Goal: Task Accomplishment & Management: Use online tool/utility

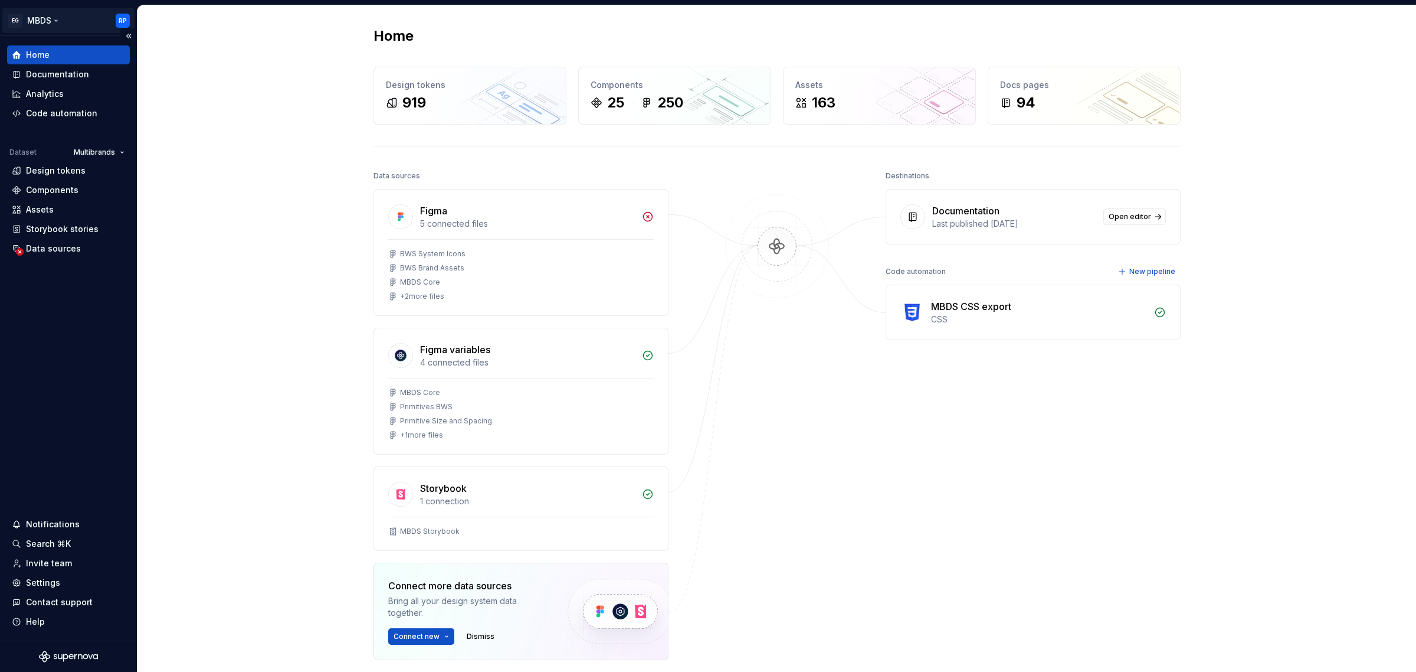
click at [51, 19] on html "EG MBDS RP Home Documentation Analytics Code automation Dataset Multibrands Des…" at bounding box center [708, 336] width 1416 height 672
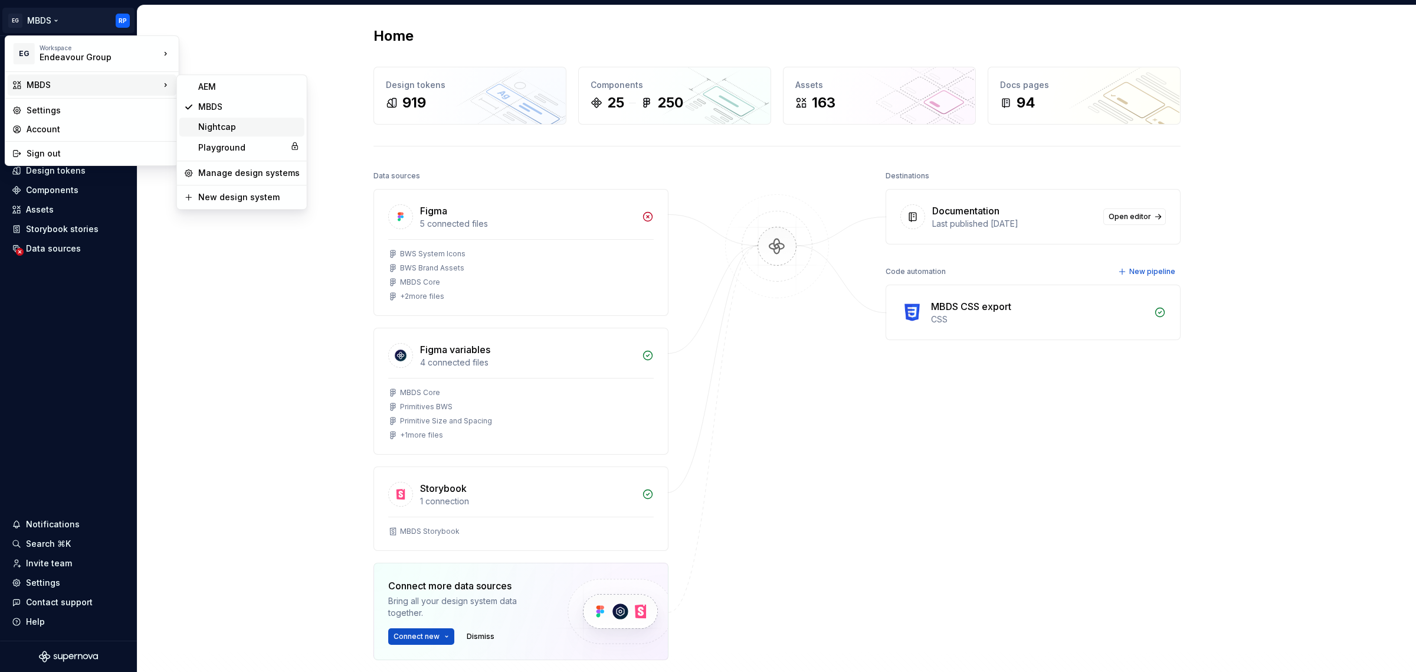
click at [242, 122] on div "Nightcap" at bounding box center [249, 127] width 102 height 12
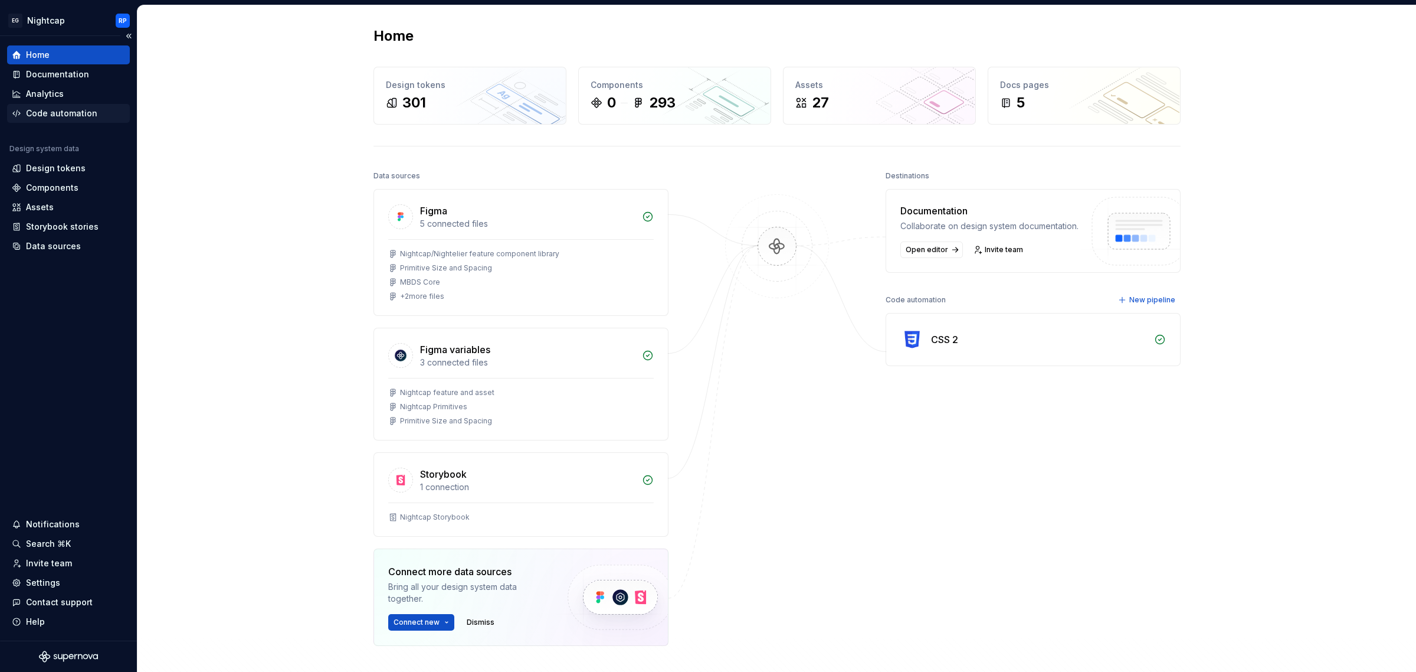
click at [60, 110] on div "Code automation" at bounding box center [61, 113] width 71 height 12
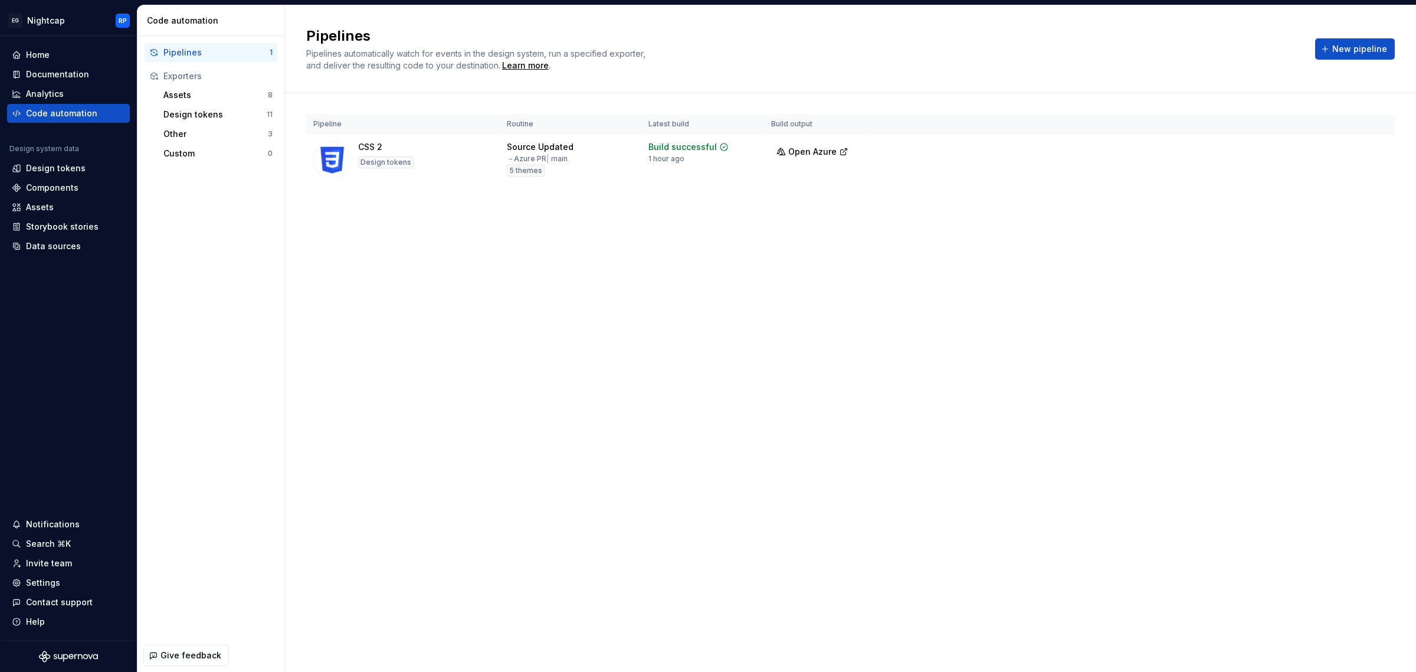
click at [1376, 151] on html "EG Nightcap RP Home Documentation Analytics Code automation Design system data …" at bounding box center [708, 336] width 1416 height 672
click at [1327, 174] on div "Edit pipeline" at bounding box center [1361, 175] width 101 height 12
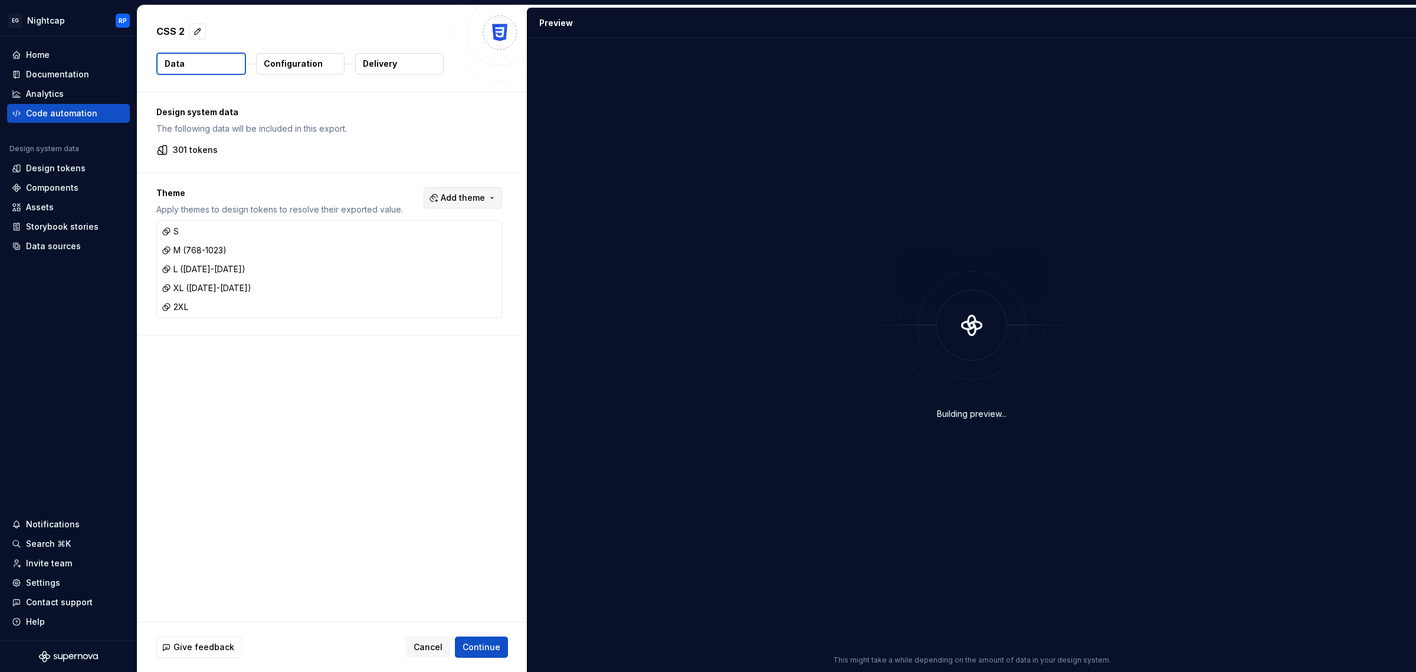
click at [473, 198] on span "Add theme" at bounding box center [463, 198] width 44 height 12
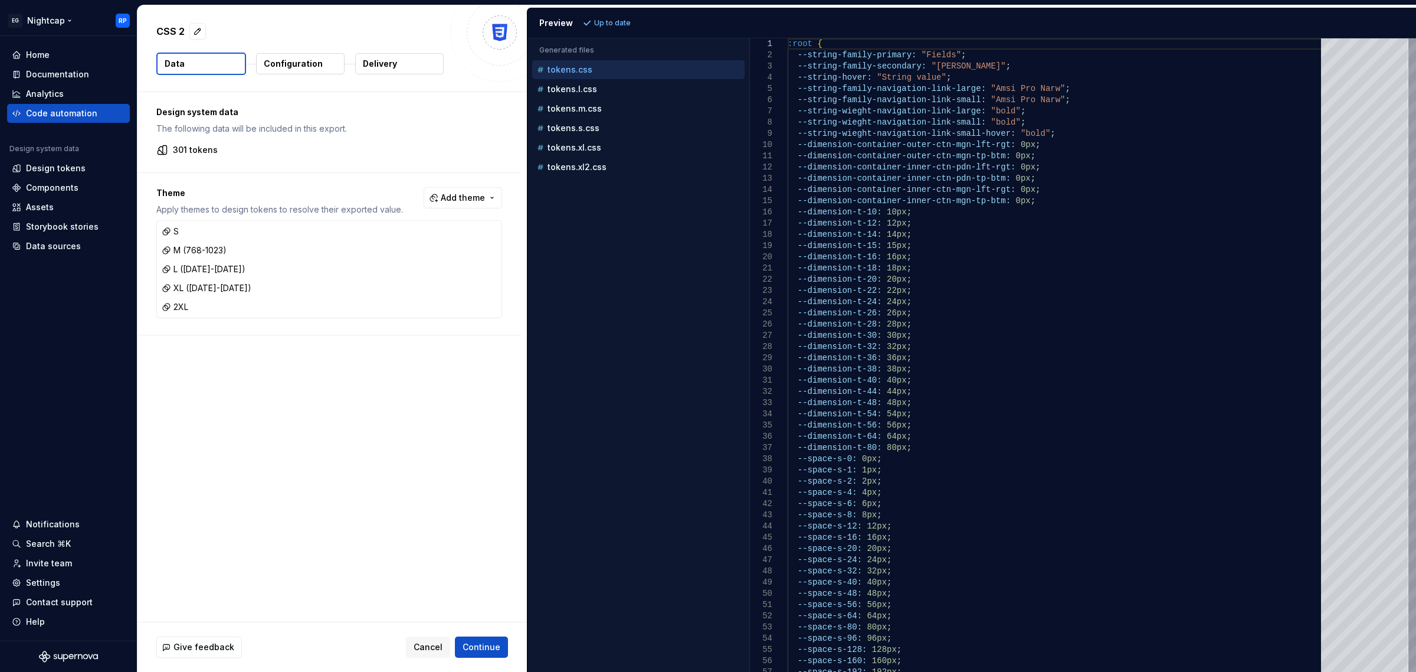
click at [57, 28] on html "EG Nightcap RP Home Documentation Analytics Code automation Design system data …" at bounding box center [708, 336] width 1416 height 672
click at [54, 25] on html "EG Nightcap RP Home Documentation Analytics Code automation Design system data …" at bounding box center [708, 336] width 1416 height 672
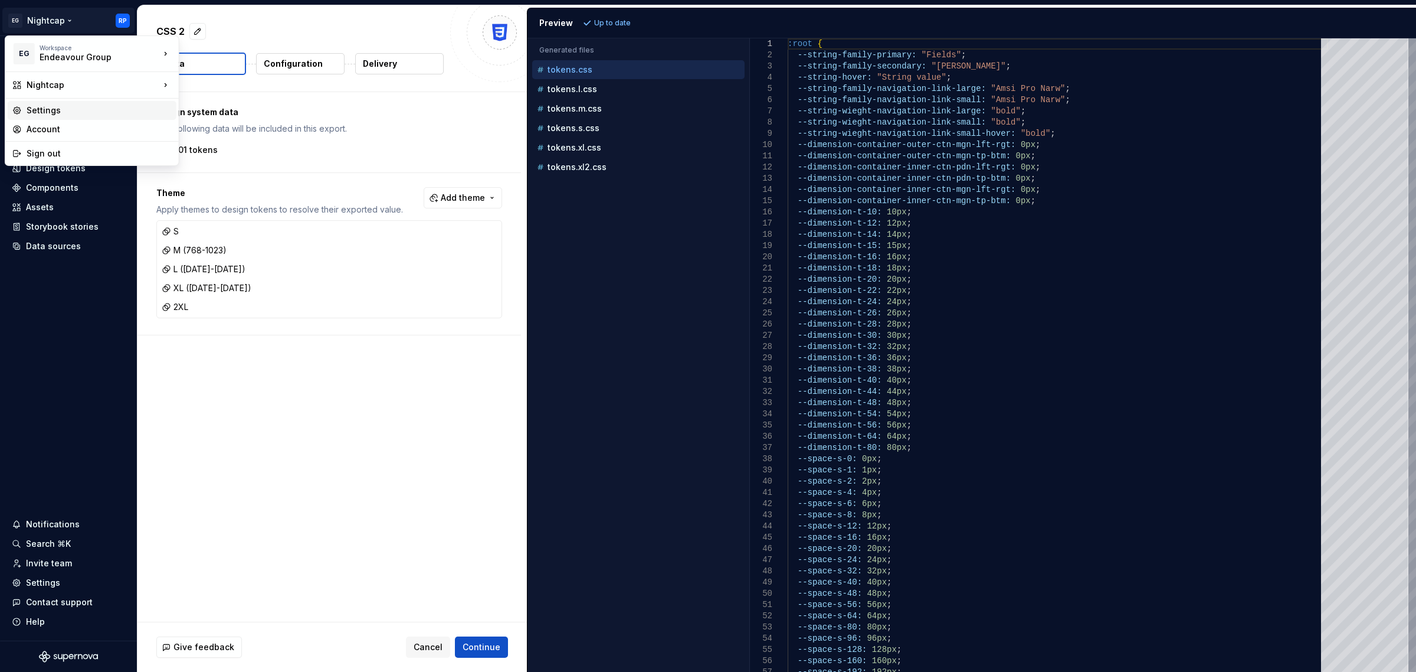
click at [70, 116] on div "Settings" at bounding box center [99, 110] width 145 height 12
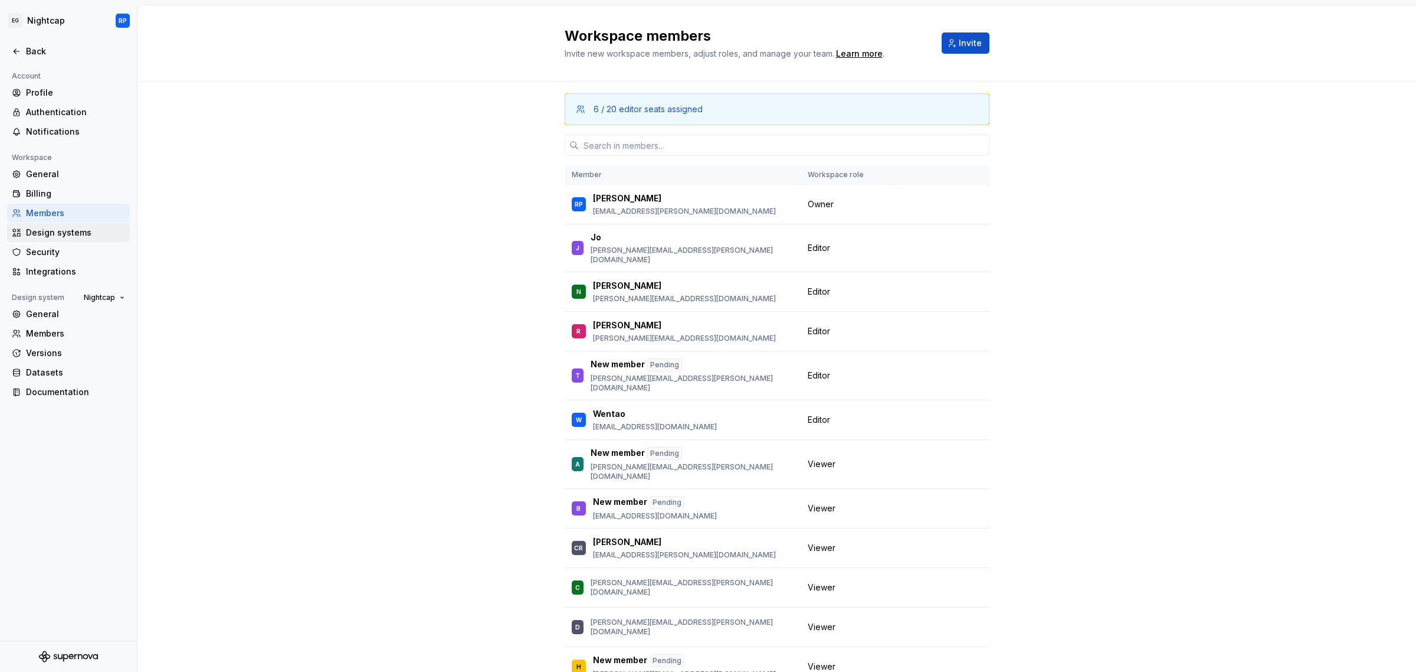
click at [66, 234] on div "Design systems" at bounding box center [75, 233] width 99 height 12
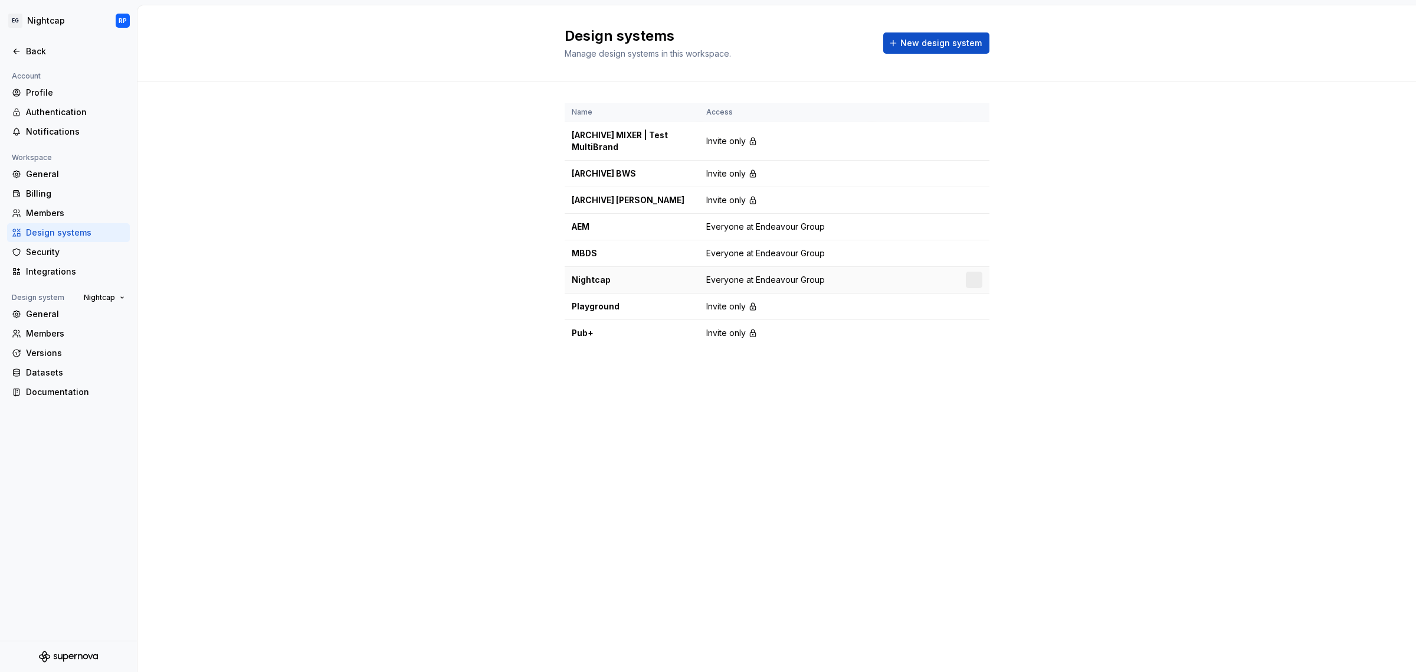
click at [975, 280] on div at bounding box center [974, 279] width 17 height 17
drag, startPoint x: 909, startPoint y: 275, endPoint x: 939, endPoint y: 279, distance: 31.0
click at [911, 276] on td at bounding box center [915, 280] width 87 height 27
click at [977, 275] on html "EG Nightcap RP Back Account Profile Authentication Notifications Workspace Gene…" at bounding box center [708, 336] width 1416 height 672
click at [576, 277] on html "EG Nightcap RP Back Account Profile Authentication Notifications Workspace Gene…" at bounding box center [708, 336] width 1416 height 672
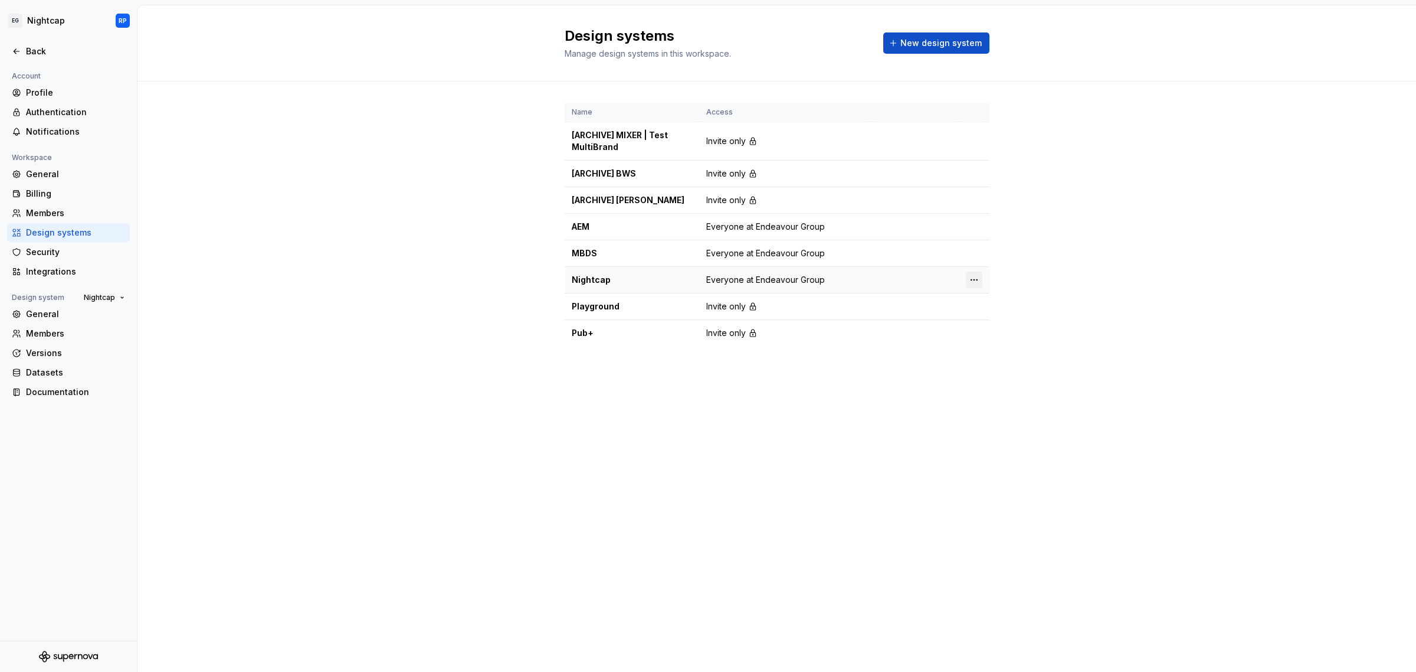
click at [975, 281] on html "EG Nightcap RP Back Account Profile Authentication Notifications Workspace Gene…" at bounding box center [708, 336] width 1416 height 672
click at [1026, 323] on div "Design system settings" at bounding box center [1043, 323] width 112 height 12
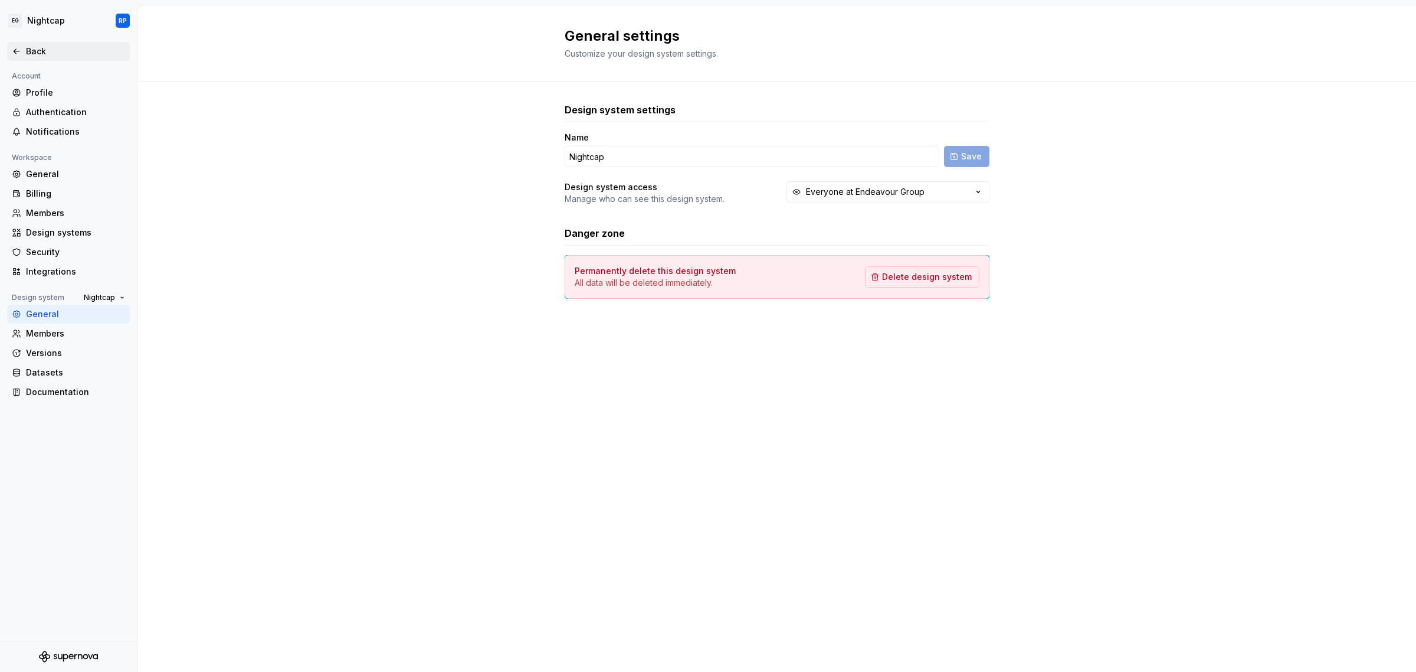
click at [43, 54] on div "Back" at bounding box center [75, 51] width 99 height 12
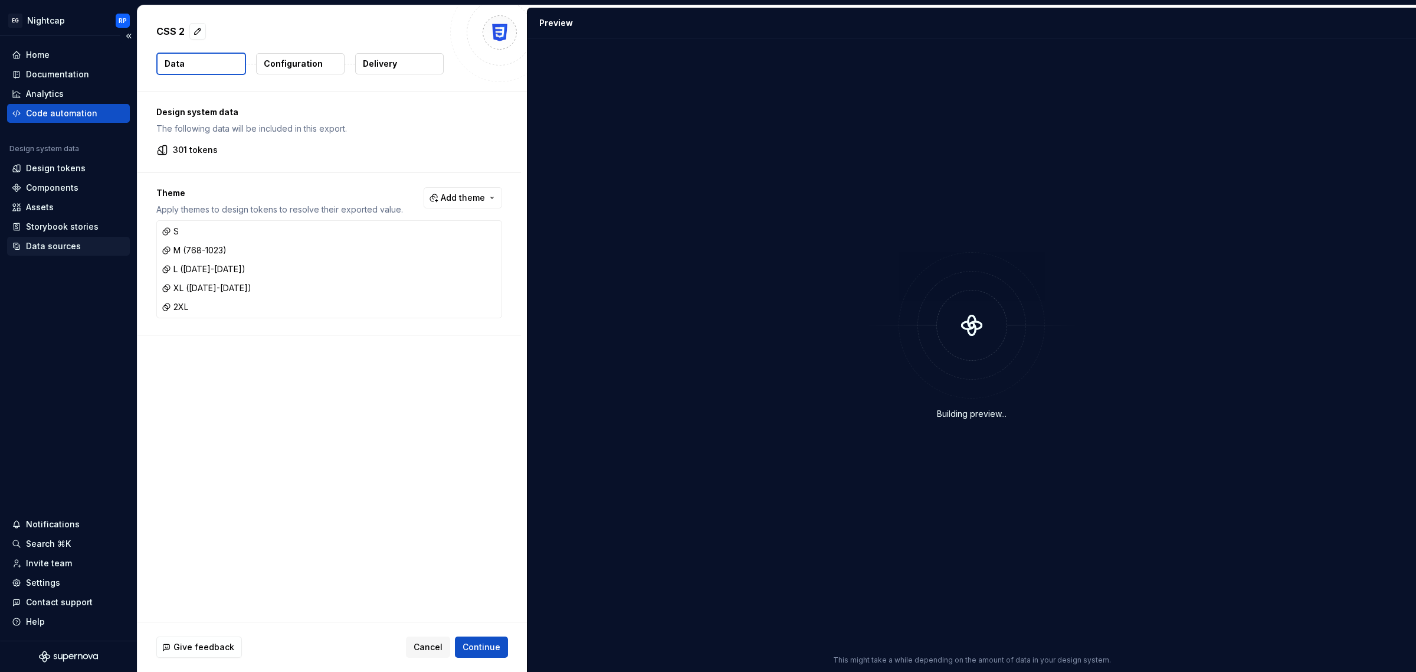
click at [63, 246] on div "Data sources" at bounding box center [53, 246] width 55 height 12
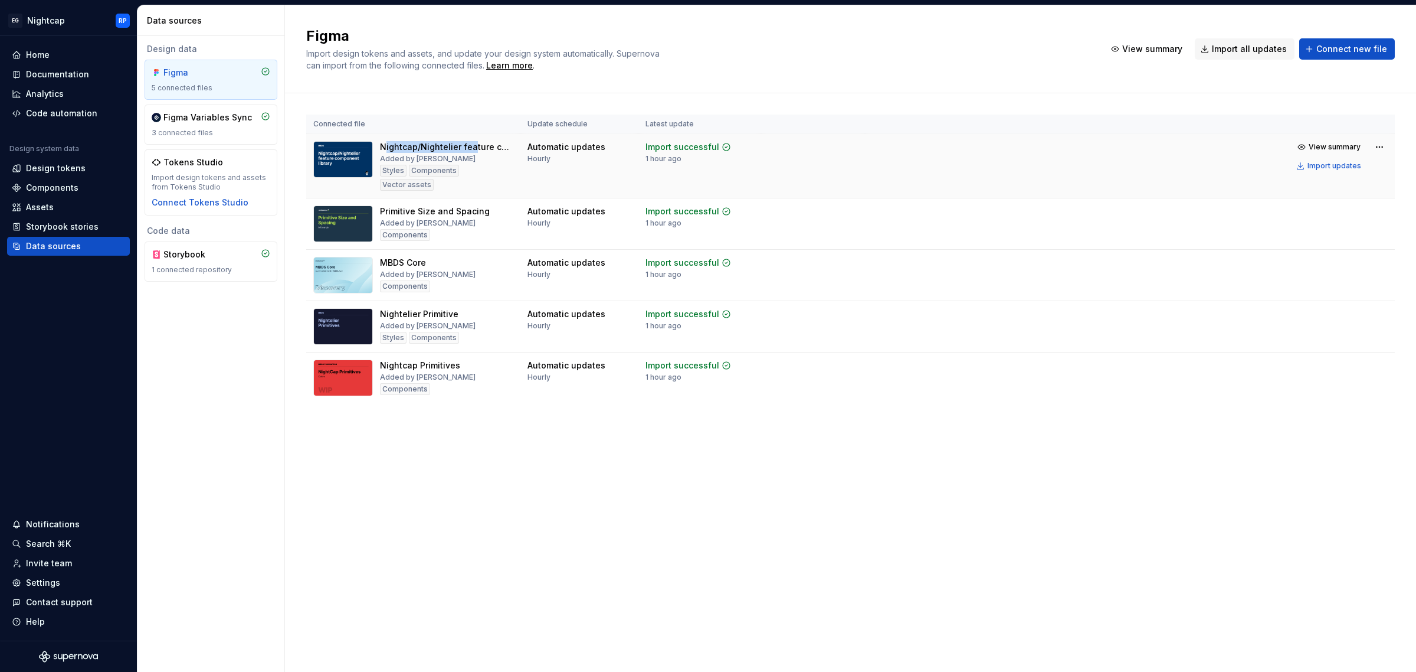
drag, startPoint x: 385, startPoint y: 146, endPoint x: 470, endPoint y: 146, distance: 85.0
click at [470, 146] on div "Nightcap/Nightelier feature component library" at bounding box center [446, 147] width 133 height 12
click at [1379, 312] on html "EG Nightcap RP Home Documentation Analytics Code automation Design system data …" at bounding box center [708, 336] width 1416 height 672
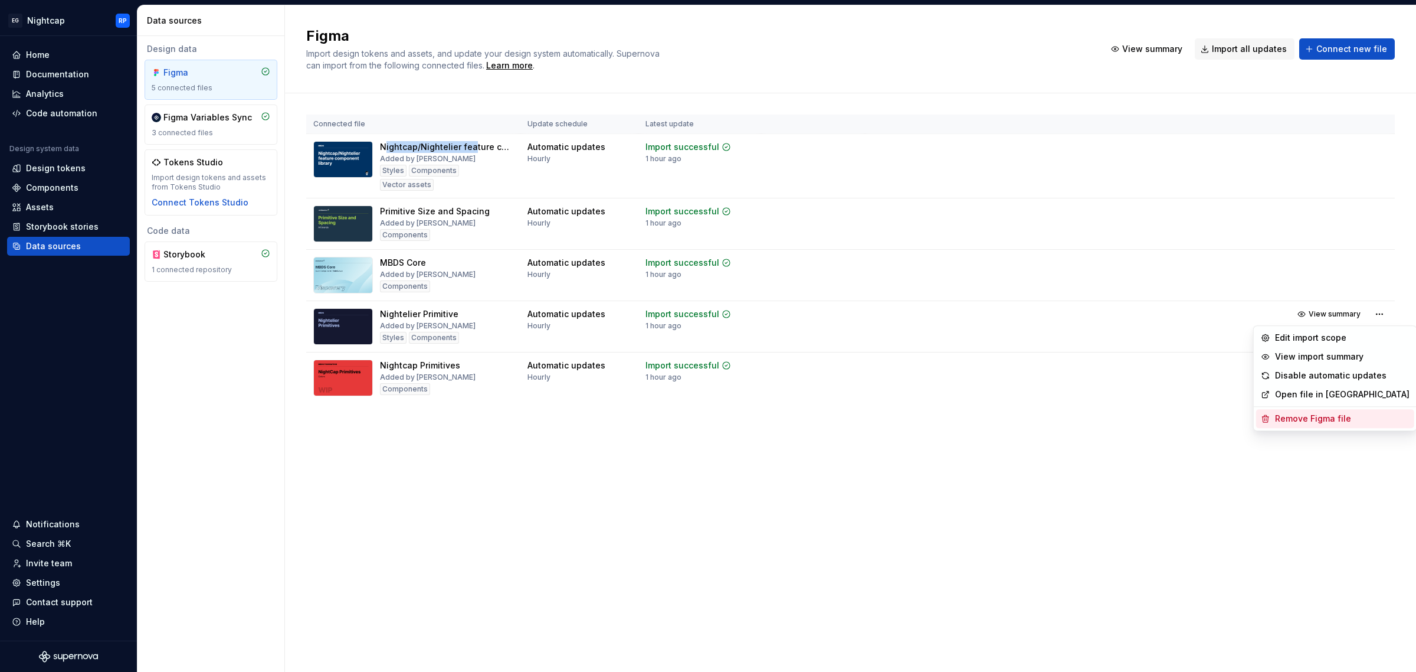
click at [1317, 420] on div "Remove Figma file" at bounding box center [1342, 418] width 135 height 12
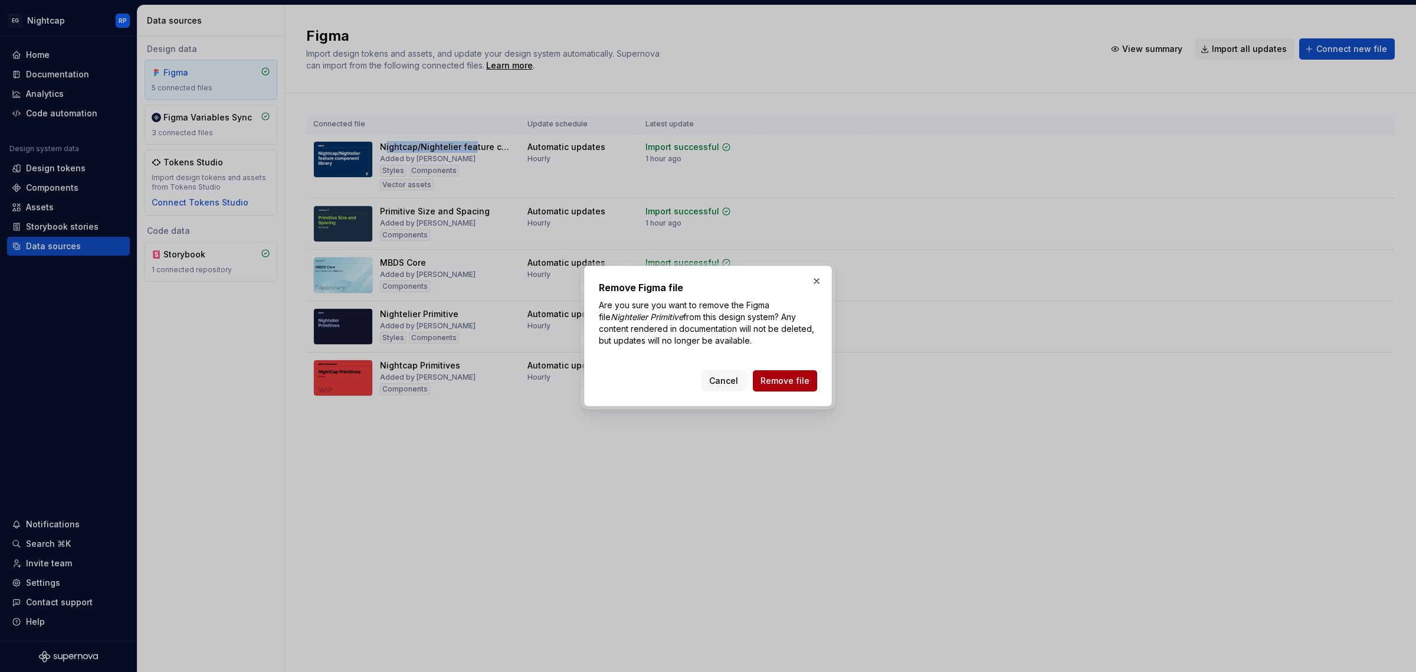
click at [780, 384] on span "Remove file" at bounding box center [785, 381] width 49 height 12
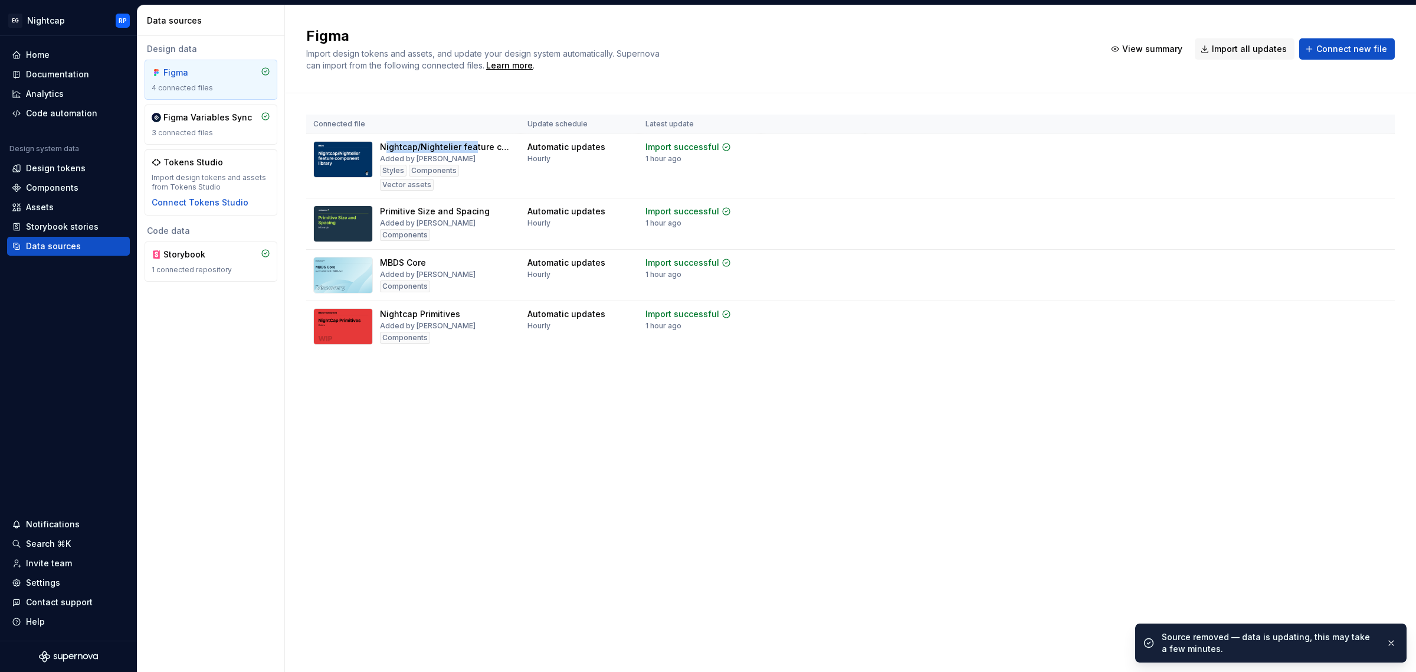
copy div "ightcap/Nightelier fea"
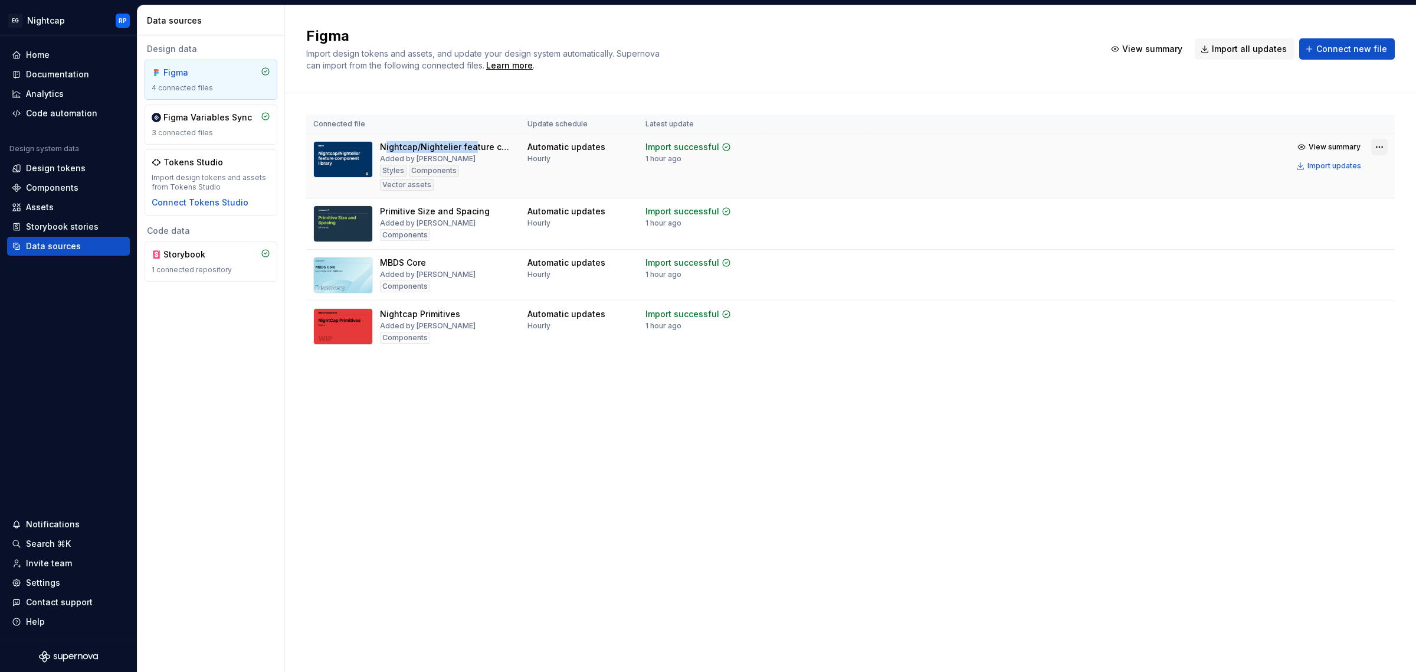
click at [1385, 150] on html "EG Nightcap RP Home Documentation Analytics Code automation Design system data …" at bounding box center [708, 336] width 1416 height 672
click at [1079, 401] on html "EG Nightcap RP Home Documentation Analytics Code automation Design system data …" at bounding box center [708, 336] width 1416 height 672
click at [1381, 209] on html "EG Nightcap RP Home Documentation Analytics Code automation Design system data …" at bounding box center [708, 336] width 1416 height 672
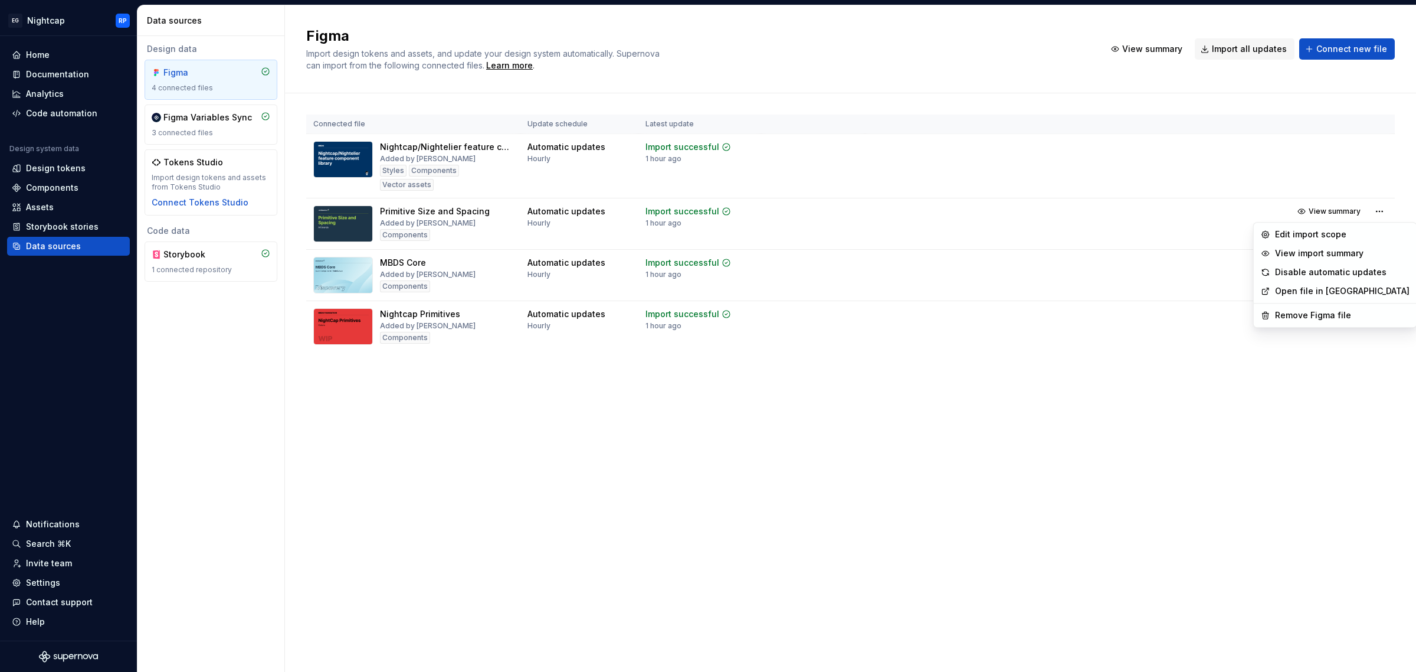
click at [1204, 436] on html "EG Nightcap RP Home Documentation Analytics Code automation Design system data …" at bounding box center [708, 336] width 1416 height 672
click at [1381, 264] on html "EG Nightcap RP Home Documentation Analytics Code automation Design system data …" at bounding box center [708, 336] width 1416 height 672
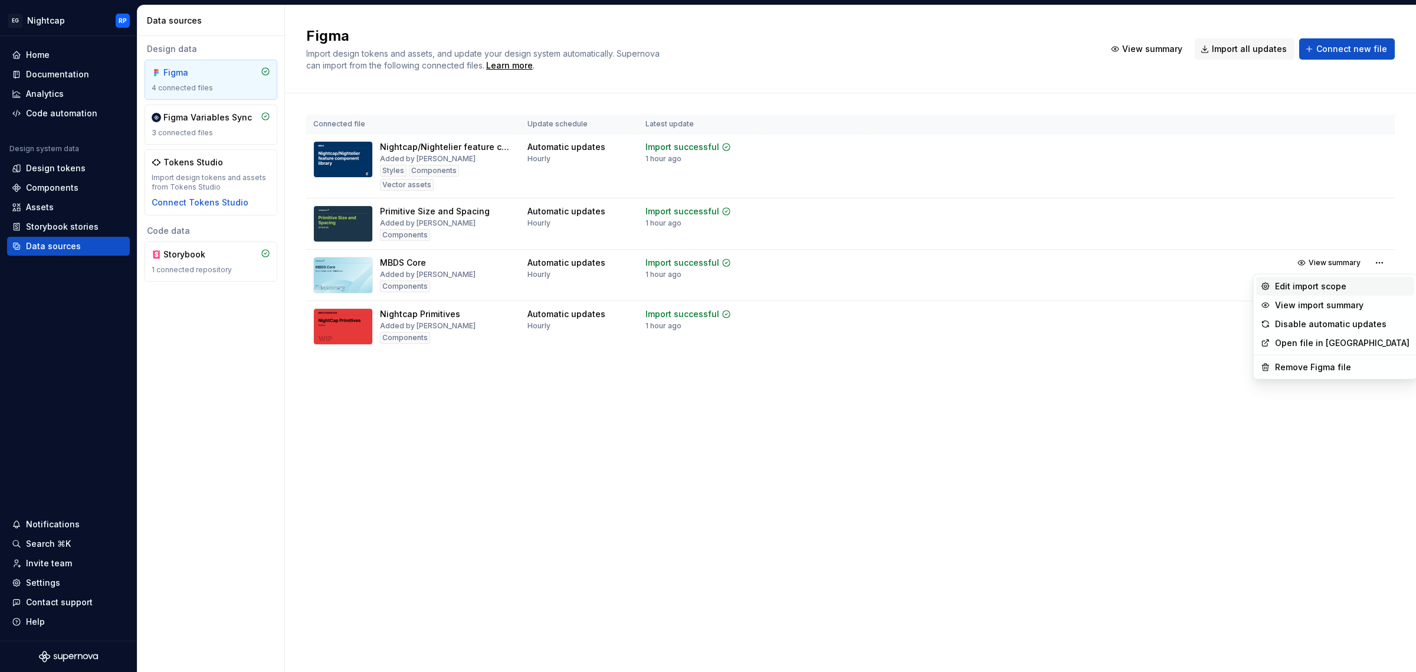
click at [1304, 290] on div "Edit import scope" at bounding box center [1342, 286] width 135 height 12
click at [1379, 258] on html "EG Nightcap RP Home Documentation Analytics Code automation Design system data …" at bounding box center [708, 336] width 1416 height 672
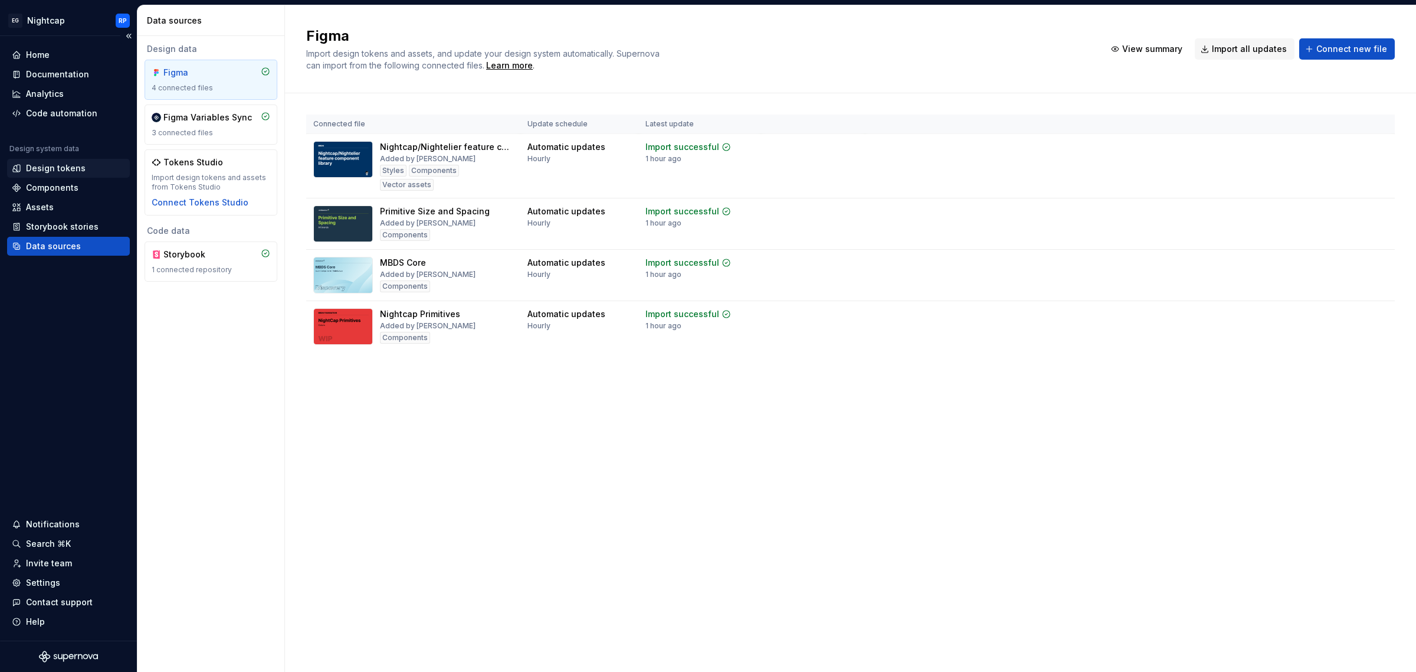
click at [75, 163] on html "EG Nightcap RP Home Documentation Analytics Code automation Design system data …" at bounding box center [708, 336] width 1416 height 672
click at [55, 166] on div "Design tokens" at bounding box center [56, 168] width 60 height 12
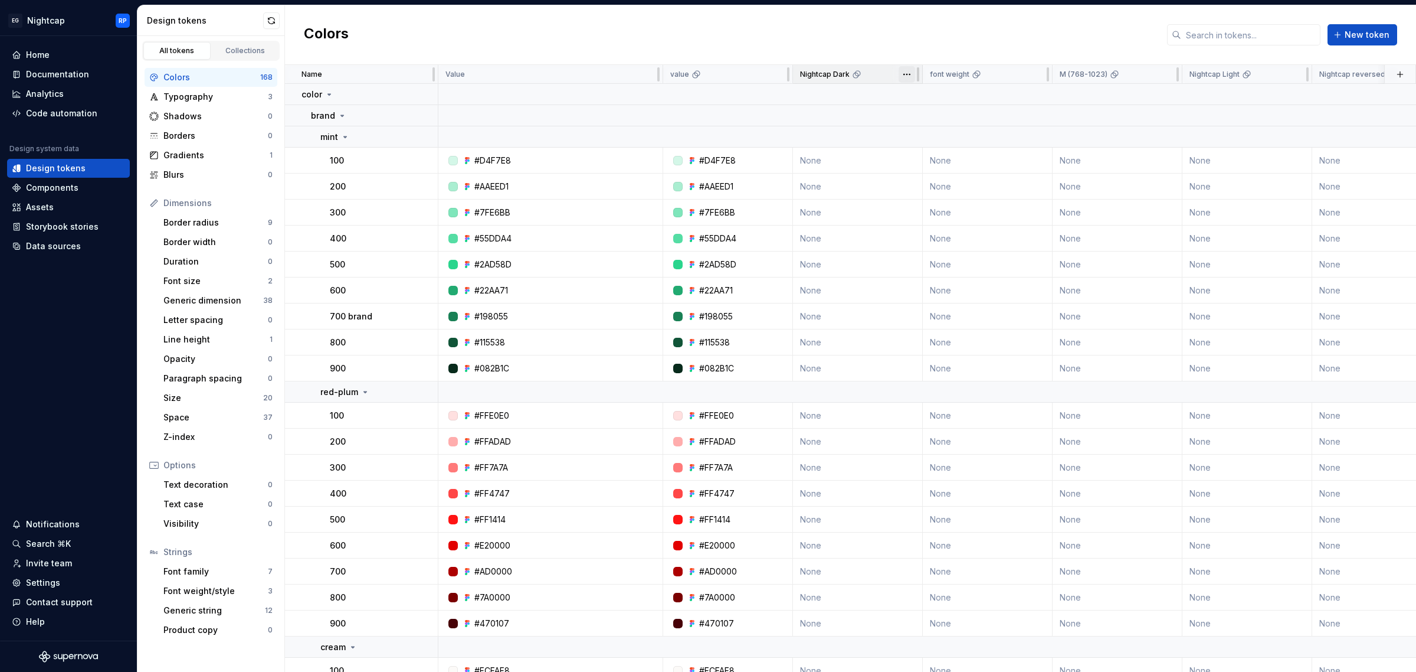
click at [903, 77] on html "EG Nightcap RP Home Documentation Analytics Code automation Design system data …" at bounding box center [708, 336] width 1416 height 672
click at [939, 97] on span "Edit theme" at bounding box center [959, 97] width 77 height 12
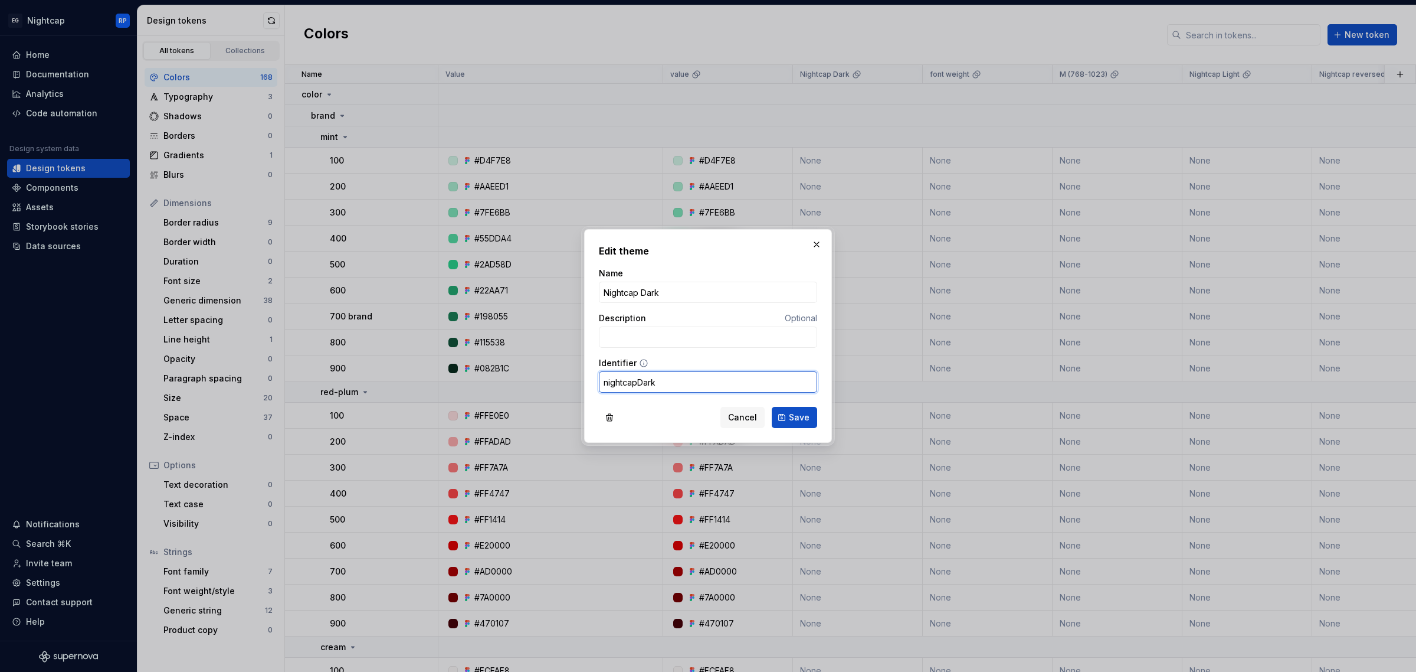
click at [685, 389] on input "nightcapDark" at bounding box center [708, 381] width 218 height 21
click at [742, 425] on button "Cancel" at bounding box center [743, 417] width 44 height 21
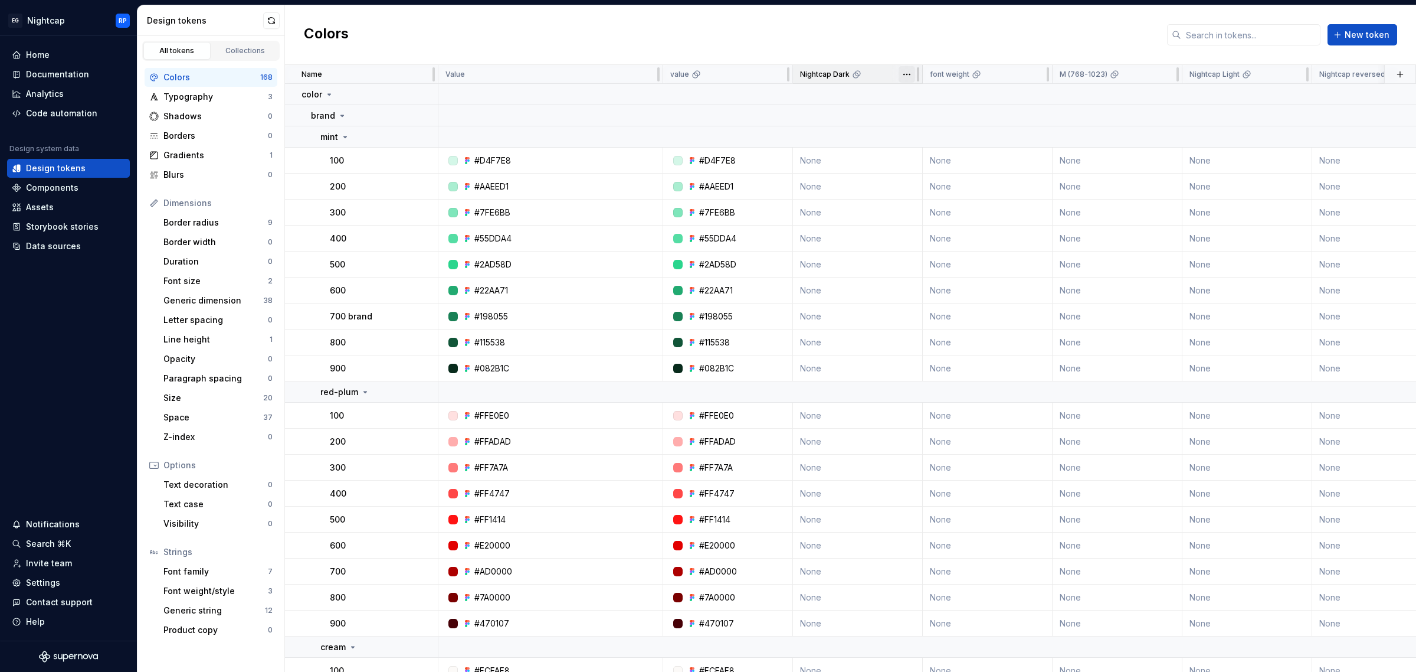
click at [908, 76] on html "EG Nightcap RP Home Documentation Analytics Code automation Design system data …" at bounding box center [708, 336] width 1416 height 672
click at [937, 97] on span "Edit theme" at bounding box center [959, 97] width 77 height 12
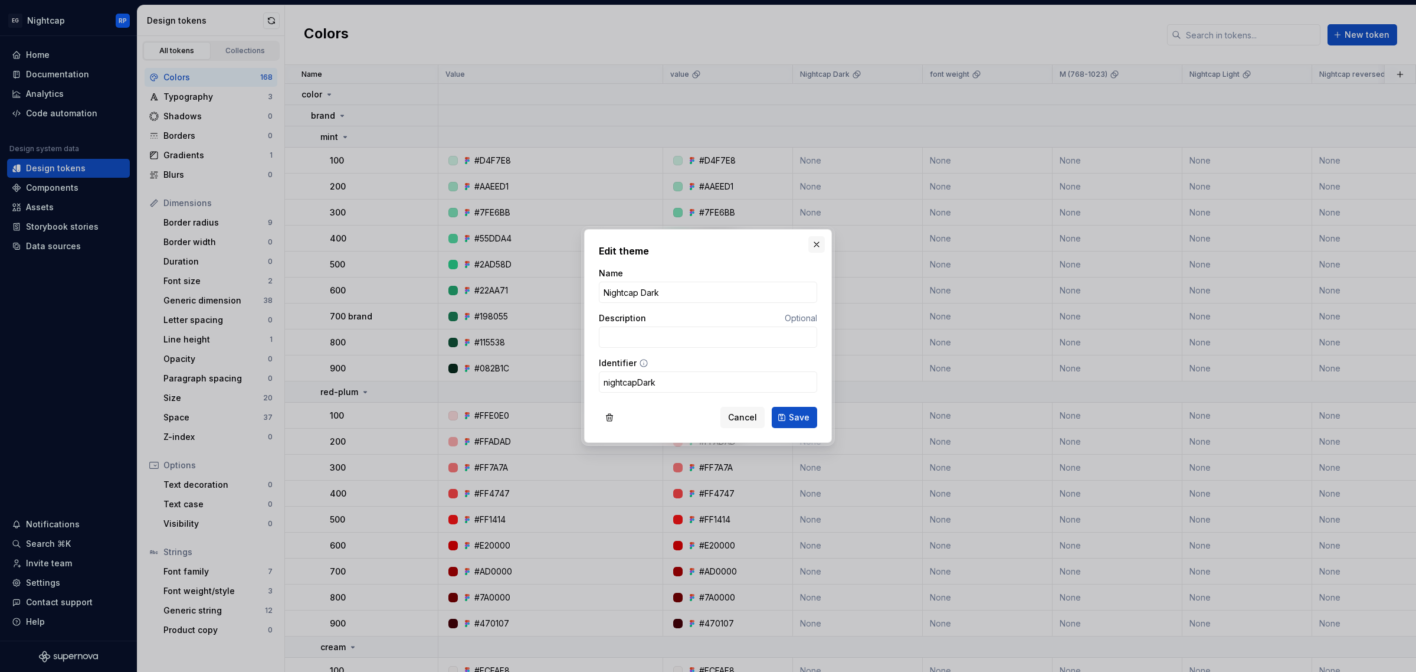
click at [819, 243] on button "button" at bounding box center [816, 244] width 17 height 17
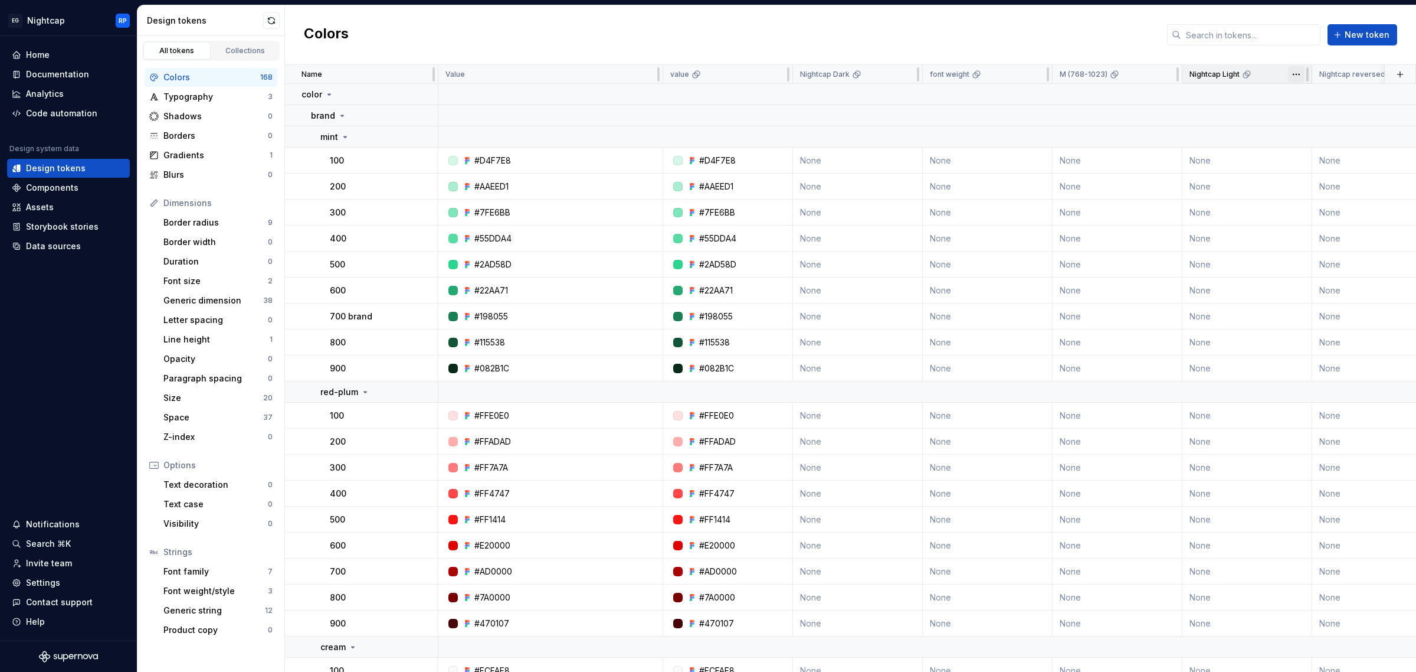
click at [1298, 73] on html "EG Nightcap RP Home Documentation Analytics Code automation Design system data …" at bounding box center [708, 336] width 1416 height 672
click at [1338, 97] on span "Edit theme" at bounding box center [1348, 97] width 77 height 12
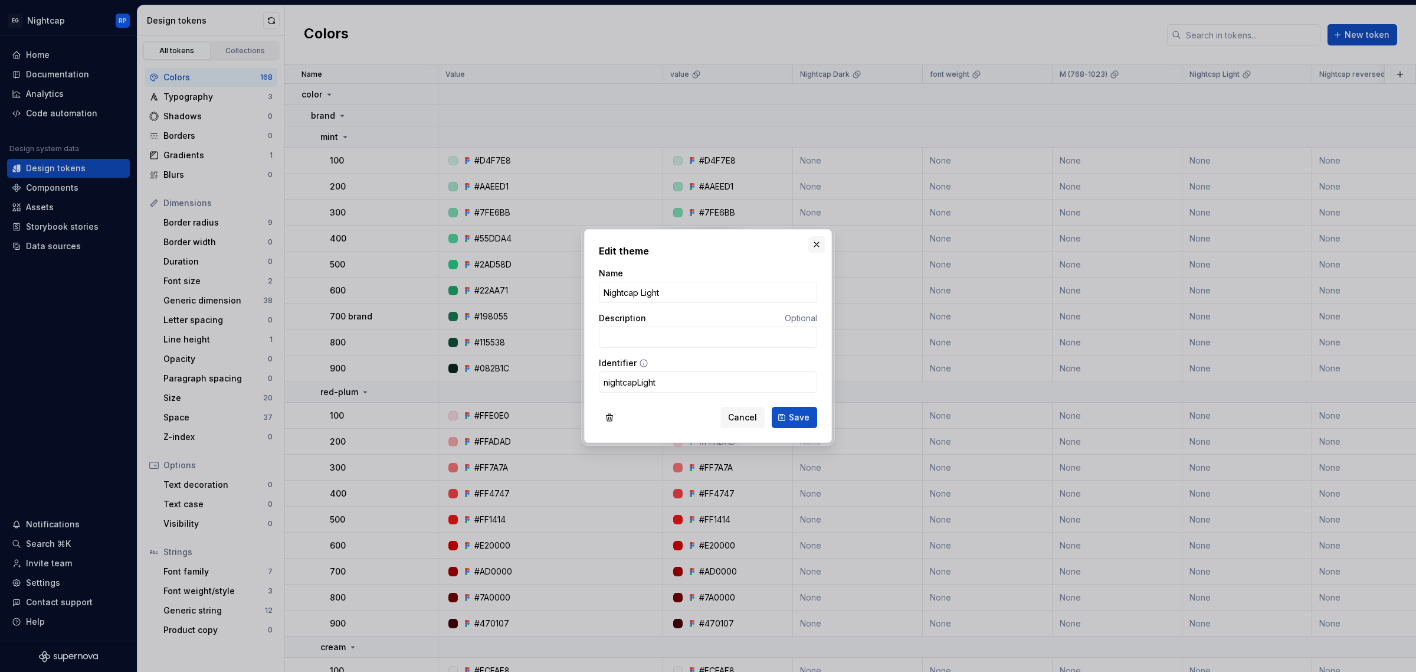
click at [812, 237] on button "button" at bounding box center [816, 244] width 17 height 17
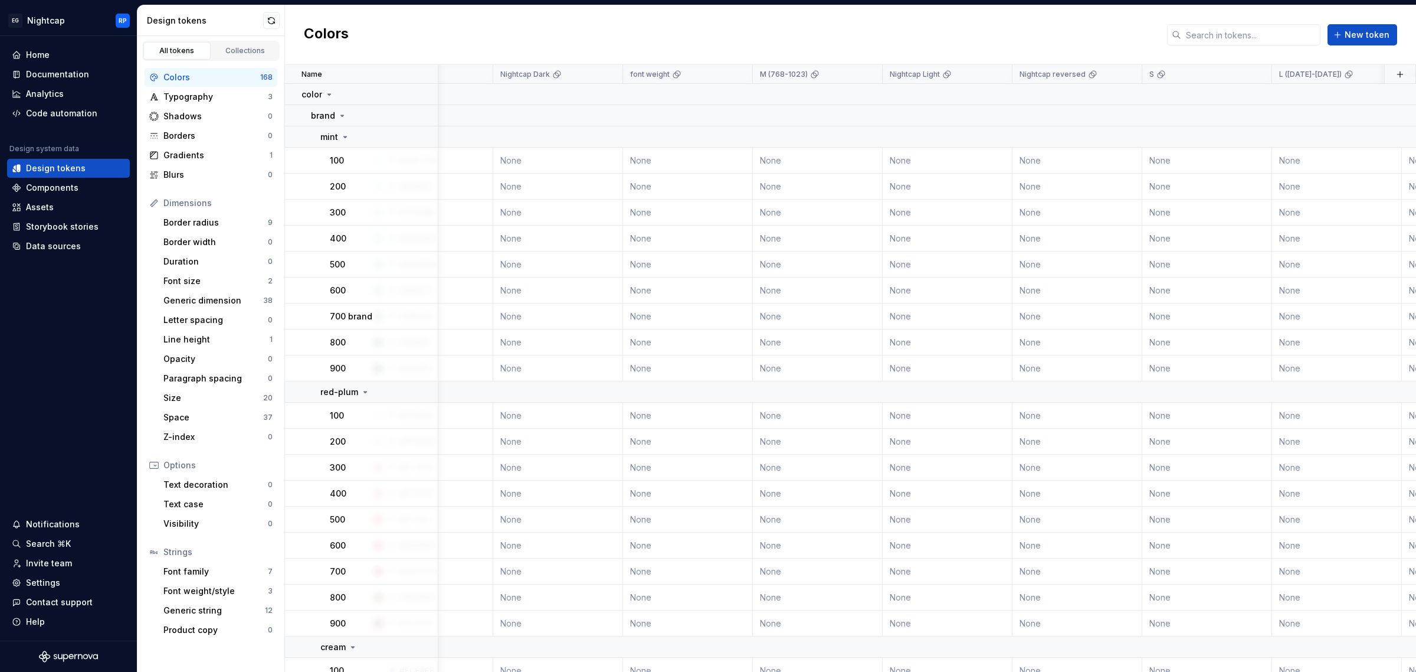
scroll to position [0, 432]
click at [1122, 70] on html "EG Nightcap RP Home Documentation Analytics Code automation Design system data …" at bounding box center [708, 336] width 1416 height 672
click at [1151, 93] on span "Edit theme" at bounding box center [1175, 97] width 77 height 12
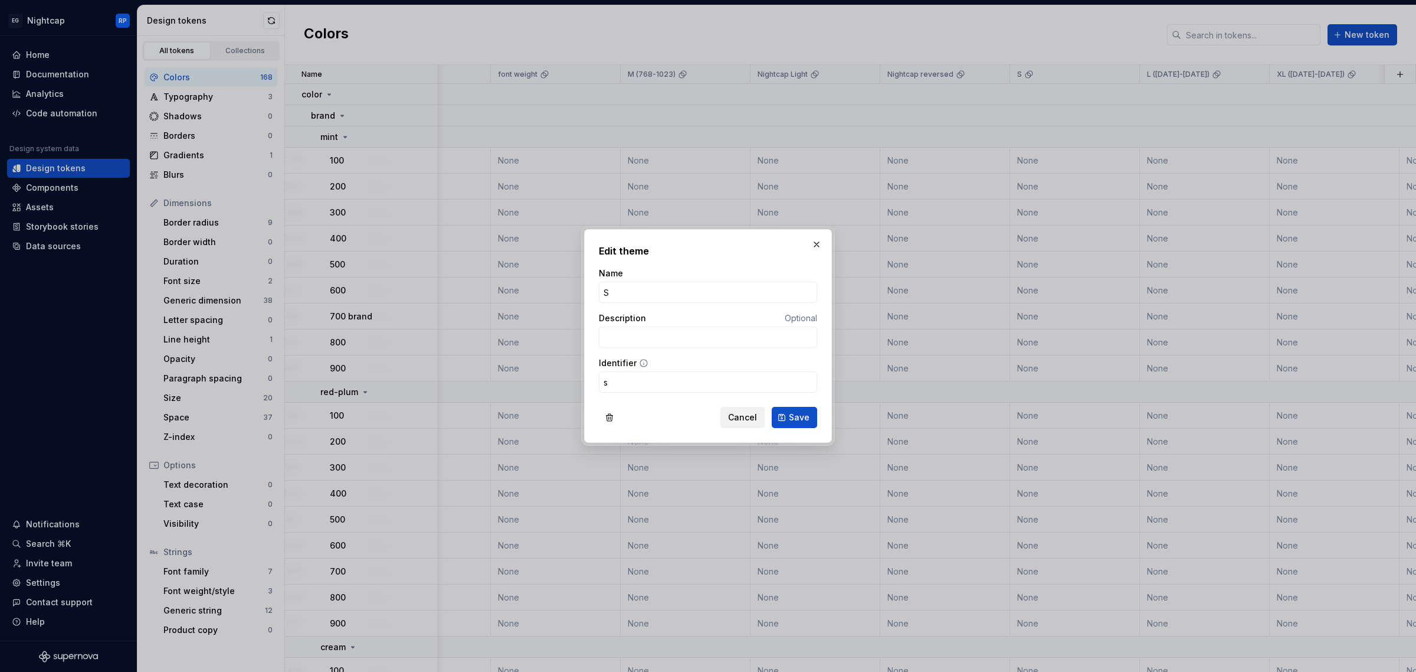
click at [752, 417] on span "Cancel" at bounding box center [742, 417] width 29 height 12
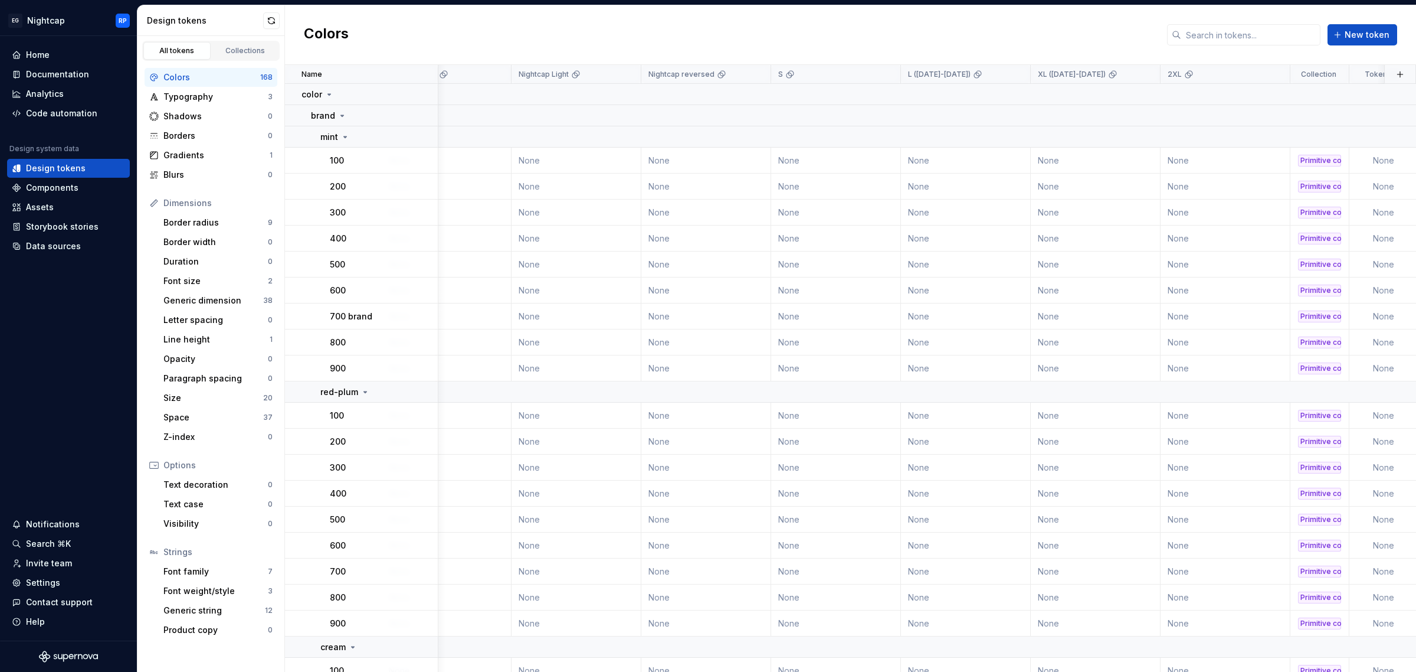
scroll to position [0, 913]
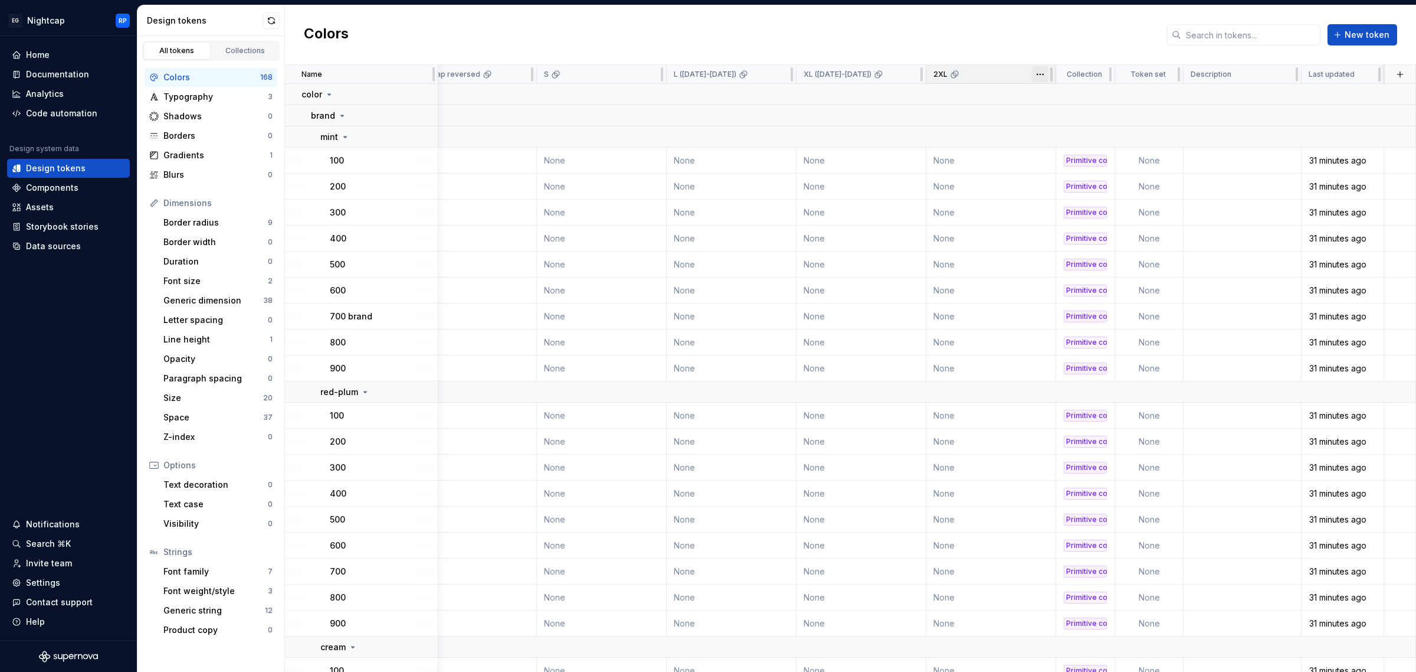
click at [1036, 74] on html "EG Nightcap RP Home Documentation Analytics Code automation Design system data …" at bounding box center [708, 336] width 1416 height 672
click at [1057, 100] on span "Edit theme" at bounding box center [1084, 97] width 77 height 12
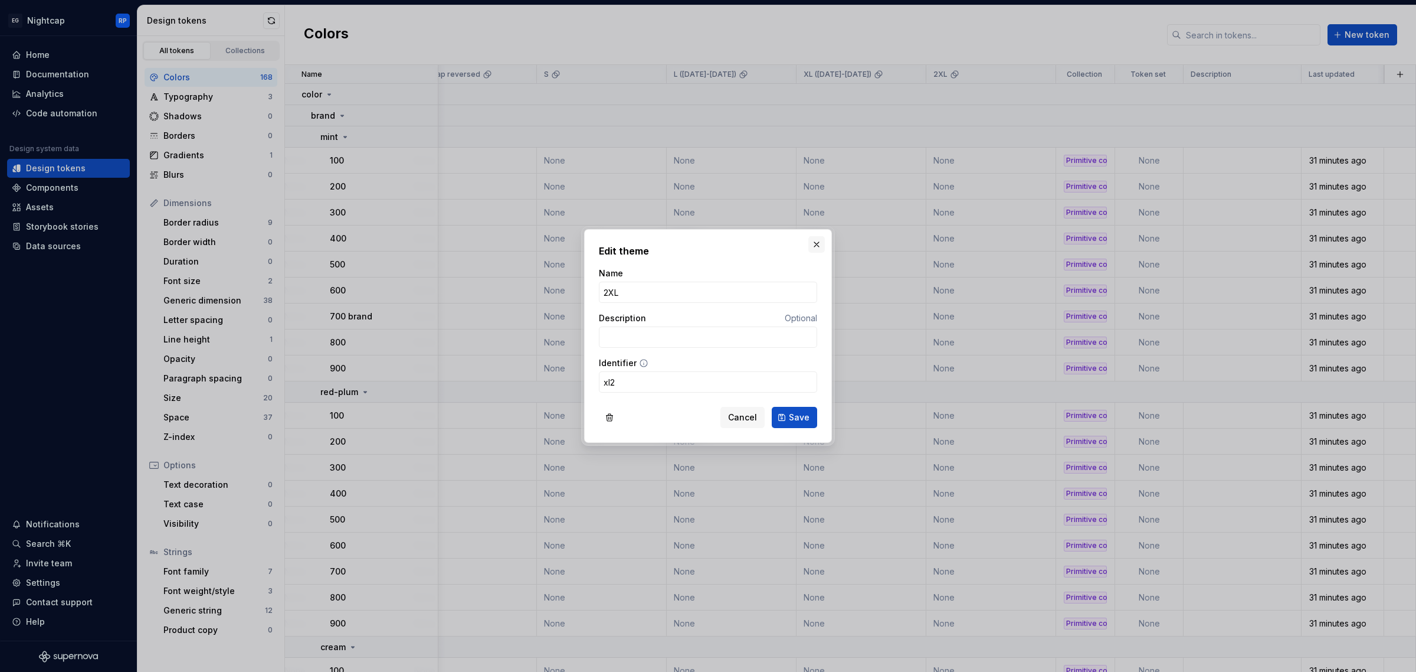
click at [820, 248] on button "button" at bounding box center [816, 244] width 17 height 17
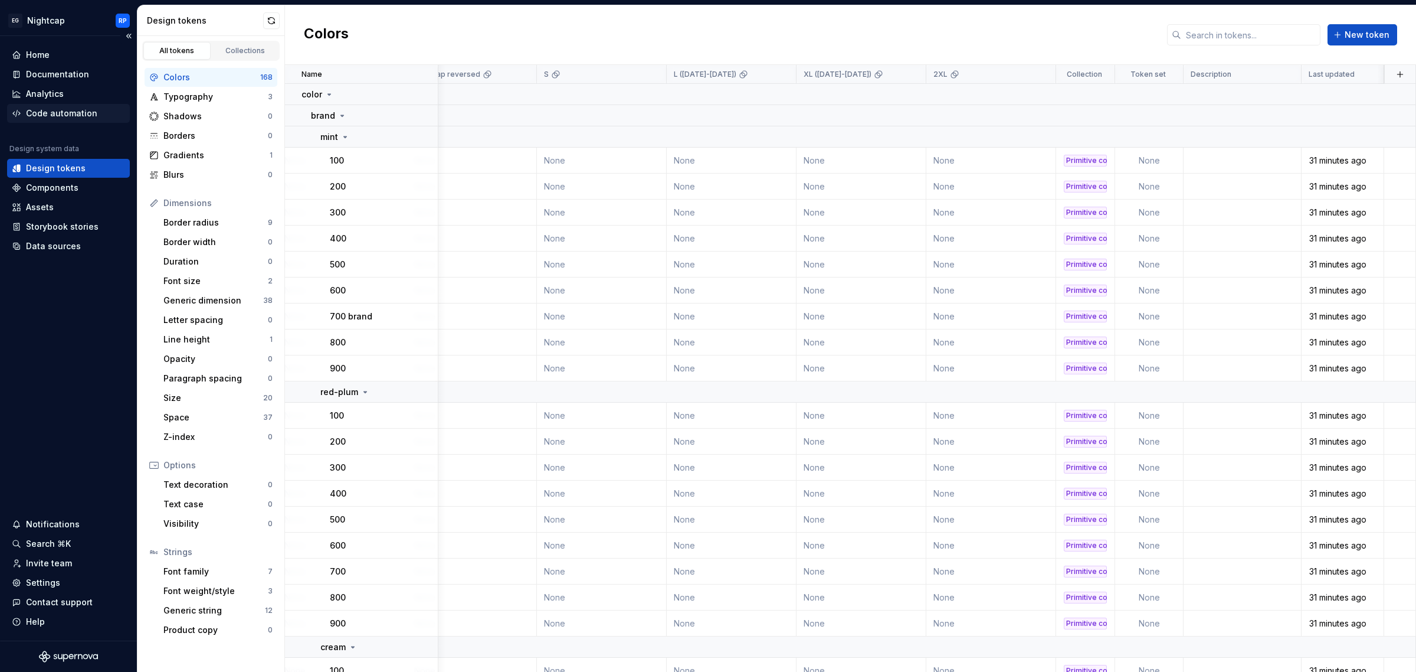
click at [54, 110] on div "Code automation" at bounding box center [61, 113] width 71 height 12
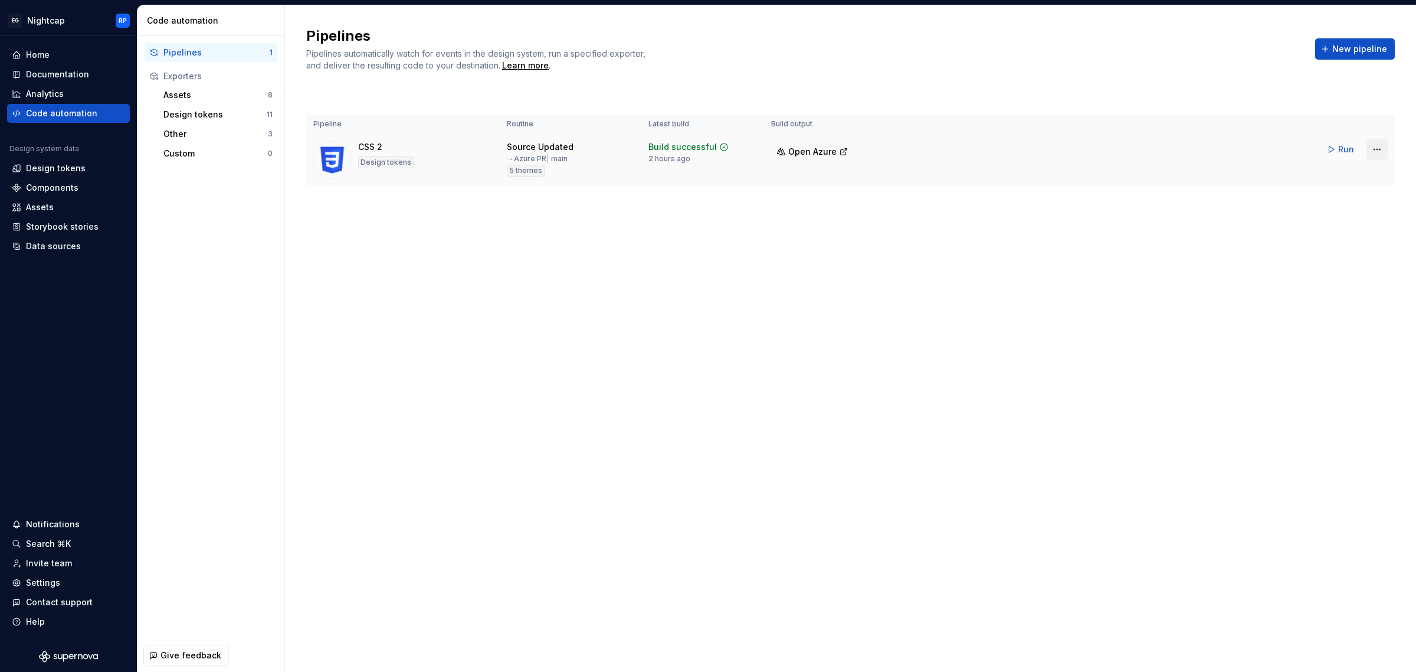
click at [1378, 146] on html "EG Nightcap RP Home Documentation Analytics Code automation Design system data …" at bounding box center [708, 336] width 1416 height 672
click at [1331, 175] on div "Edit pipeline" at bounding box center [1361, 175] width 101 height 12
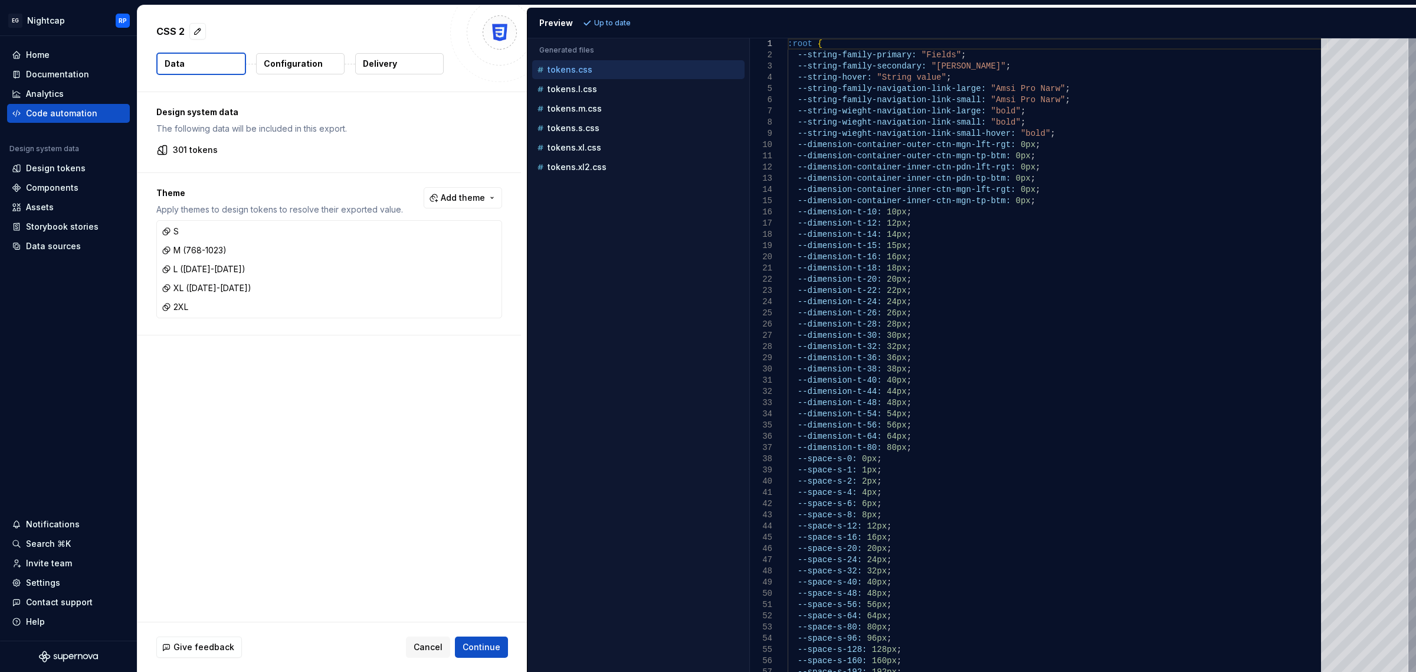
click at [310, 53] on button "Configuration" at bounding box center [300, 63] width 89 height 21
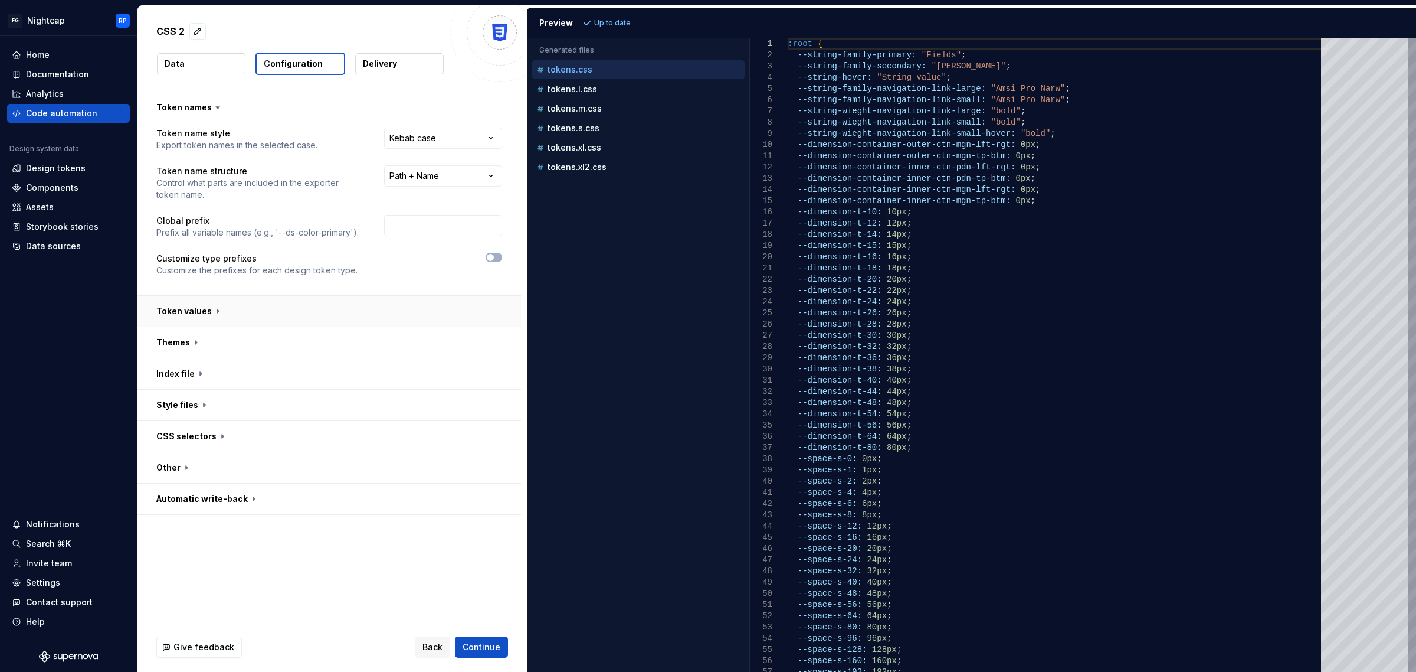
click at [337, 297] on button "button" at bounding box center [329, 311] width 384 height 31
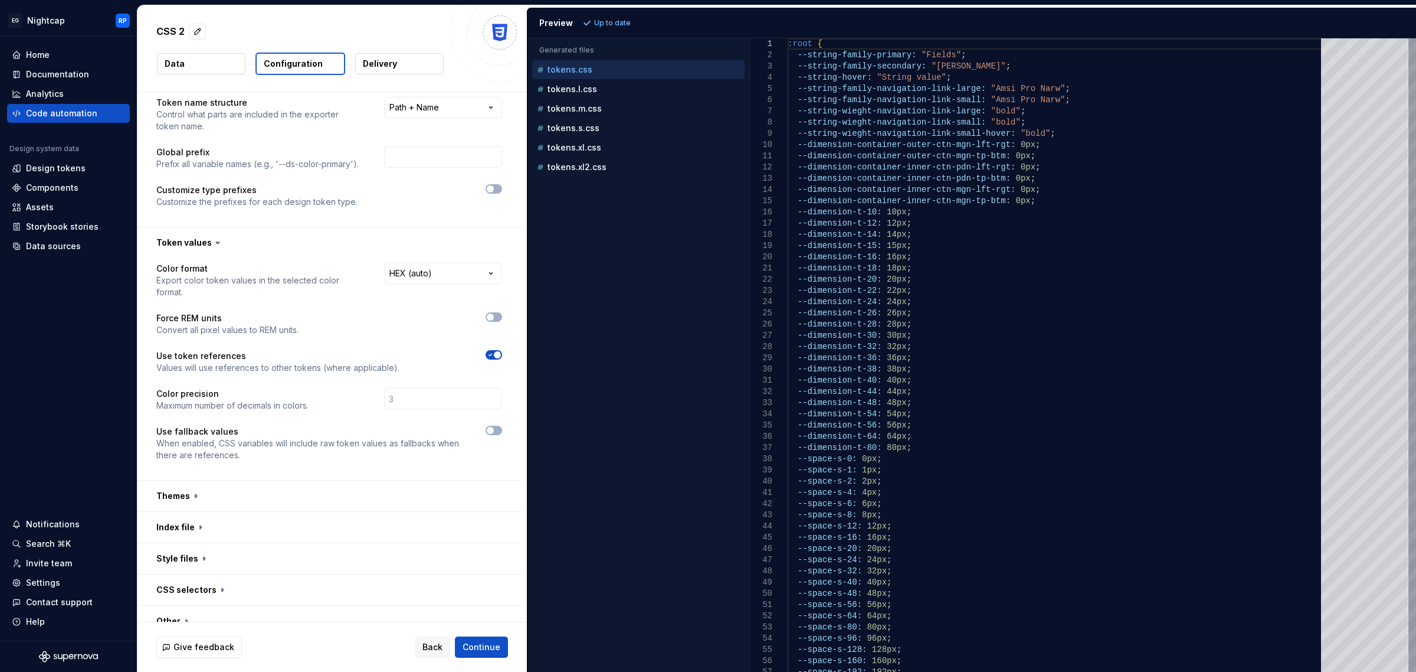
scroll to position [116, 0]
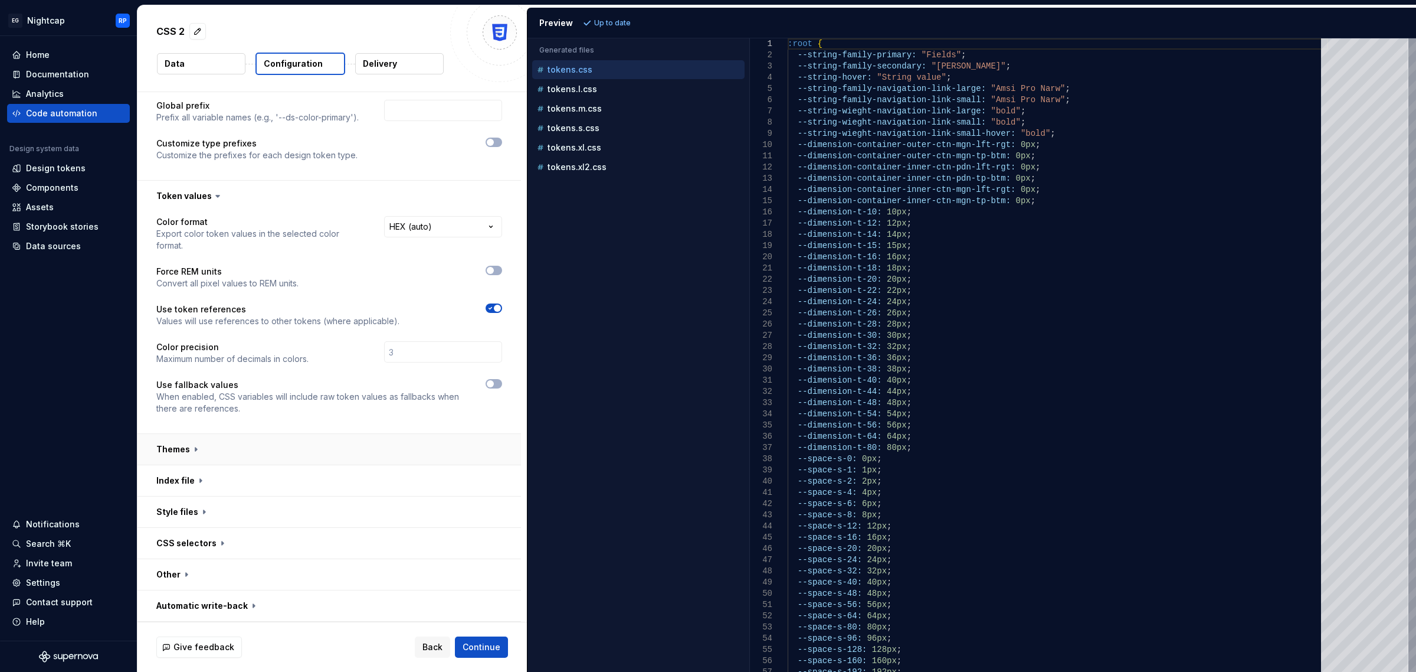
click at [240, 446] on button "button" at bounding box center [329, 449] width 384 height 31
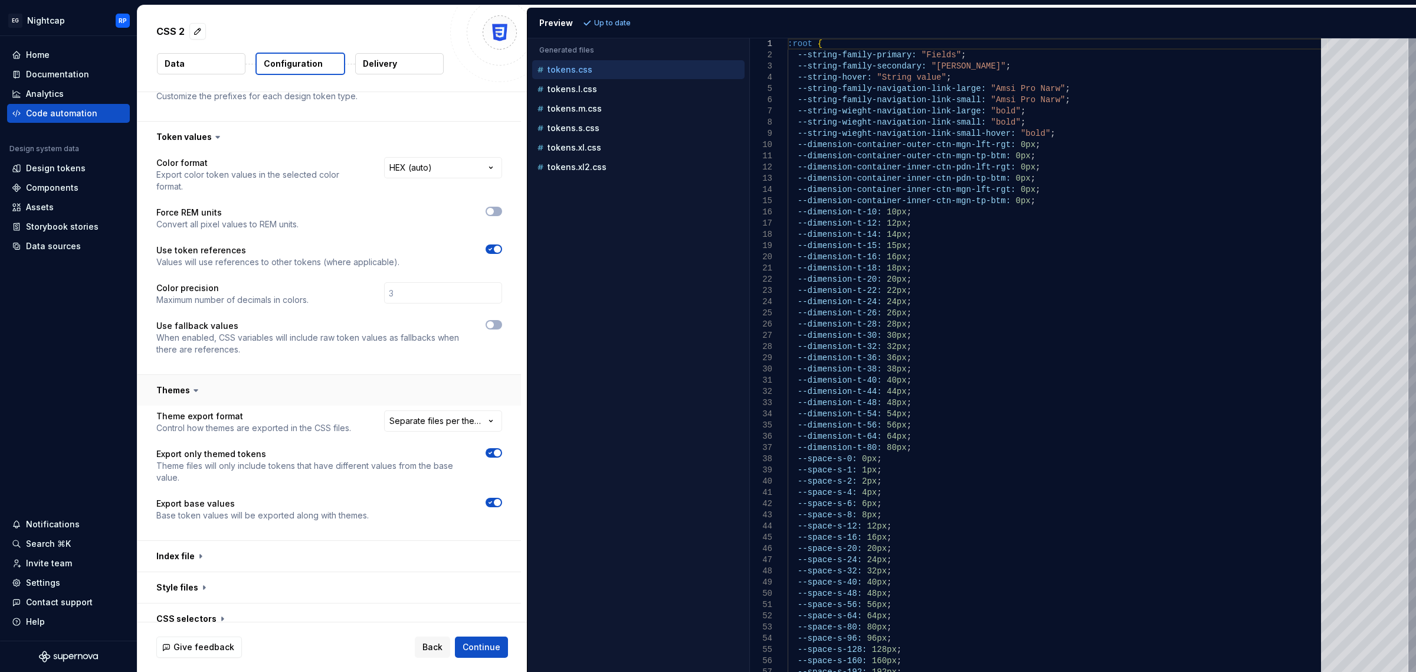
scroll to position [250, 0]
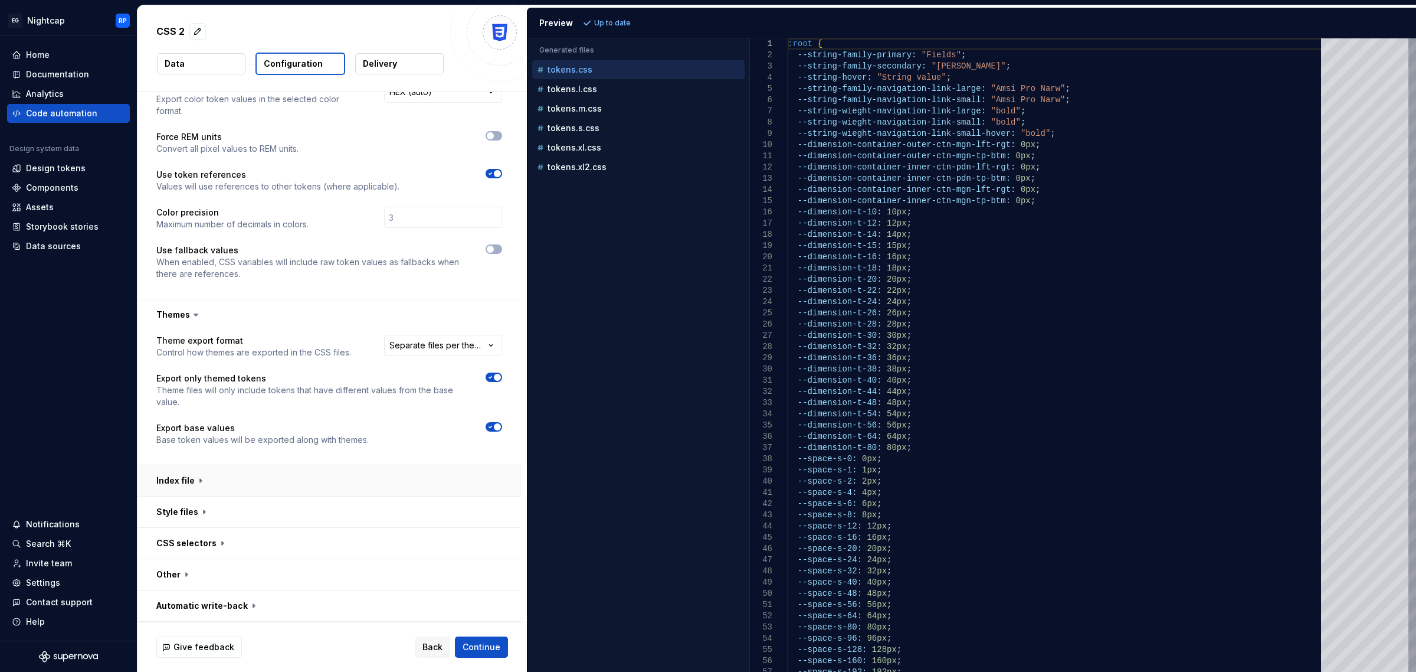
click at [195, 476] on button "button" at bounding box center [329, 480] width 384 height 31
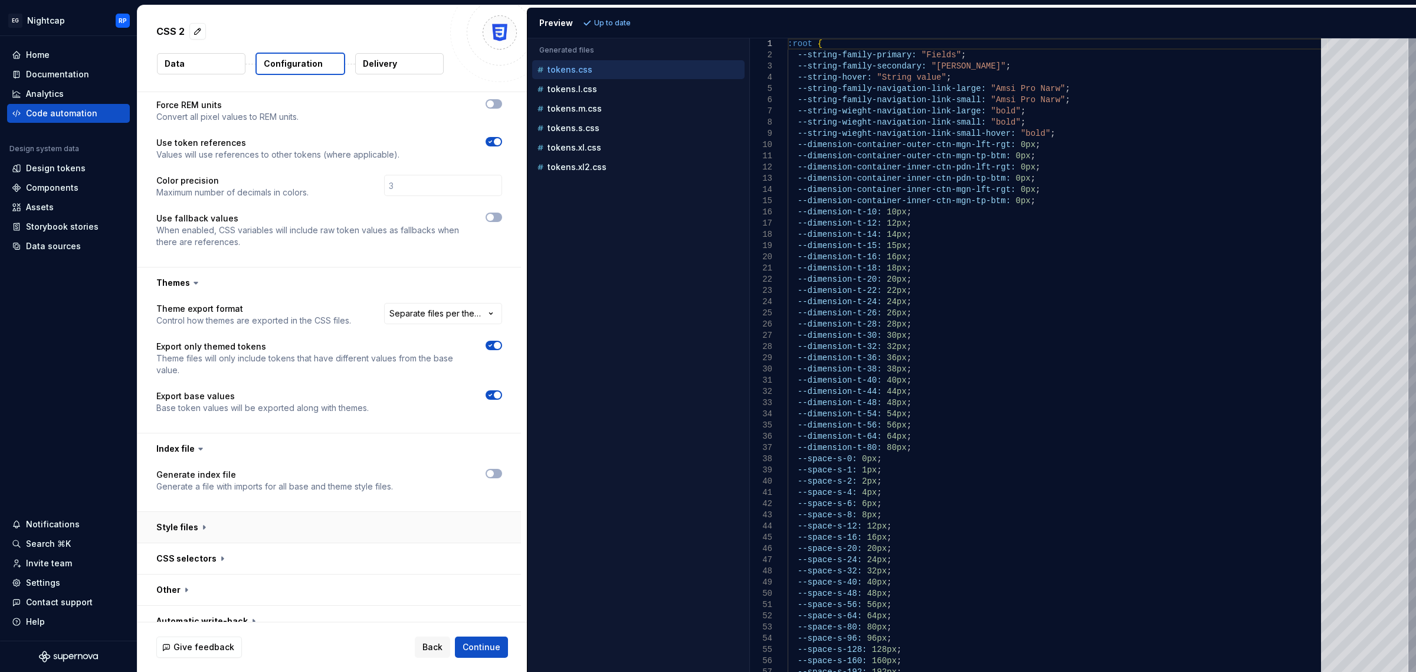
scroll to position [297, 0]
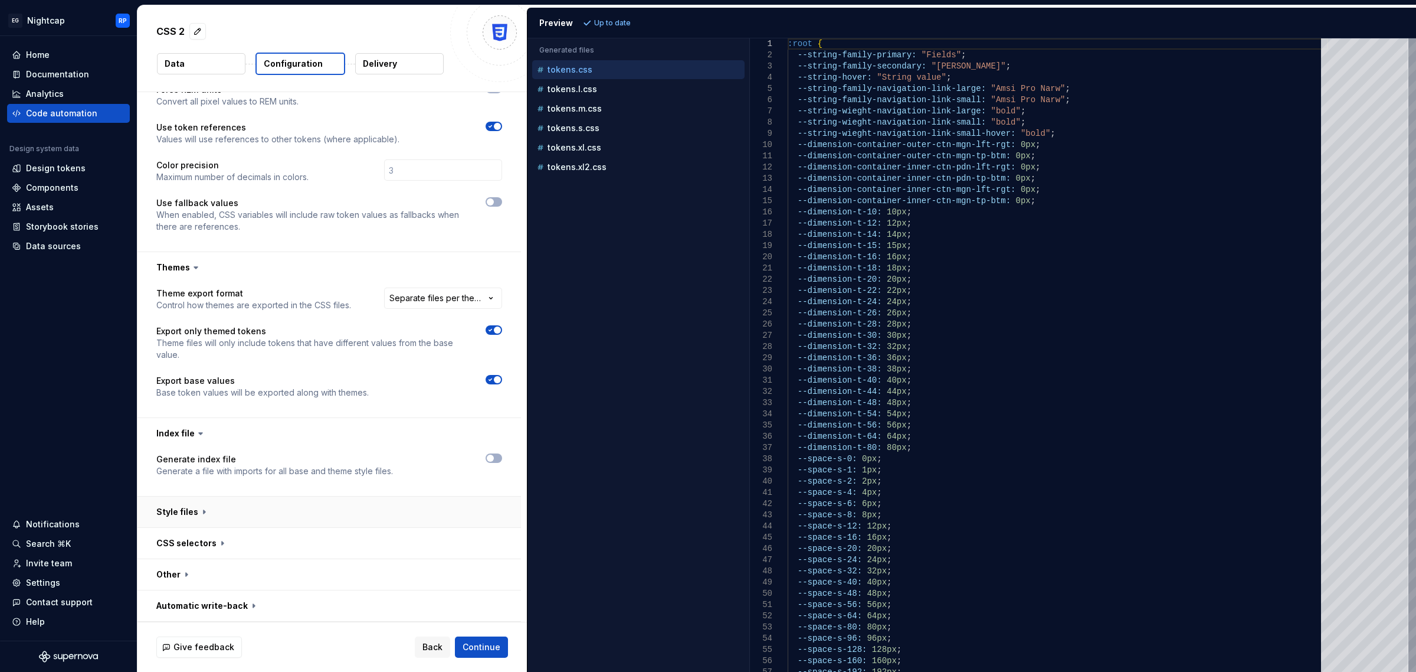
click at [309, 503] on button "button" at bounding box center [329, 511] width 384 height 31
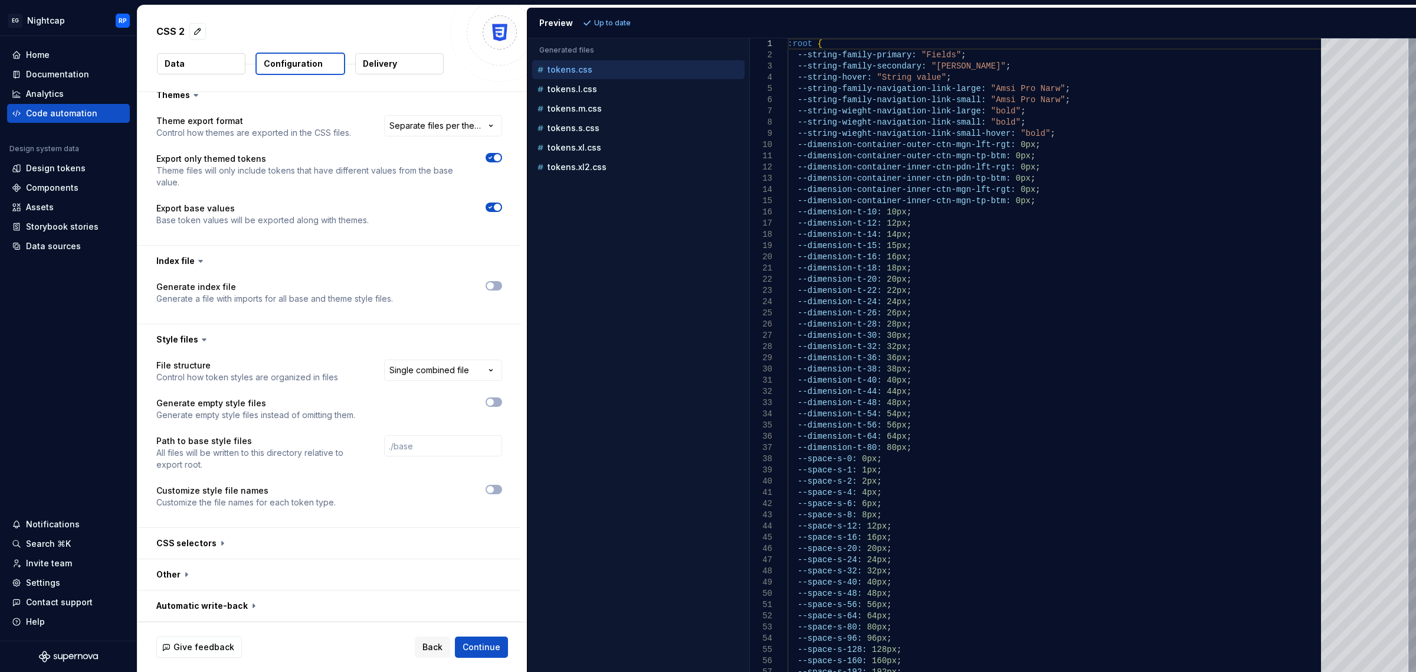
scroll to position [470, 0]
click at [234, 538] on button "button" at bounding box center [329, 543] width 384 height 31
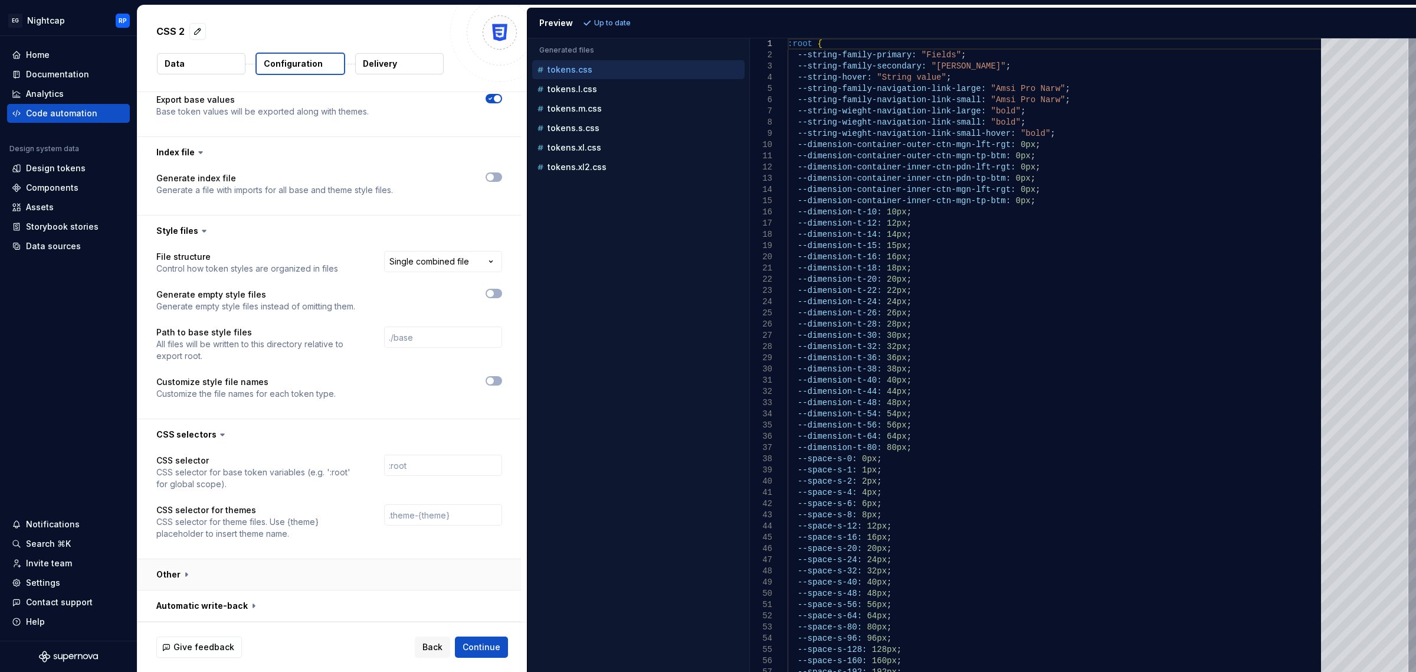
click at [250, 571] on button "button" at bounding box center [329, 574] width 384 height 31
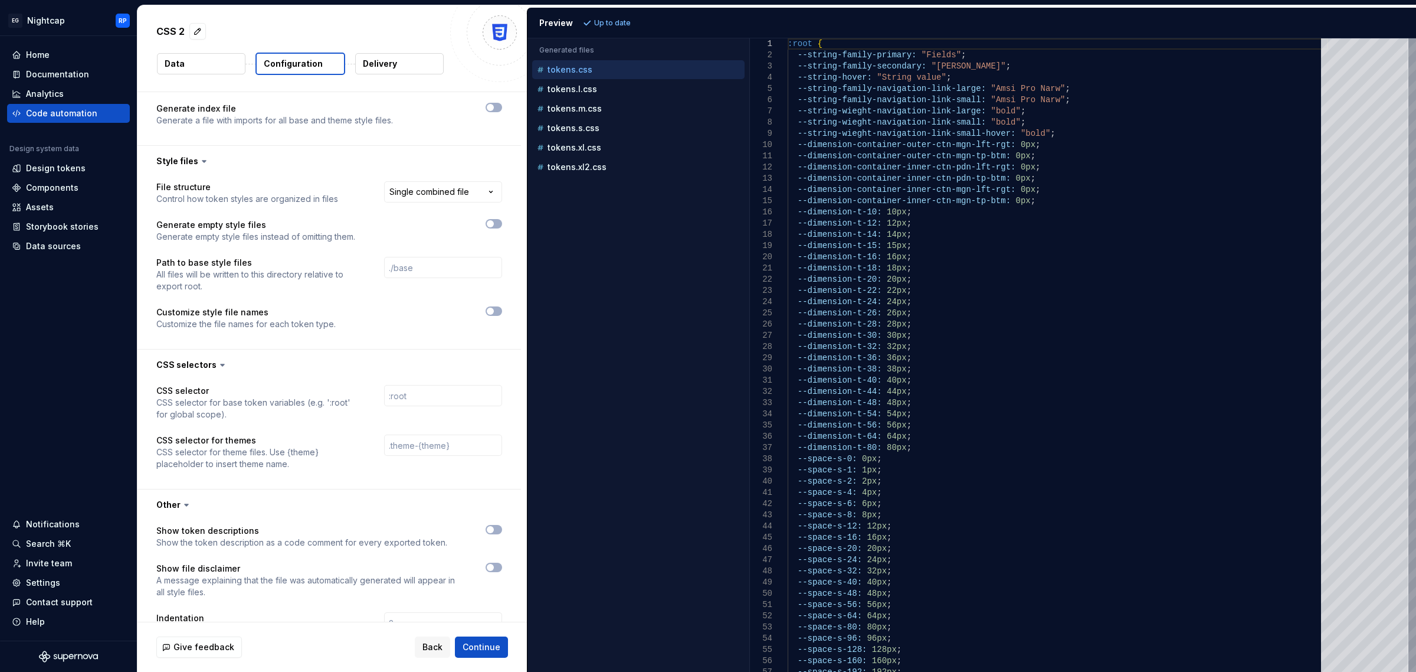
scroll to position [712, 0]
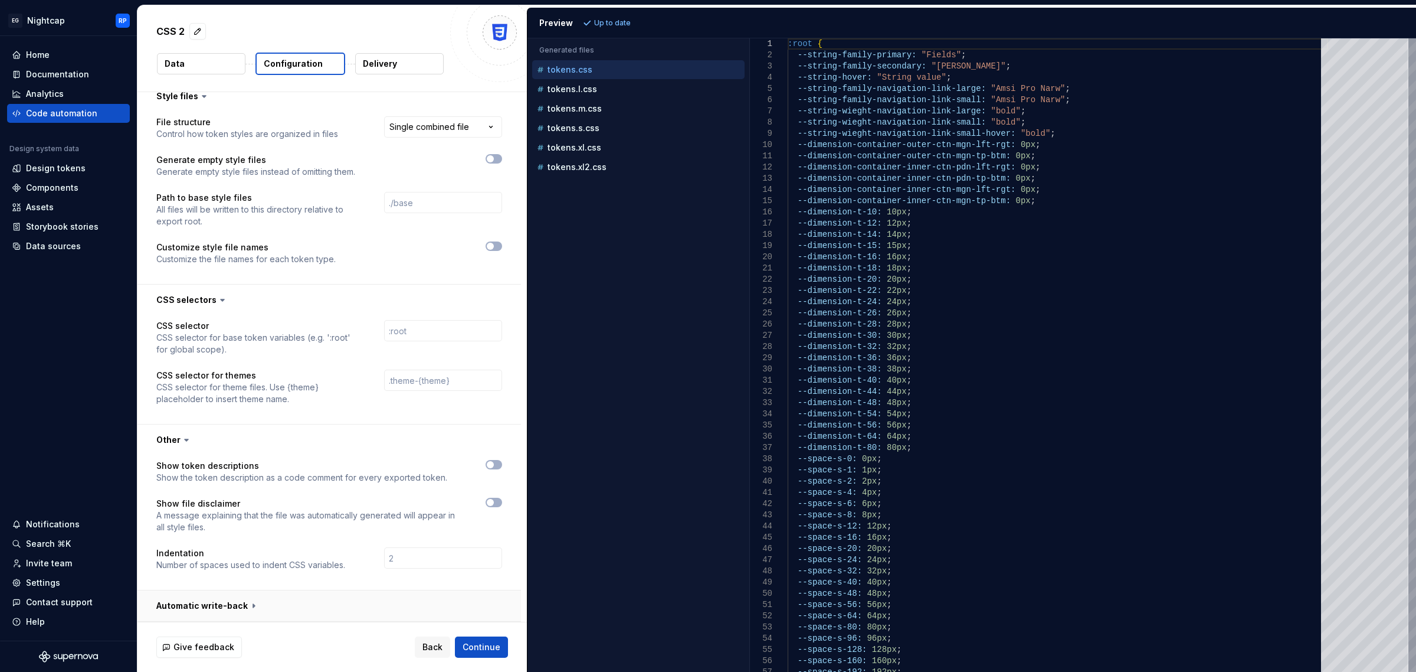
click at [251, 617] on button "button" at bounding box center [329, 605] width 384 height 31
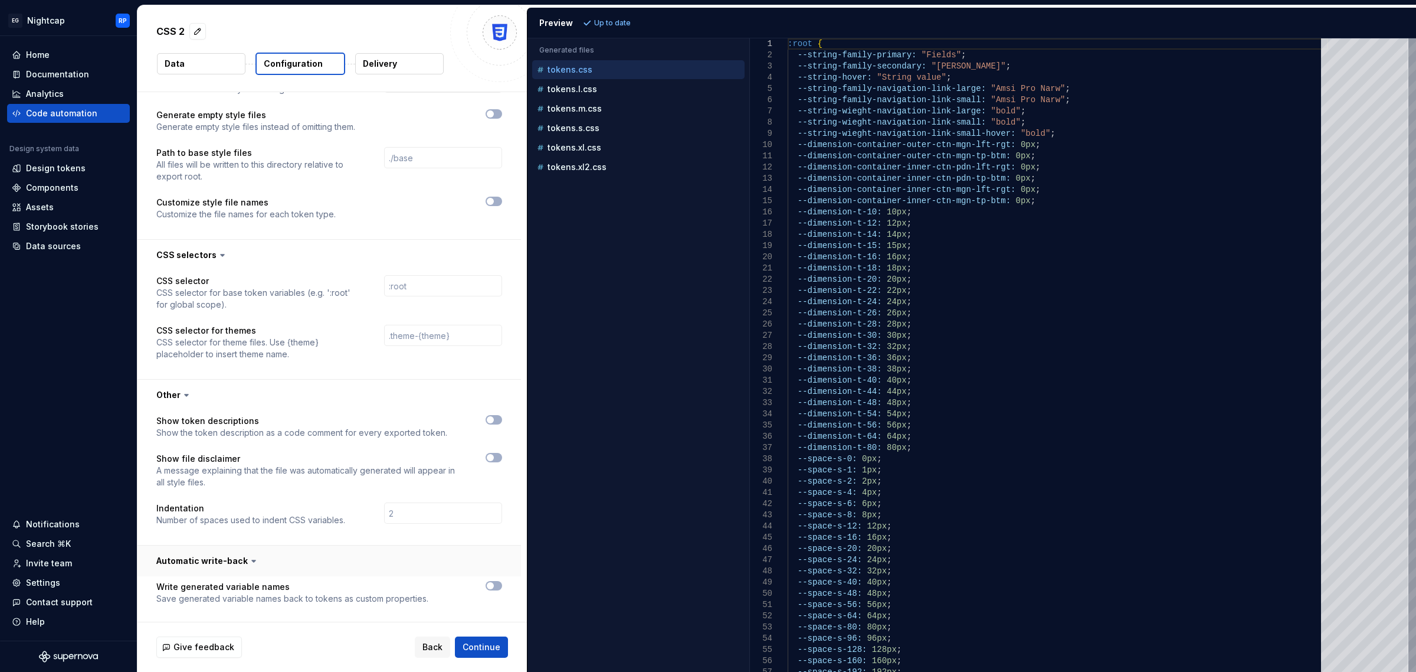
scroll to position [758, 0]
click at [397, 66] on button "Delivery" at bounding box center [399, 63] width 89 height 21
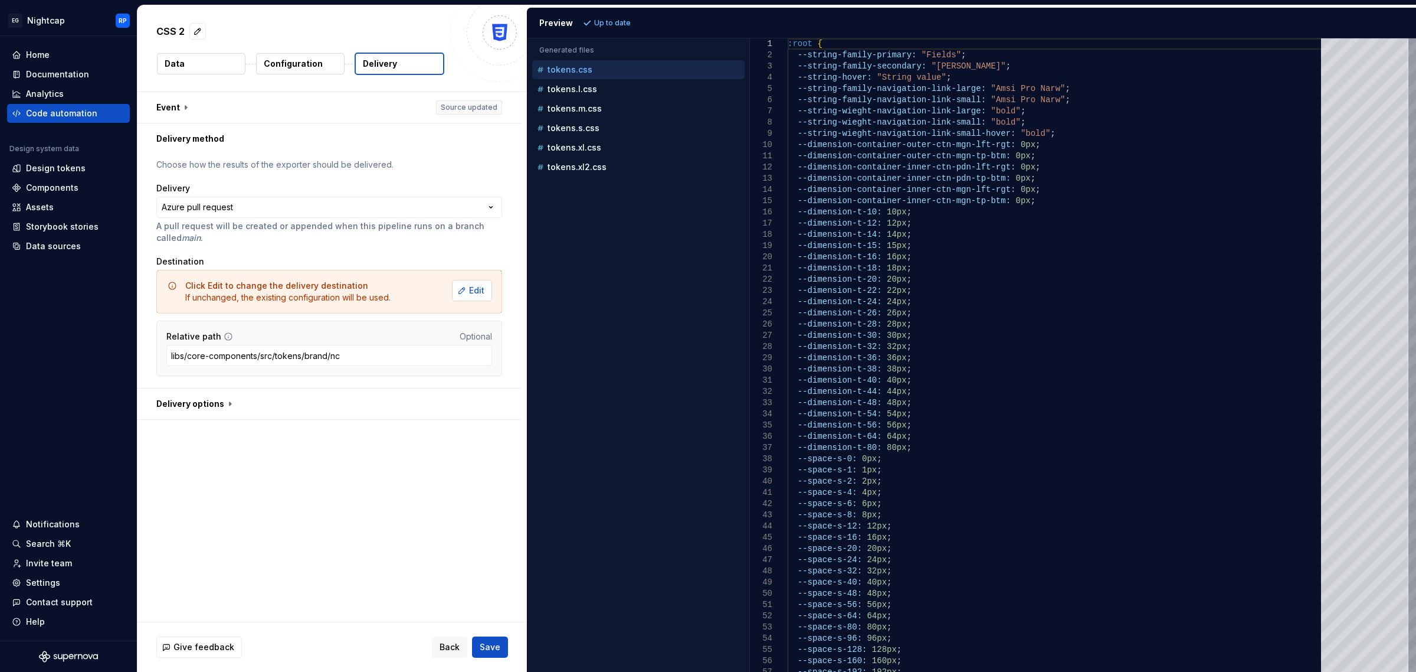
click at [482, 284] on span "Edit" at bounding box center [476, 290] width 15 height 12
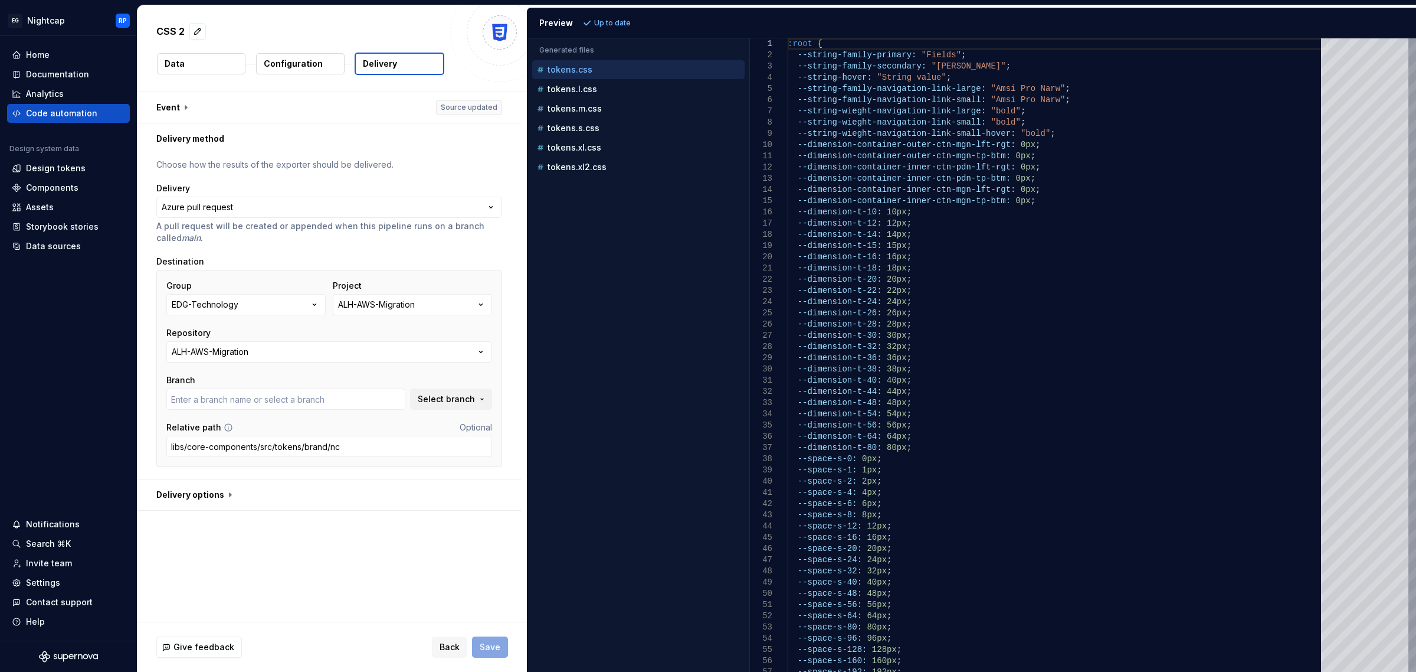
type input "development"
click at [360, 446] on input "libs/core-components/src/tokens/brand/nc" at bounding box center [329, 446] width 326 height 21
click at [243, 496] on button "button" at bounding box center [329, 494] width 384 height 31
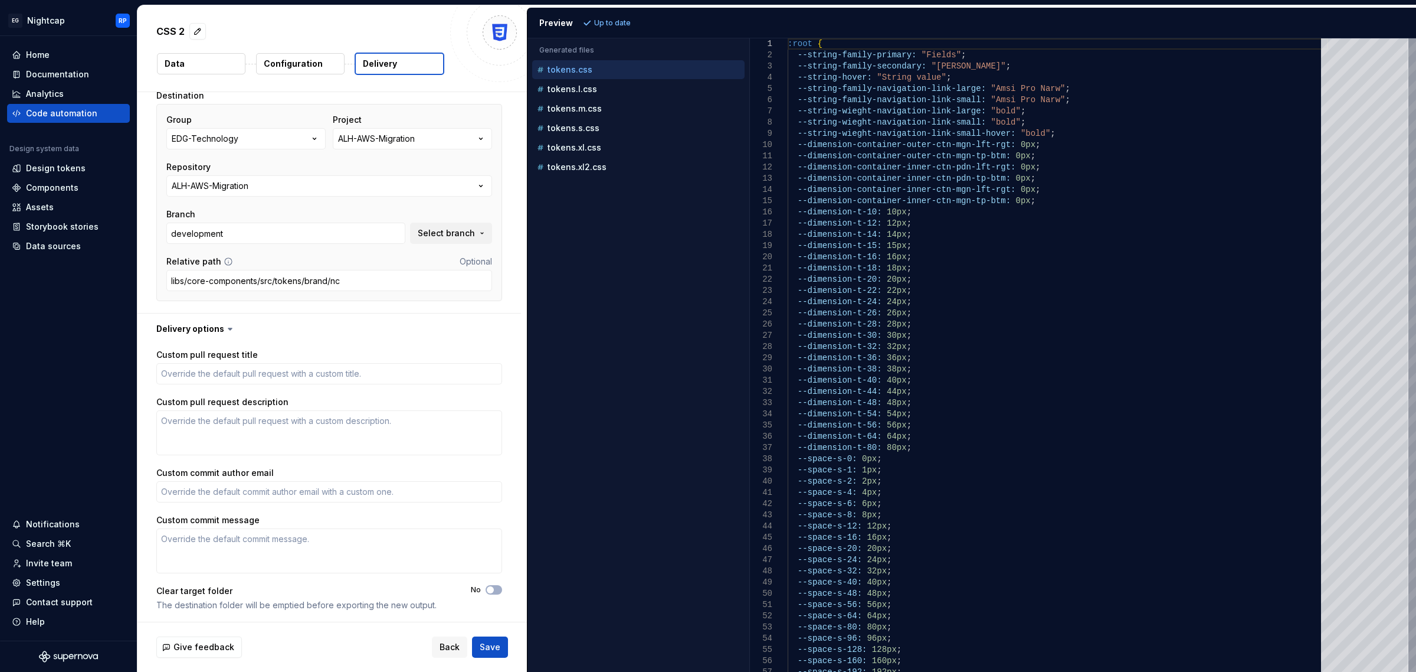
scroll to position [168, 0]
click at [456, 653] on span "Back" at bounding box center [450, 647] width 20 height 12
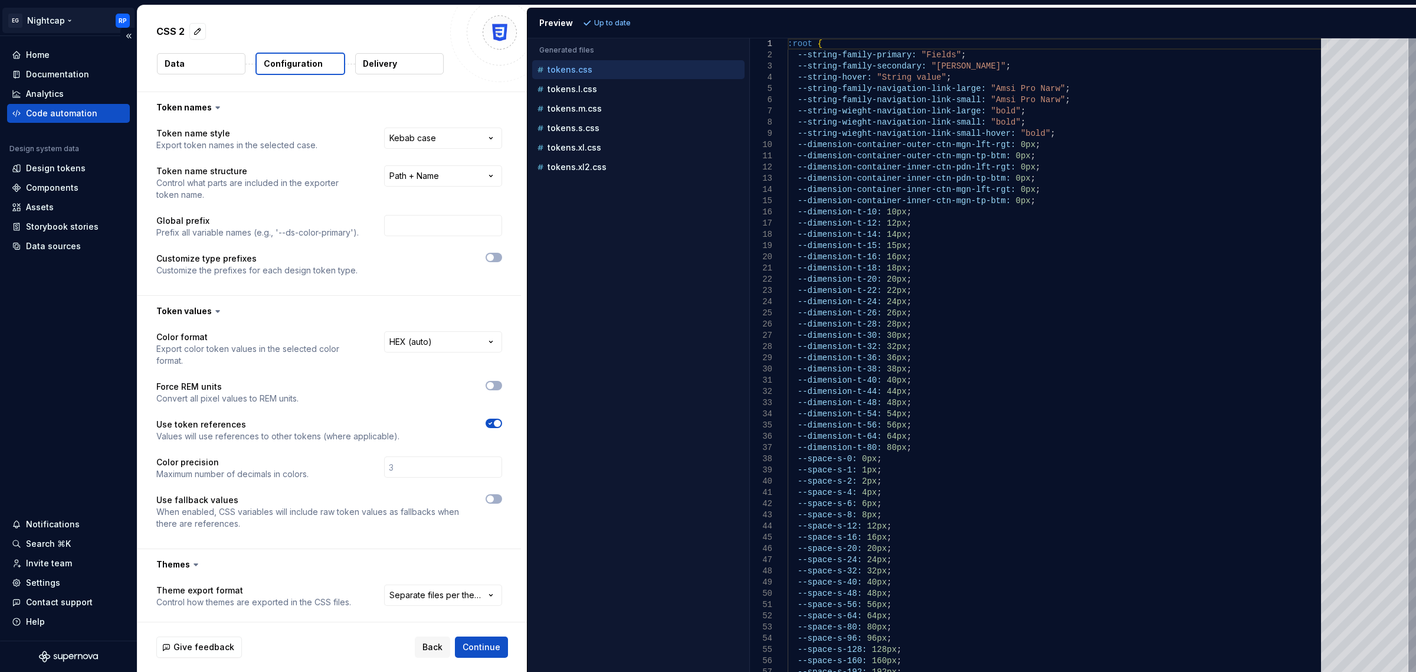
click at [42, 15] on html "**********" at bounding box center [708, 336] width 1416 height 672
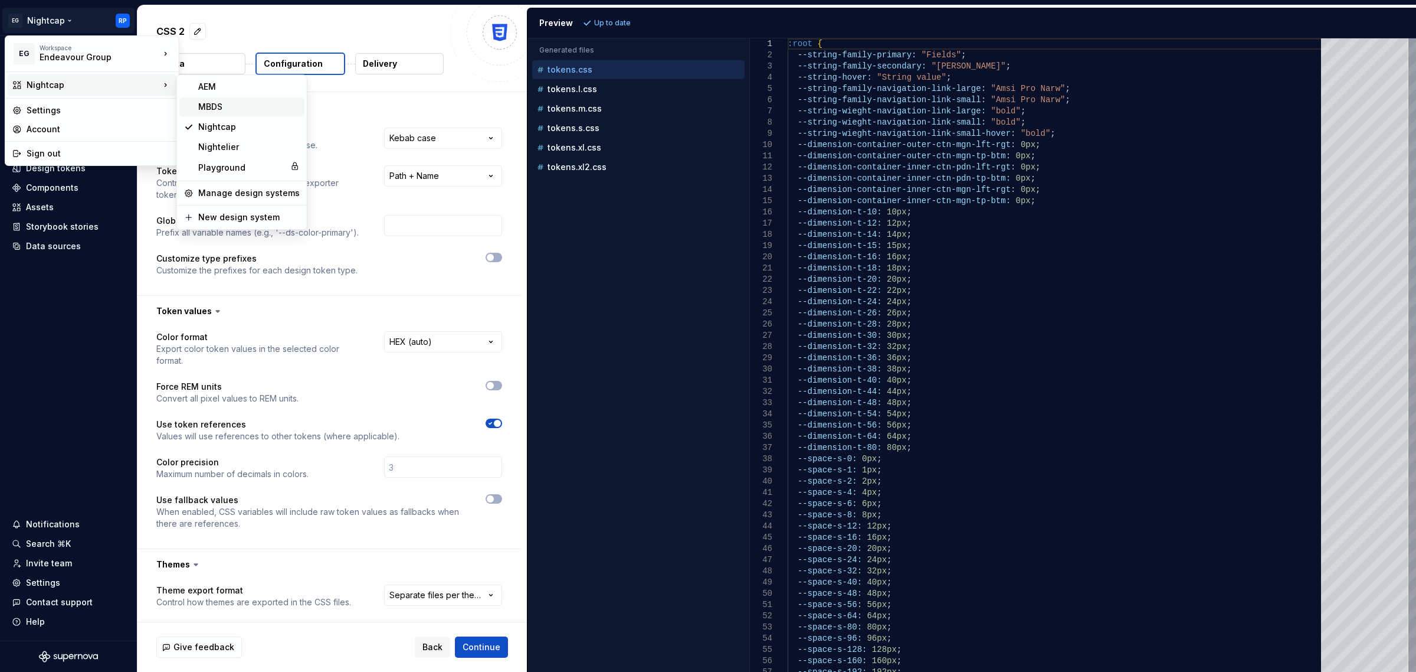
click at [215, 106] on div "MBDS" at bounding box center [249, 107] width 102 height 12
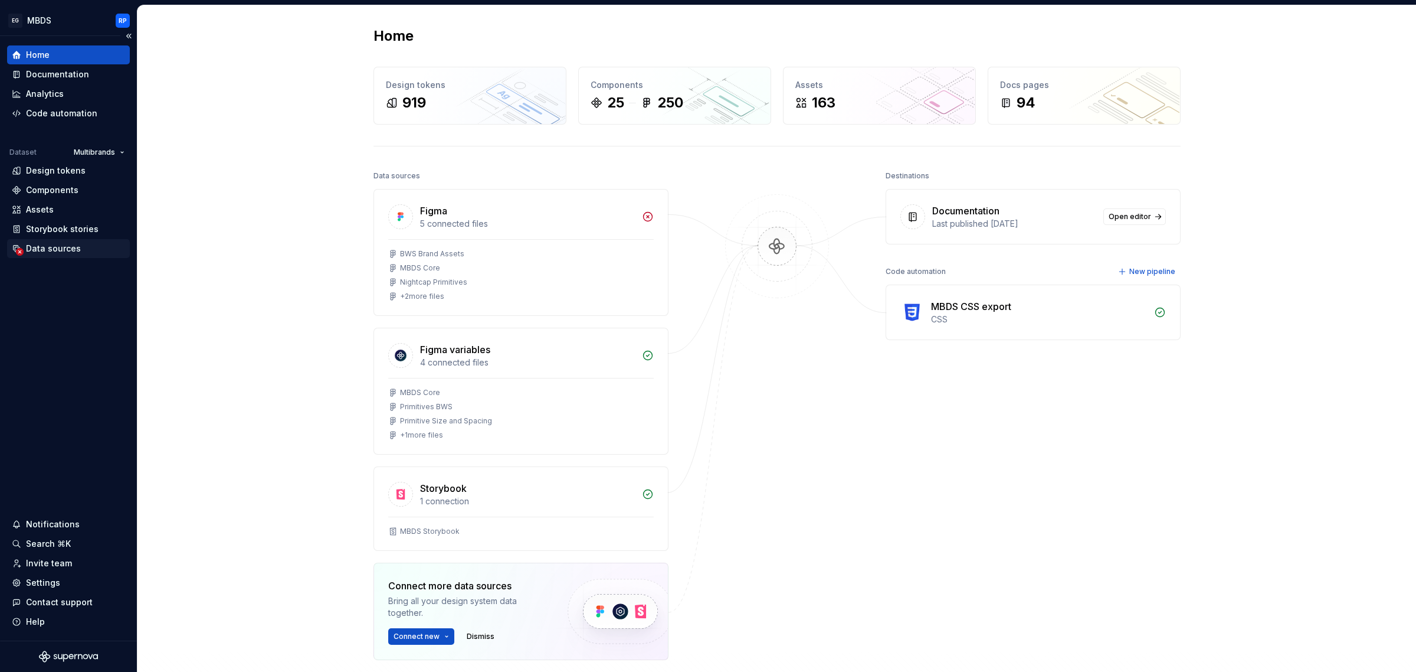
click at [54, 243] on div "Data sources" at bounding box center [53, 249] width 55 height 12
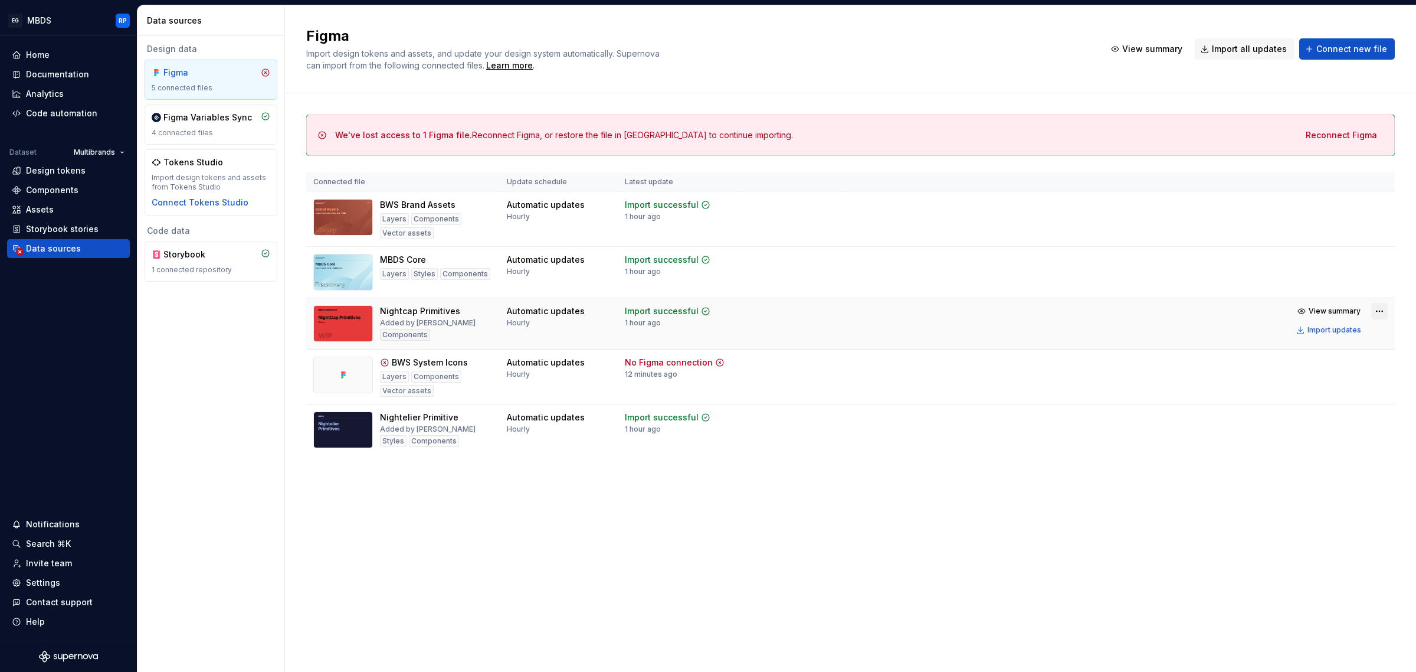
click at [1378, 310] on html "EG MBDS RP Home Documentation Analytics Code automation Dataset Multibrands Des…" at bounding box center [708, 336] width 1416 height 672
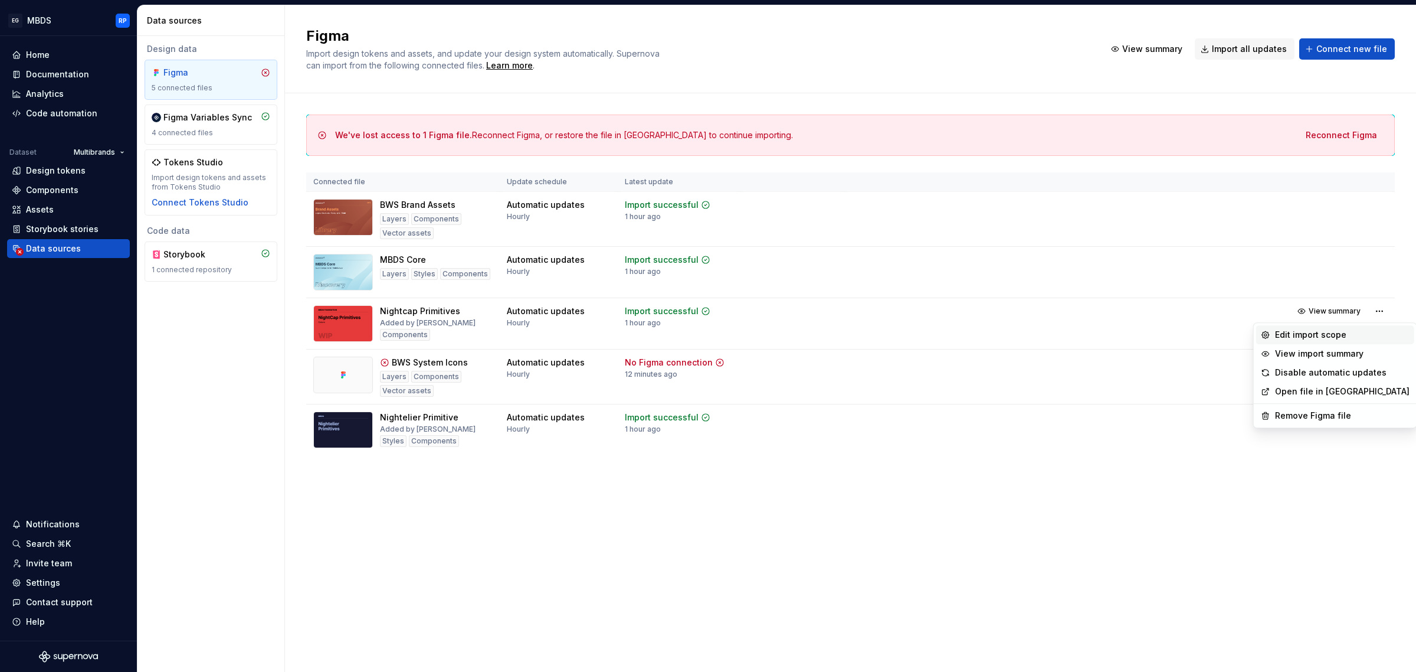
click at [1331, 332] on div "Edit import scope" at bounding box center [1342, 335] width 135 height 12
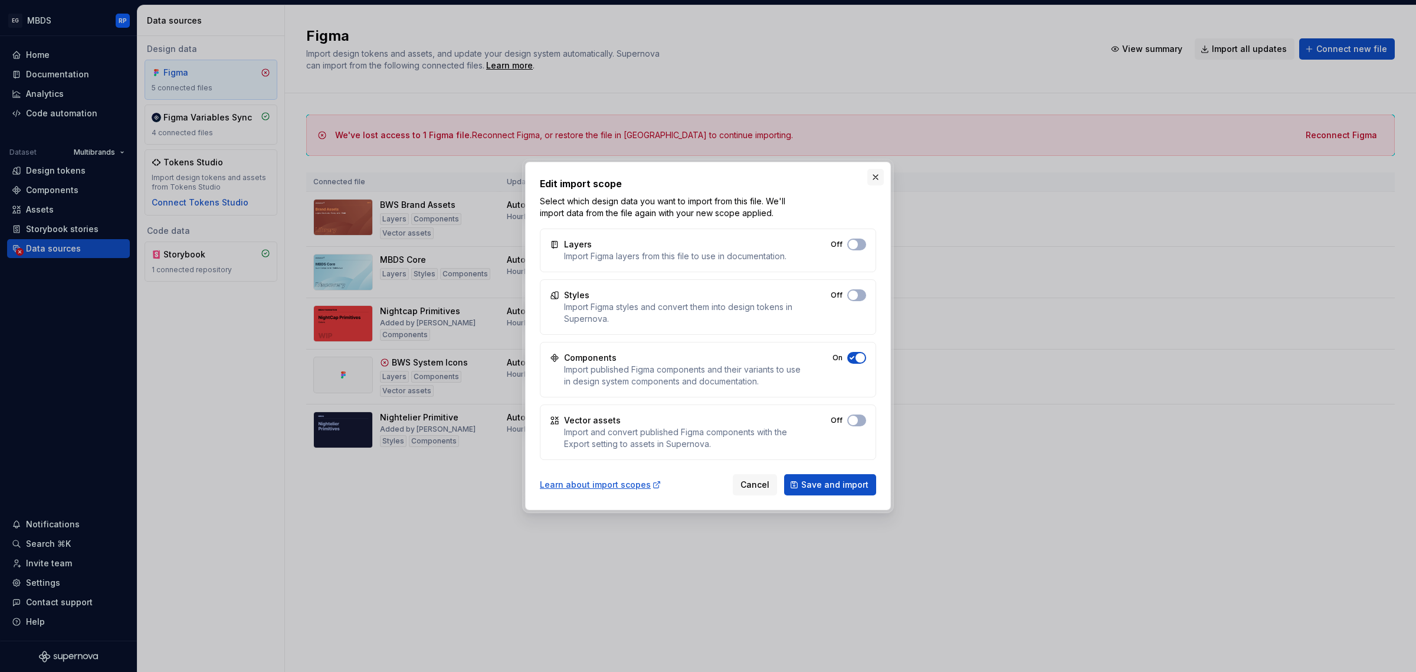
click at [878, 175] on button "button" at bounding box center [875, 177] width 17 height 17
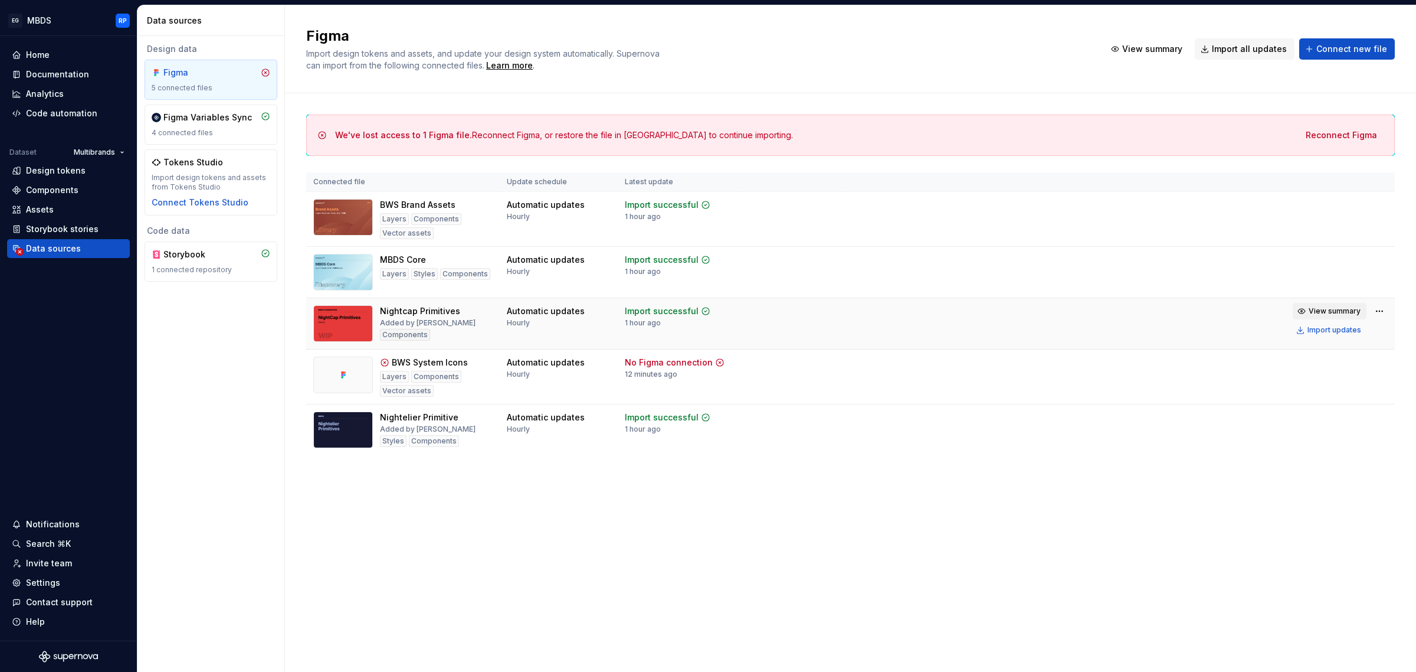
click at [1335, 312] on span "View summary" at bounding box center [1335, 310] width 52 height 9
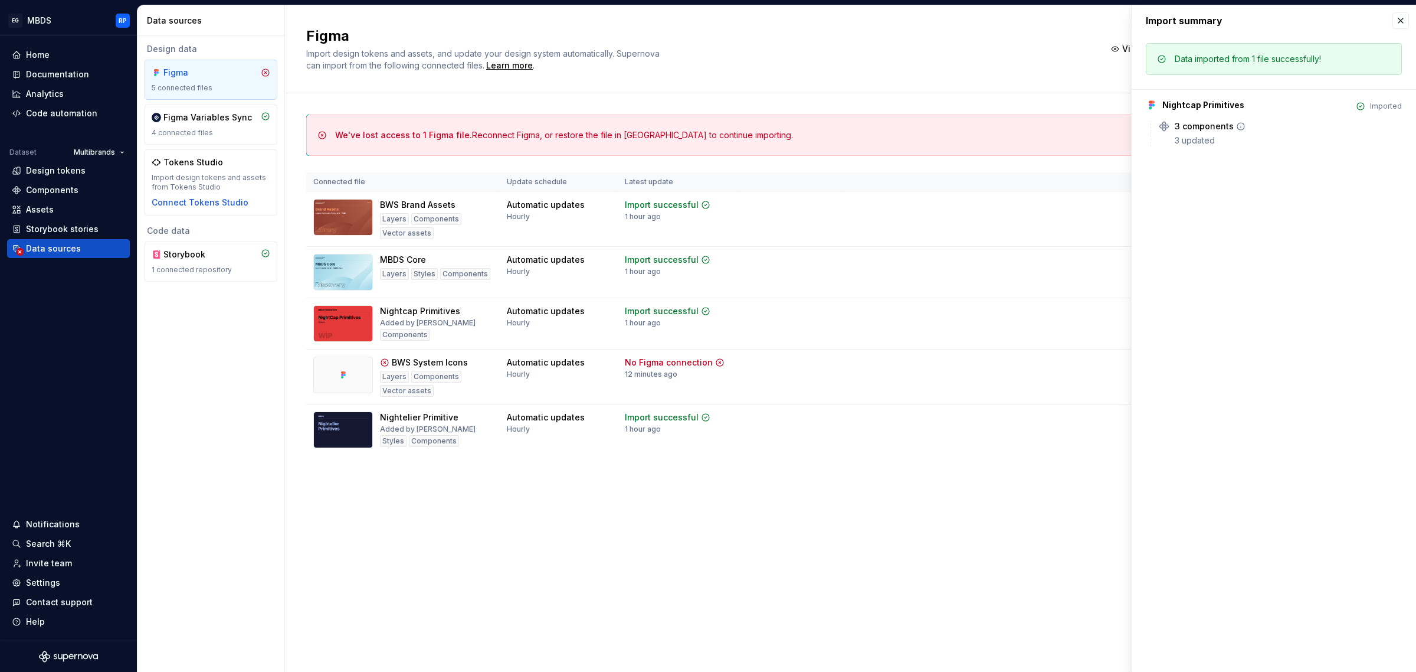
click at [1210, 123] on div "3 components" at bounding box center [1204, 126] width 59 height 12
click at [1167, 140] on div "3 components 3 updated" at bounding box center [1280, 133] width 244 height 26
click at [1403, 22] on button "button" at bounding box center [1401, 20] width 17 height 17
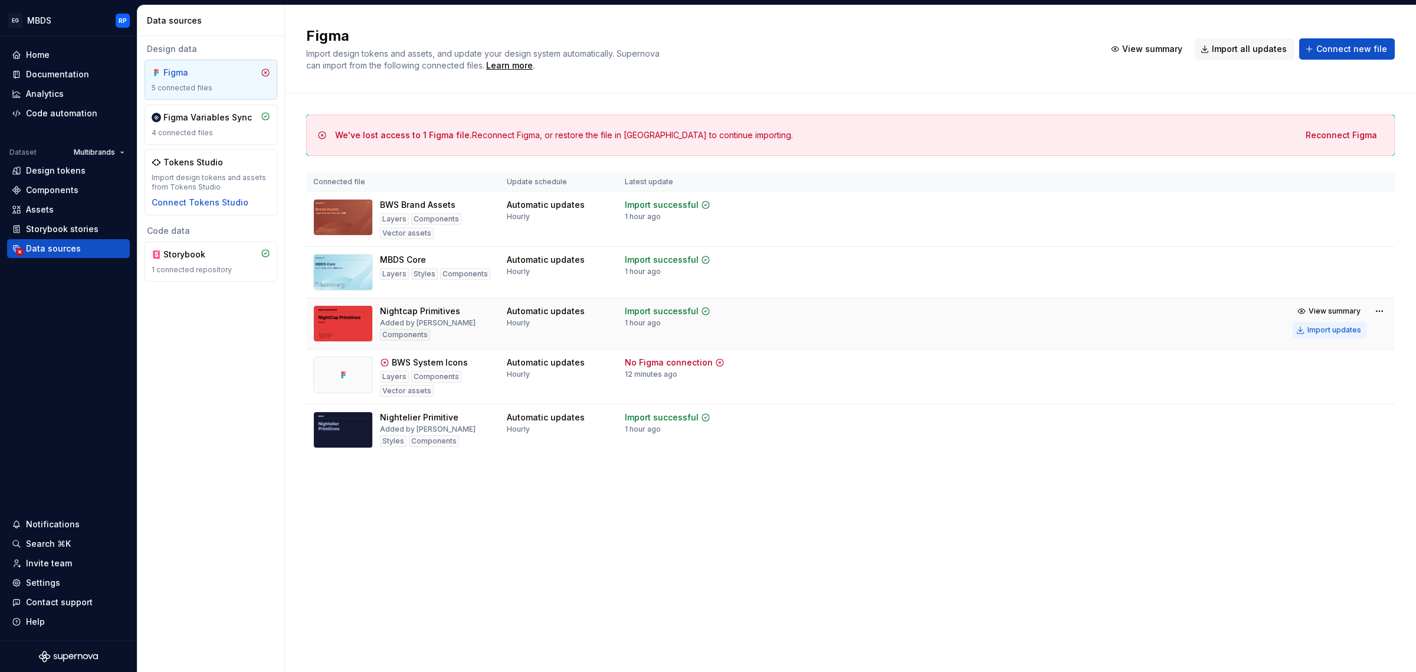
click at [1328, 329] on div "Import updates" at bounding box center [1335, 329] width 54 height 9
click at [1325, 440] on div "Import updates" at bounding box center [1335, 435] width 54 height 9
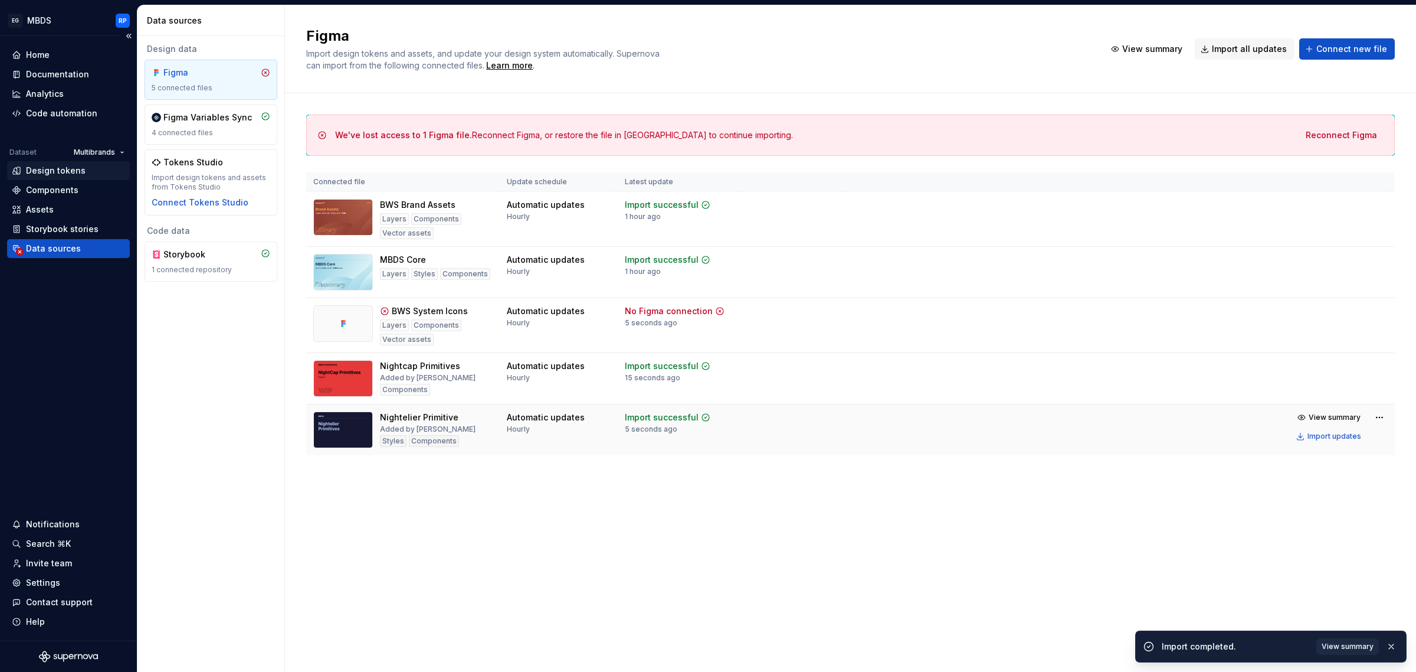
click at [57, 173] on div "Design tokens" at bounding box center [56, 171] width 60 height 12
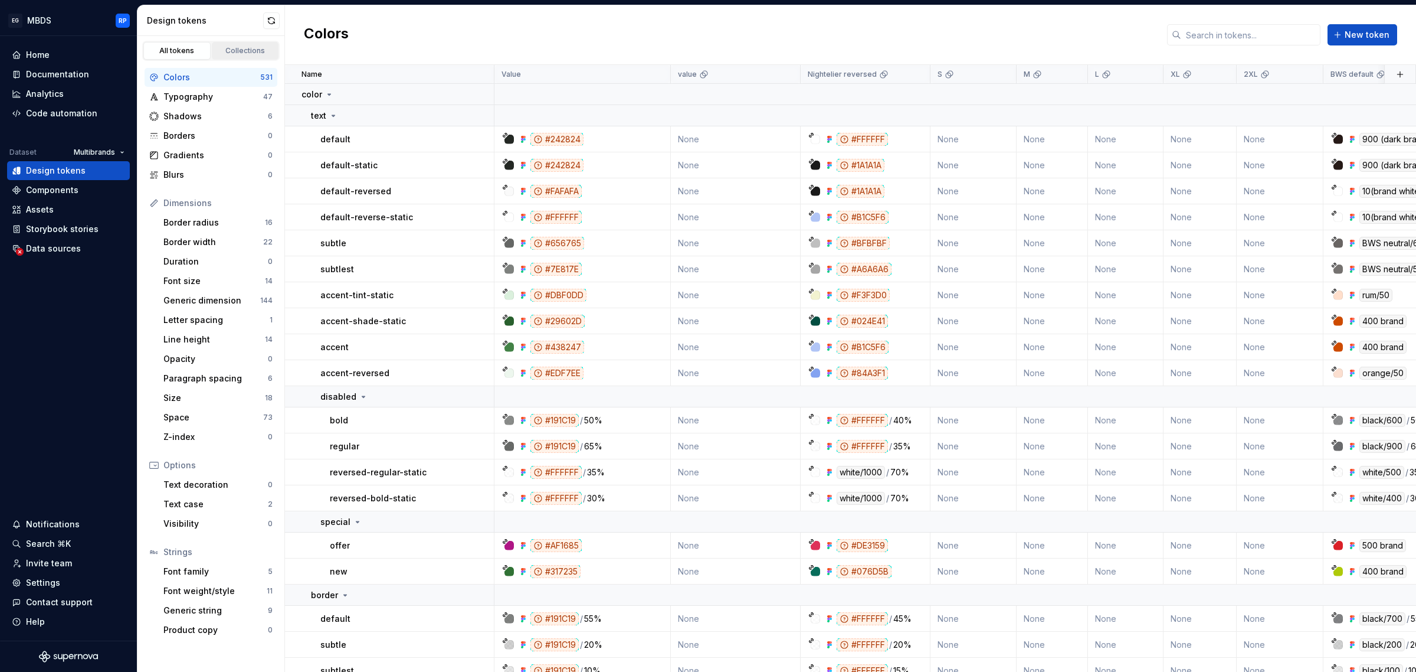
click at [238, 53] on div "Collections" at bounding box center [245, 50] width 59 height 9
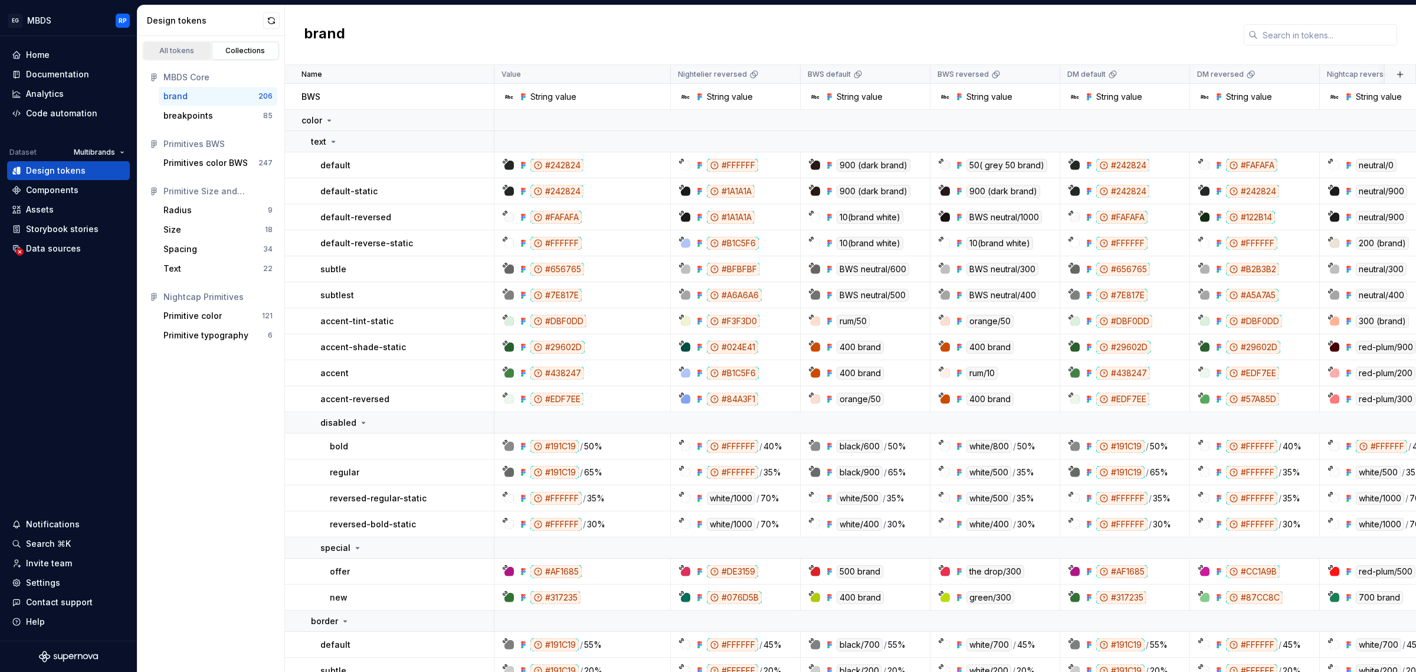
click at [185, 43] on link "All tokens" at bounding box center [176, 51] width 67 height 18
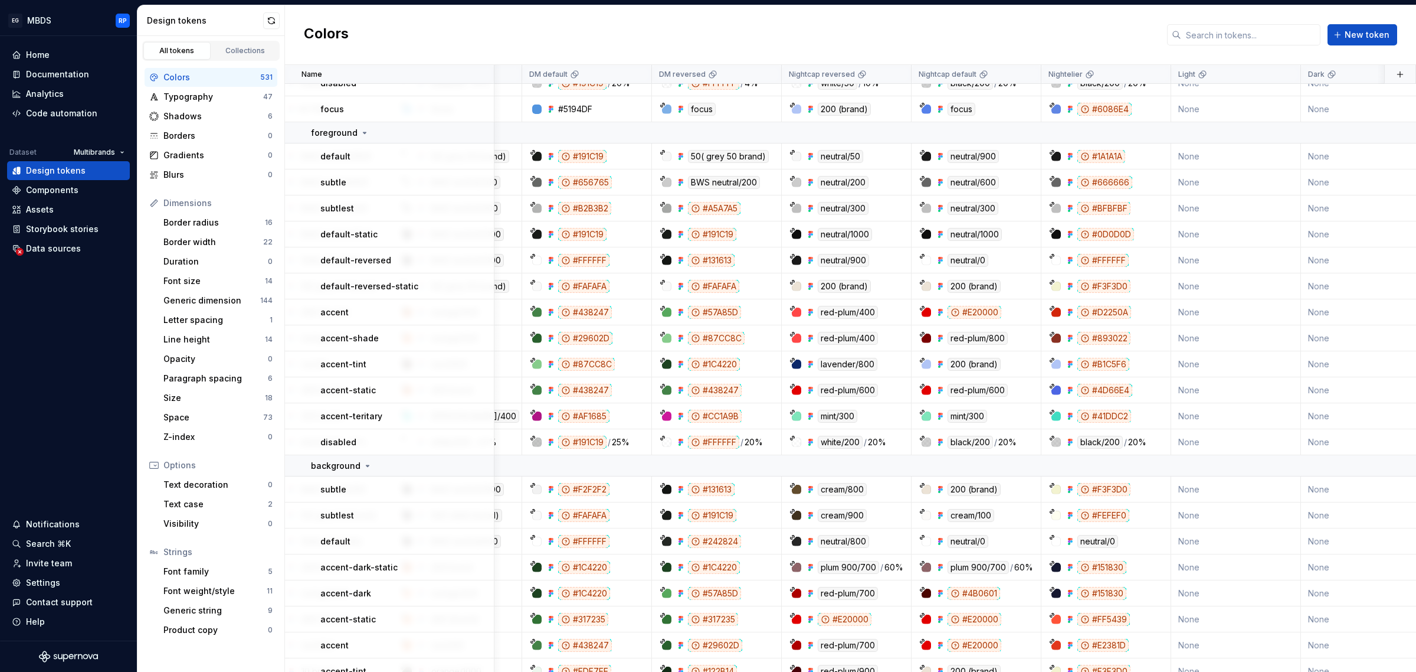
scroll to position [12272, 1024]
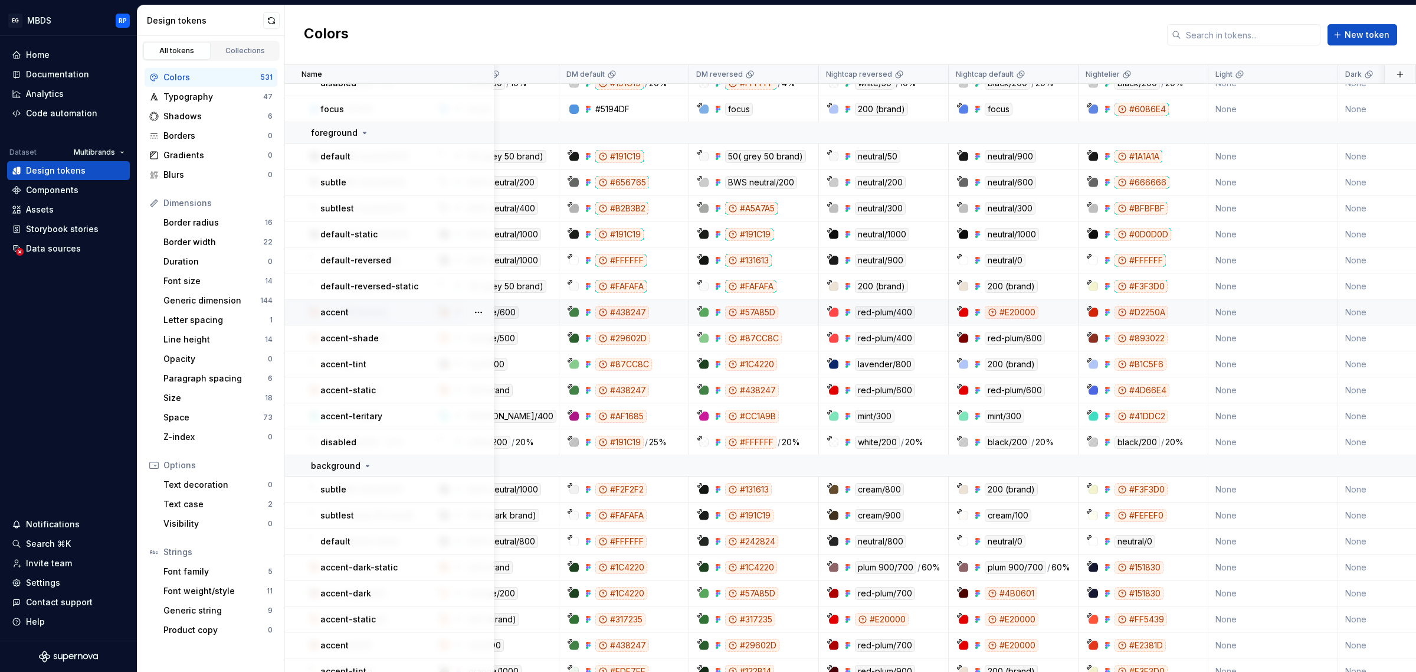
click at [1013, 310] on div "#E20000" at bounding box center [1012, 312] width 54 height 13
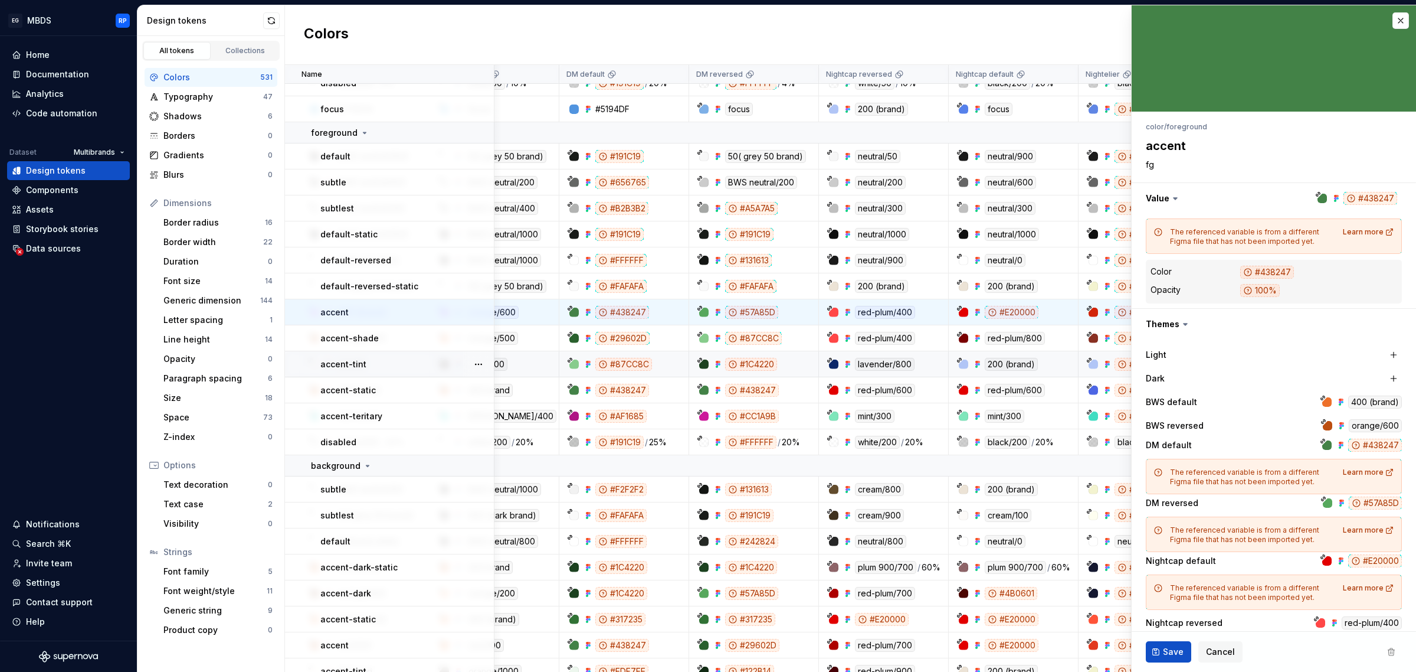
type textarea "*"
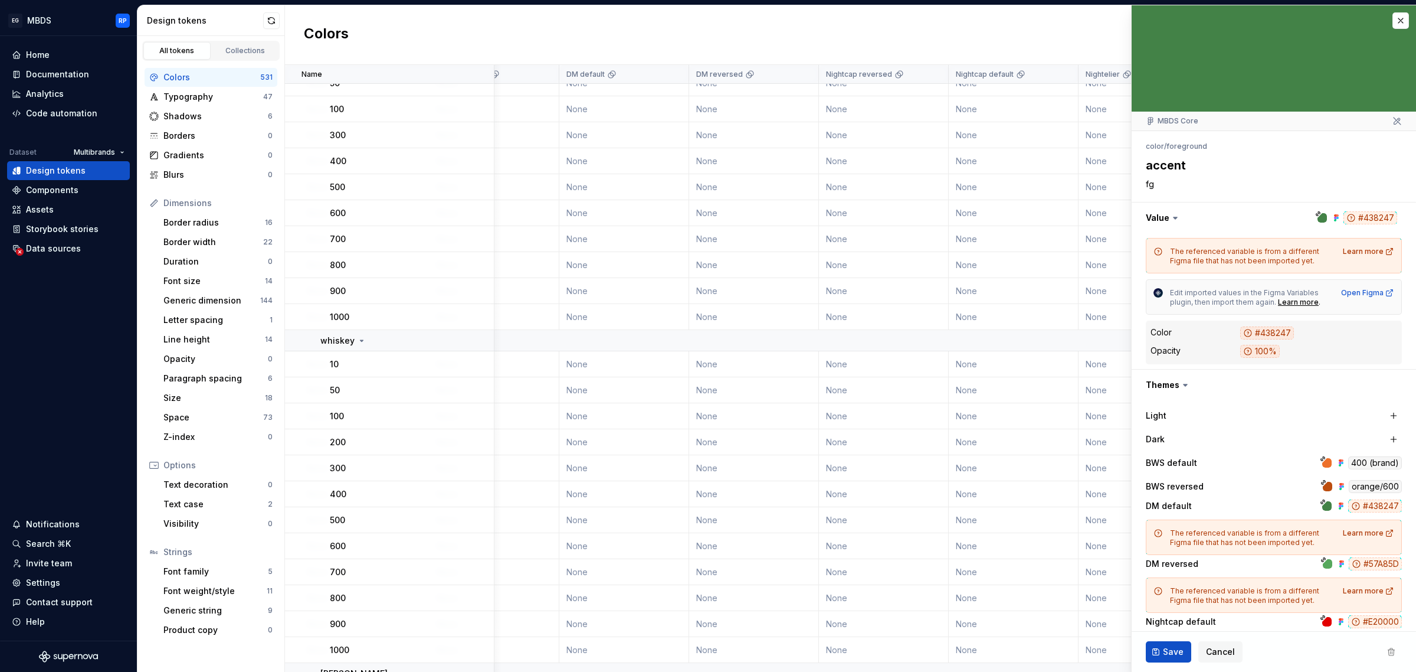
scroll to position [148, 0]
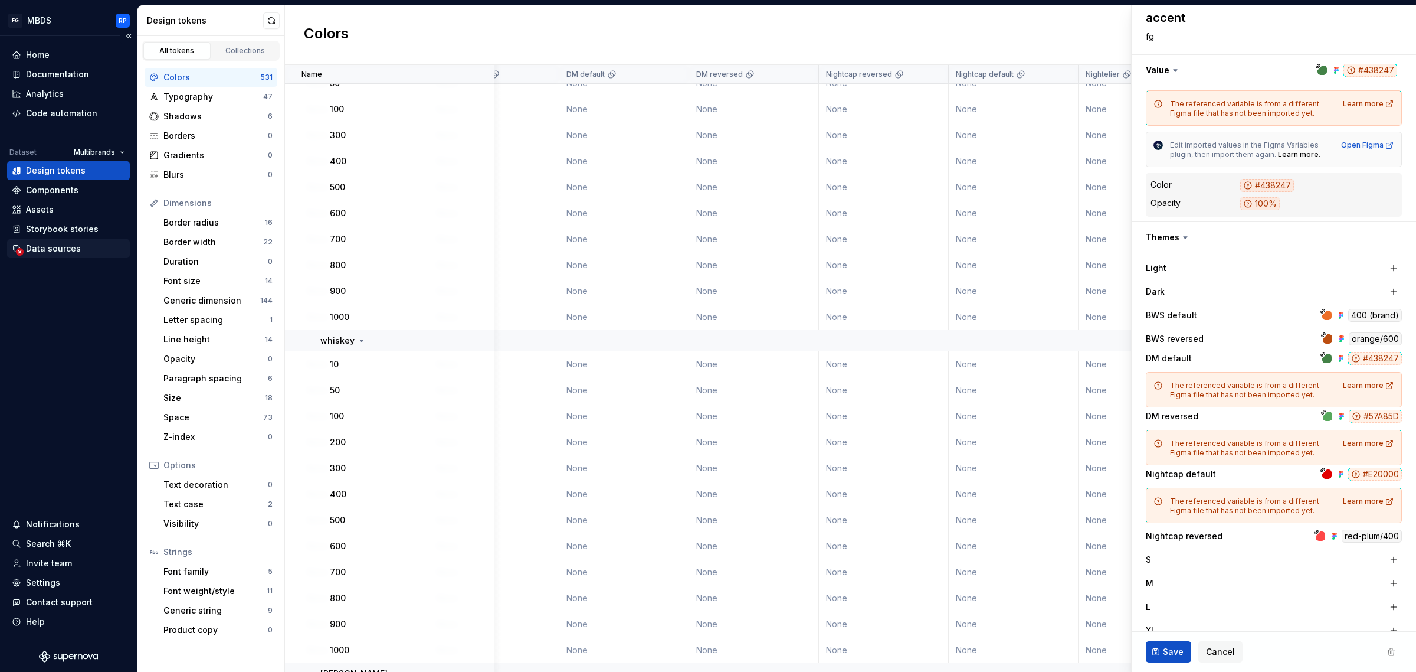
click at [75, 247] on div "Data sources" at bounding box center [53, 249] width 55 height 12
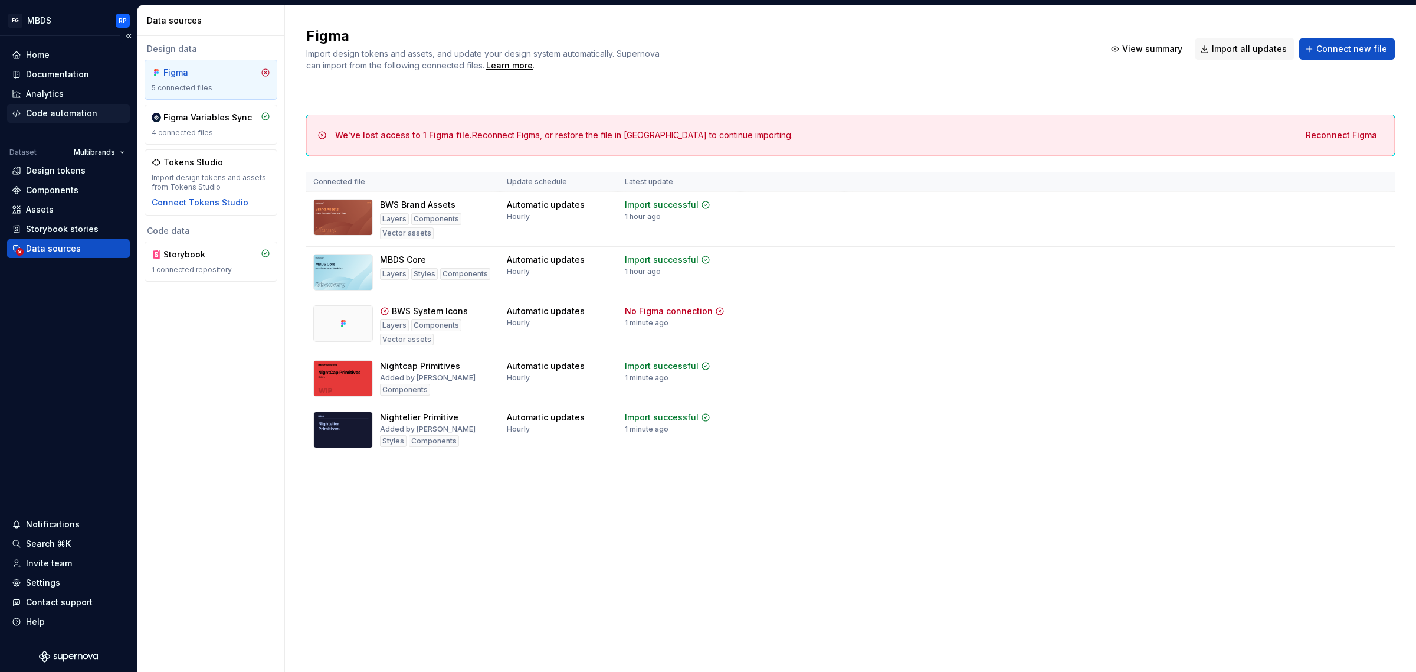
click at [63, 116] on div "Code automation" at bounding box center [61, 113] width 71 height 12
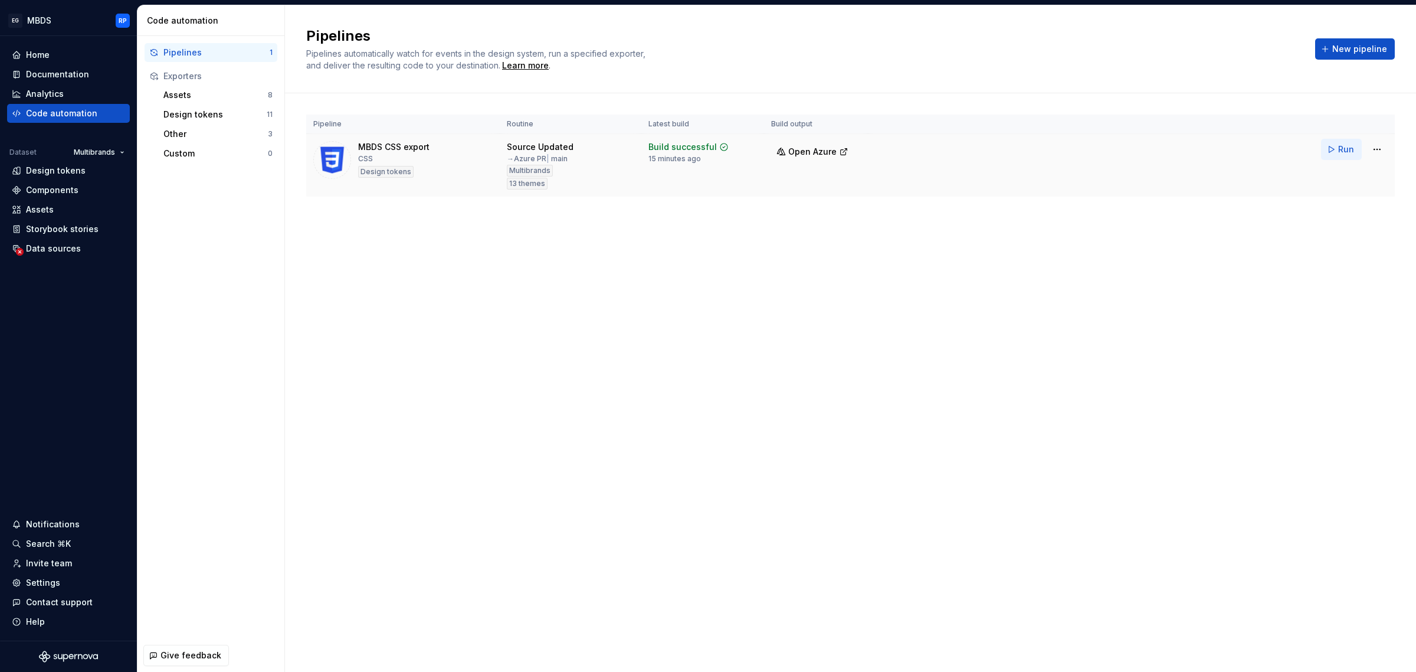
click at [1343, 155] on button "Run" at bounding box center [1341, 149] width 41 height 21
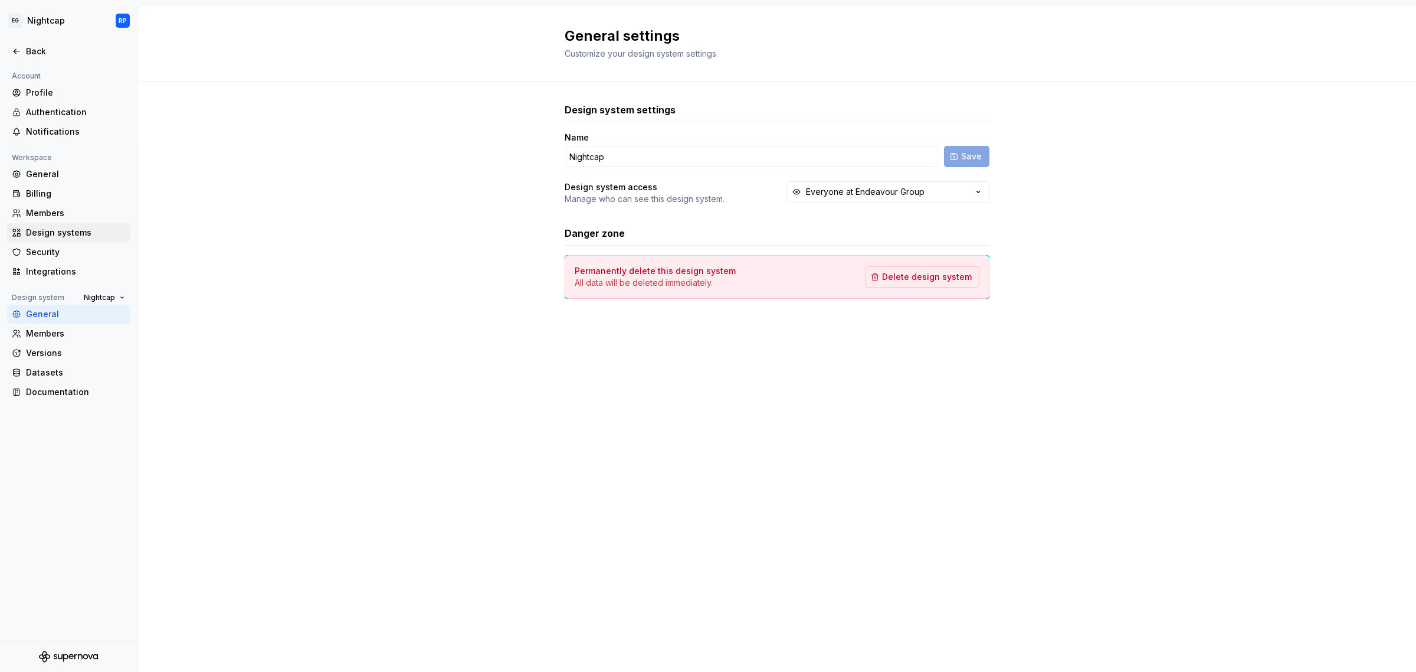
click at [58, 231] on div "Design systems" at bounding box center [75, 233] width 99 height 12
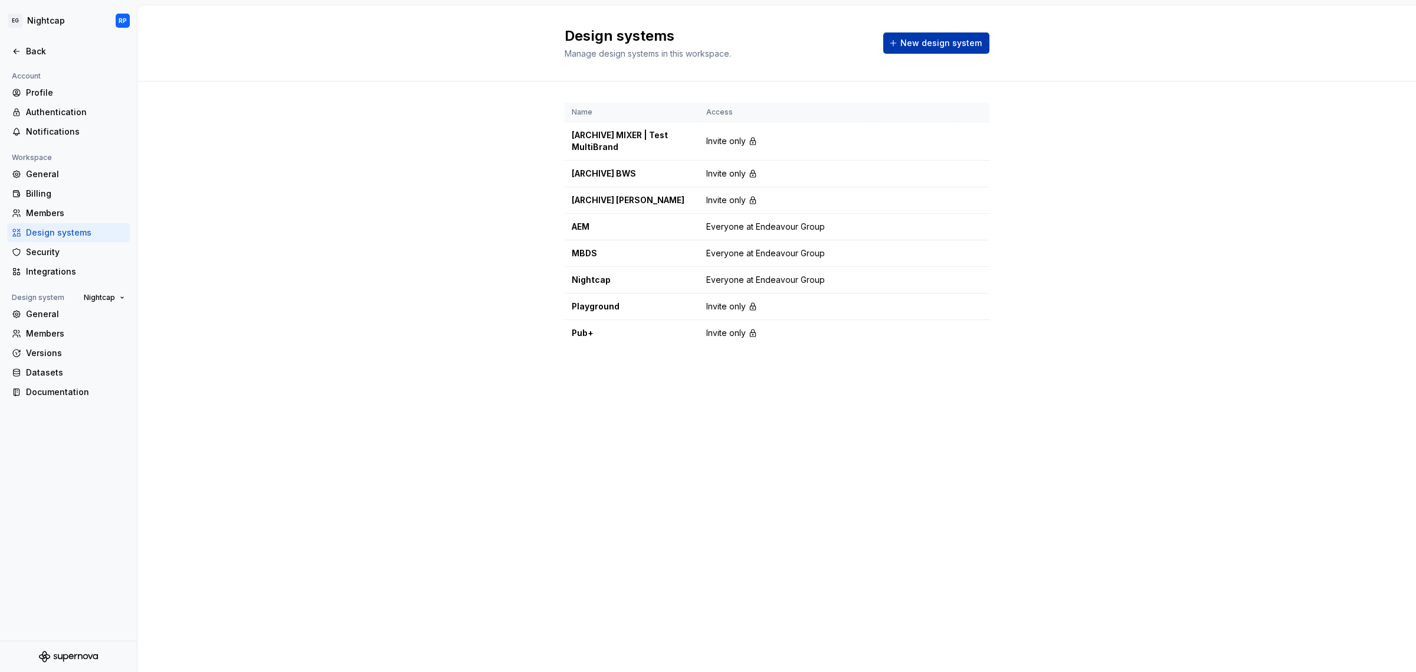
click at [939, 37] on span "New design system" at bounding box center [941, 43] width 81 height 12
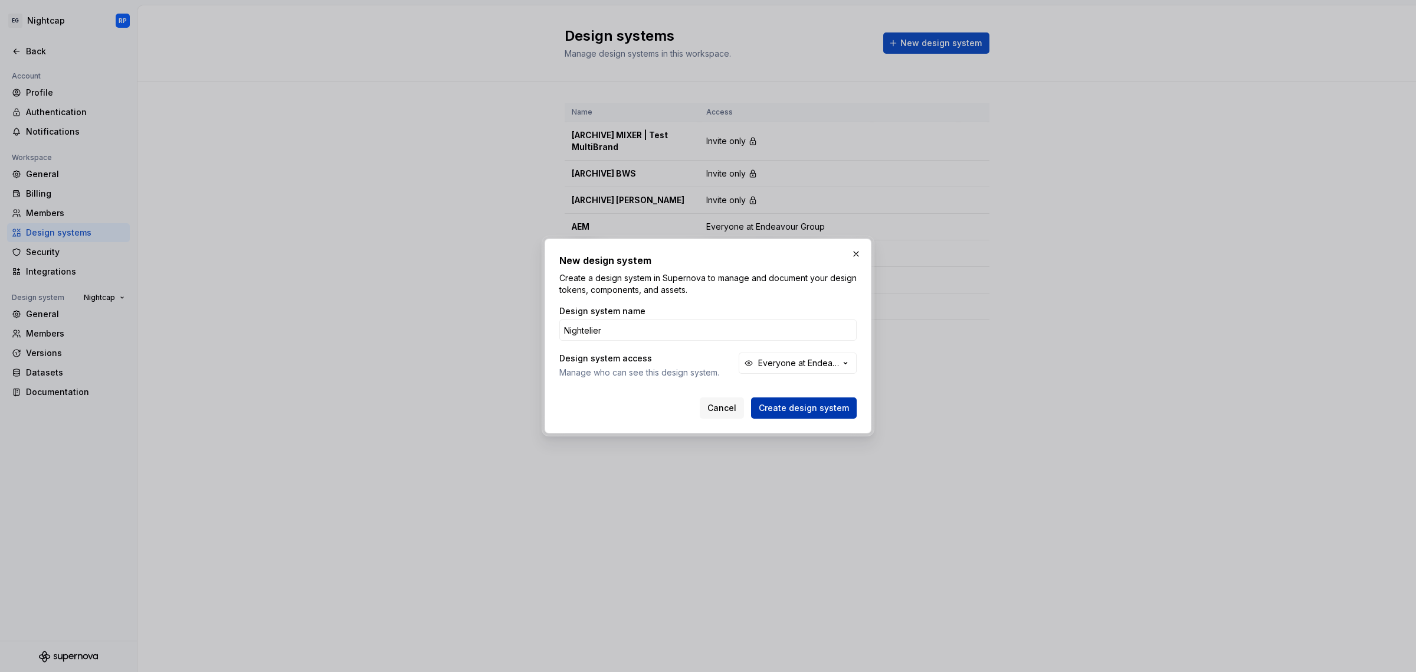
type input "Nightelier"
click at [810, 411] on span "Create design system" at bounding box center [804, 408] width 90 height 12
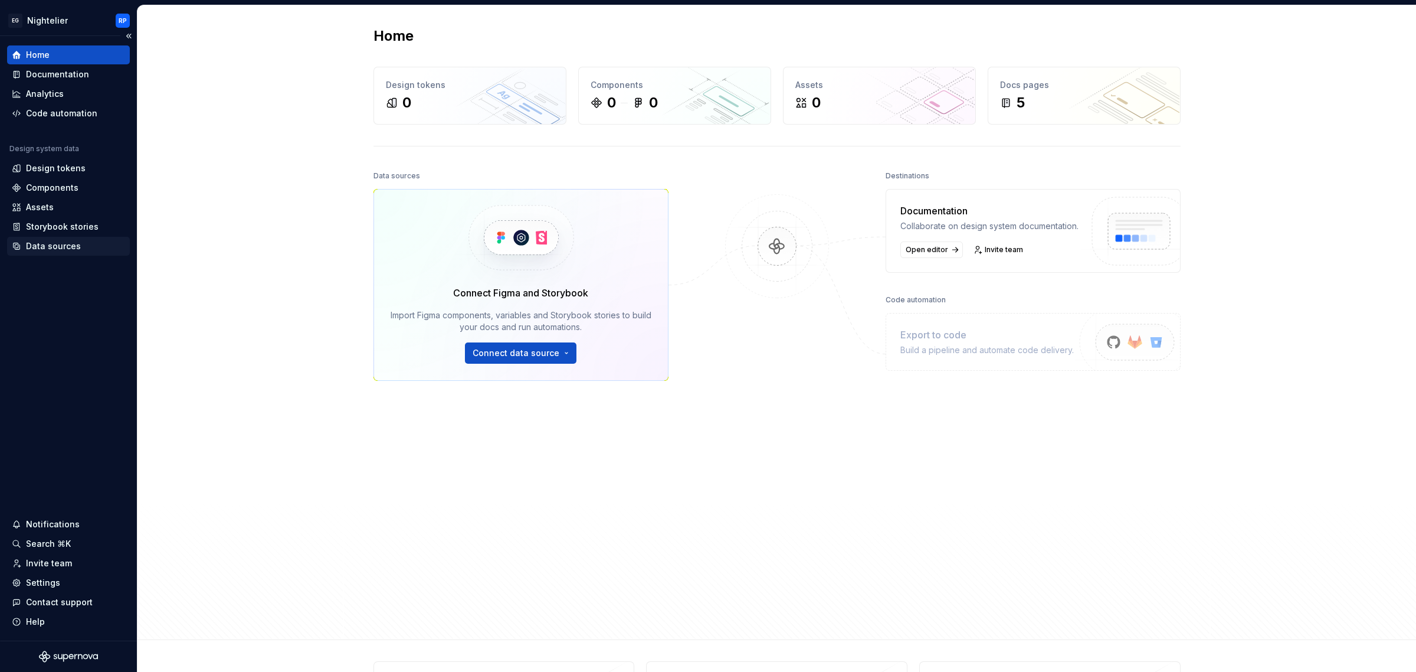
click at [63, 245] on div "Data sources" at bounding box center [53, 246] width 55 height 12
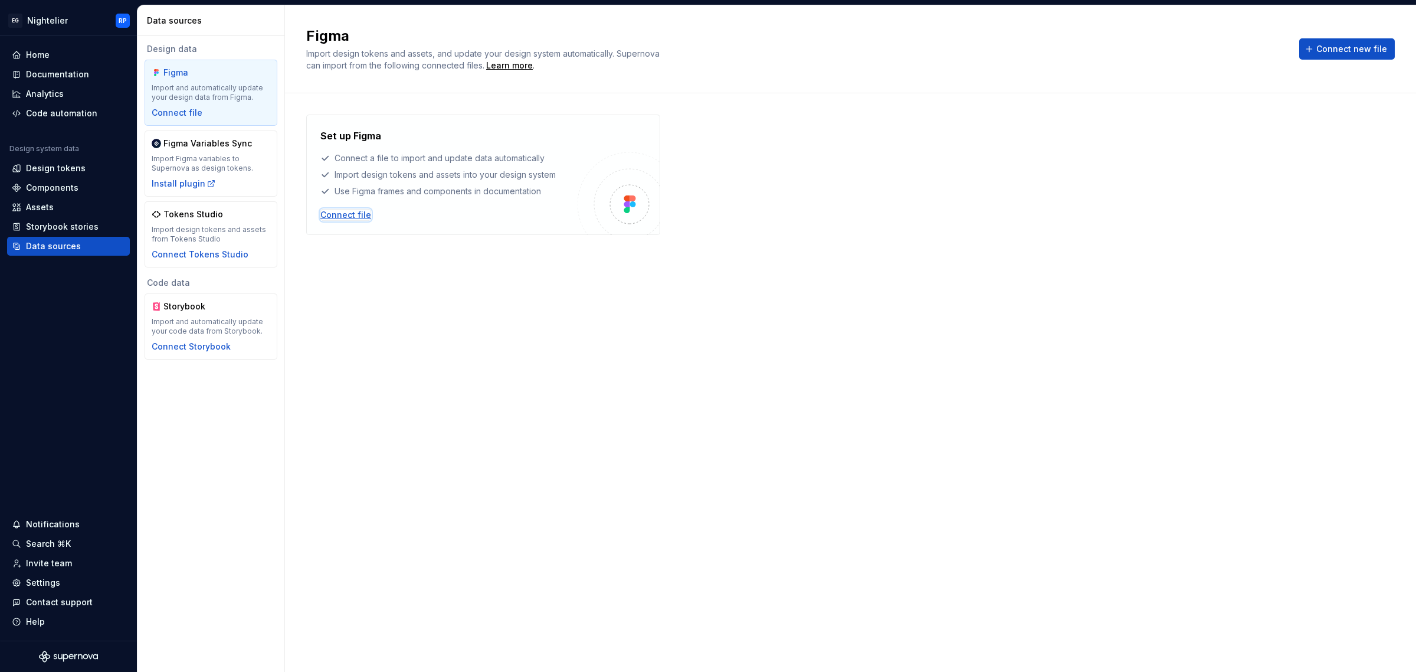
click at [344, 216] on div "Connect file" at bounding box center [345, 215] width 51 height 12
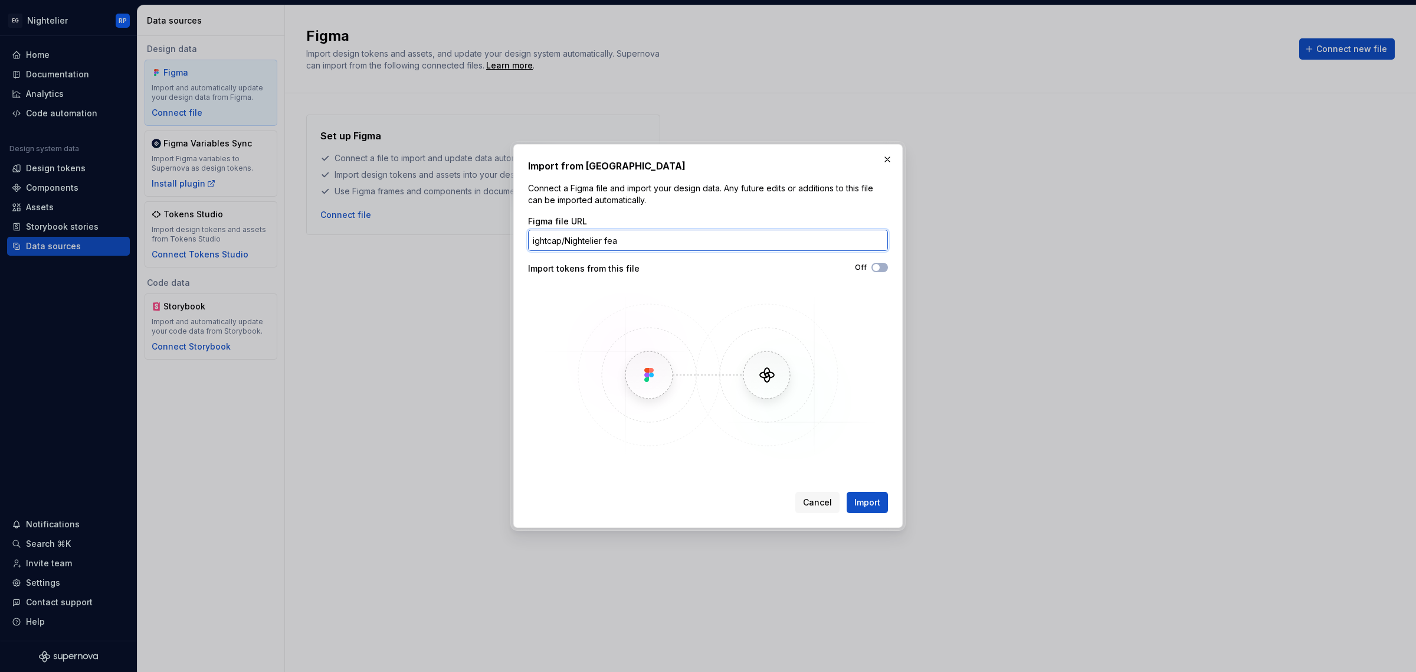
paste input "https://www.figma.com/file/FyLHBKqrGXZtkQrea2EPjH"
type input "https://www.figma.com/file/FyLHBKqrGXZtkQrea2EPjH"
click at [876, 267] on span "button" at bounding box center [876, 267] width 7 height 7
click at [874, 505] on span "Import" at bounding box center [867, 502] width 26 height 12
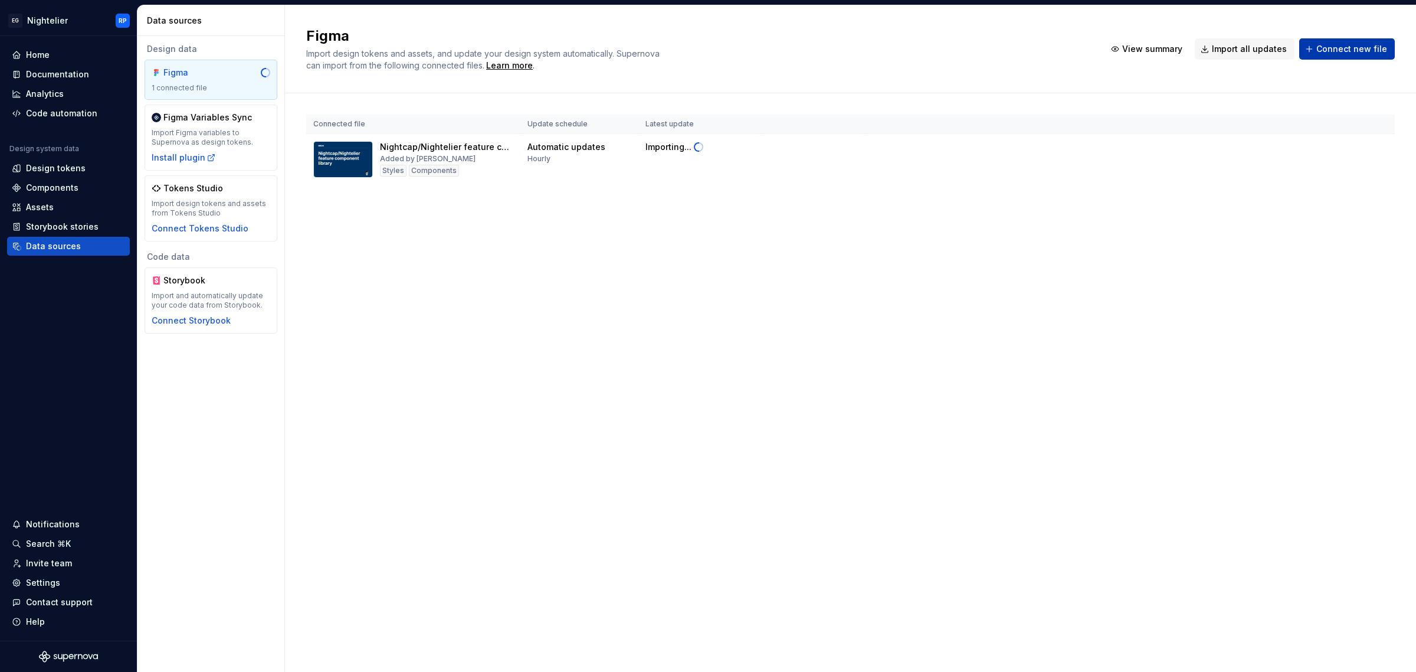
click at [1331, 47] on span "Connect new file" at bounding box center [1352, 49] width 71 height 12
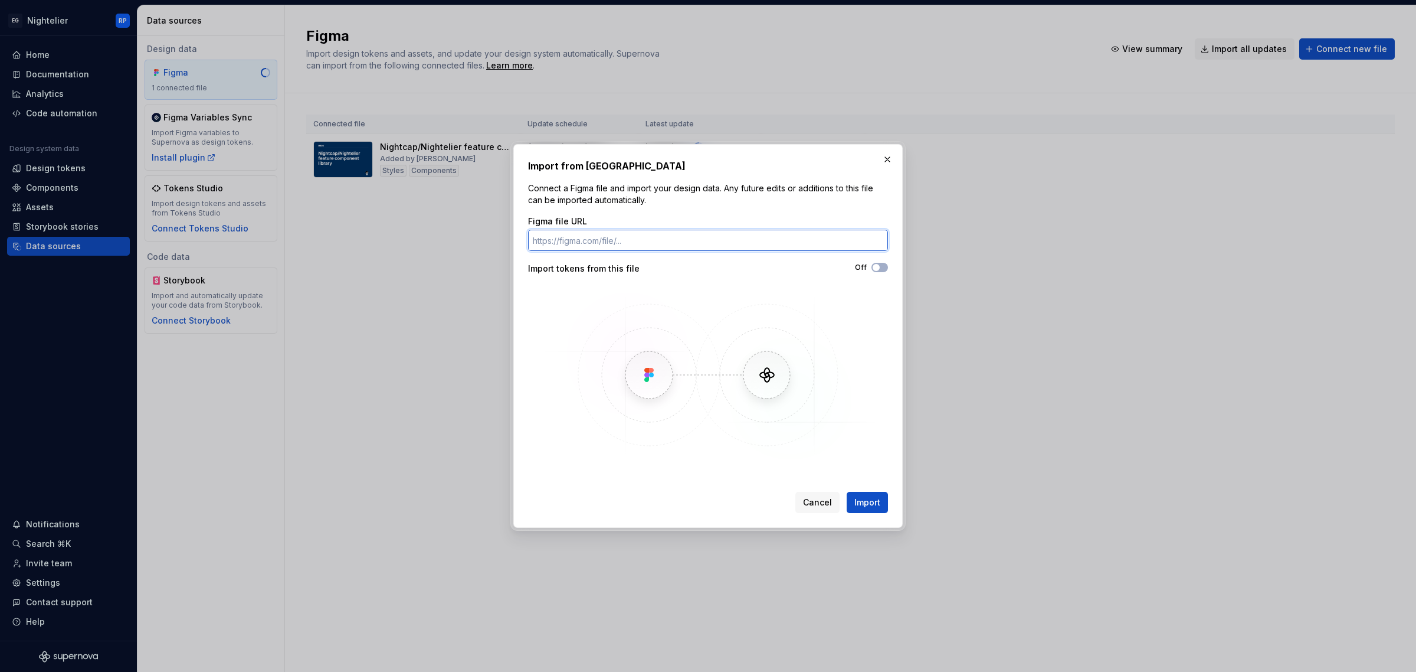
paste input "https://www.figma.com/file/8r0qGTkFScAWlBeBZBfTbq"
type input "https://www.figma.com/file/8r0qGTkFScAWlBeBZBfTbq"
click at [877, 270] on span "button" at bounding box center [876, 267] width 7 height 7
click at [878, 496] on span "Import" at bounding box center [867, 502] width 26 height 12
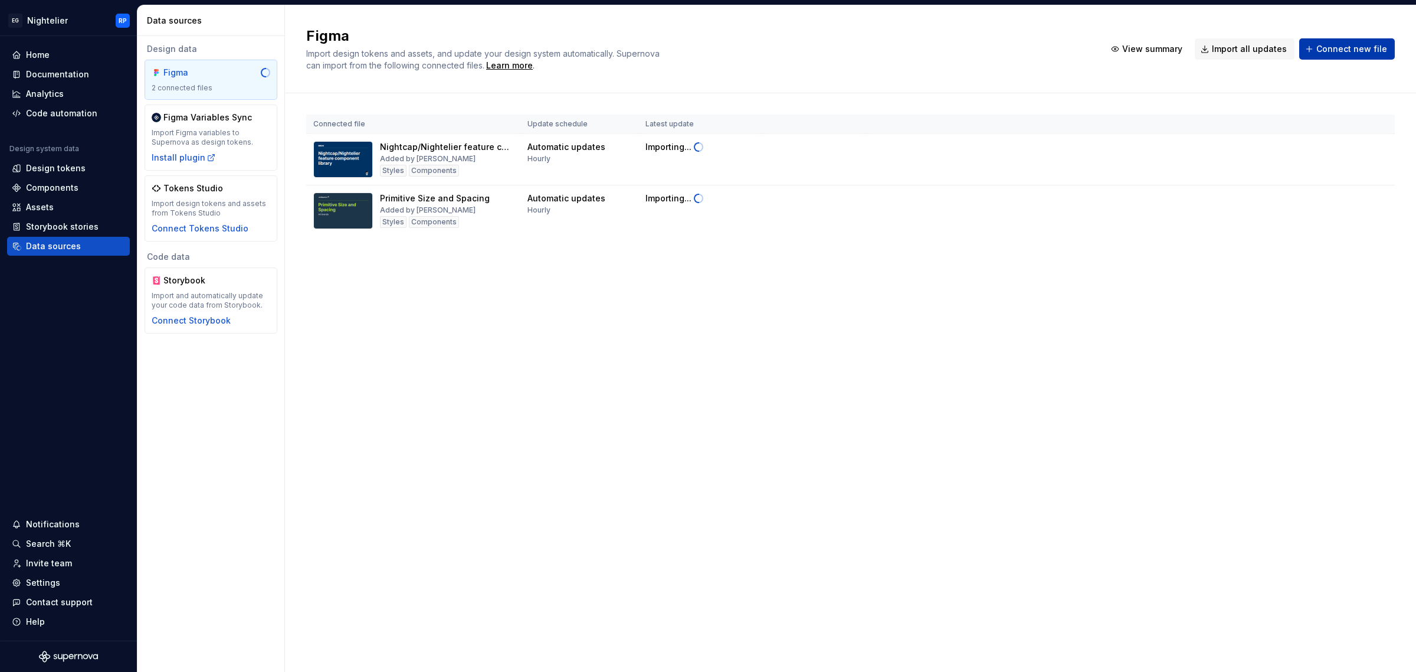
click at [1344, 51] on span "Connect new file" at bounding box center [1352, 49] width 71 height 12
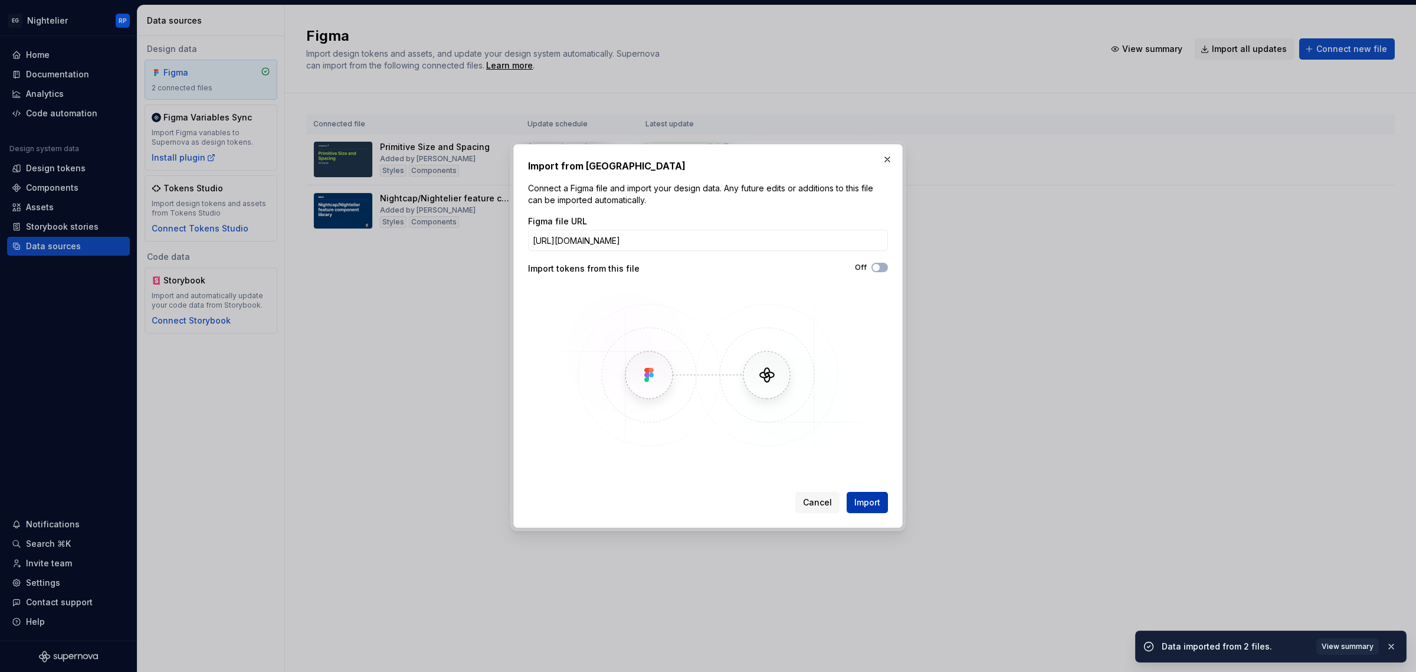
type input "https://www.figma.com/file/RCH1D7LBsCSV1oDOVk51Bs"
click at [871, 506] on span "Import" at bounding box center [867, 502] width 26 height 12
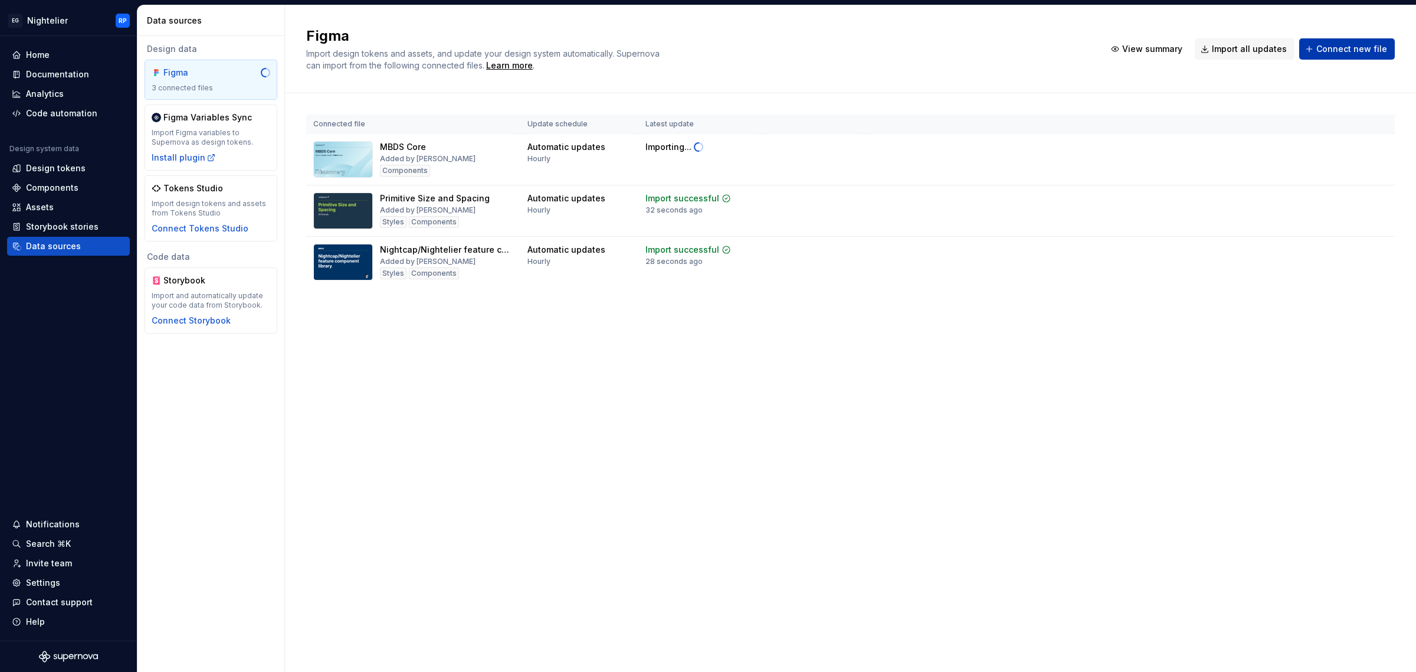
click at [1337, 51] on span "Connect new file" at bounding box center [1352, 49] width 71 height 12
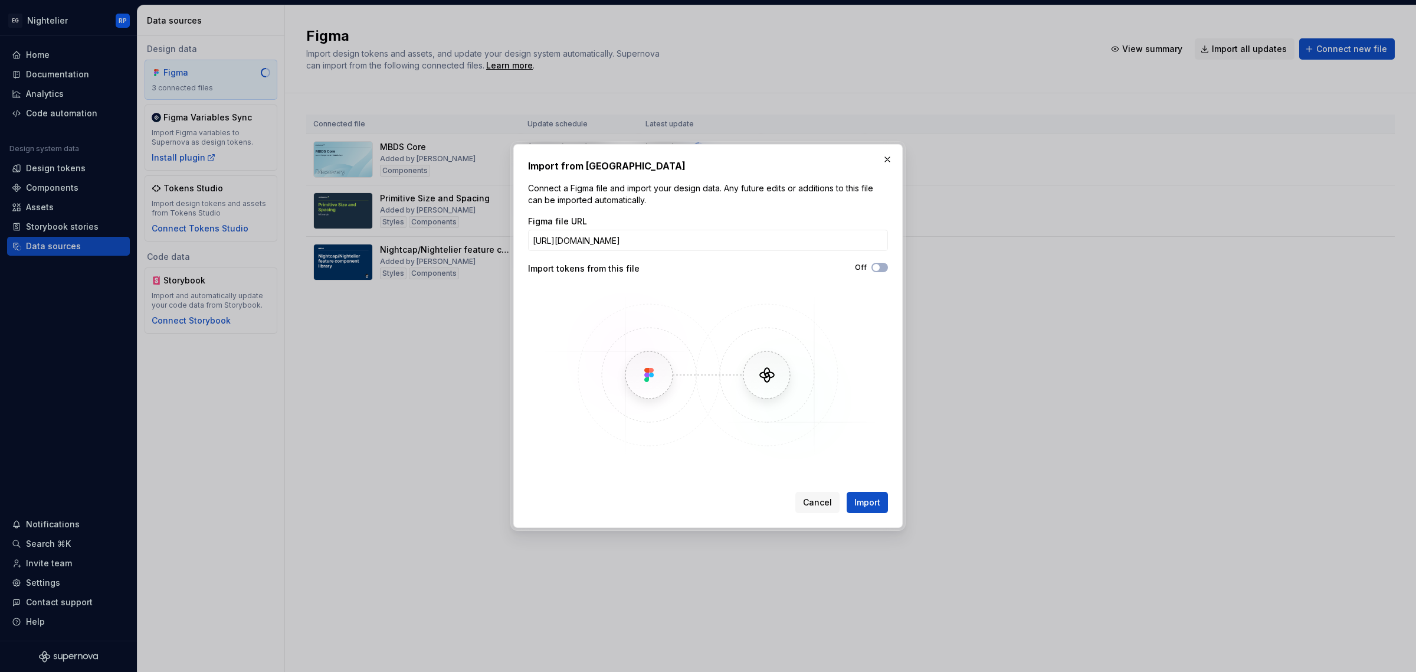
scroll to position [0, 74]
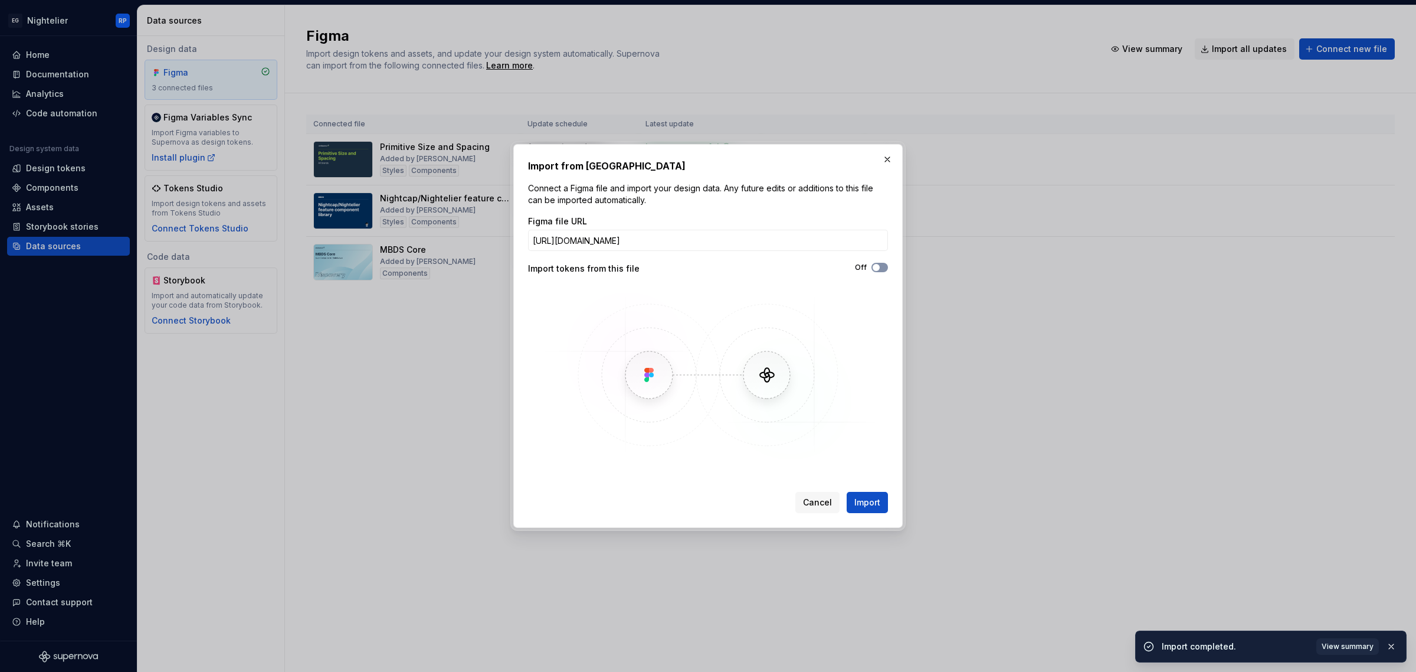
type input "https://www.figma.com/design/YGkH20KvPIRwk3SUZU4m9o/Nightelier-Primitive?t=8mA4…"
click at [878, 267] on span "button" at bounding box center [876, 267] width 7 height 7
click at [867, 505] on span "Import" at bounding box center [867, 502] width 26 height 12
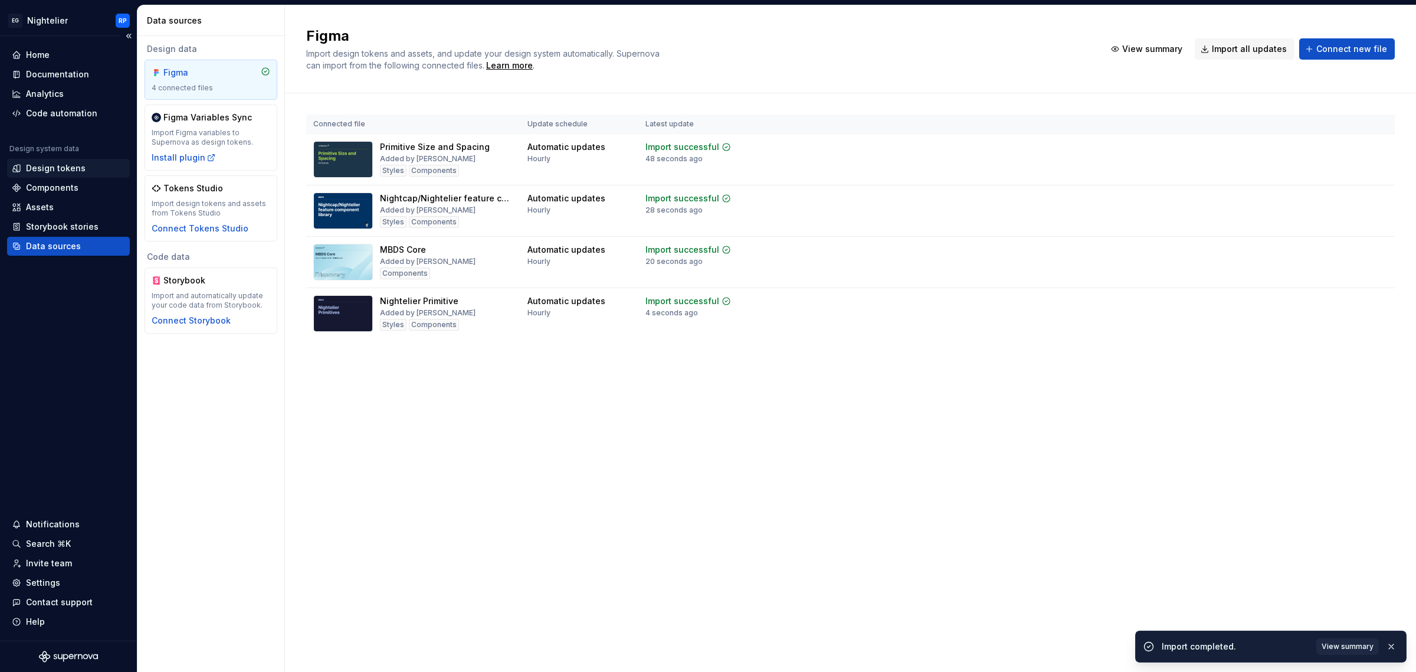
click at [51, 163] on div "Design tokens" at bounding box center [56, 168] width 60 height 12
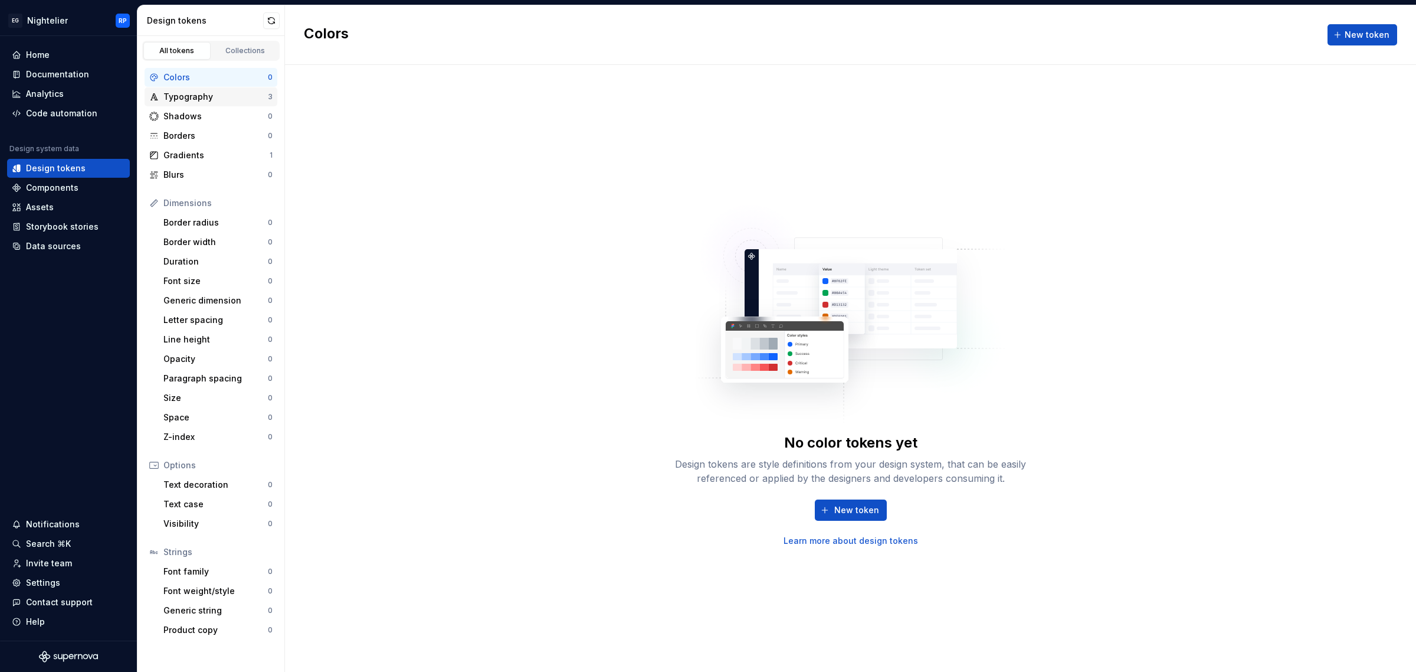
click at [211, 104] on div "Typography 3" at bounding box center [211, 96] width 133 height 19
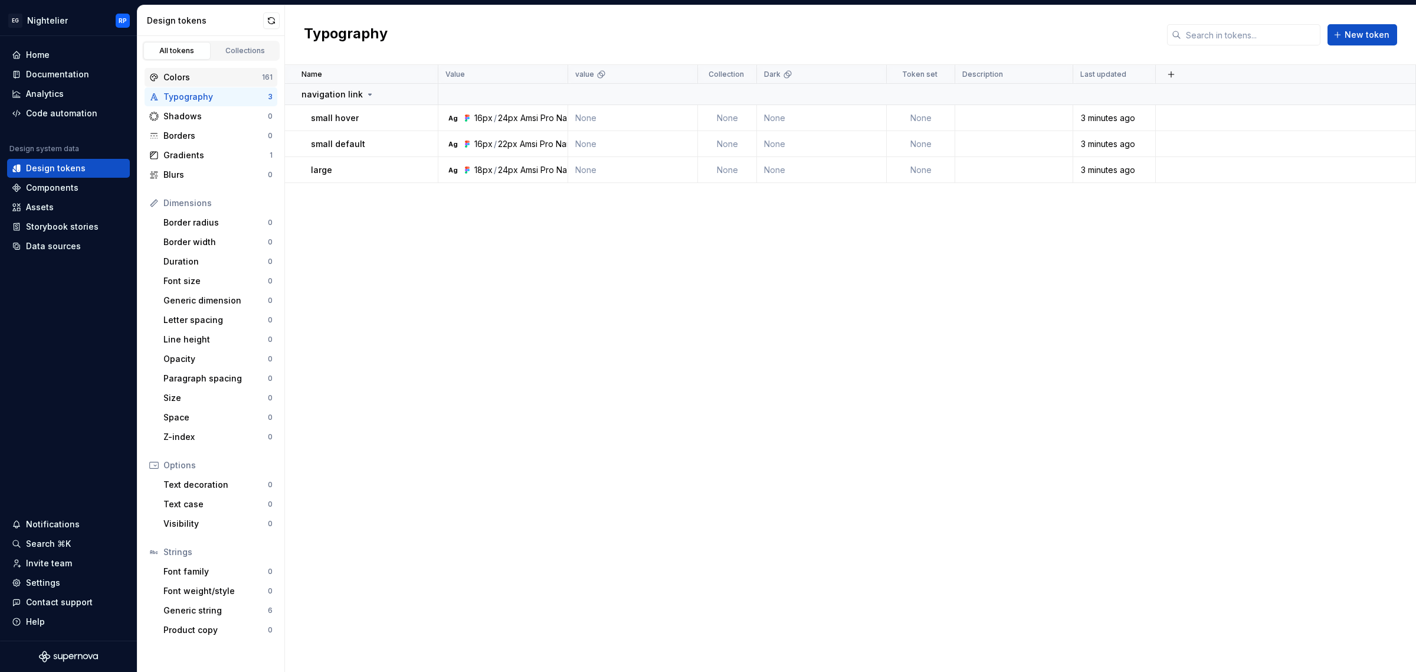
click at [207, 81] on div "Colors" at bounding box center [212, 77] width 99 height 12
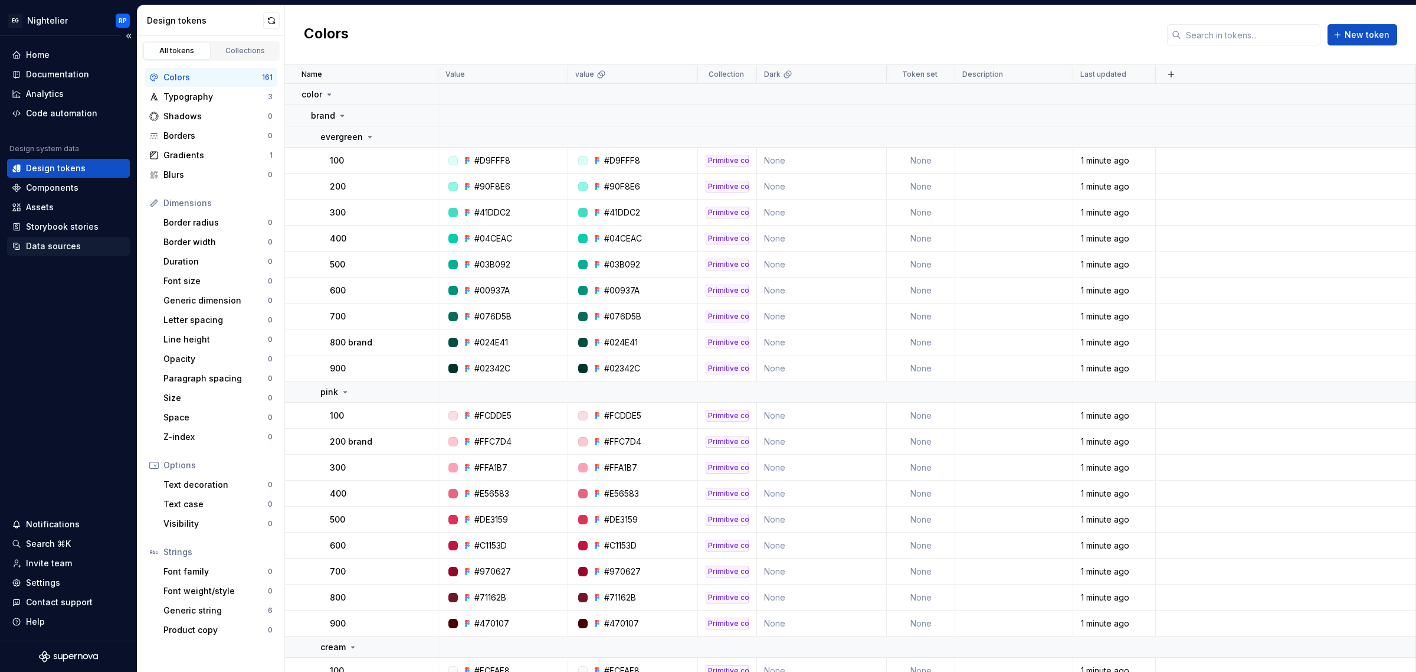
click at [71, 247] on div "Data sources" at bounding box center [53, 246] width 55 height 12
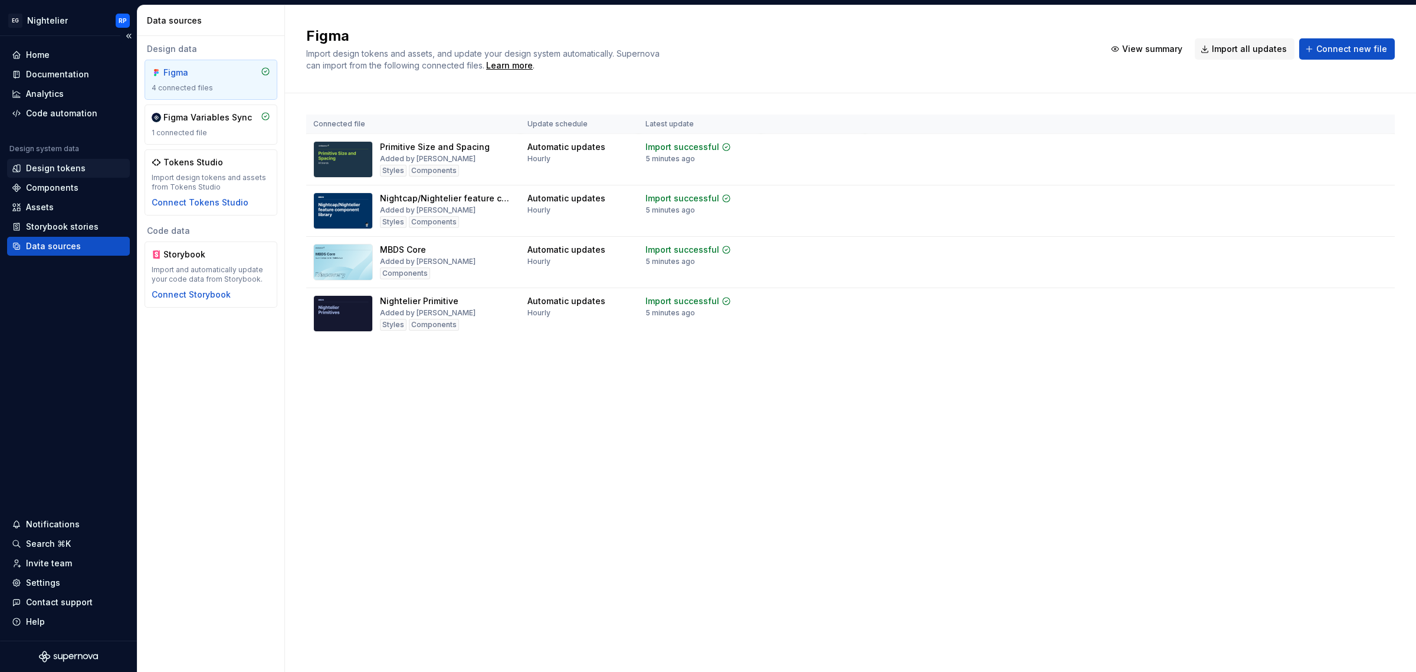
click at [63, 161] on div "Design tokens" at bounding box center [68, 168] width 123 height 19
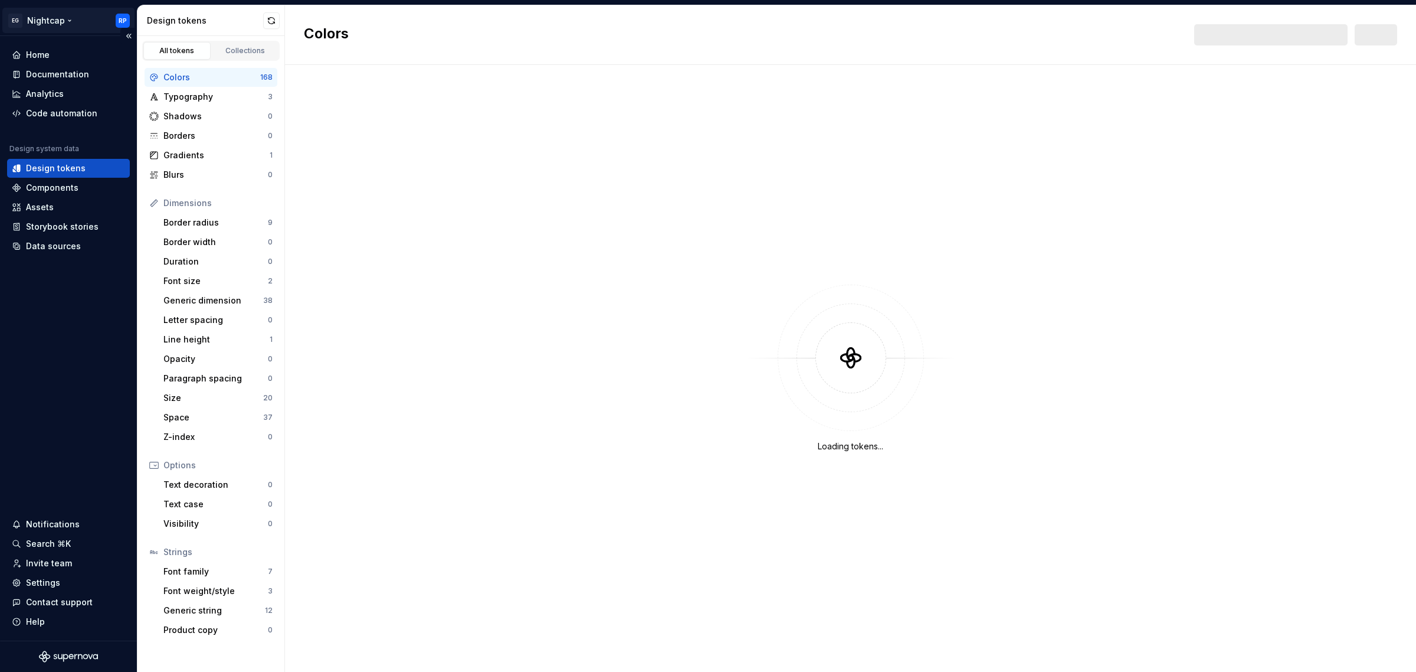
click at [45, 10] on html "EG Nightcap RP Home Documentation Analytics Code automation Design system data …" at bounding box center [708, 336] width 1416 height 672
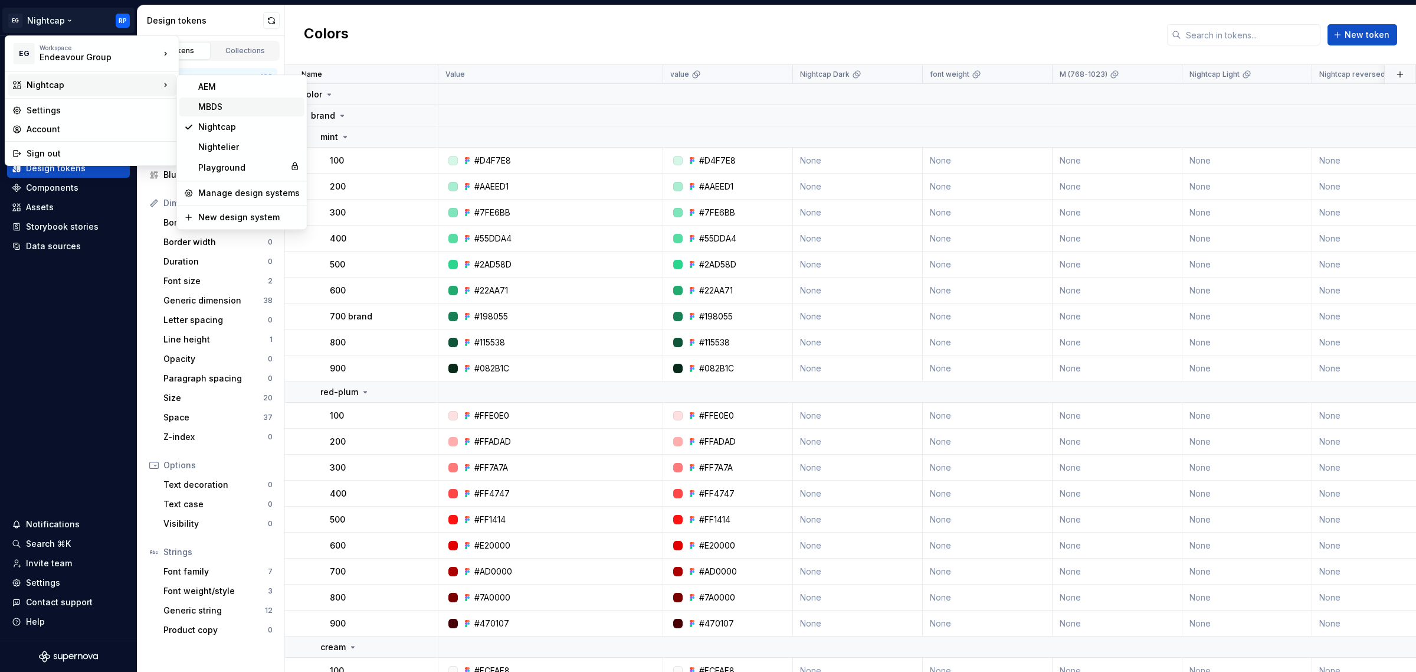
click at [222, 104] on div "MBDS" at bounding box center [249, 107] width 102 height 12
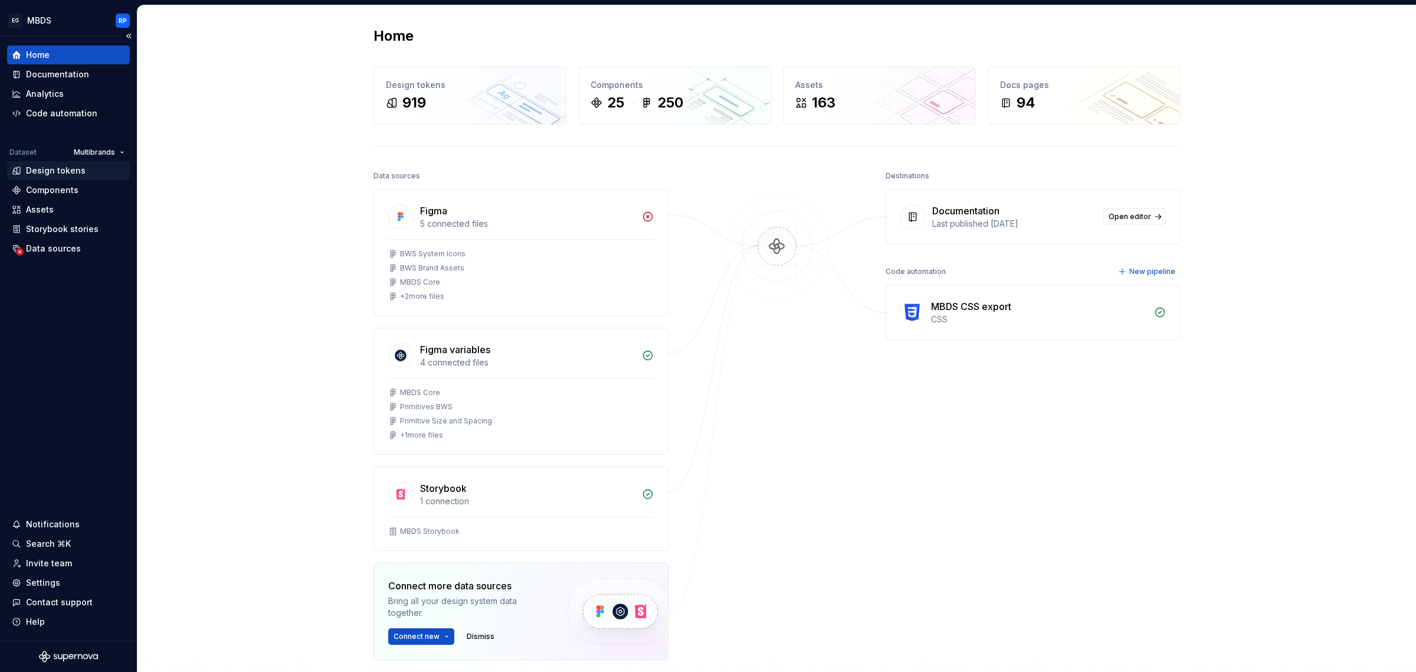
click at [55, 169] on div "Design tokens" at bounding box center [56, 171] width 60 height 12
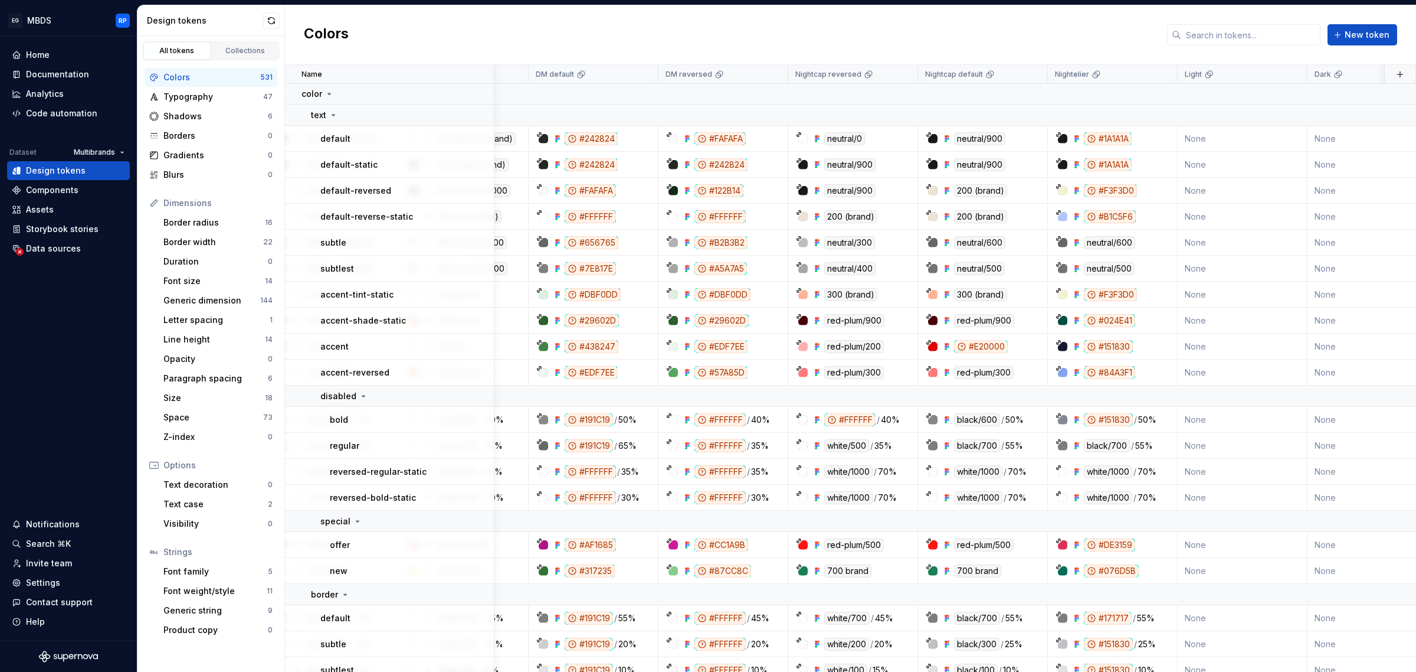
scroll to position [0, 1055]
click at [1119, 192] on div "#F3F3D0" at bounding box center [1110, 191] width 53 height 13
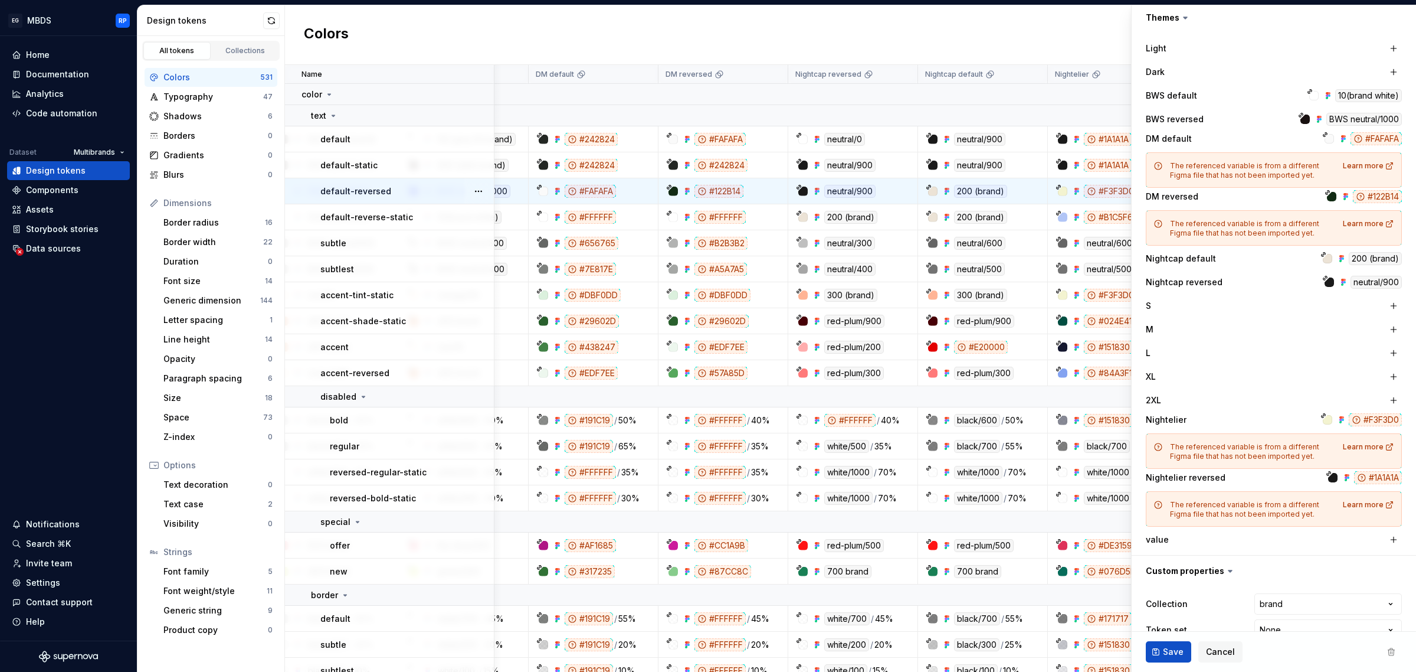
scroll to position [369, 0]
click at [440, 48] on div "Colors New token" at bounding box center [850, 35] width 1131 height 60
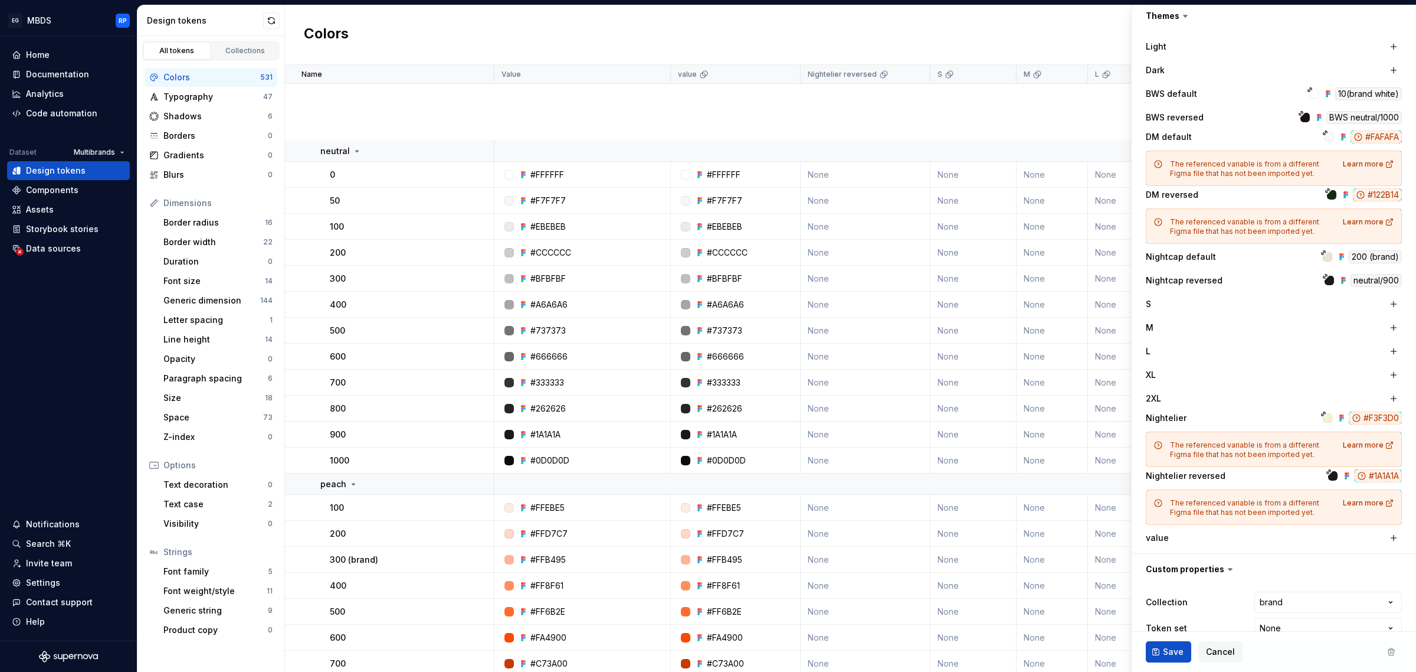
scroll to position [7011, 0]
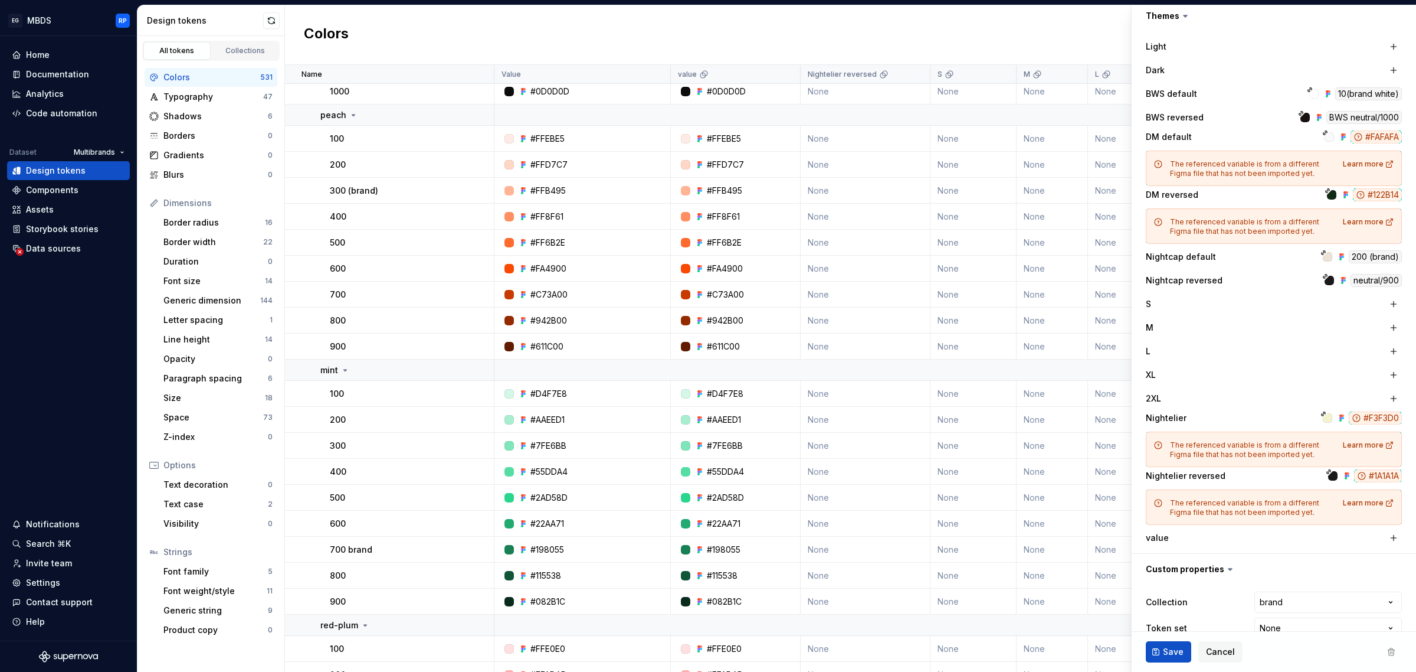
type textarea "*"
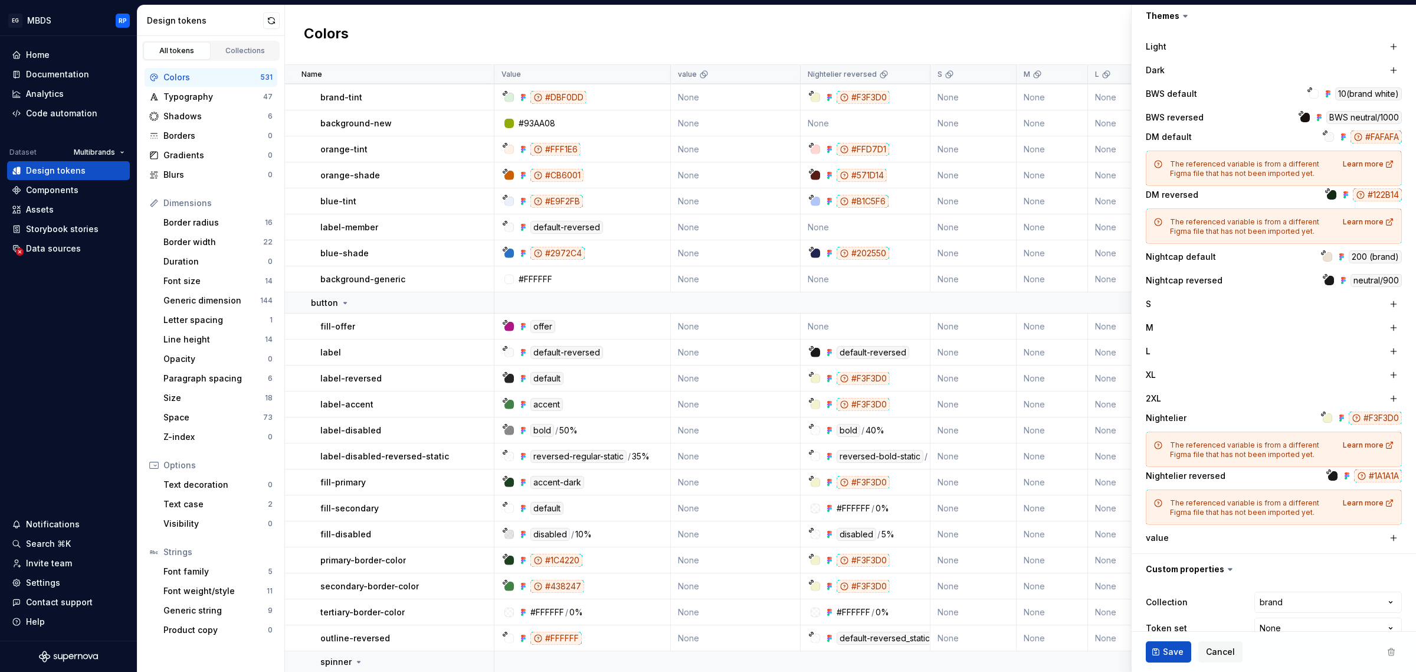
scroll to position [0, 0]
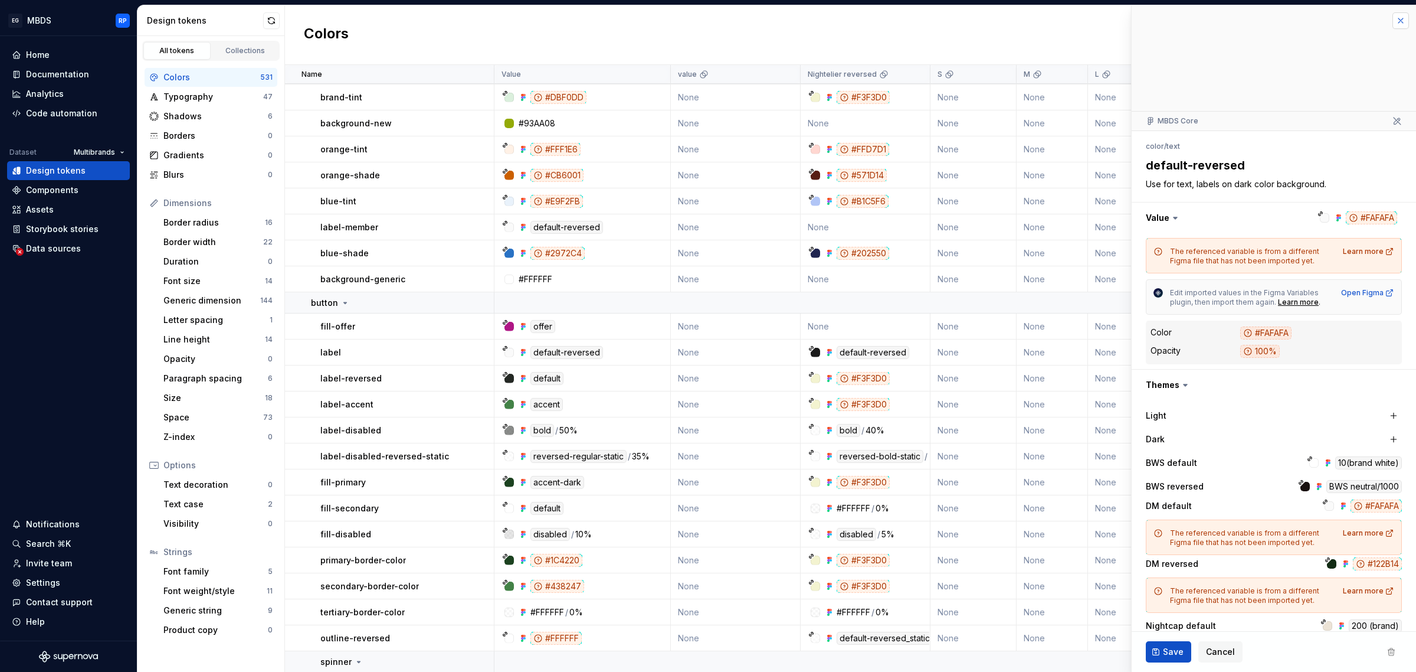
click at [1393, 25] on button "button" at bounding box center [1401, 20] width 17 height 17
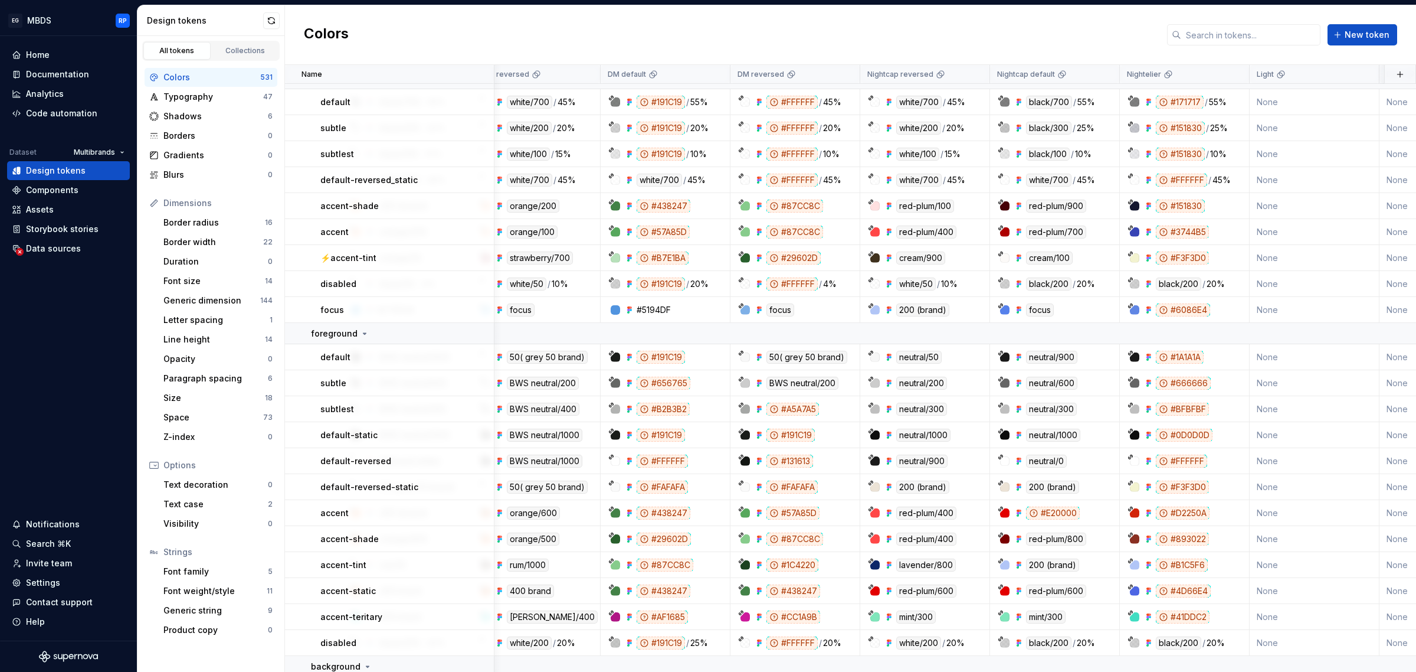
scroll to position [738, 983]
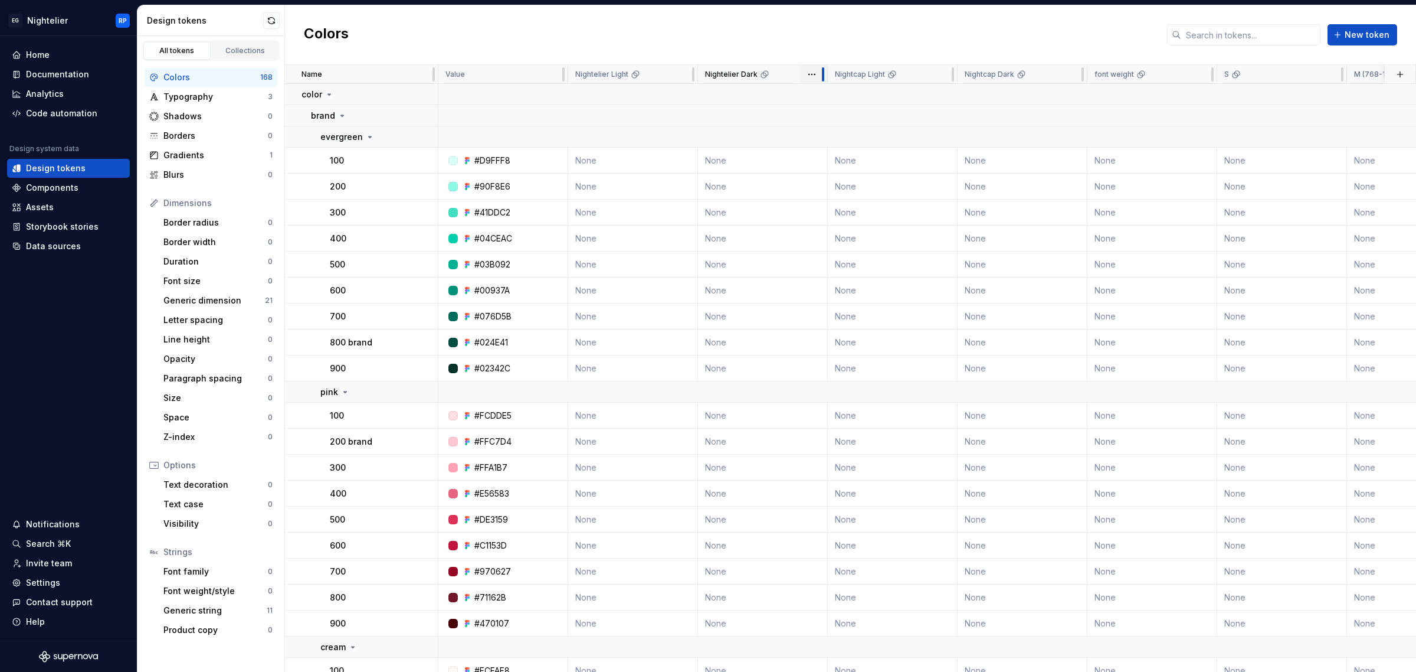
click at [818, 74] on div at bounding box center [822, 74] width 9 height 19
click at [810, 75] on html "EG Nightelier RP Home Documentation Analytics Code automation Design system dat…" at bounding box center [708, 336] width 1416 height 672
click at [850, 91] on span "Edit theme" at bounding box center [864, 97] width 77 height 12
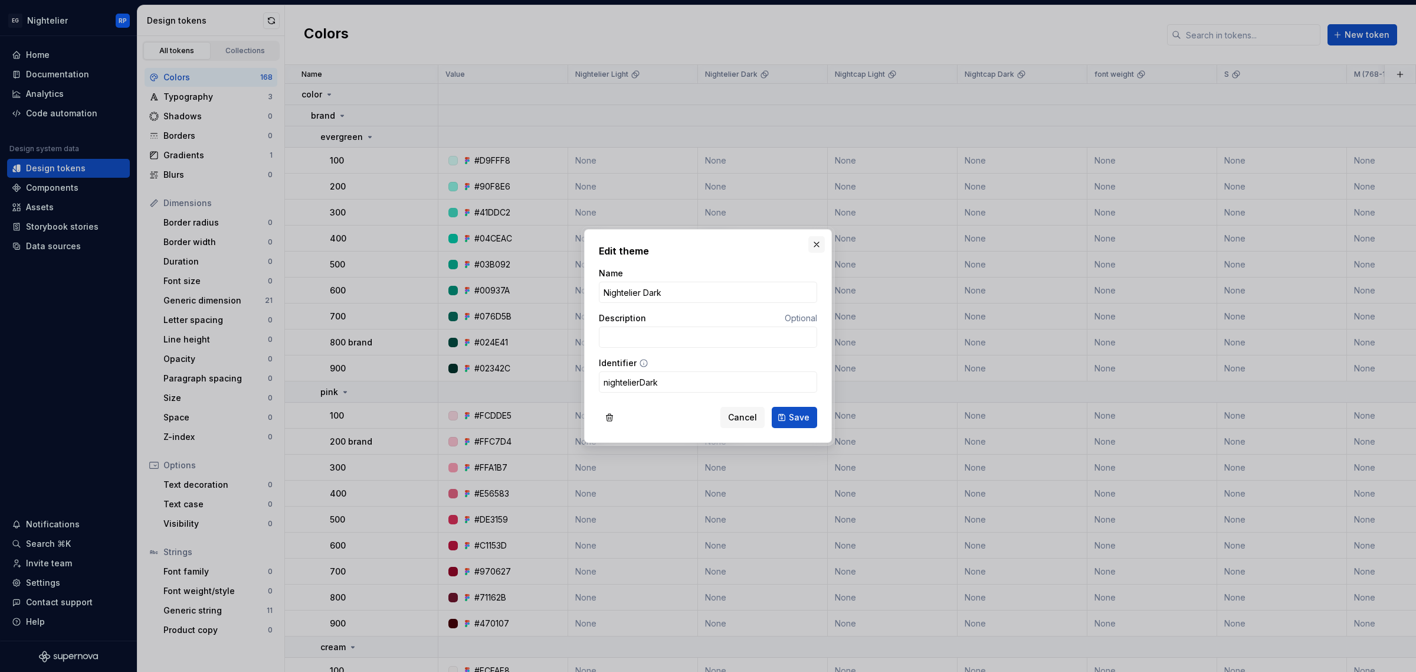
click at [818, 247] on button "button" at bounding box center [816, 244] width 17 height 17
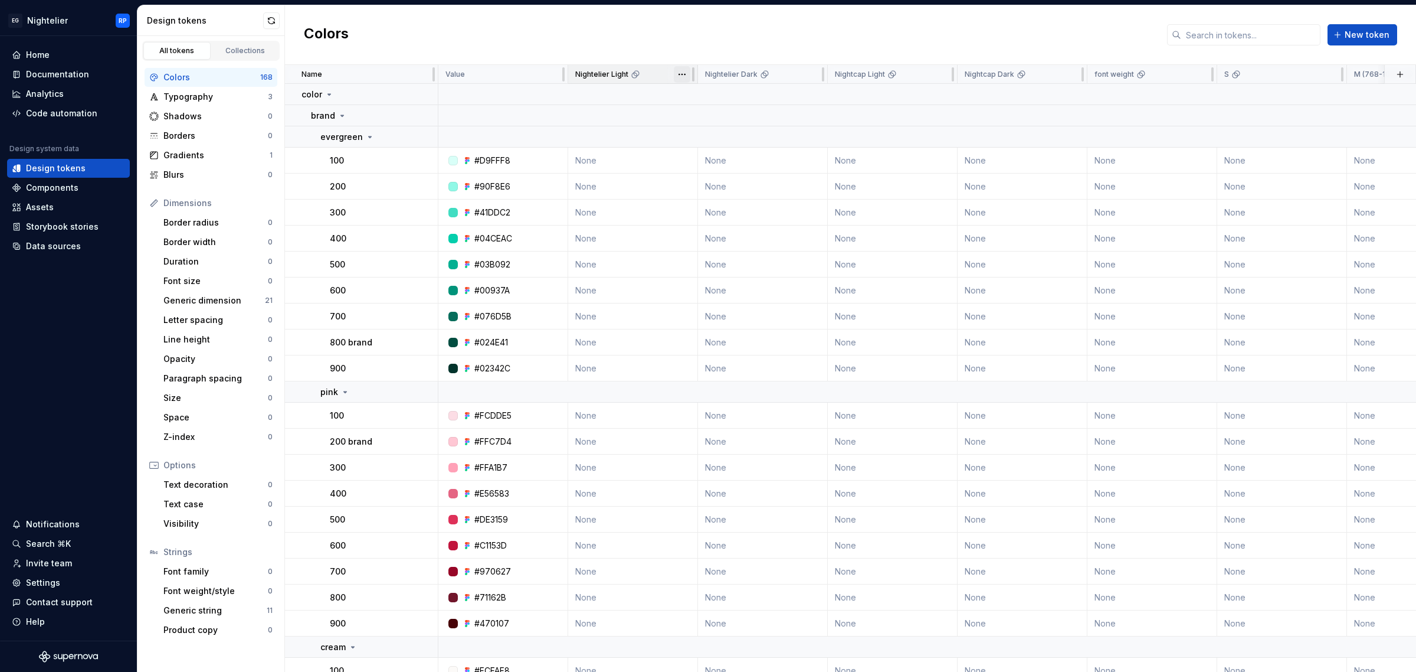
click at [679, 76] on html "EG Nightelier RP Home Documentation Analytics Code automation Design system dat…" at bounding box center [708, 336] width 1416 height 672
click at [724, 98] on span "Edit theme" at bounding box center [734, 97] width 77 height 12
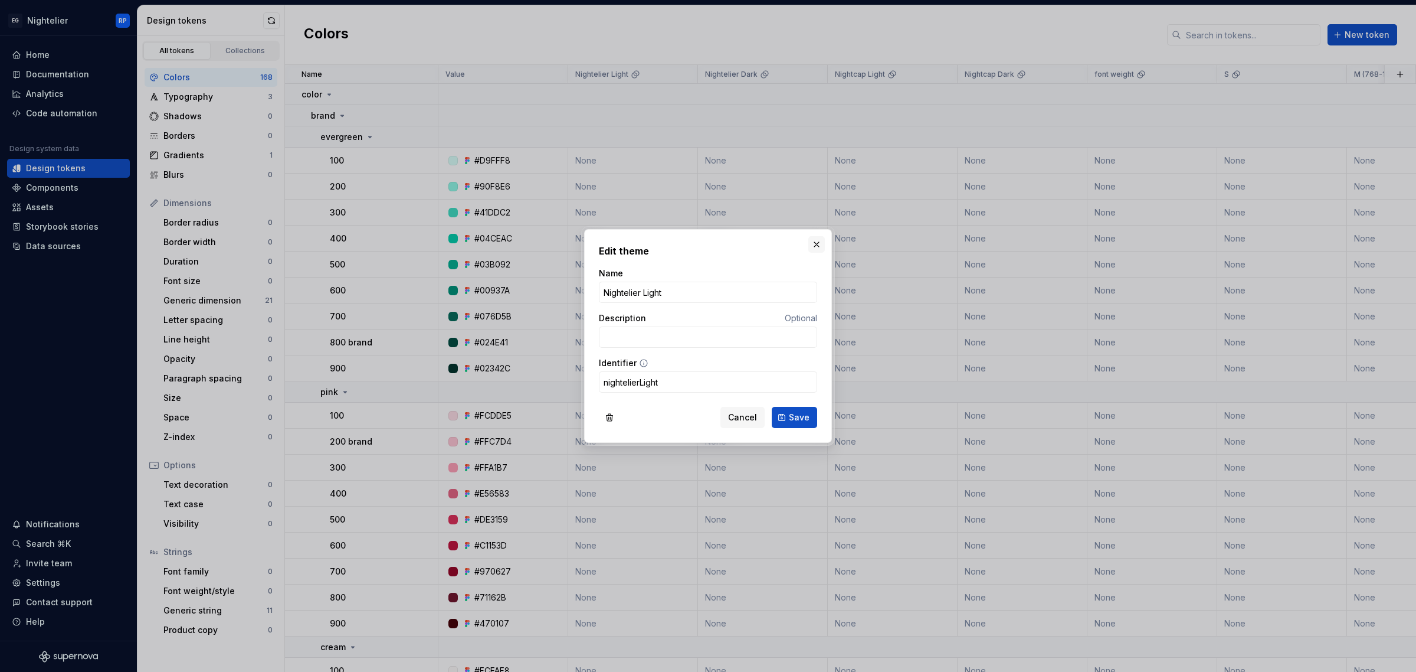
click at [814, 243] on button "button" at bounding box center [816, 244] width 17 height 17
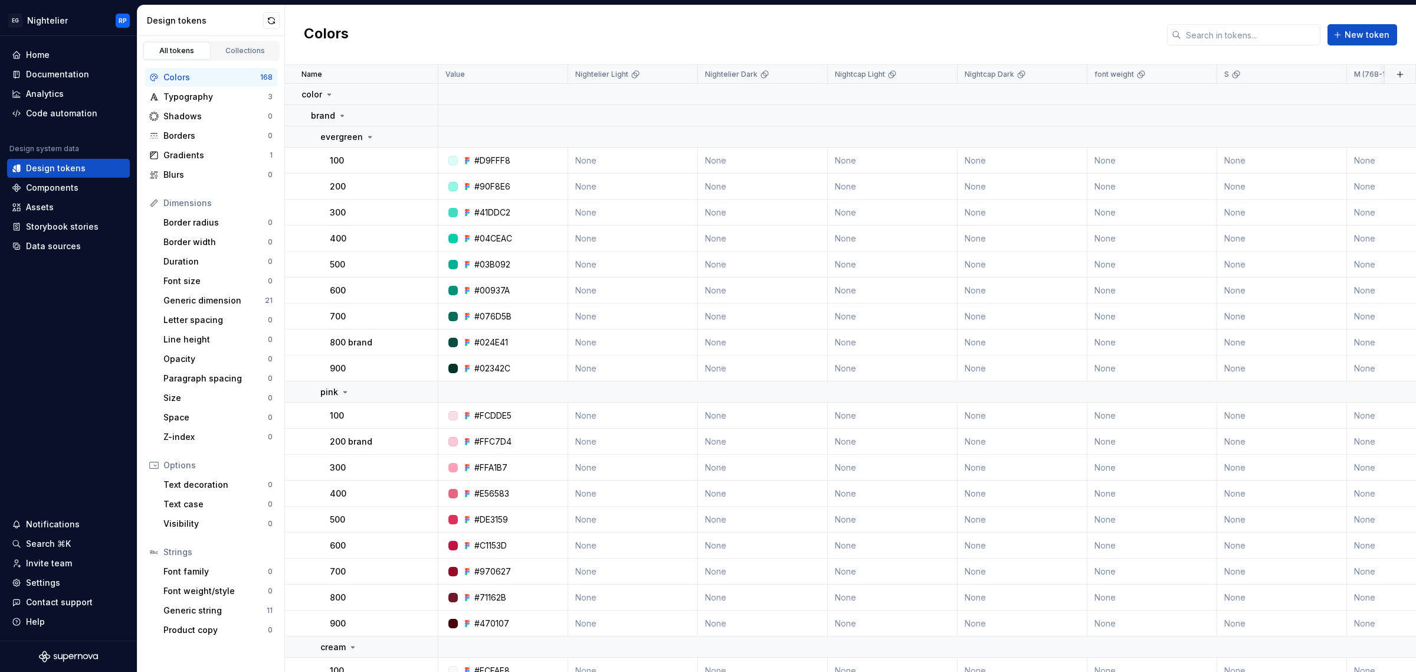
click at [1330, 72] on html "EG Nightelier RP Home Documentation Analytics Code automation Design system dat…" at bounding box center [708, 336] width 1416 height 672
click at [1335, 99] on span "Edit theme" at bounding box center [1370, 97] width 77 height 12
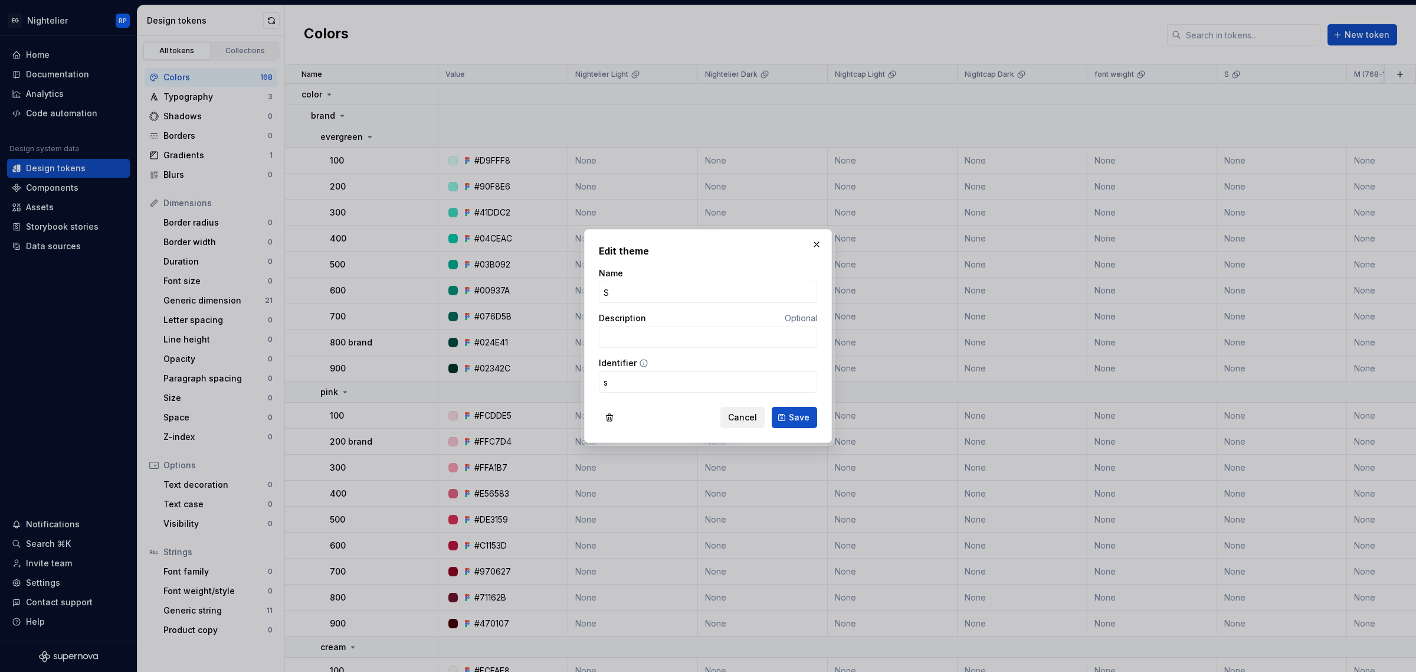
click at [744, 416] on span "Cancel" at bounding box center [742, 417] width 29 height 12
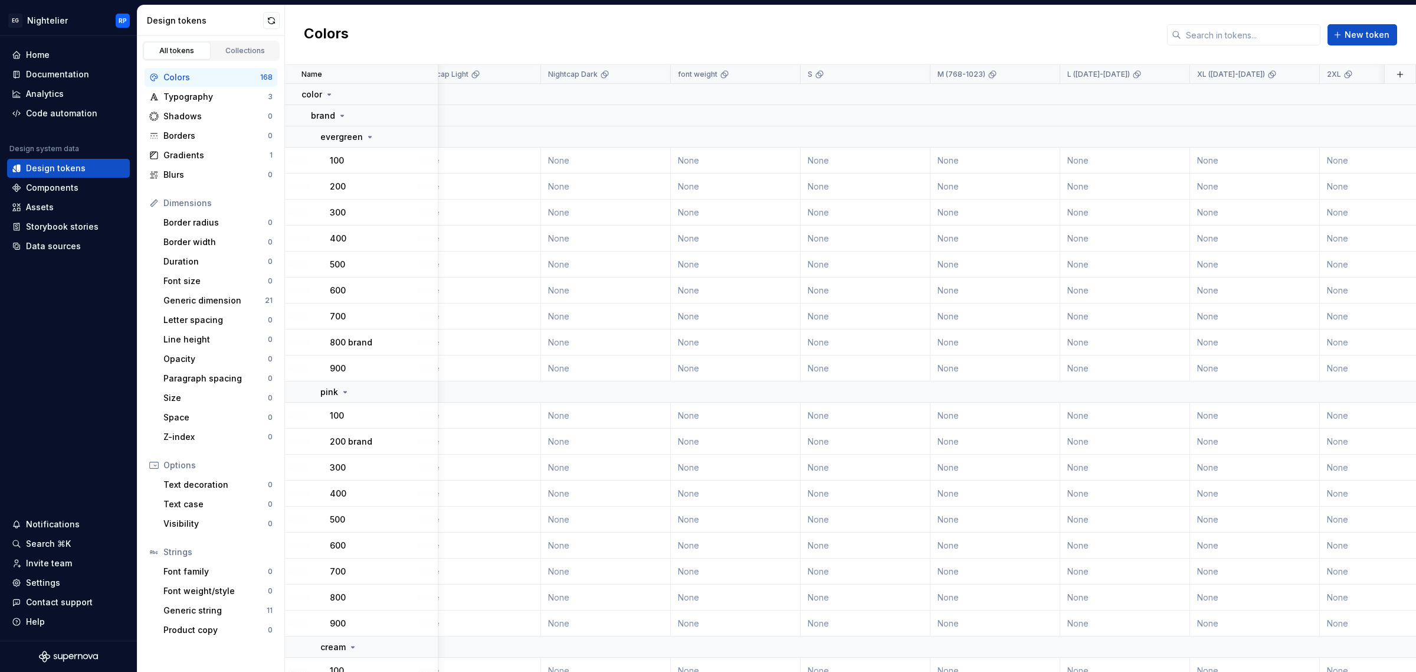
scroll to position [0, 515]
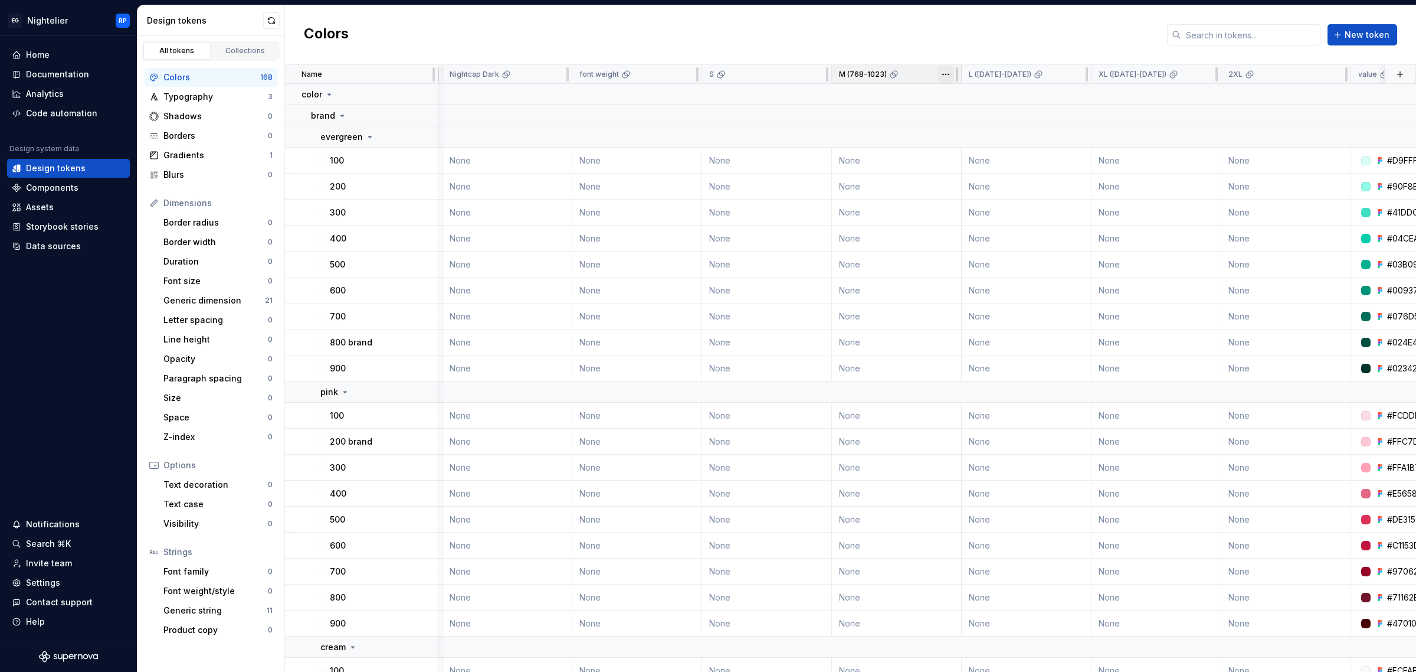
click at [944, 75] on html "EG Nightelier RP Home Documentation Analytics Code automation Design system dat…" at bounding box center [708, 336] width 1416 height 672
click at [983, 100] on span "Edit theme" at bounding box center [998, 97] width 77 height 12
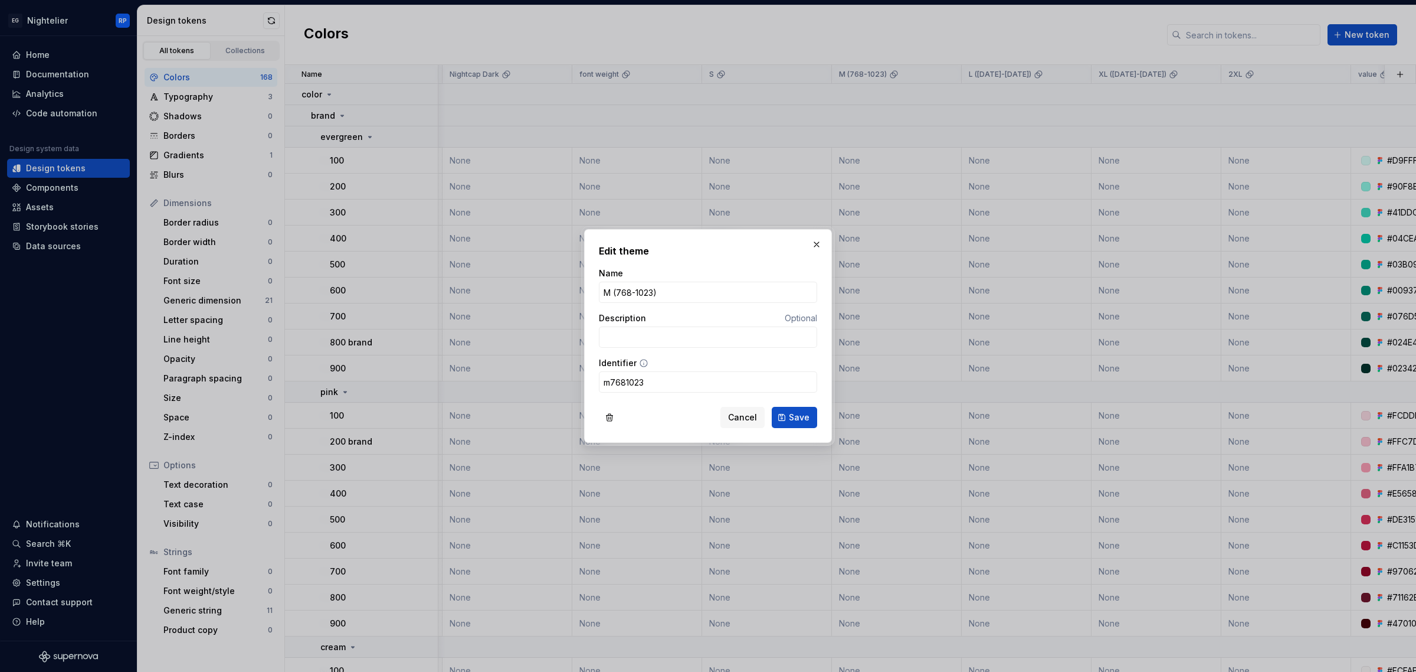
drag, startPoint x: 674, startPoint y: 385, endPoint x: 546, endPoint y: 368, distance: 129.3
click at [549, 369] on div "Edit theme Name M (768-1023) Description Optional Identifier m7681023 Cancel Sa…" at bounding box center [708, 336] width 1416 height 672
type input "m"
click at [797, 420] on span "Save" at bounding box center [799, 417] width 21 height 12
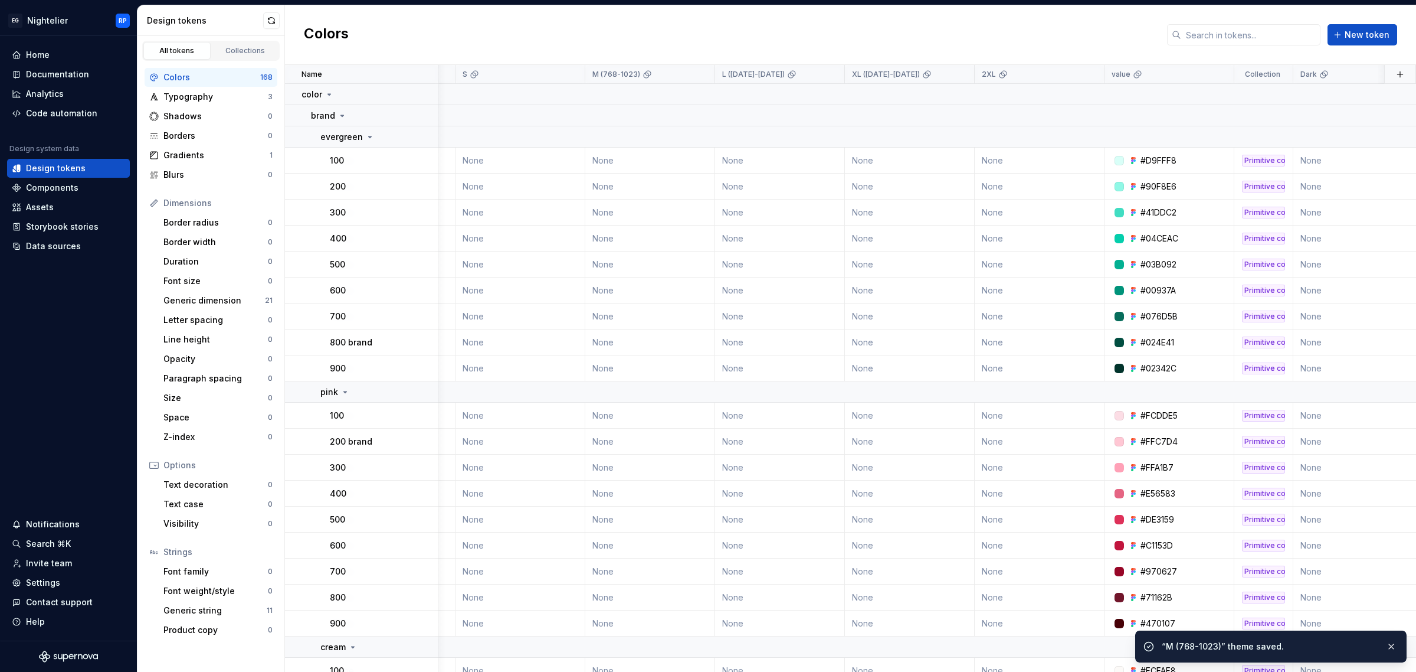
scroll to position [0, 772]
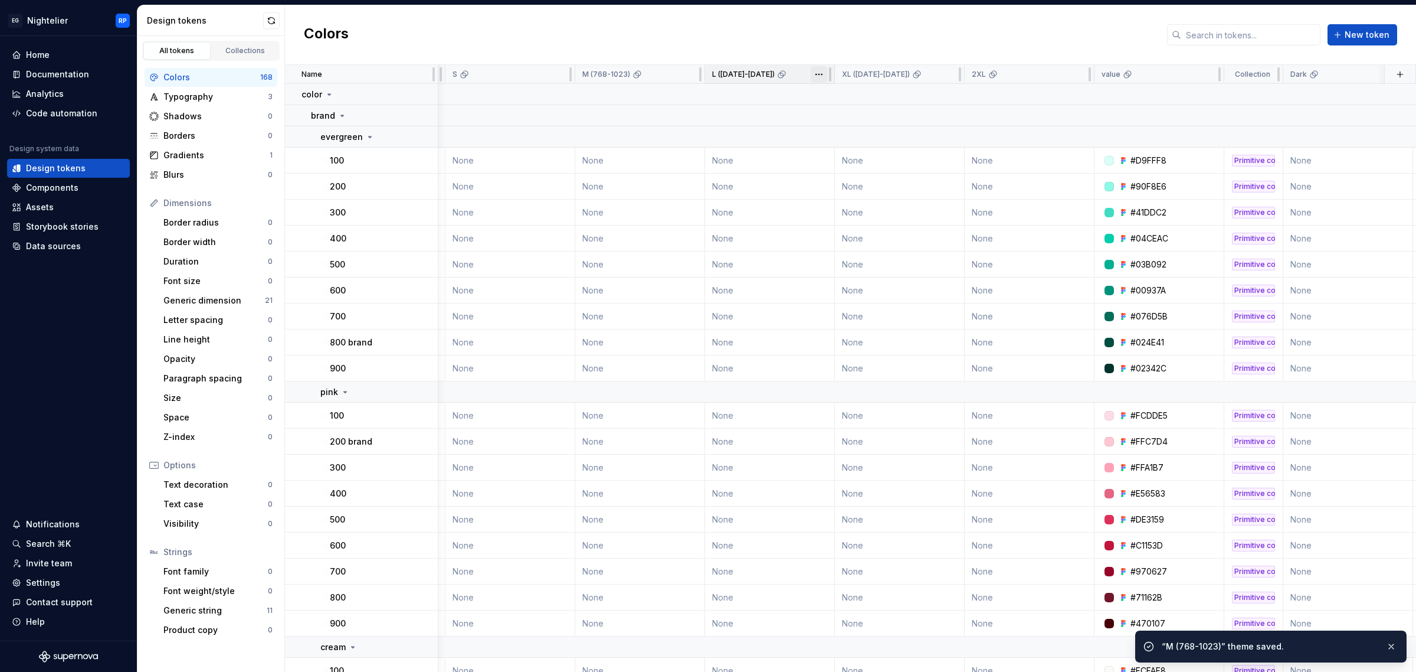
click at [816, 75] on html "EG Nightelier RP Home Documentation Analytics Code automation Design system dat…" at bounding box center [708, 336] width 1416 height 672
click at [857, 99] on span "Edit theme" at bounding box center [871, 97] width 77 height 12
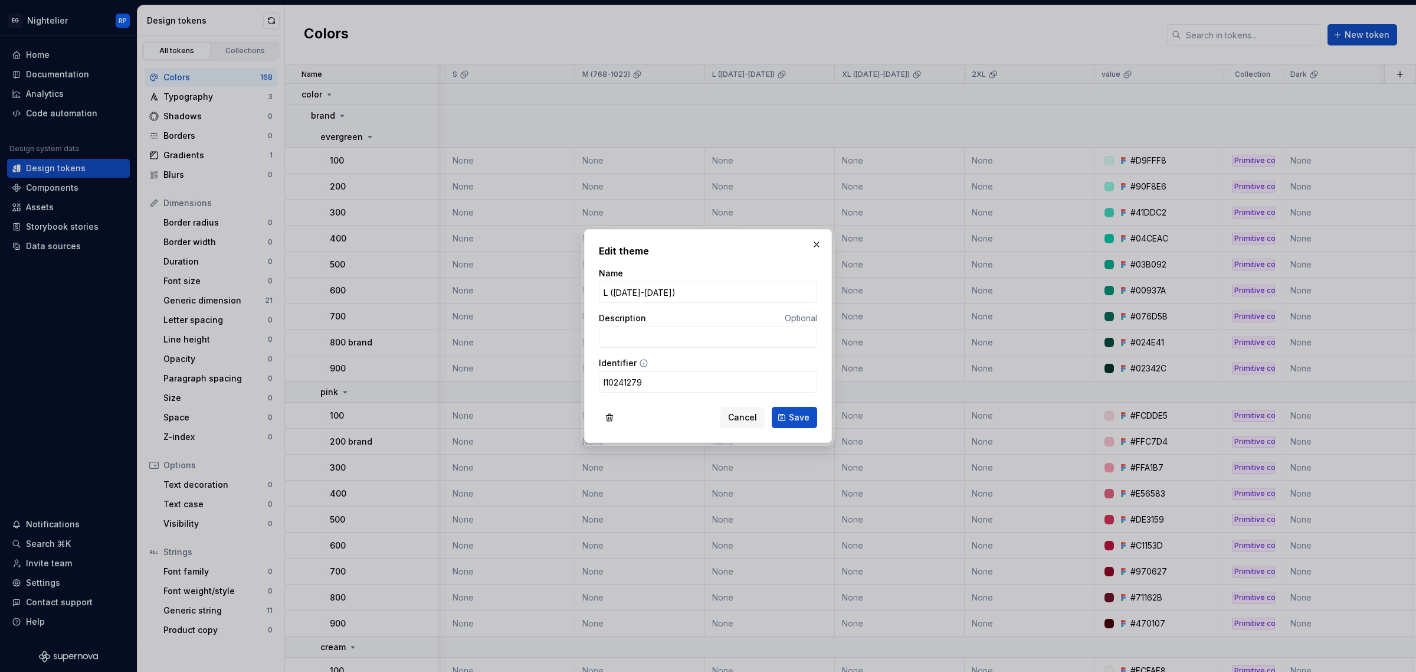
drag, startPoint x: 670, startPoint y: 388, endPoint x: 438, endPoint y: 352, distance: 235.3
click at [440, 353] on div "Edit theme Name L (1024-1279) Description Optional Identifier l10241279 Cancel …" at bounding box center [708, 336] width 1416 height 672
type input "l"
click at [809, 426] on button "Save" at bounding box center [794, 417] width 45 height 21
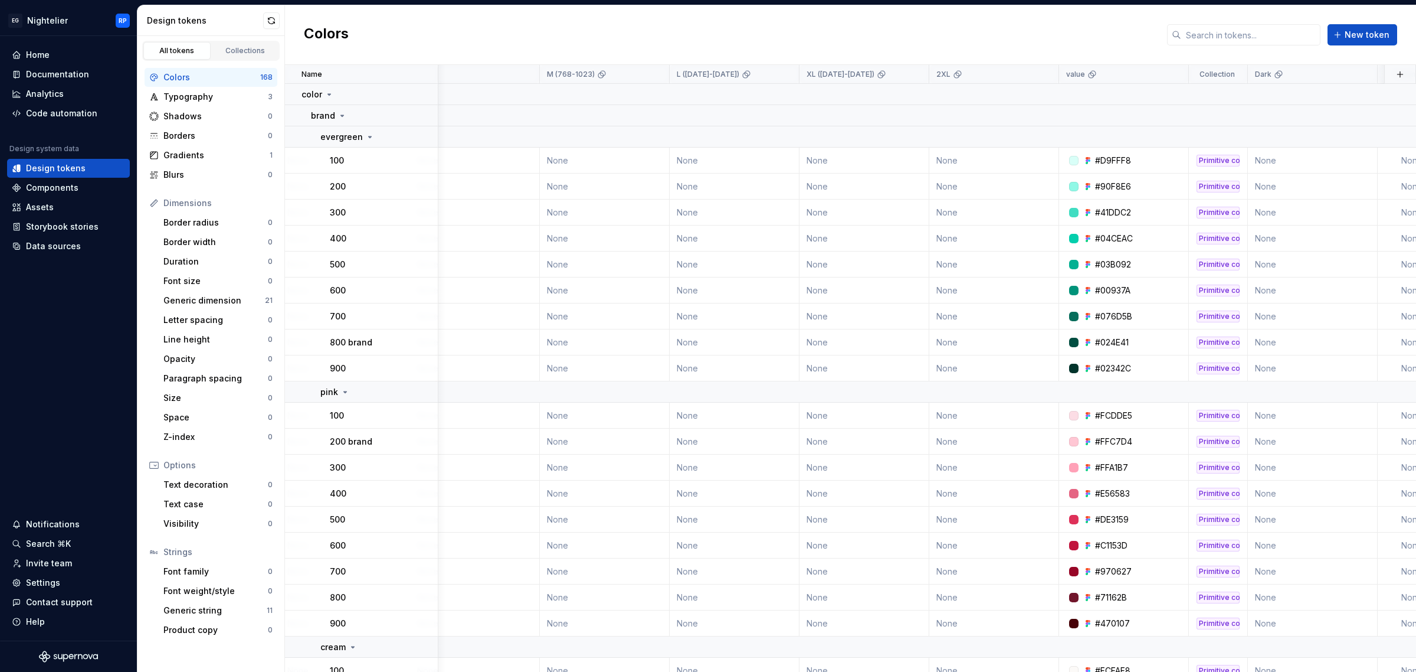
scroll to position [0, 824]
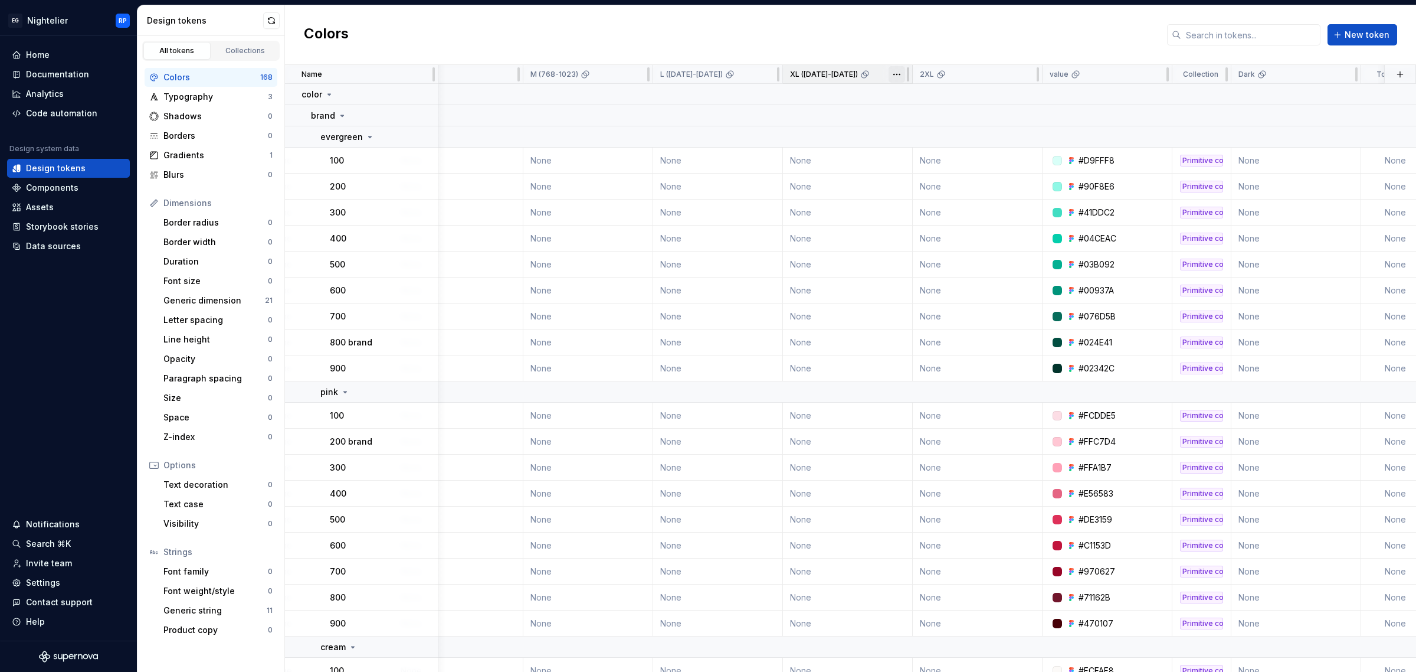
click at [895, 71] on html "EG Nightelier RP Home Documentation Analytics Code automation Design system dat…" at bounding box center [708, 336] width 1416 height 672
click at [935, 94] on span "Edit theme" at bounding box center [949, 97] width 77 height 12
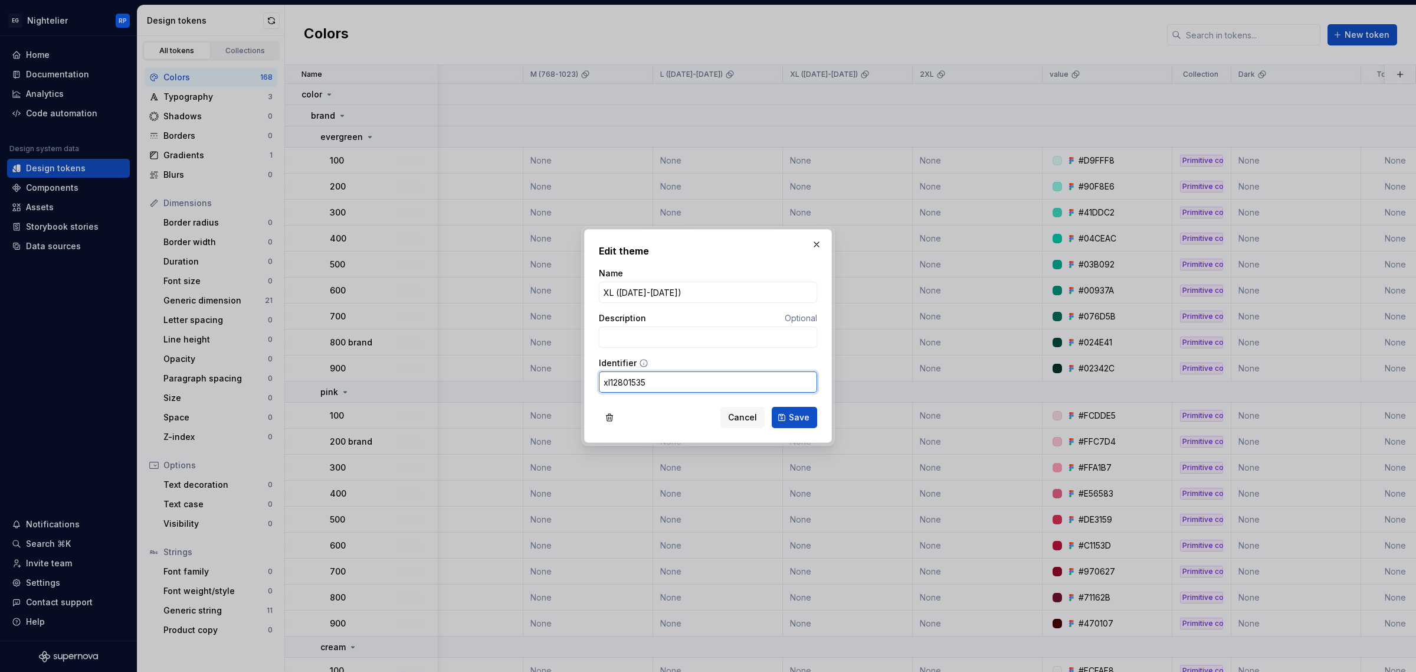
drag, startPoint x: 659, startPoint y: 389, endPoint x: 614, endPoint y: 388, distance: 45.5
click at [614, 388] on input "xl12801535" at bounding box center [708, 381] width 218 height 21
type input "xl"
click at [786, 413] on button "Save" at bounding box center [794, 417] width 45 height 21
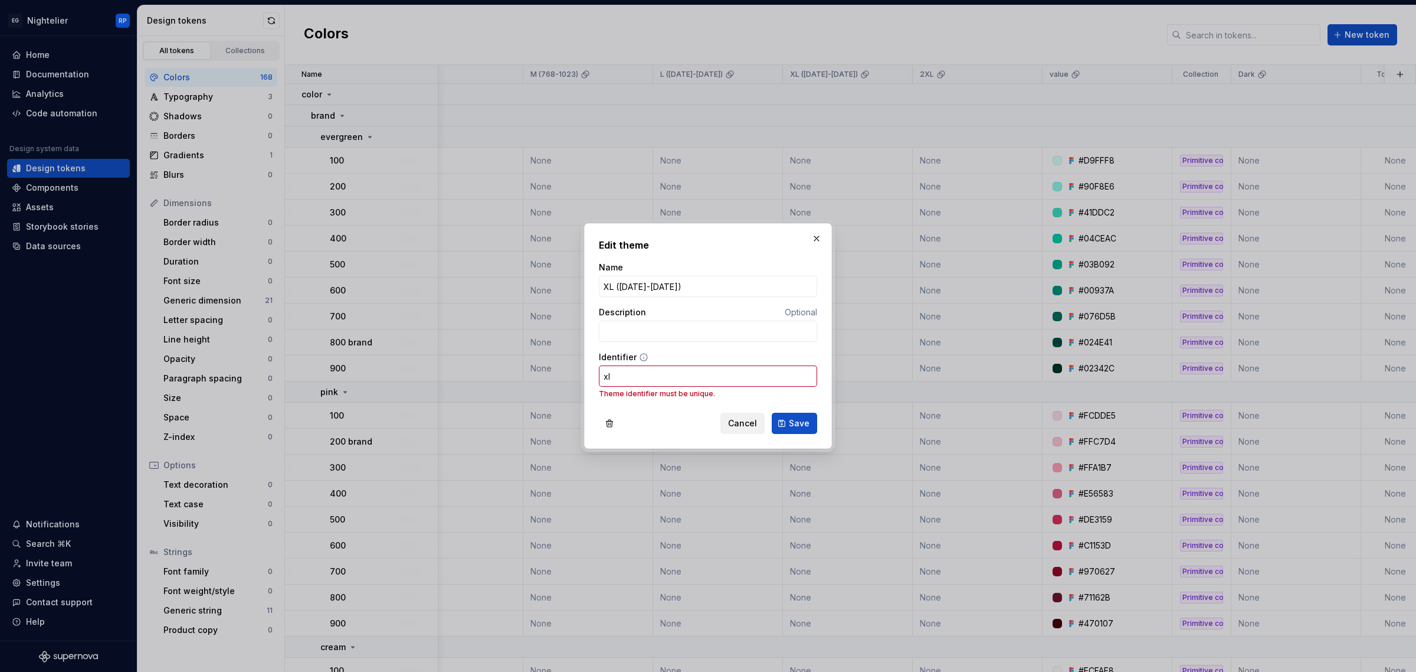
click at [750, 422] on span "Cancel" at bounding box center [742, 423] width 29 height 12
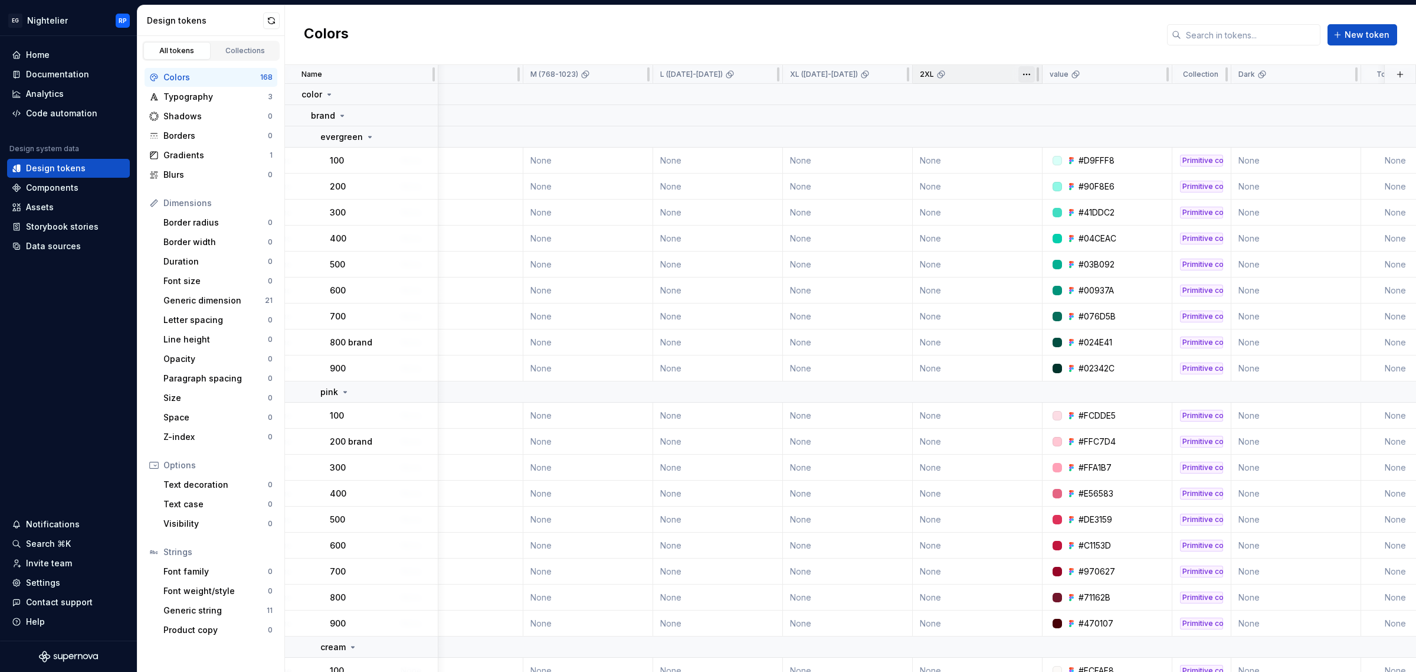
click at [1030, 77] on html "EG Nightelier RP Home Documentation Analytics Code automation Design system dat…" at bounding box center [708, 336] width 1416 height 672
click at [1046, 95] on span "Edit theme" at bounding box center [1078, 97] width 77 height 12
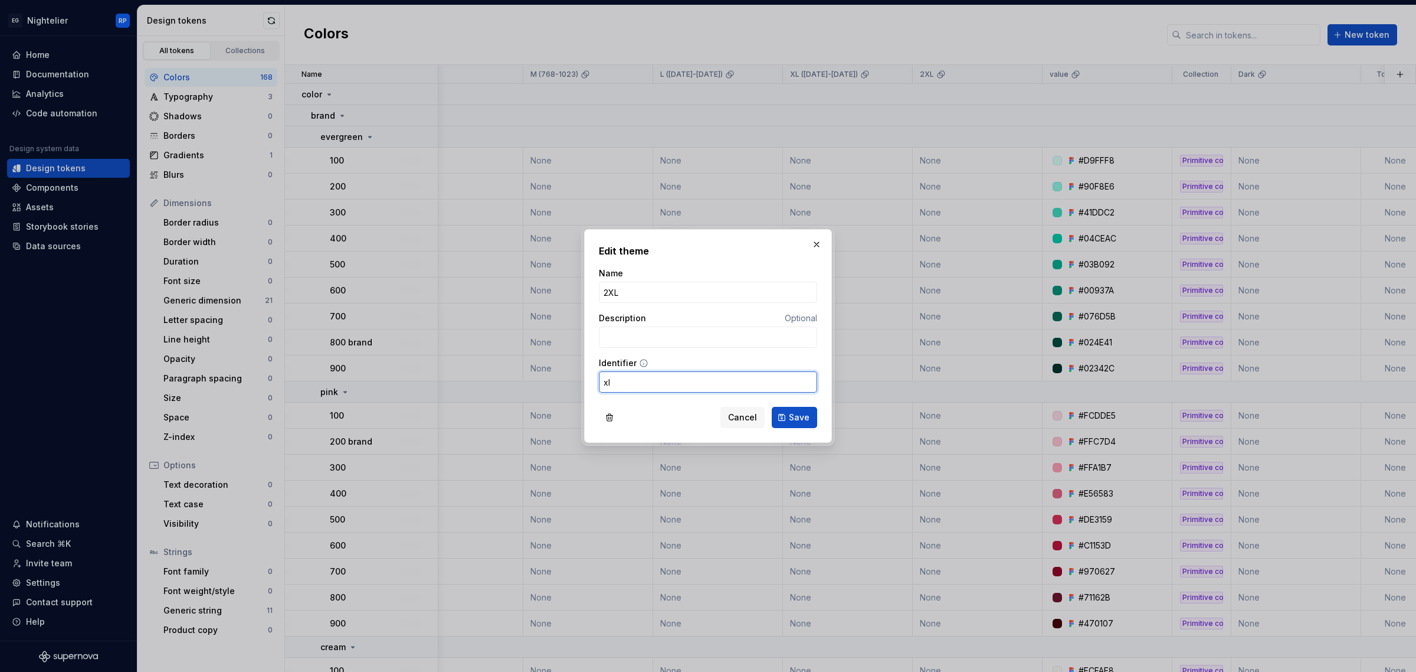
click at [652, 379] on input "xl" at bounding box center [708, 381] width 218 height 21
type input "xl2"
click at [791, 414] on span "Save" at bounding box center [799, 417] width 21 height 12
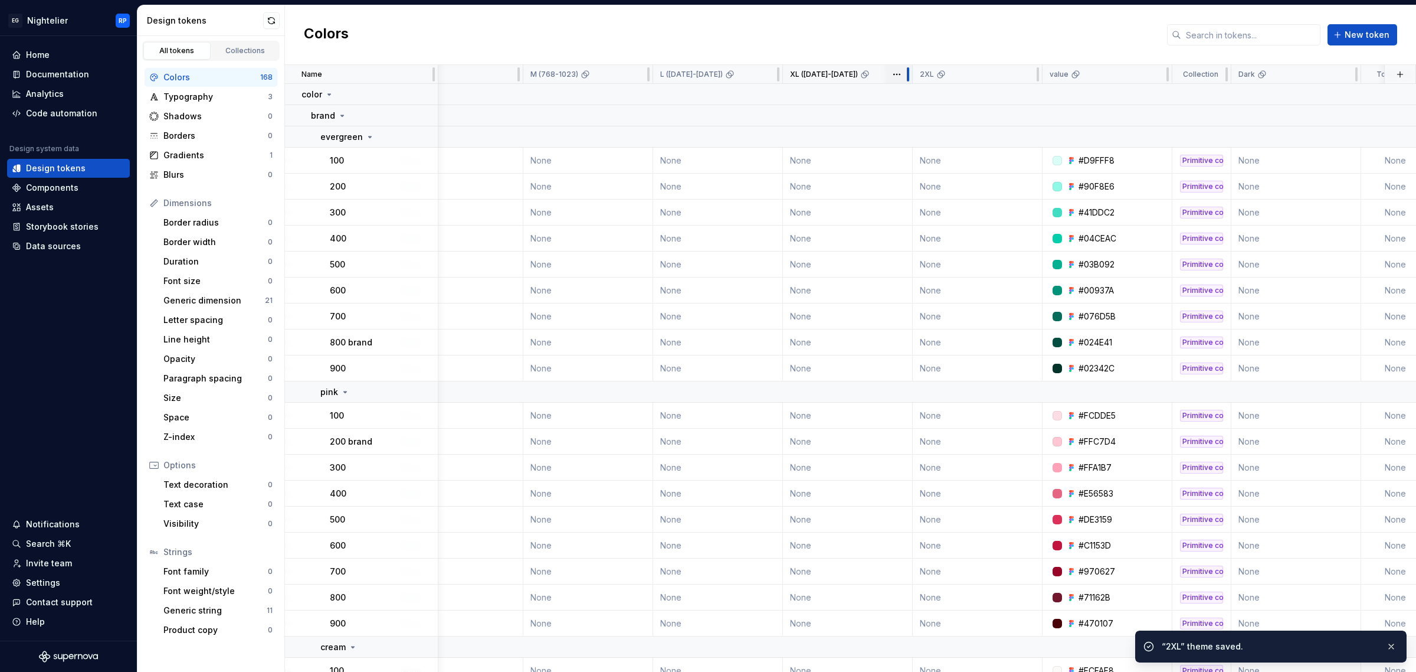
click at [903, 77] on div at bounding box center [907, 74] width 9 height 19
click at [896, 76] on html "EG Nightelier RP Home Documentation Analytics Code automation Design system dat…" at bounding box center [708, 336] width 1416 height 672
click at [926, 90] on div "Edit theme" at bounding box center [942, 97] width 100 height 19
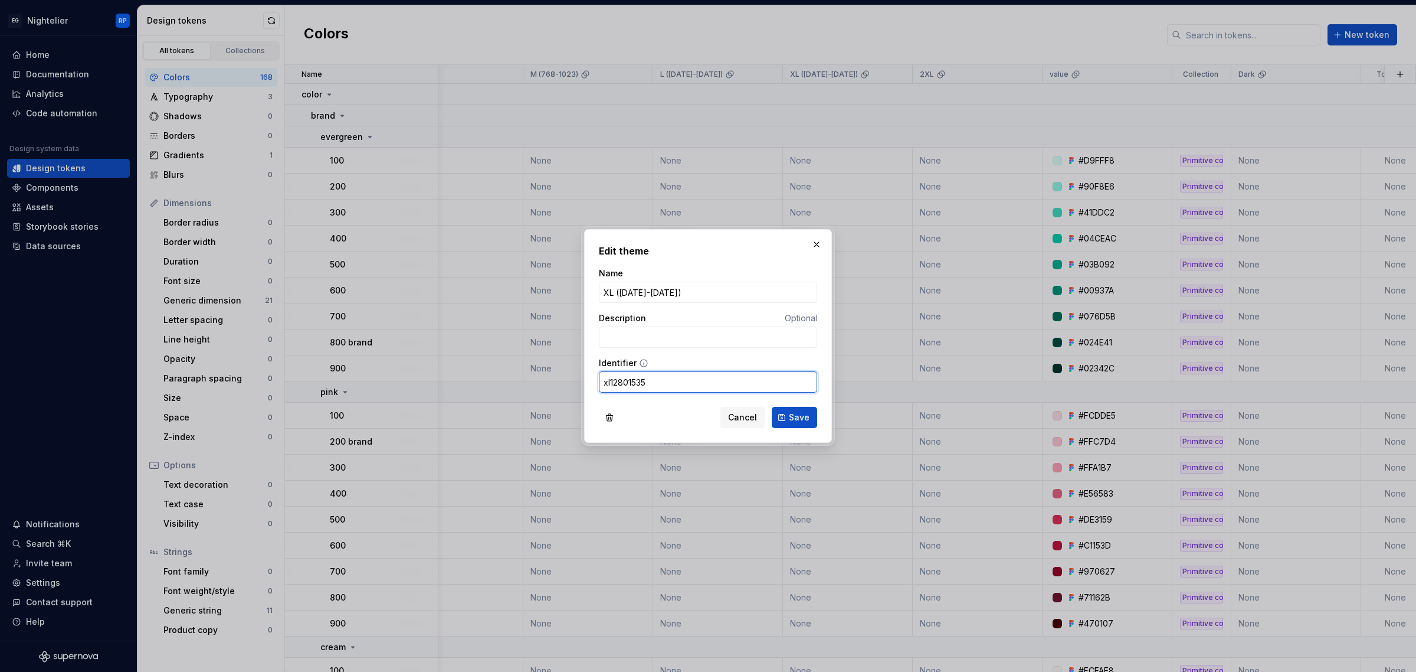
drag, startPoint x: 670, startPoint y: 389, endPoint x: 614, endPoint y: 384, distance: 56.9
click at [614, 384] on input "xl12801535" at bounding box center [708, 381] width 218 height 21
type input "xl"
click at [803, 419] on span "Save" at bounding box center [799, 417] width 21 height 12
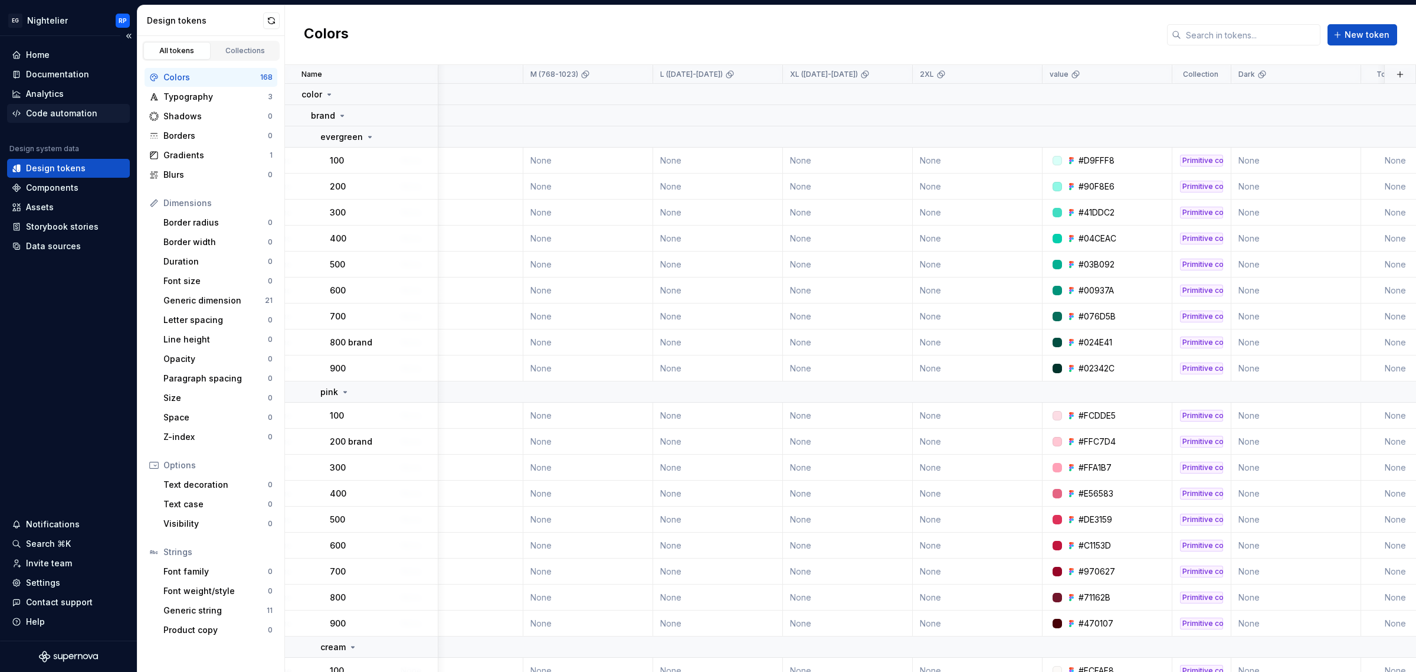
click at [67, 114] on div "Code automation" at bounding box center [61, 113] width 71 height 12
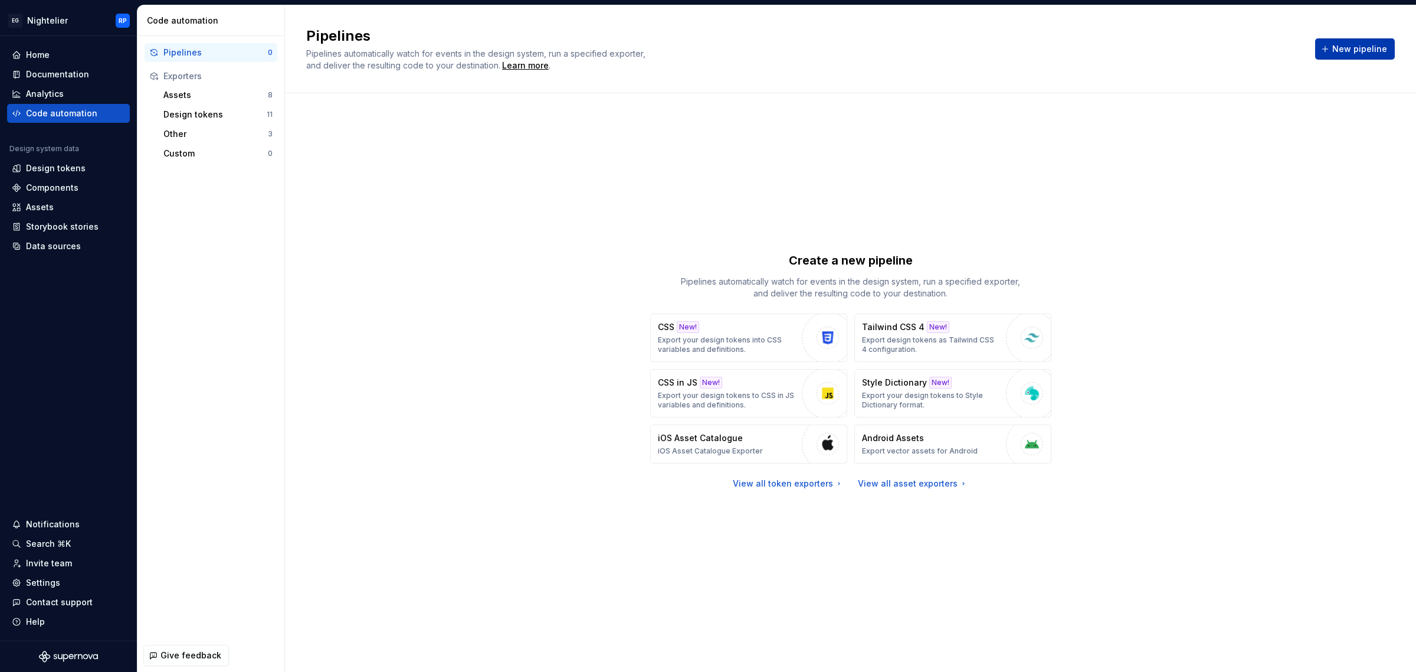
click at [1337, 49] on span "New pipeline" at bounding box center [1359, 49] width 55 height 12
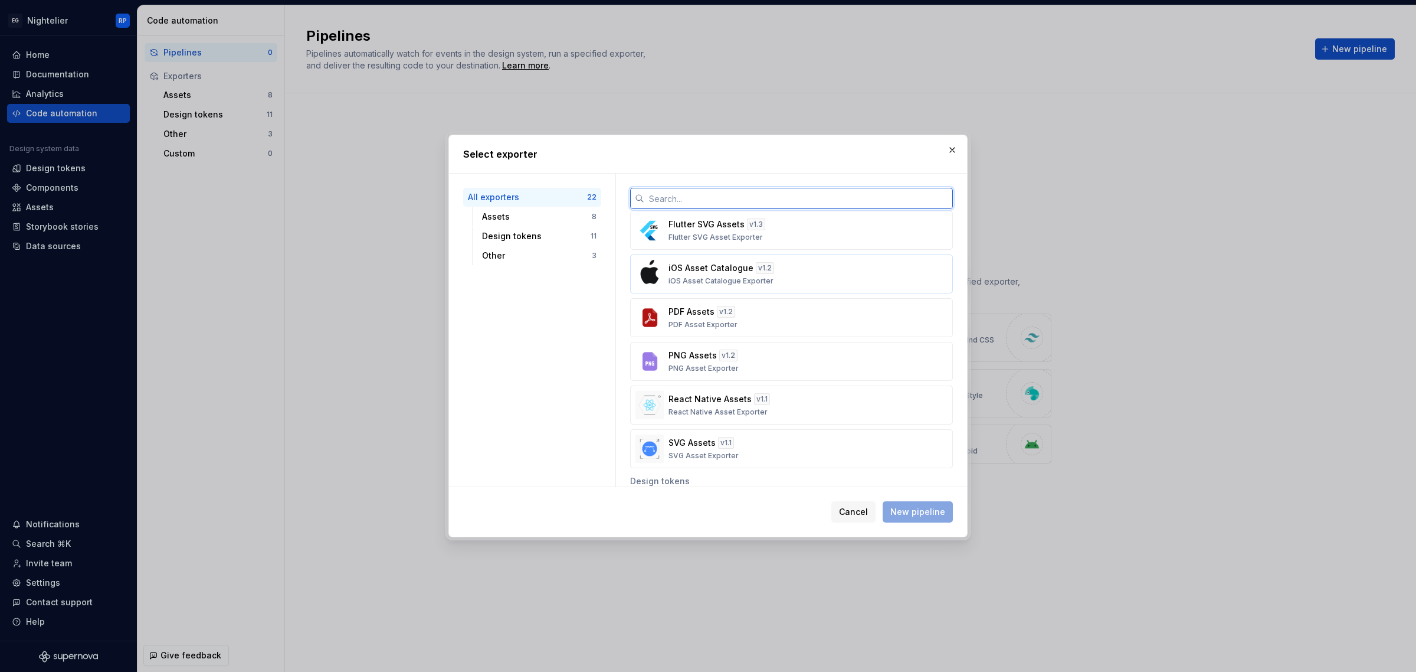
scroll to position [221, 0]
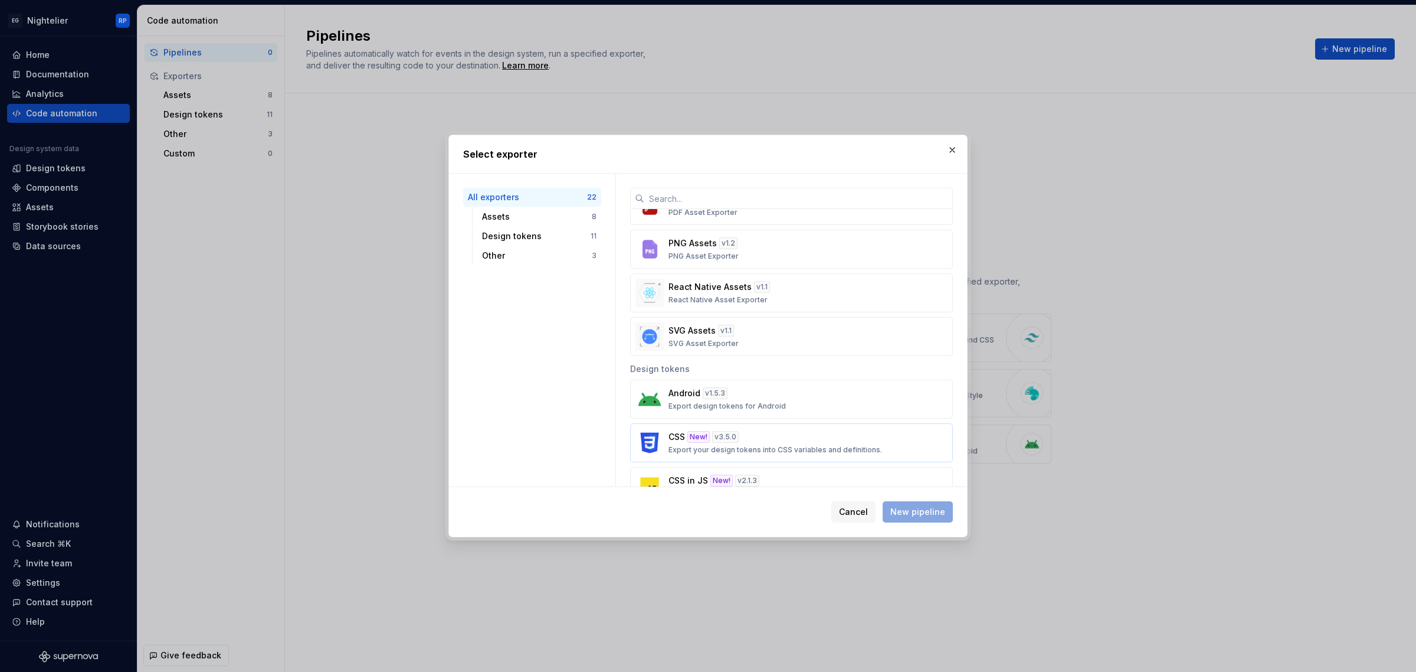
click at [701, 447] on p "Export your design tokens into CSS variables and definitions." at bounding box center [776, 449] width 214 height 9
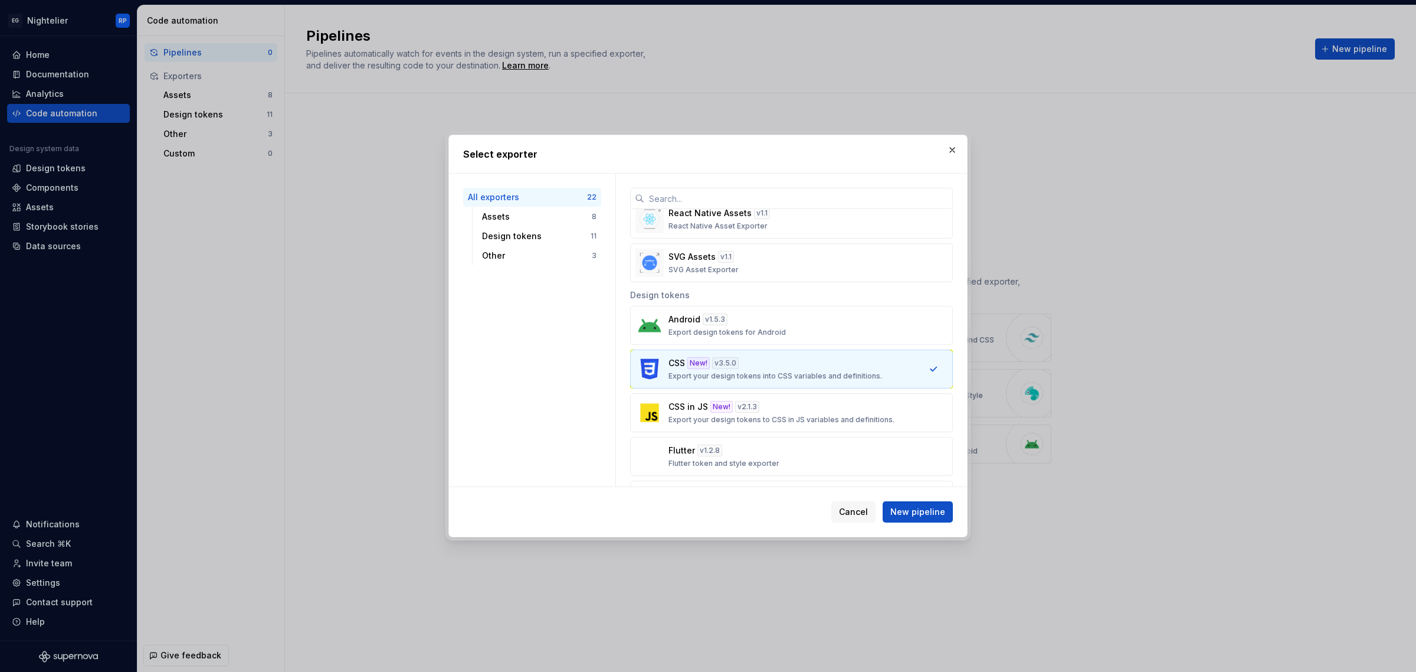
scroll to position [369, 0]
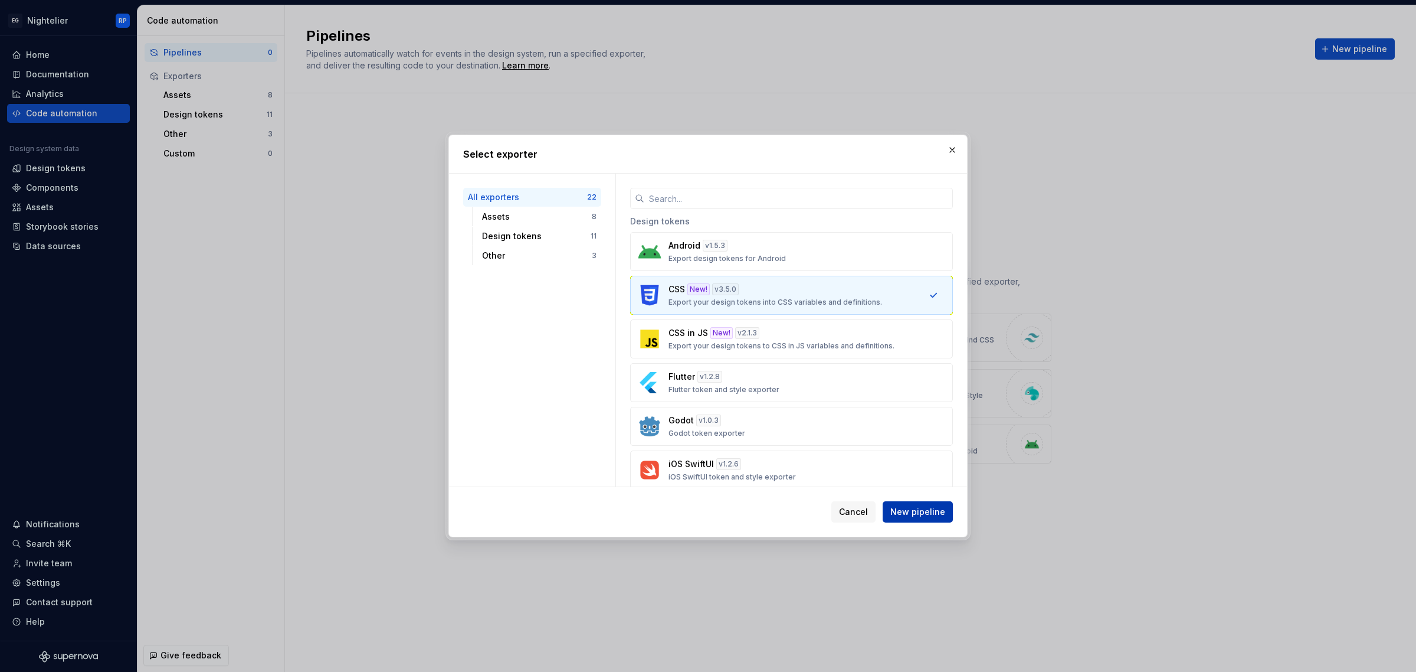
click at [935, 512] on span "New pipeline" at bounding box center [917, 512] width 55 height 12
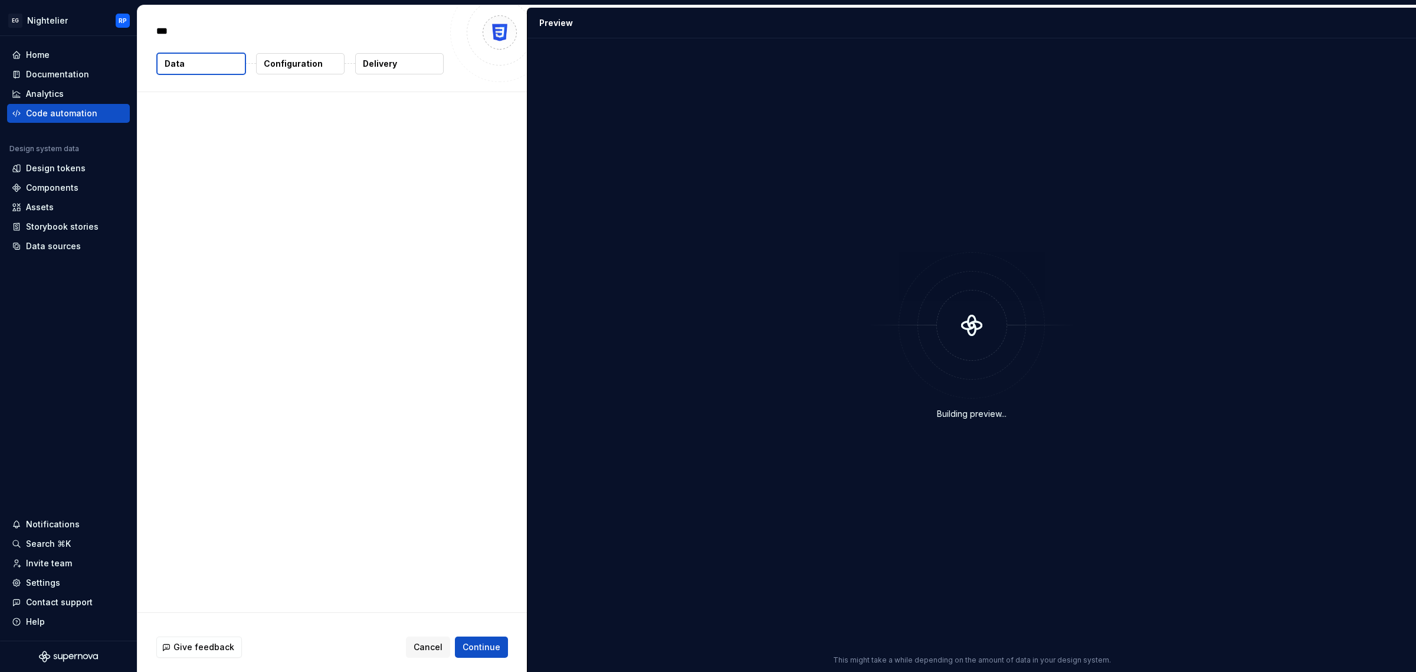
type textarea "*"
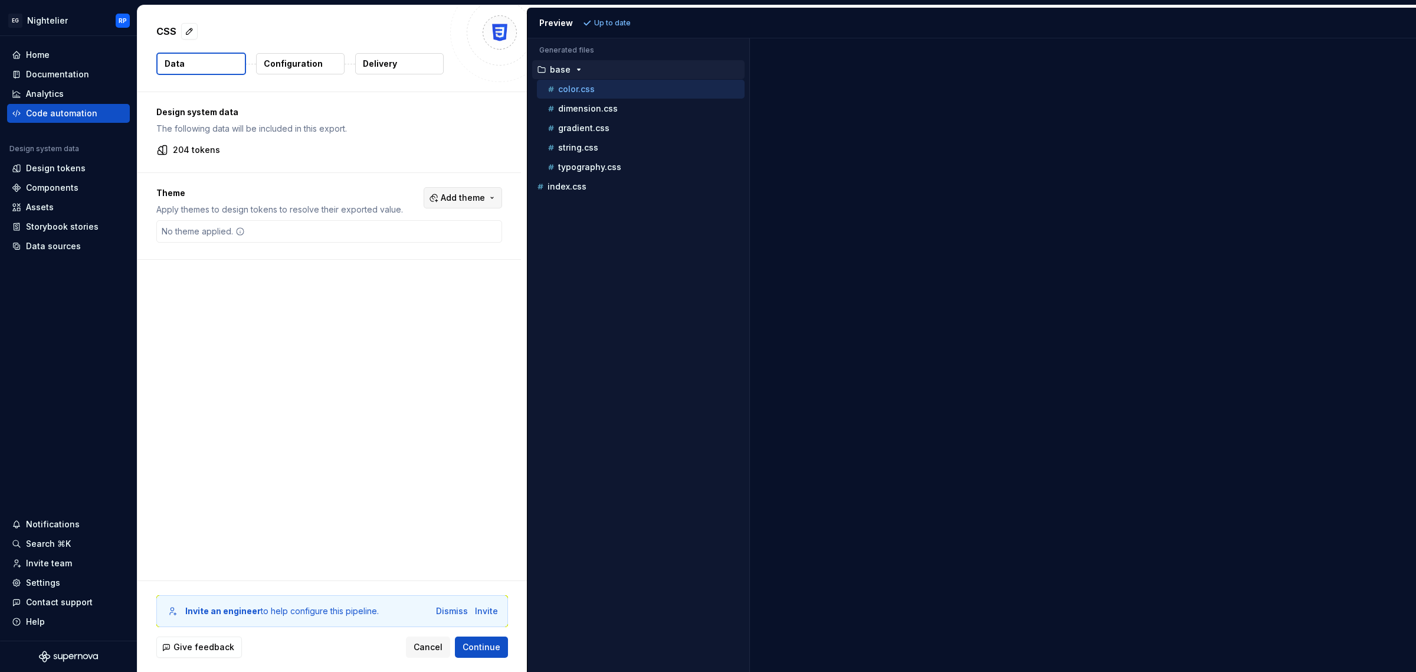
click at [465, 192] on span "Add theme" at bounding box center [463, 198] width 44 height 12
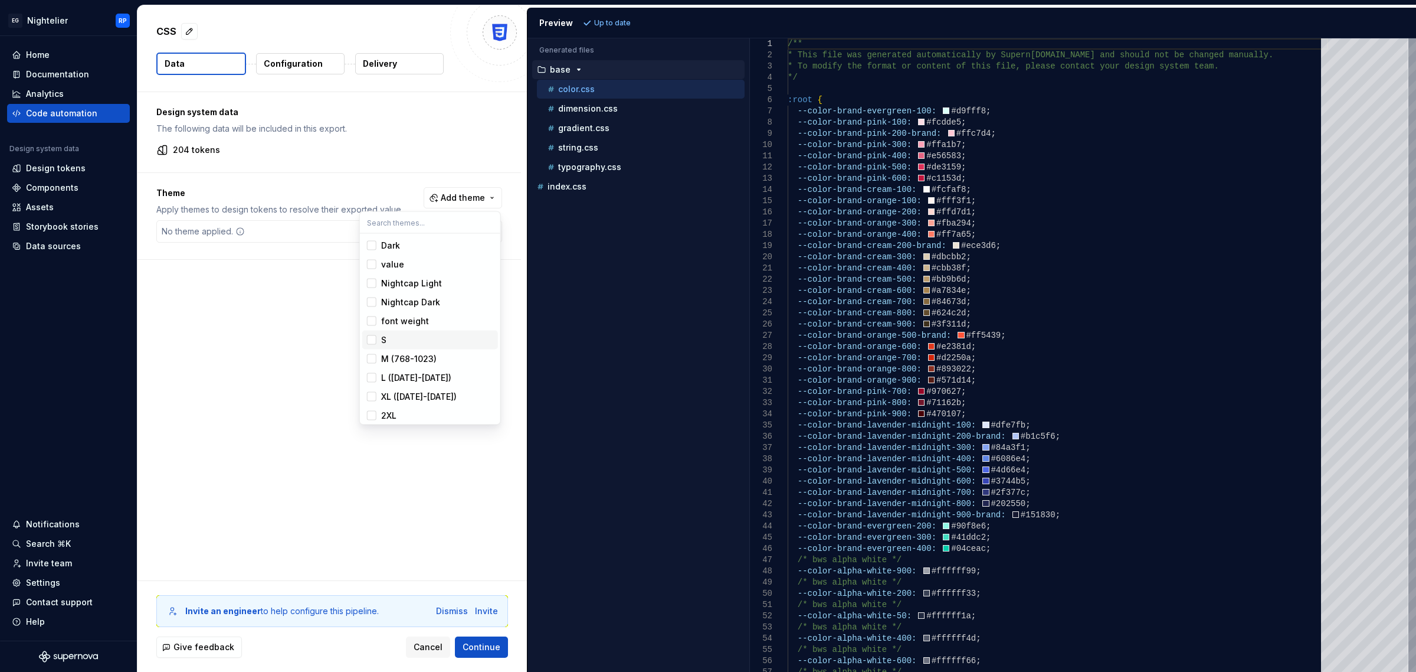
click at [375, 341] on div "Suggestions" at bounding box center [371, 339] width 9 height 9
click at [376, 361] on div "Suggestions" at bounding box center [371, 358] width 9 height 9
click at [378, 378] on span "L (1024-1279)" at bounding box center [430, 377] width 136 height 19
click at [375, 397] on div "Suggestions" at bounding box center [371, 396] width 9 height 9
click at [375, 414] on div "Suggestions" at bounding box center [371, 415] width 9 height 9
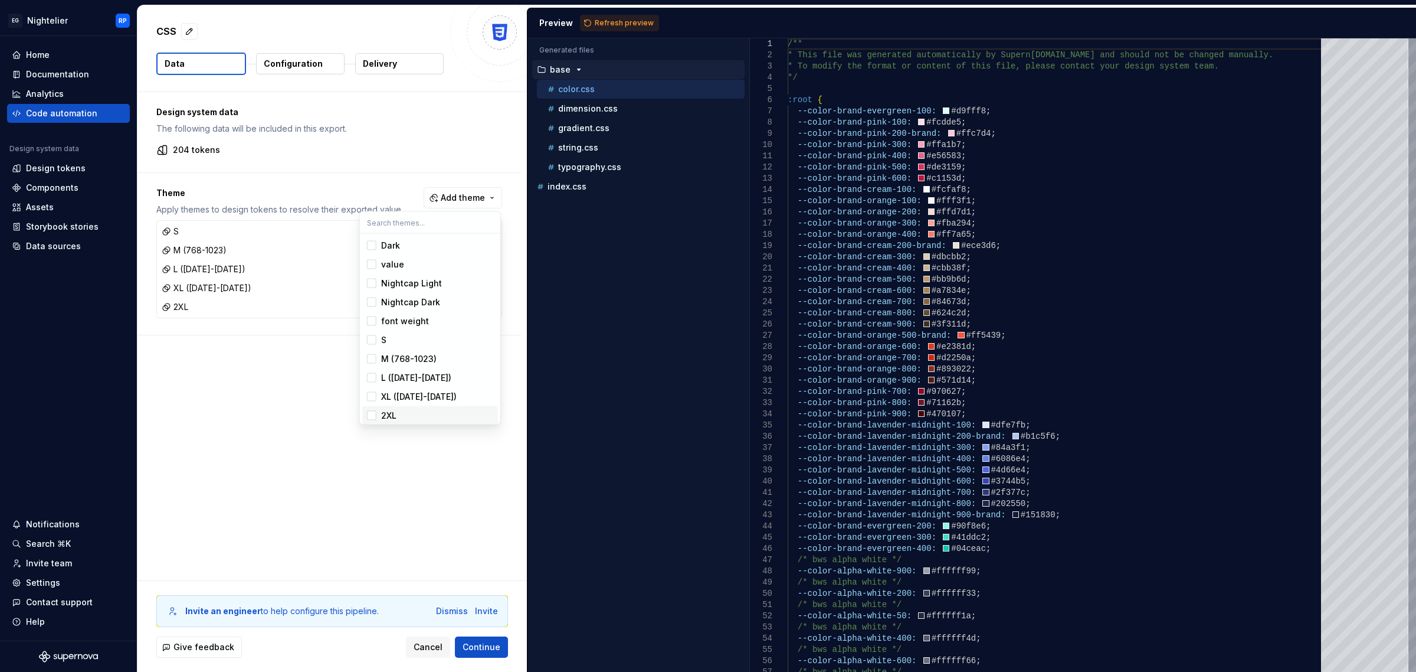
click at [478, 583] on html "EG Nightelier RP Home Documentation Analytics Code automation Design system dat…" at bounding box center [708, 336] width 1416 height 672
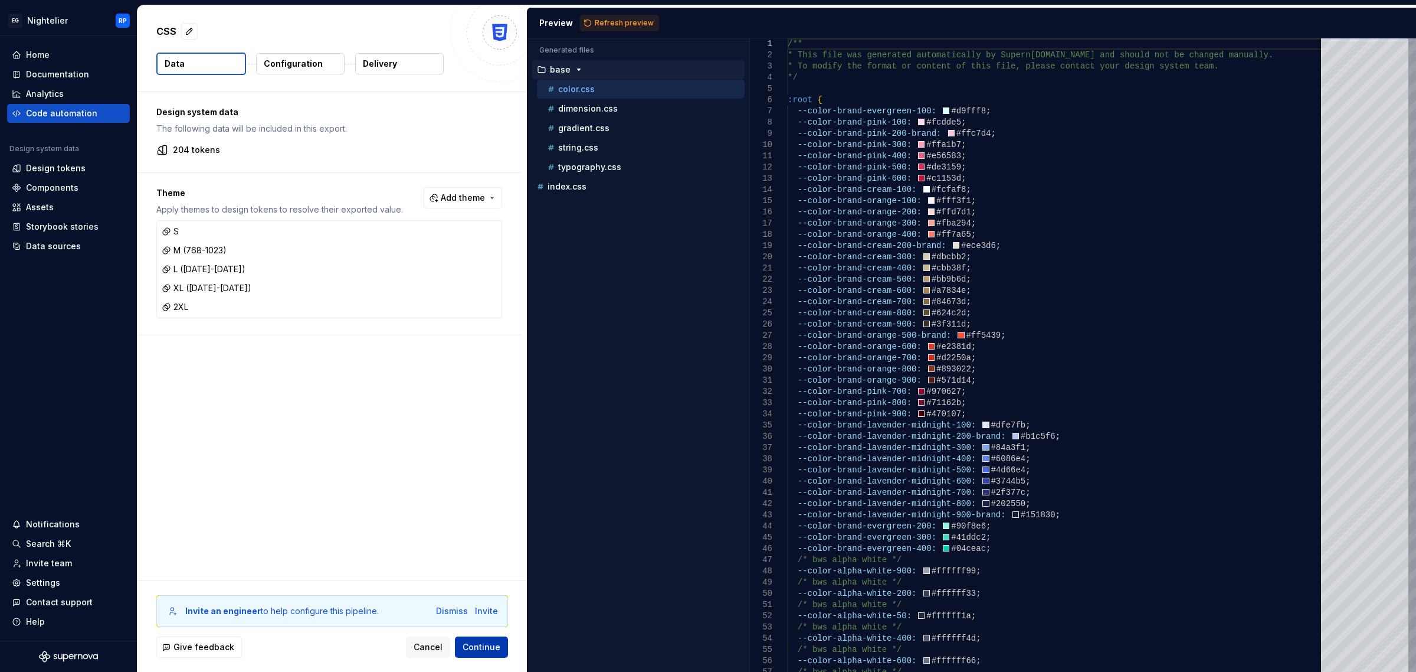
click at [492, 641] on span "Continue" at bounding box center [482, 647] width 38 height 12
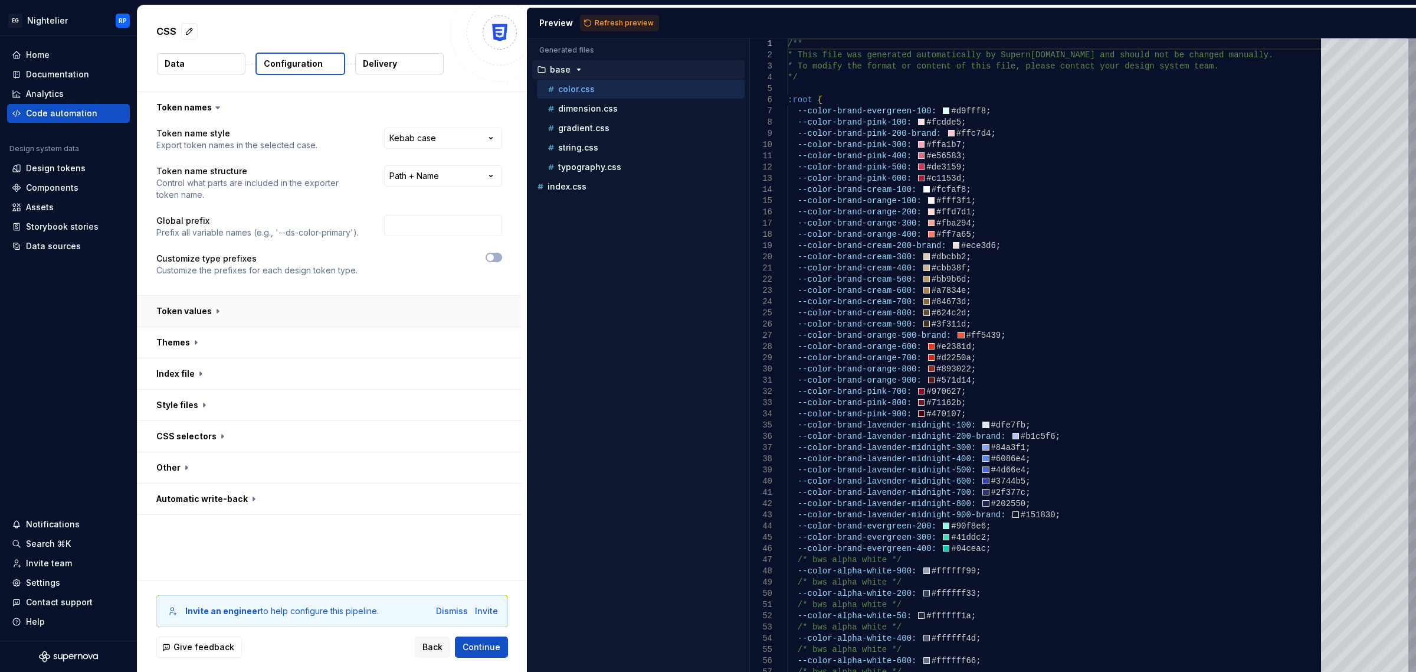
click at [281, 307] on button "button" at bounding box center [329, 311] width 384 height 31
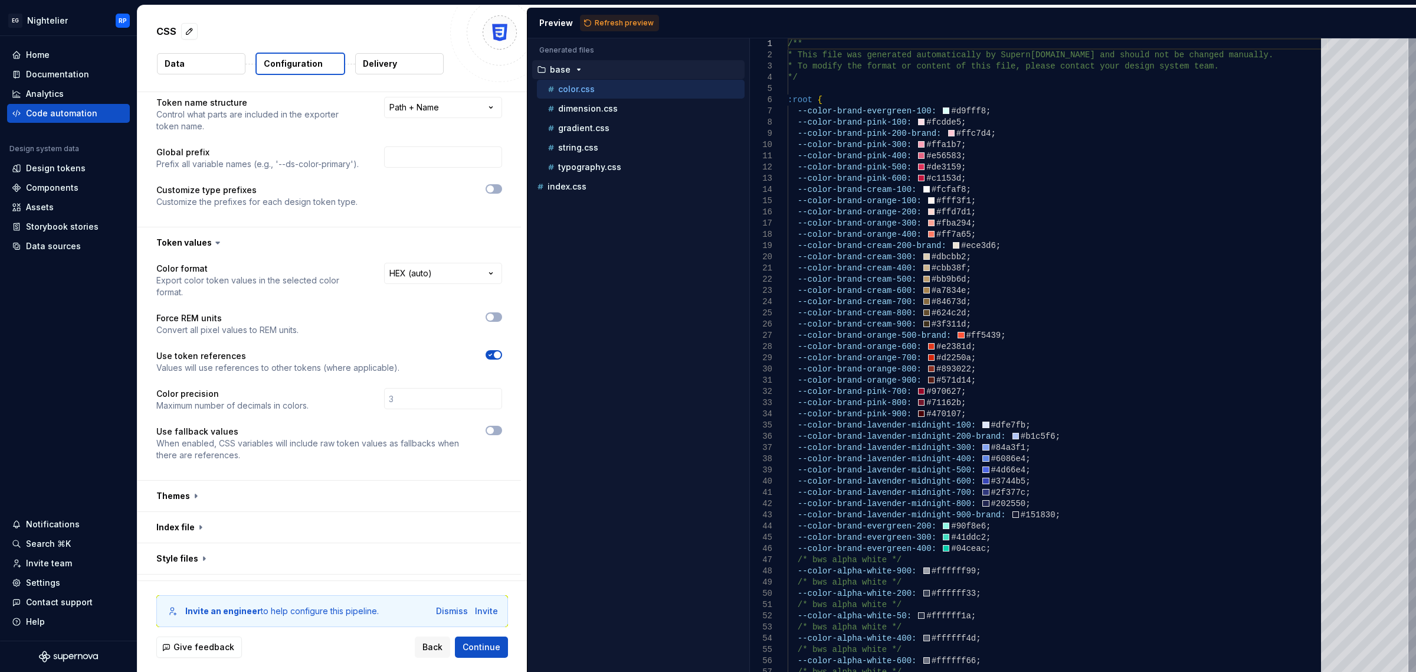
scroll to position [157, 0]
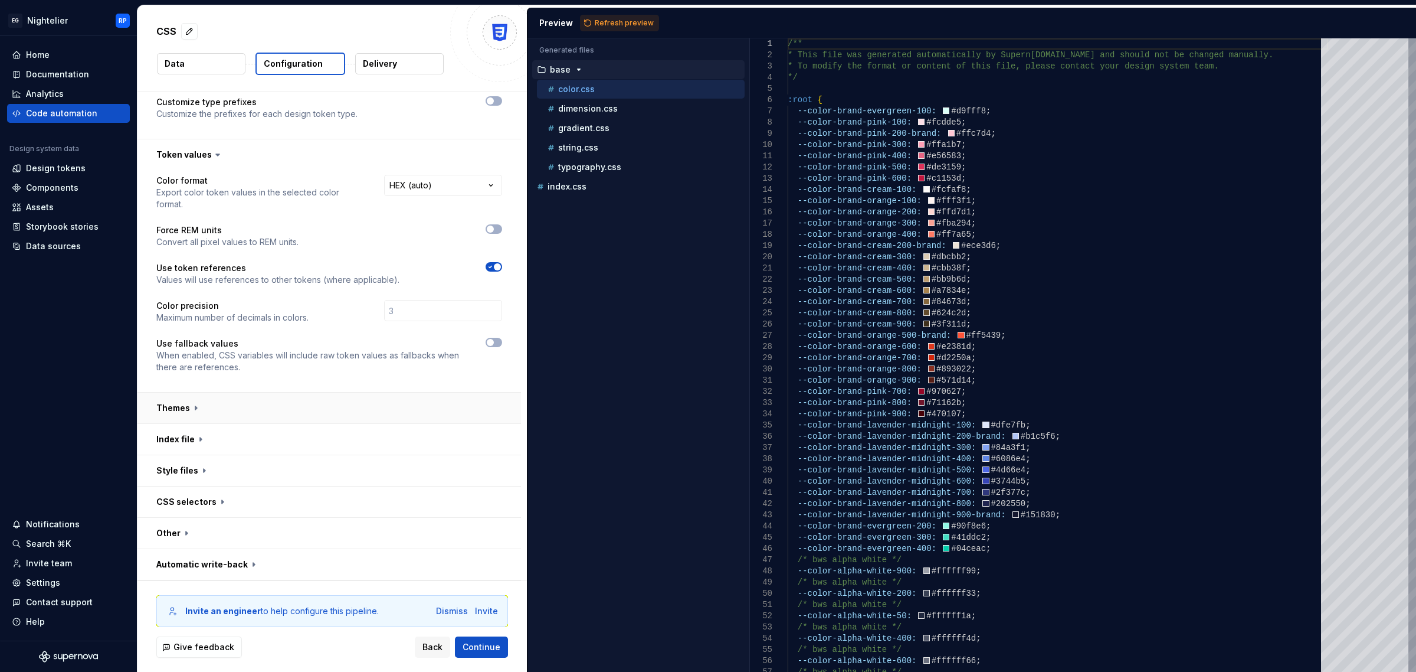
click at [264, 402] on button "button" at bounding box center [329, 407] width 384 height 31
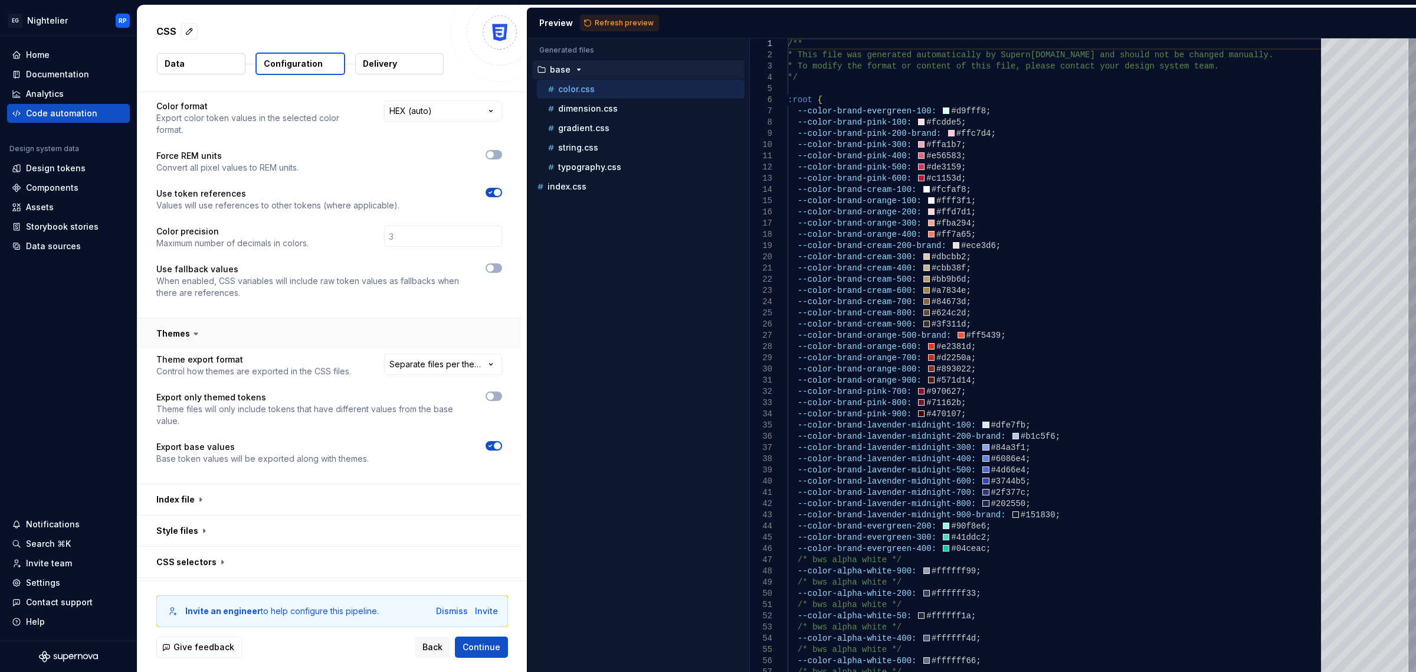
scroll to position [292, 0]
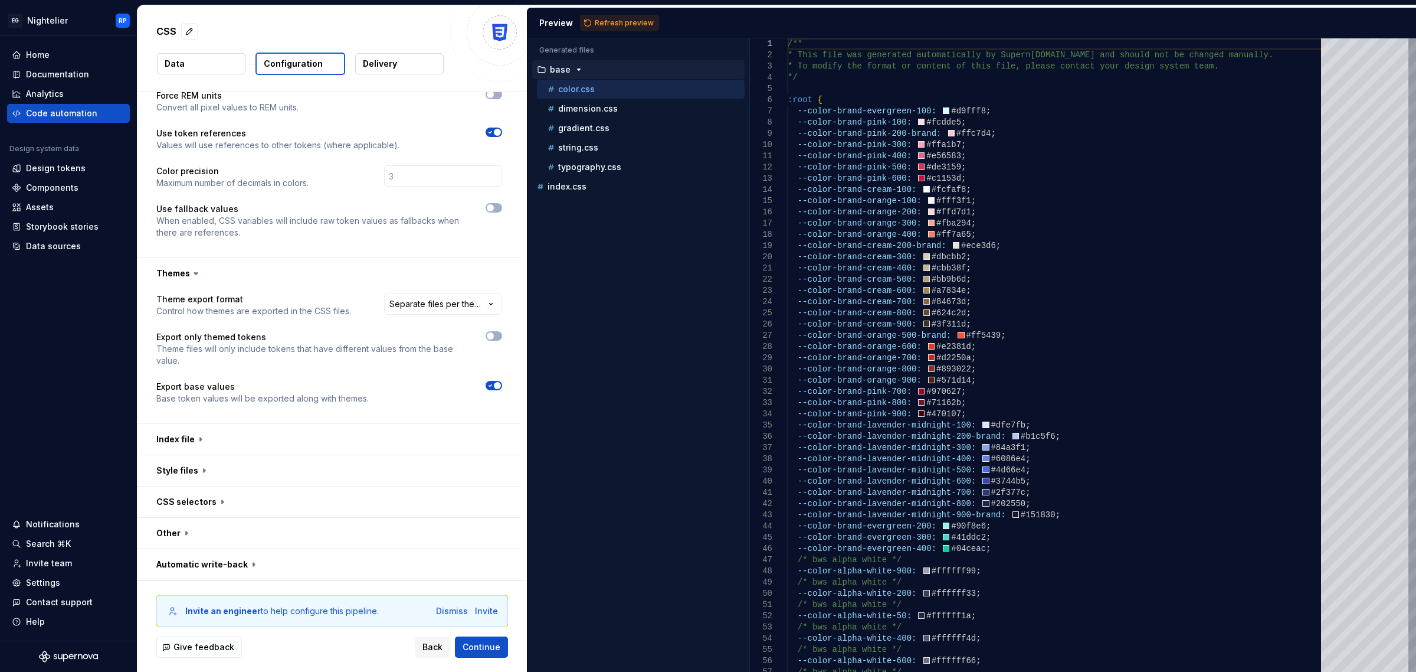
click at [502, 330] on div "**********" at bounding box center [329, 356] width 384 height 135
click at [492, 331] on button "button" at bounding box center [494, 335] width 17 height 9
click at [258, 424] on button "button" at bounding box center [329, 439] width 384 height 31
click at [486, 458] on div at bounding box center [458, 462] width 88 height 9
click at [490, 460] on icon "button" at bounding box center [490, 462] width 9 height 7
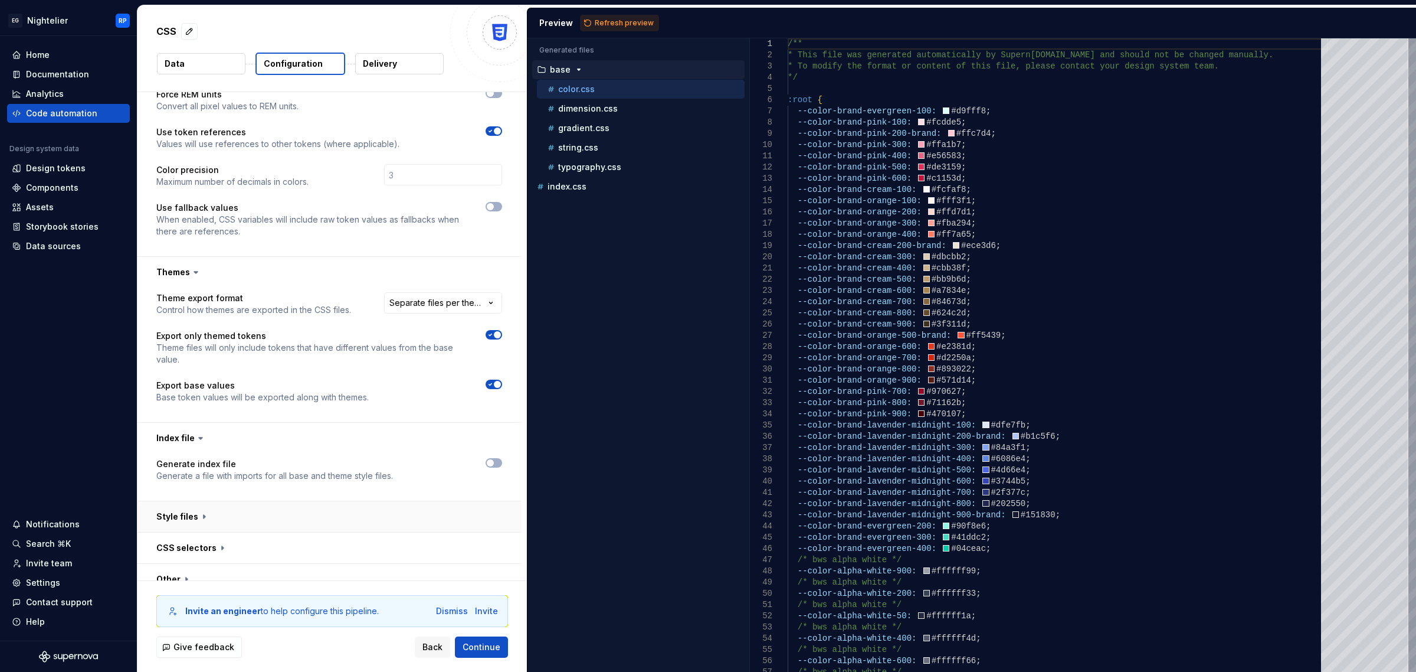
click at [267, 512] on button "button" at bounding box center [329, 516] width 384 height 31
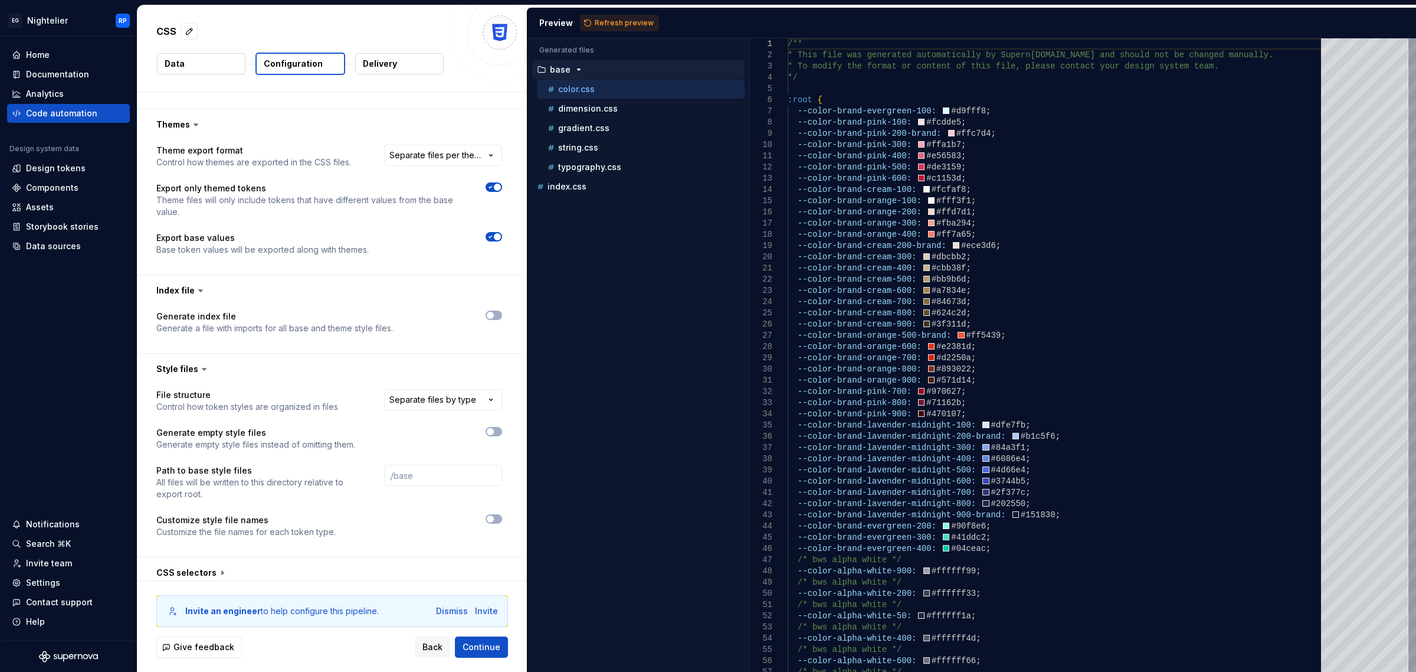
scroll to position [511, 0]
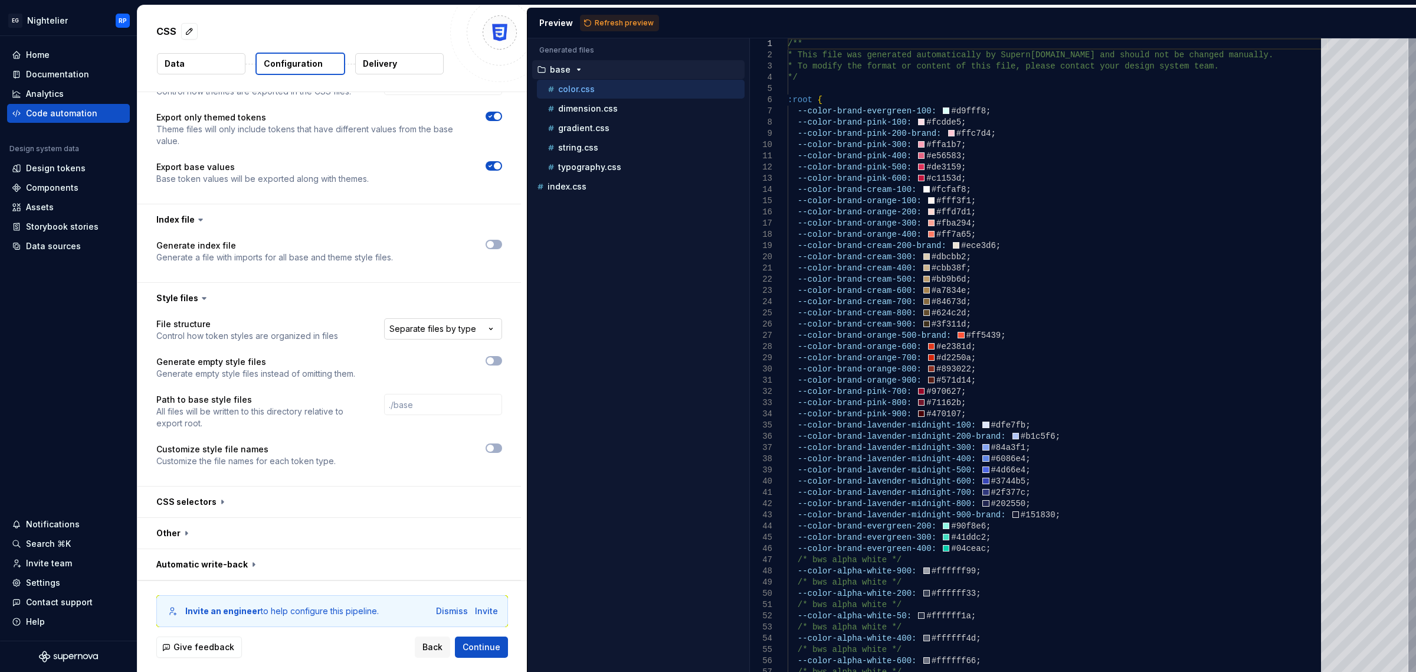
click at [427, 323] on html "**********" at bounding box center [708, 336] width 1416 height 672
select select "**********"
click at [248, 505] on button "button" at bounding box center [329, 501] width 384 height 31
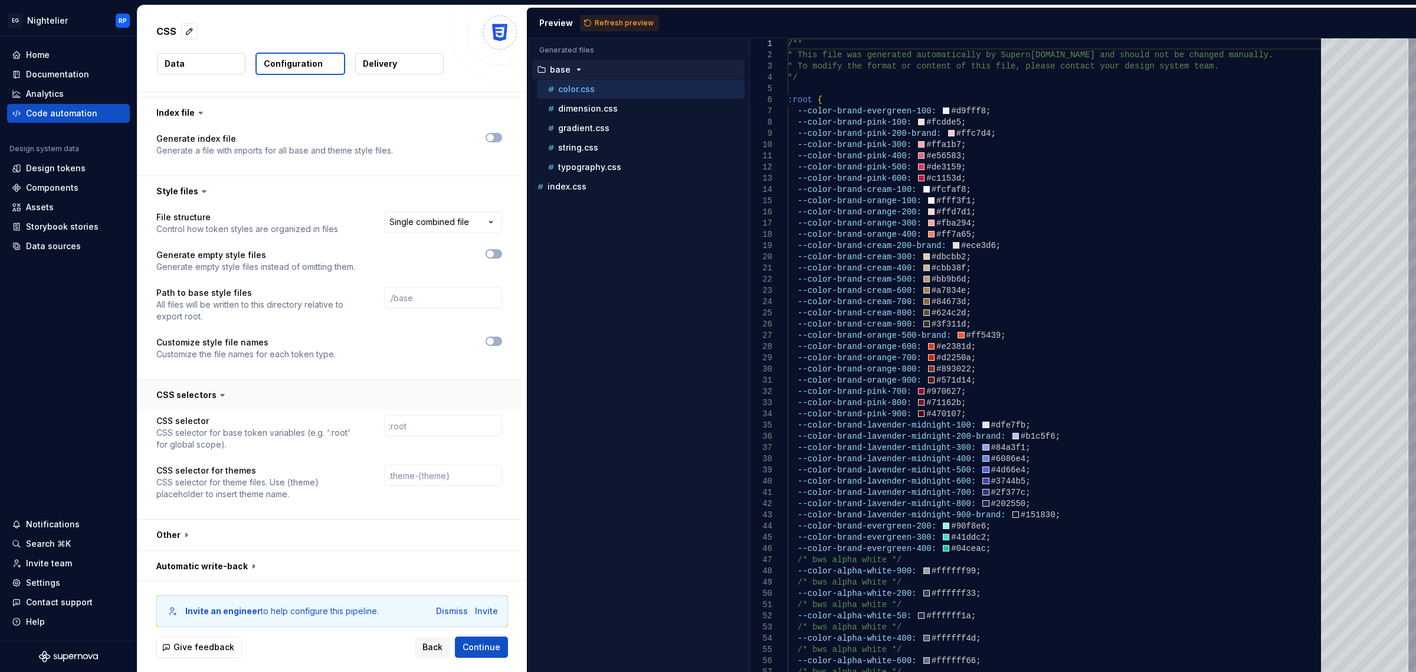
scroll to position [620, 0]
click at [217, 540] on button "button" at bounding box center [329, 533] width 384 height 31
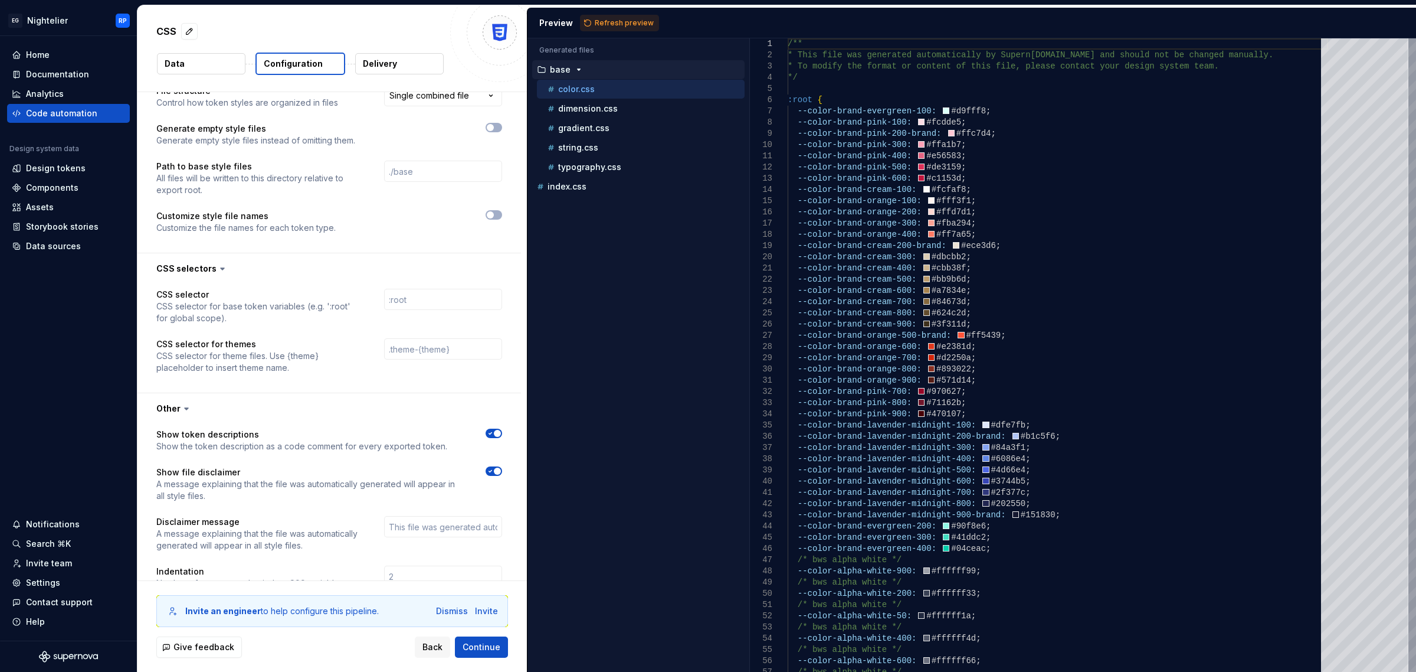
scroll to position [804, 0]
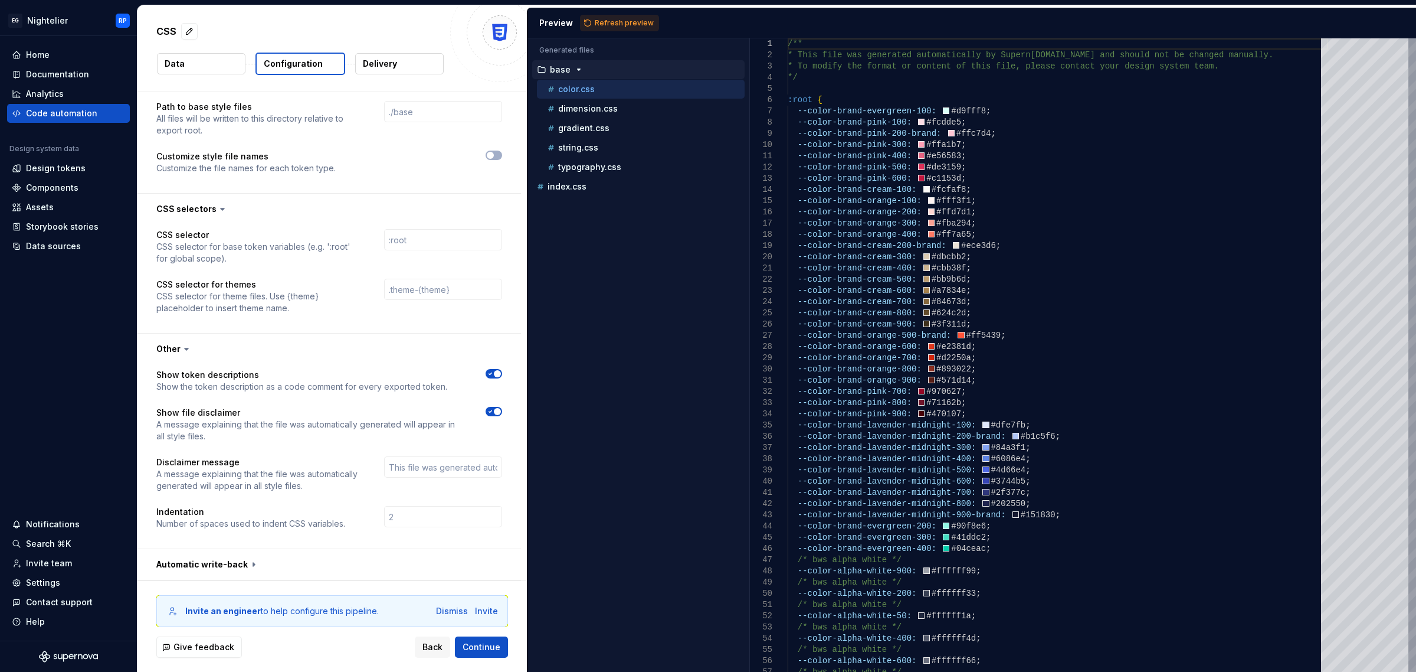
click at [491, 374] on icon "button" at bounding box center [490, 373] width 9 height 7
click at [491, 414] on icon "button" at bounding box center [490, 411] width 9 height 7
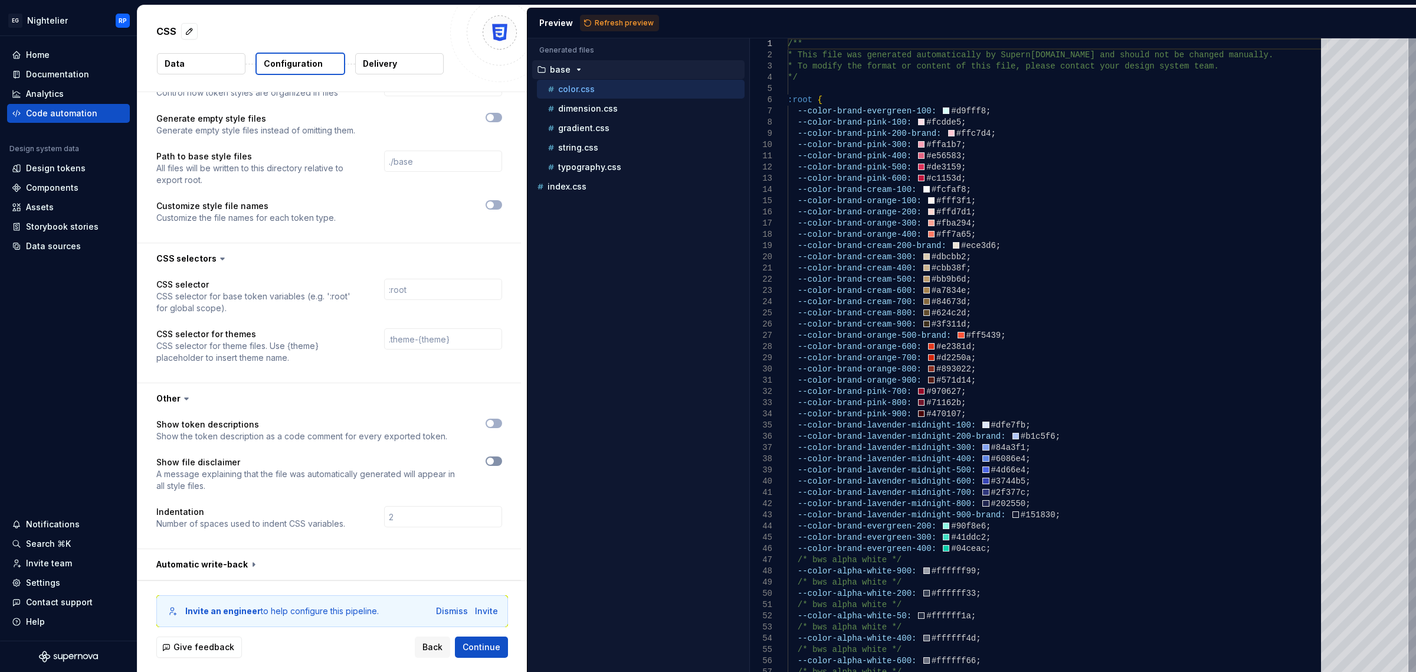
scroll to position [754, 0]
click at [245, 559] on button "button" at bounding box center [329, 564] width 384 height 31
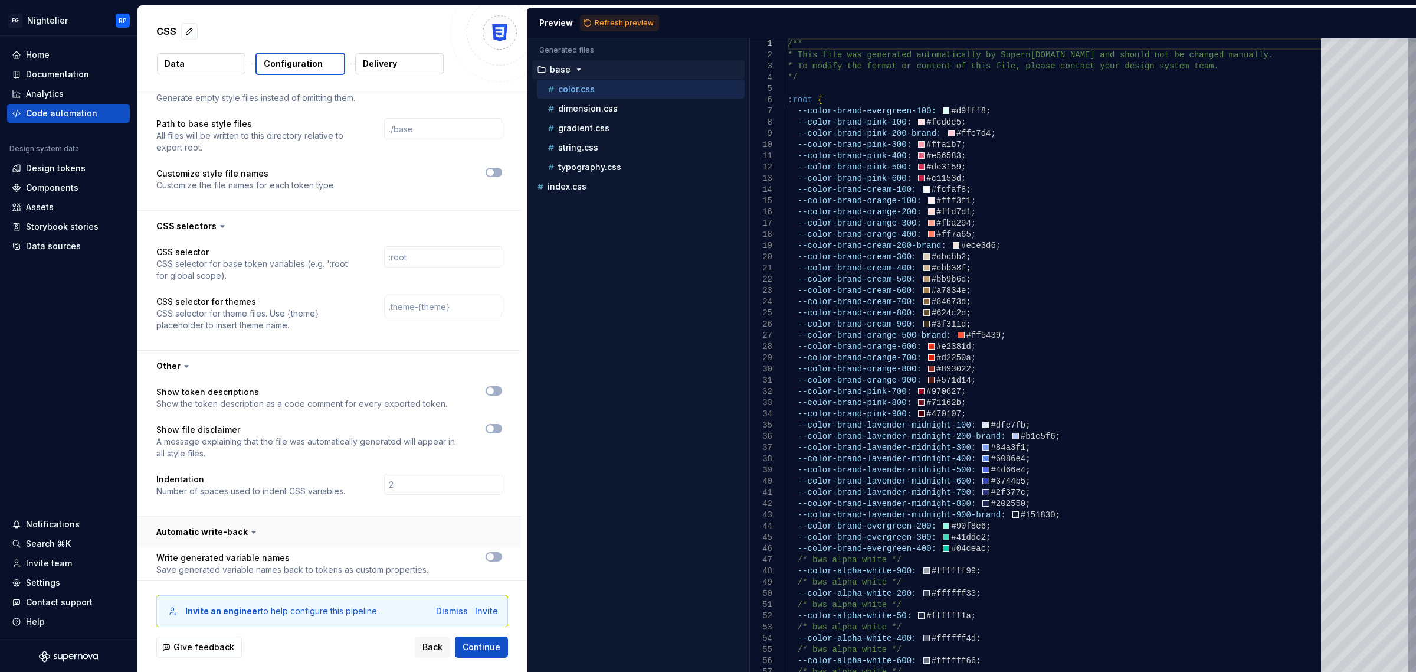
scroll to position [801, 0]
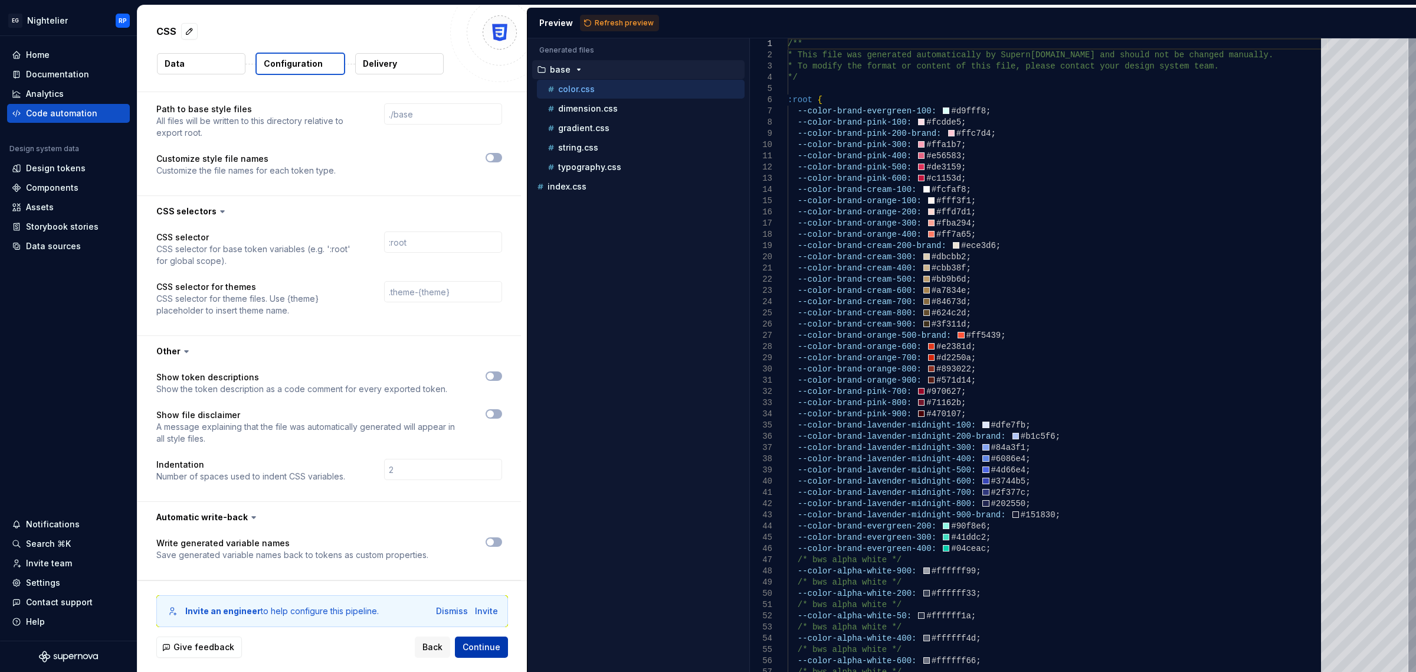
click at [477, 642] on span "Continue" at bounding box center [482, 647] width 38 height 12
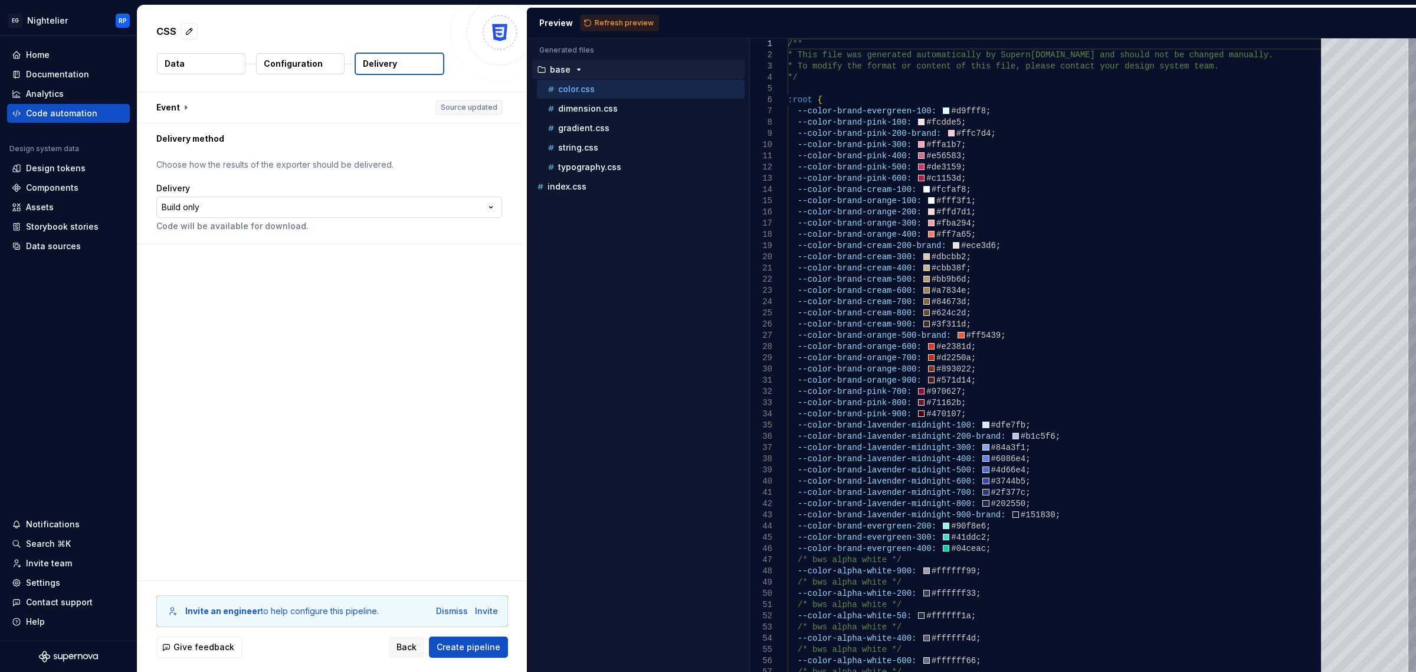
click at [245, 201] on html "**********" at bounding box center [708, 336] width 1416 height 672
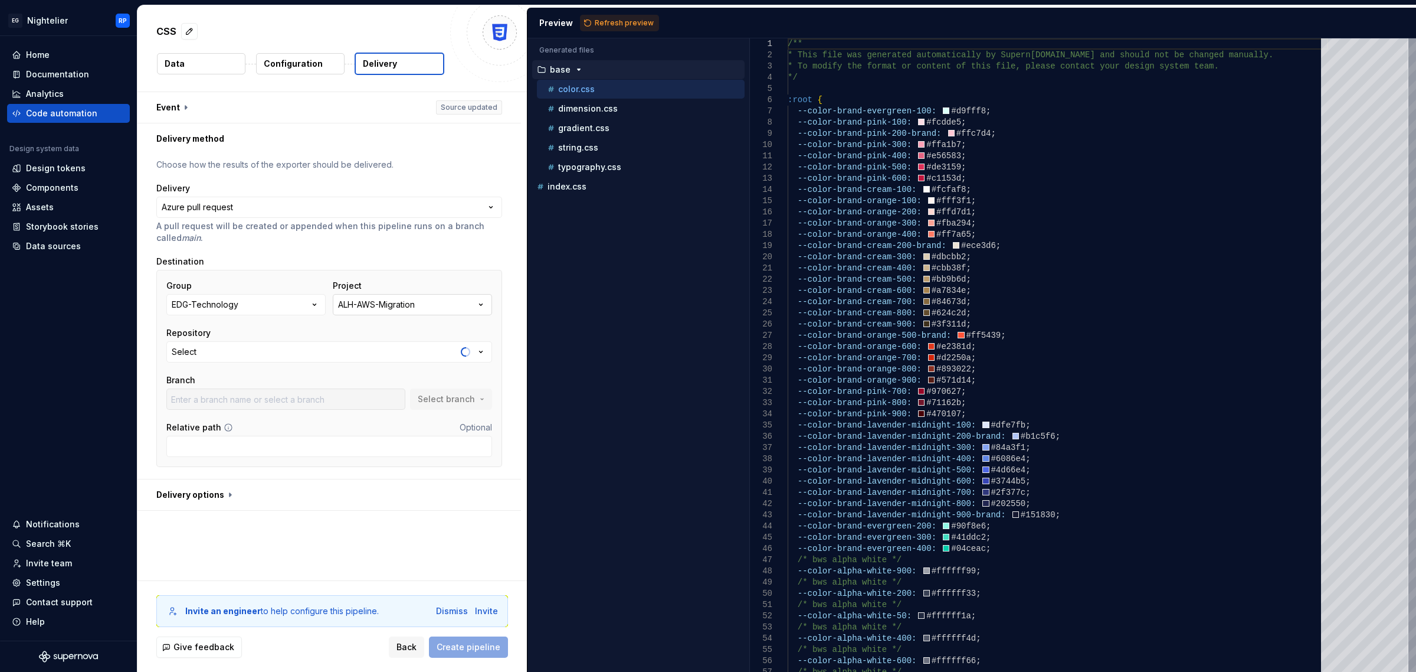
click at [382, 308] on div "ALH-AWS-Migration" at bounding box center [376, 305] width 77 height 12
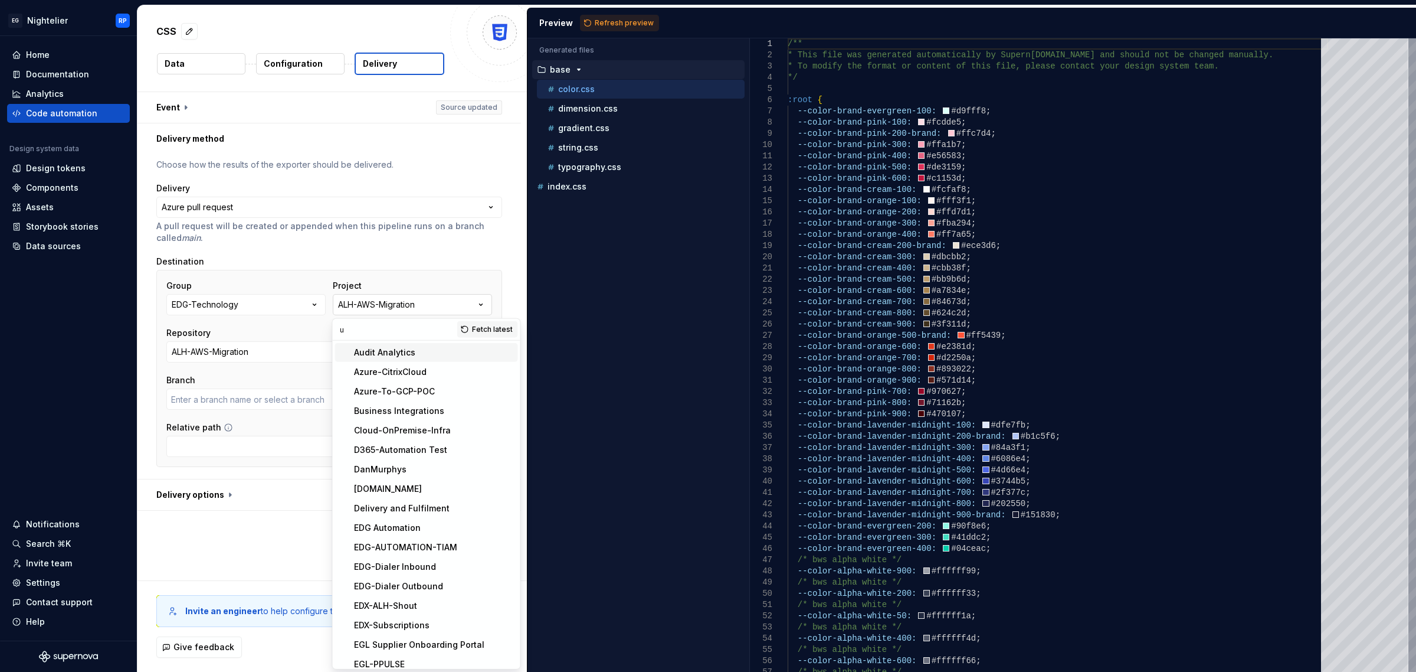
type input "un"
type input "development"
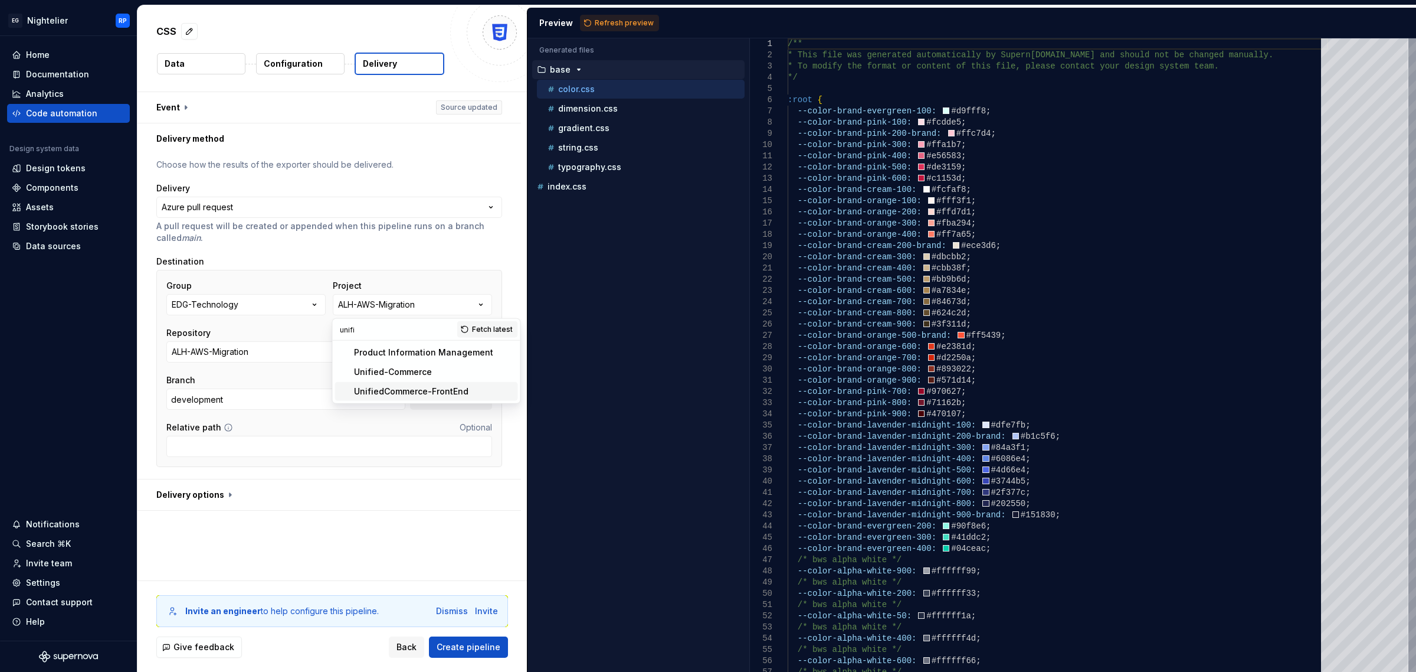
type input "unifi"
click at [432, 394] on div "UnifiedCommerce-FrontEnd" at bounding box center [411, 391] width 114 height 12
click at [304, 402] on input "azure-pipelines" at bounding box center [285, 398] width 239 height 21
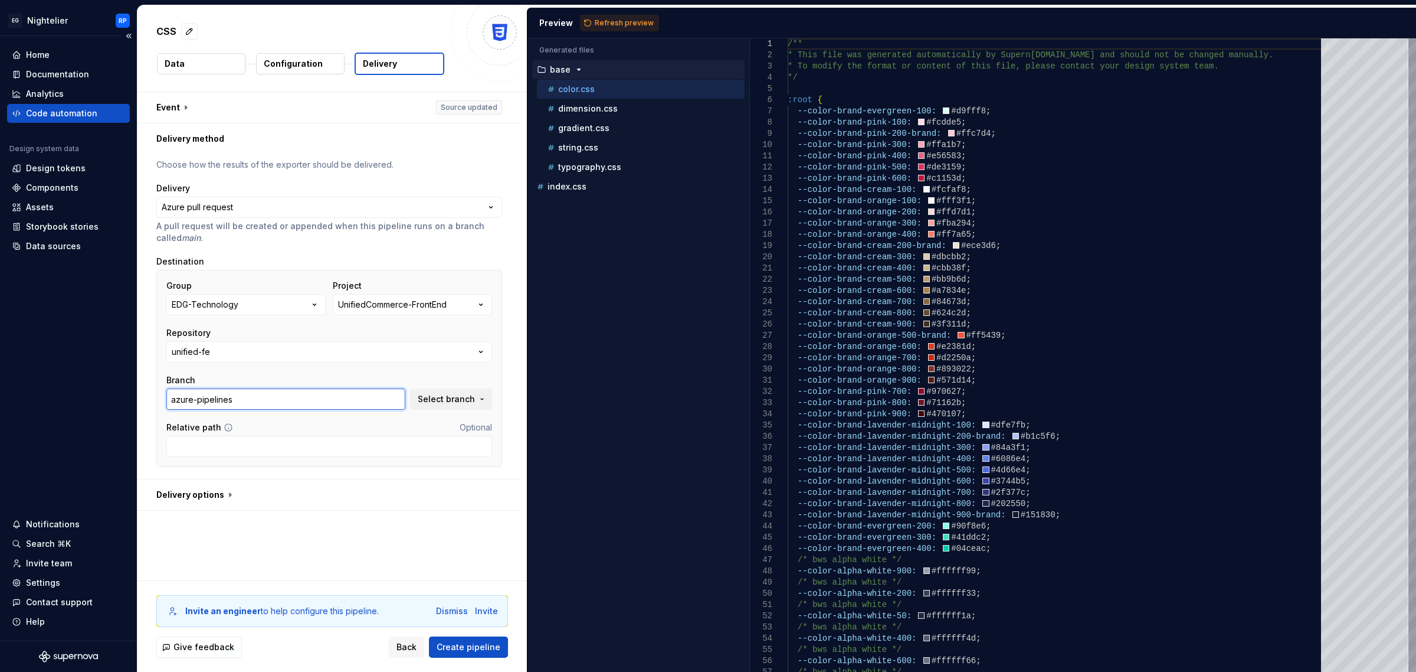
drag, startPoint x: 332, startPoint y: 396, endPoint x: 72, endPoint y: 387, distance: 260.4
click at [75, 387] on div "**********" at bounding box center [708, 336] width 1416 height 672
type input "develop"
click at [461, 404] on span "Select branch" at bounding box center [446, 399] width 57 height 12
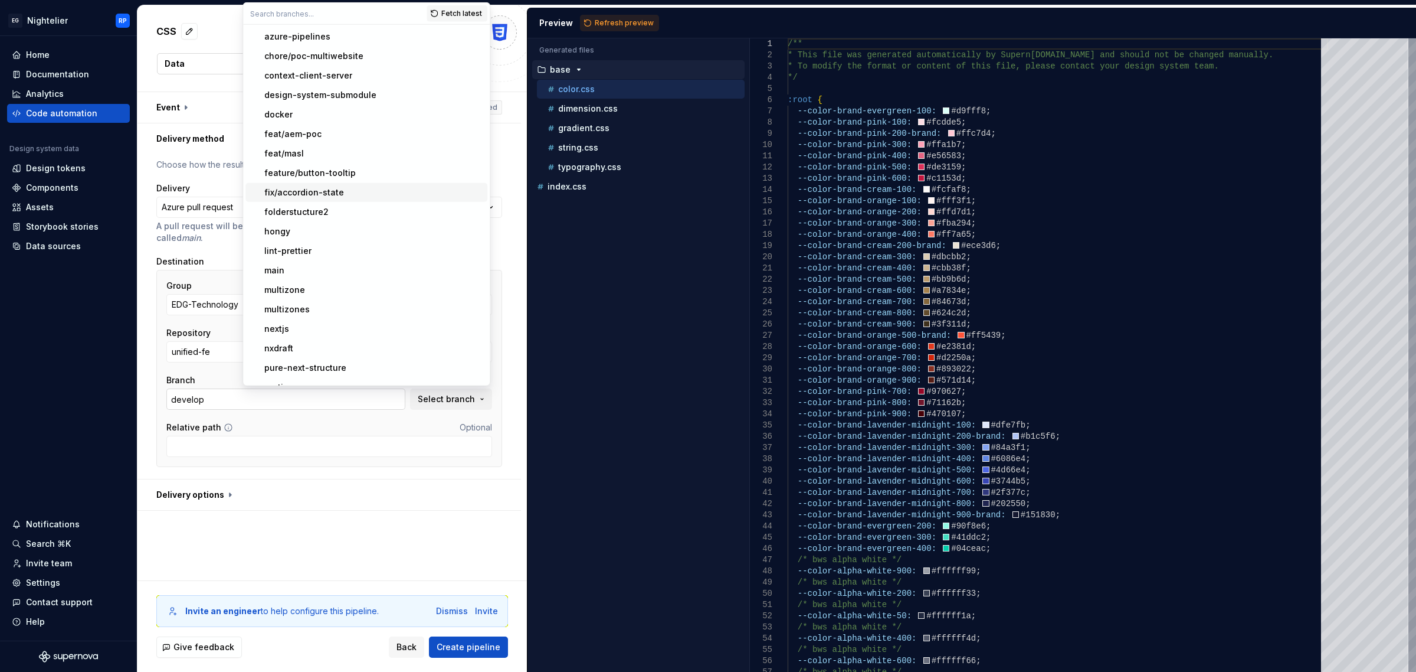
click at [215, 401] on input "develop" at bounding box center [285, 398] width 239 height 21
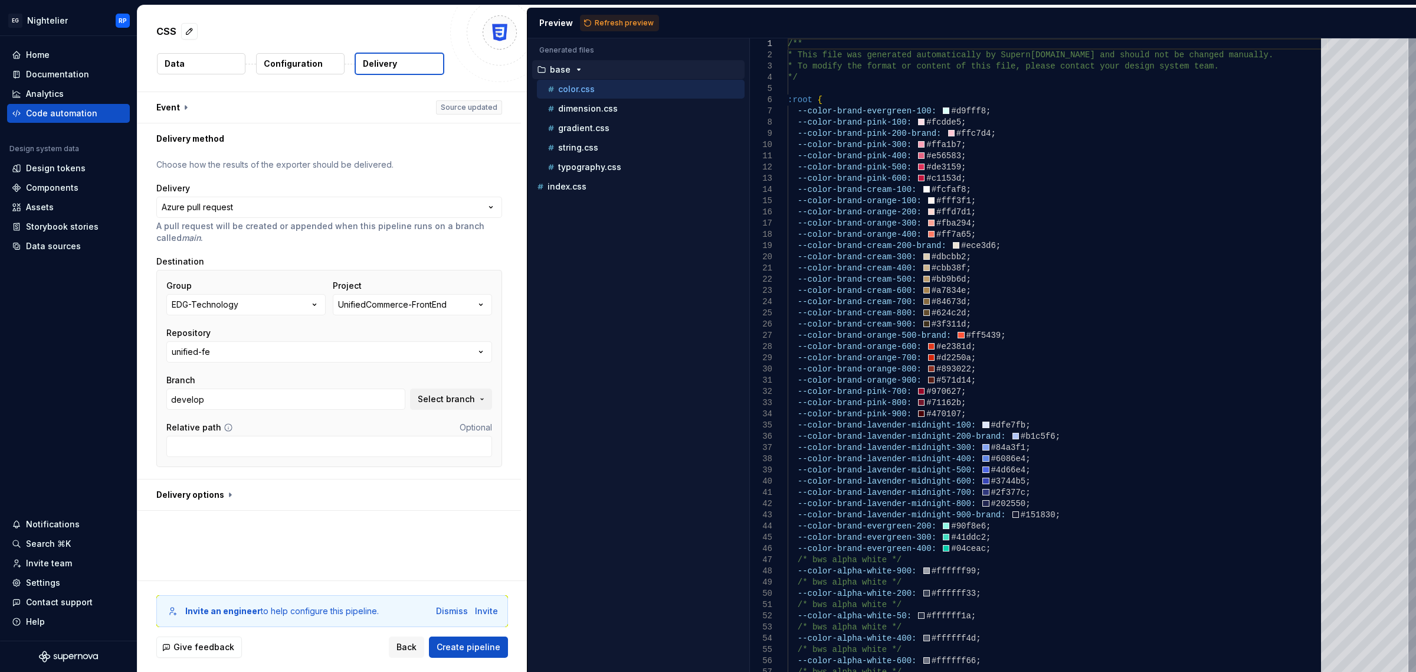
click at [358, 569] on div "**********" at bounding box center [331, 336] width 389 height 488
click at [351, 447] on input "Relative path" at bounding box center [329, 446] width 326 height 21
paste input "libs/core-components/src/tokens/brand/nc"
drag, startPoint x: 343, startPoint y: 452, endPoint x: 334, endPoint y: 453, distance: 8.9
click at [334, 453] on input "libs/core-components/src/tokens/brand/nc" at bounding box center [329, 446] width 326 height 21
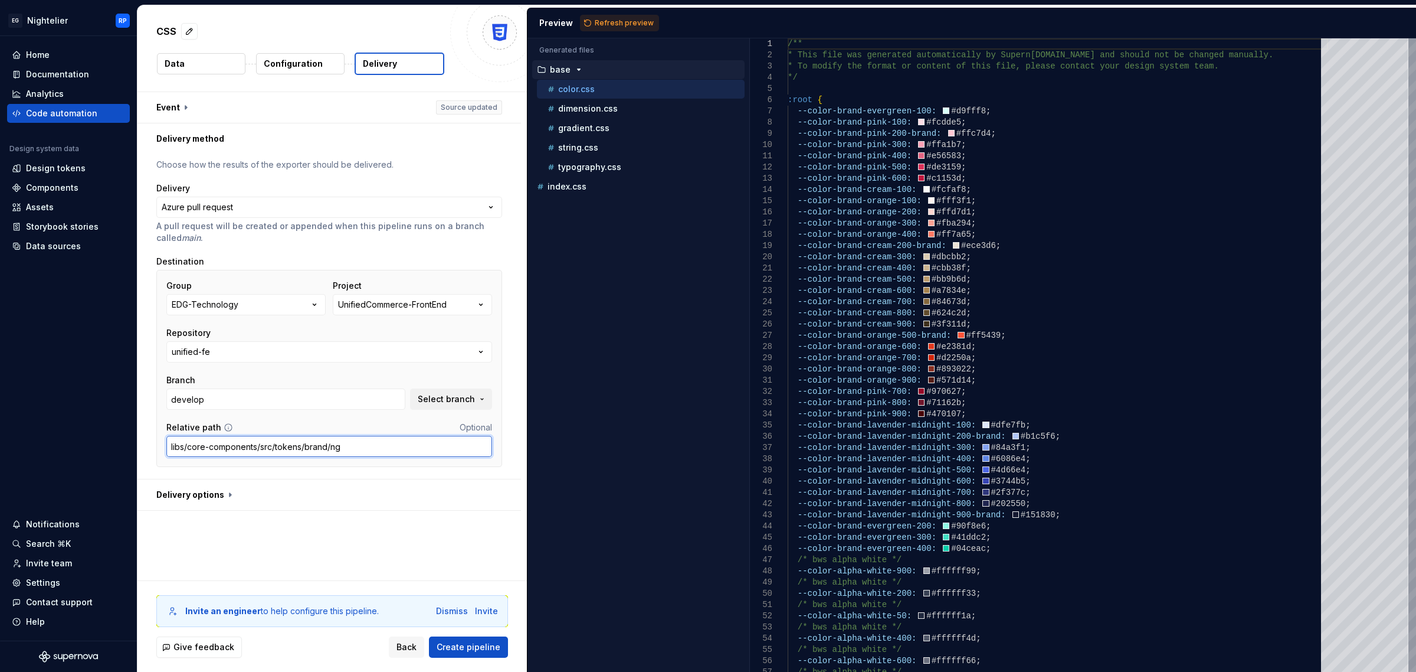
type input "libs/core-components/src/tokens/brand/ng"
click at [443, 547] on div "**********" at bounding box center [331, 336] width 389 height 488
click at [283, 503] on button "button" at bounding box center [329, 494] width 384 height 31
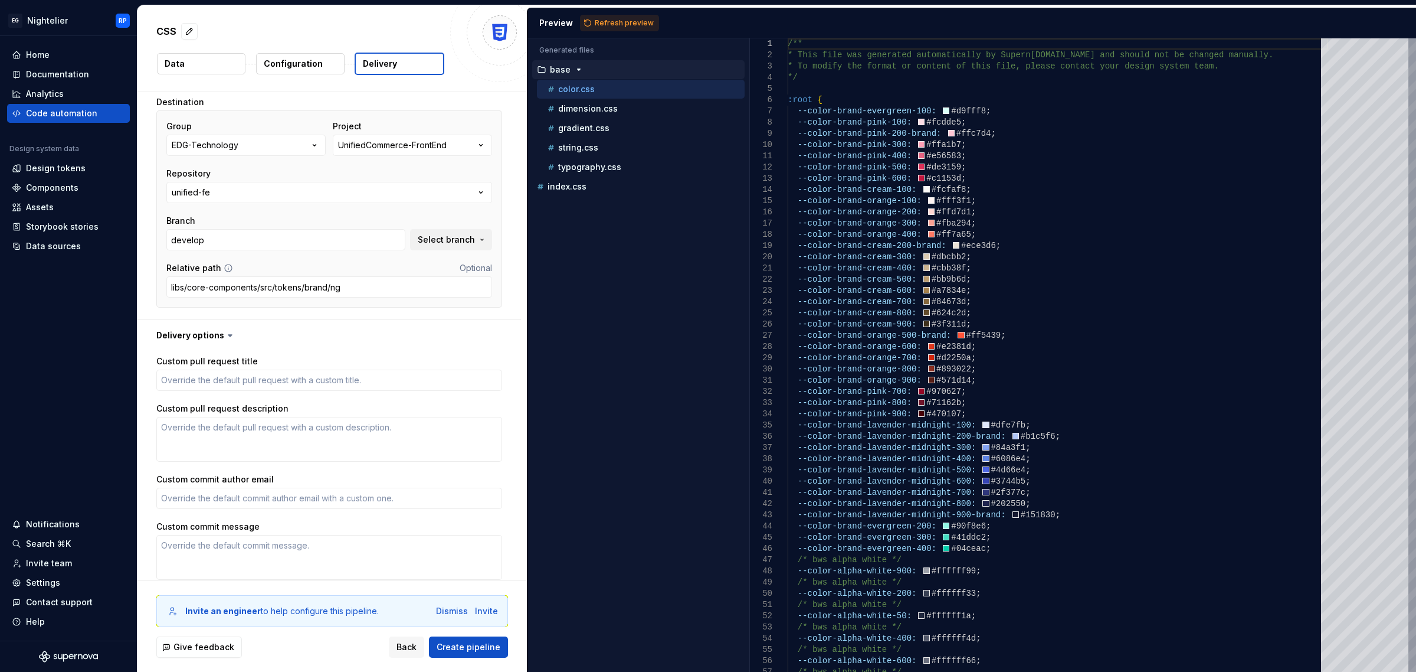
scroll to position [209, 0]
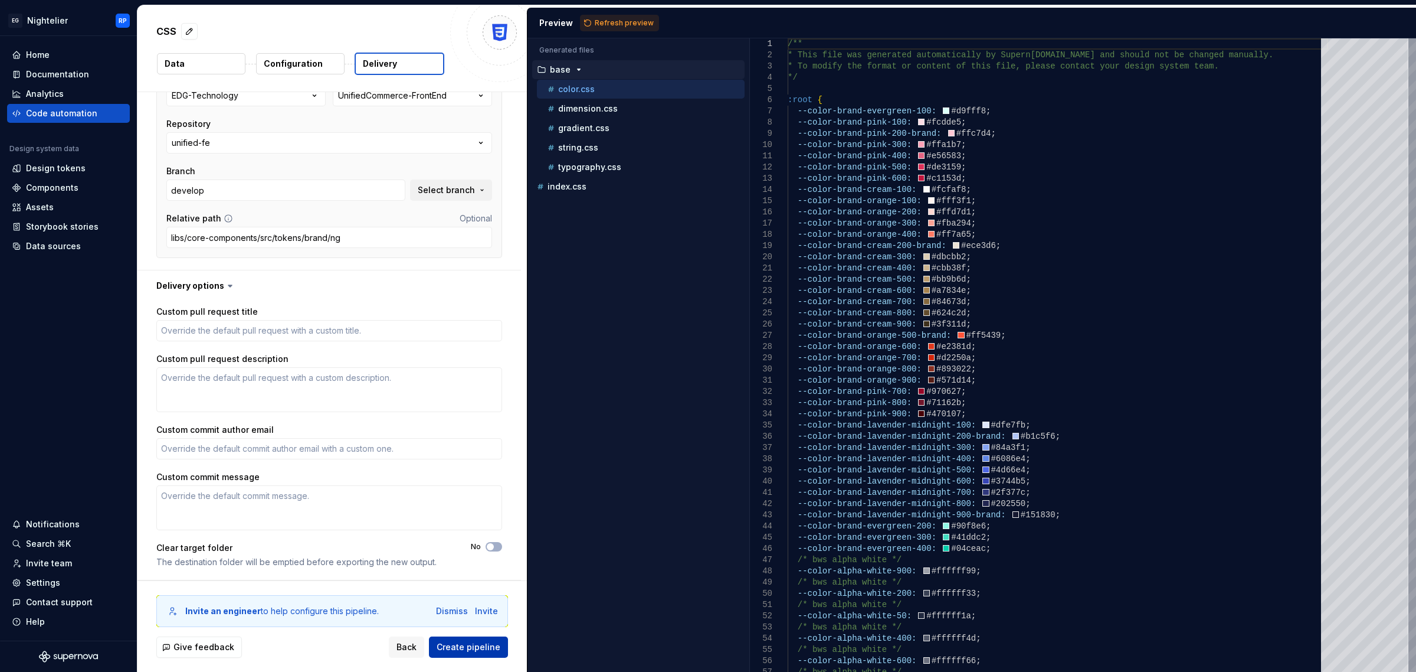
click at [485, 651] on span "Create pipeline" at bounding box center [469, 647] width 64 height 12
click at [408, 186] on div "Branch develop Select branch" at bounding box center [329, 182] width 326 height 35
click at [437, 182] on button "Select branch" at bounding box center [451, 189] width 82 height 21
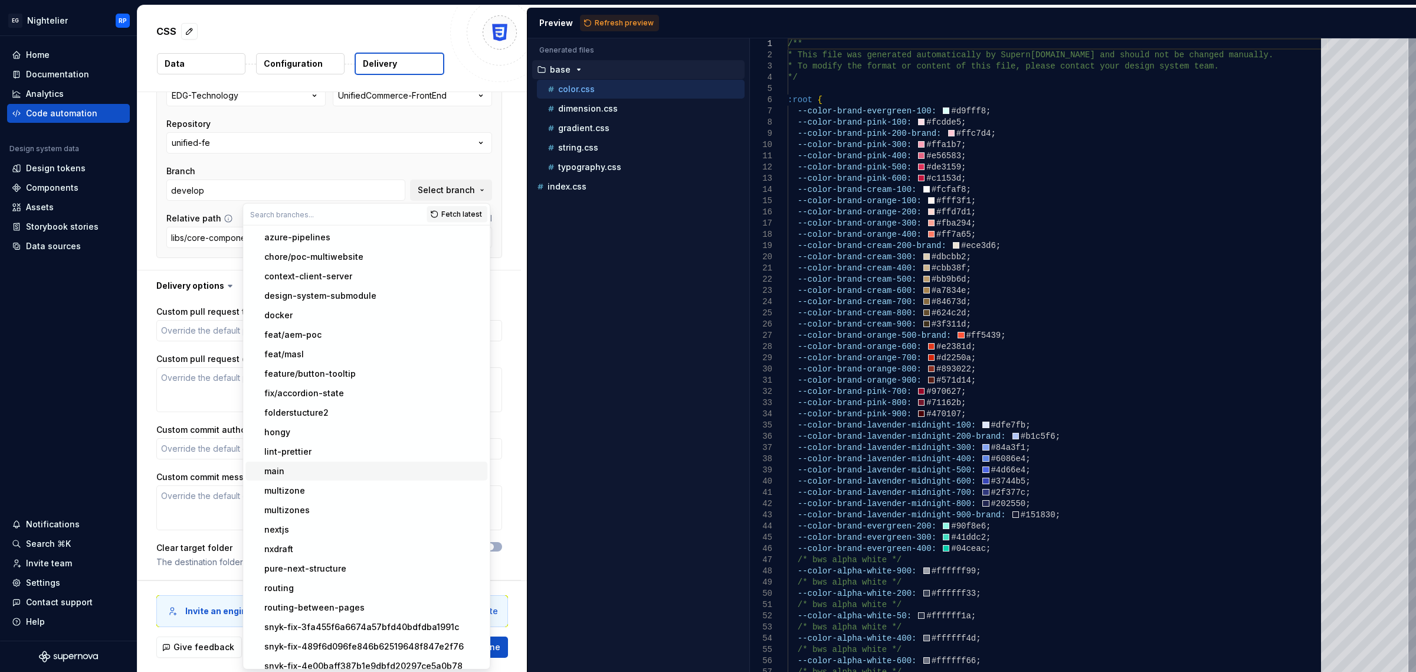
click at [311, 470] on div "main" at bounding box center [373, 471] width 218 height 12
type textarea "*"
type input "main"
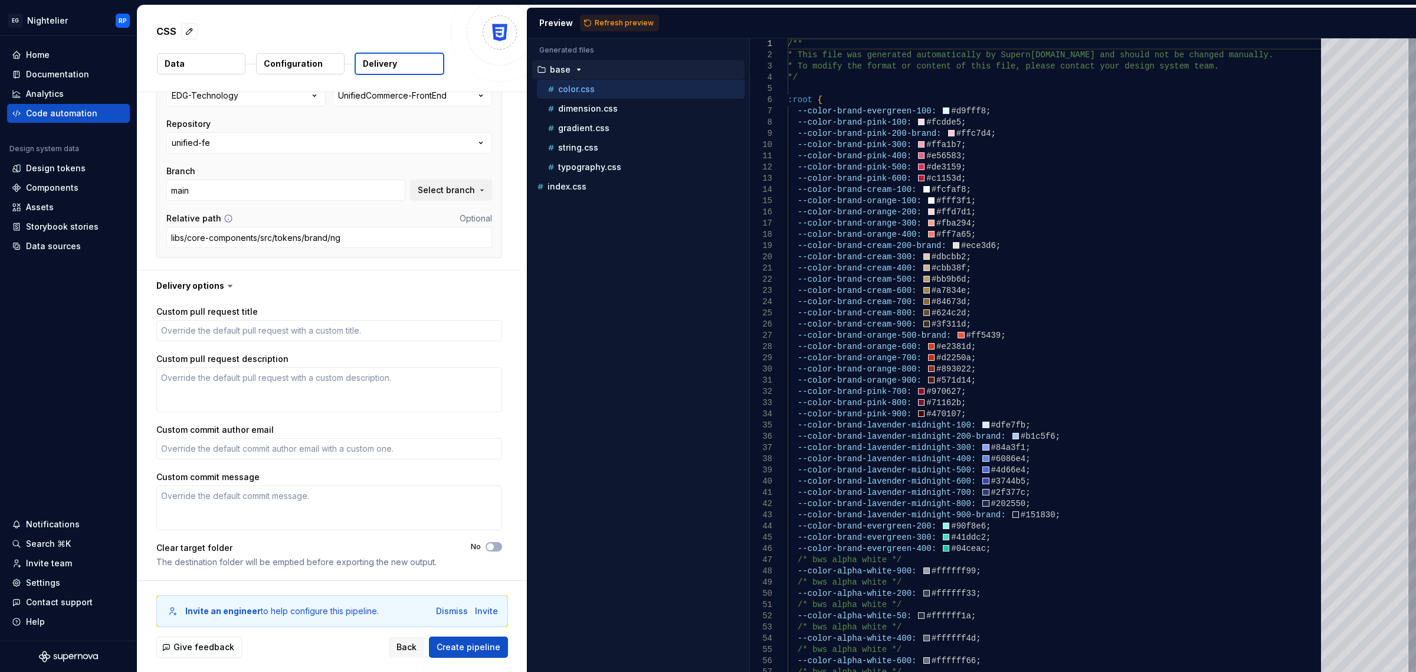
click at [459, 649] on span "Create pipeline" at bounding box center [469, 647] width 64 height 12
type textarea "*"
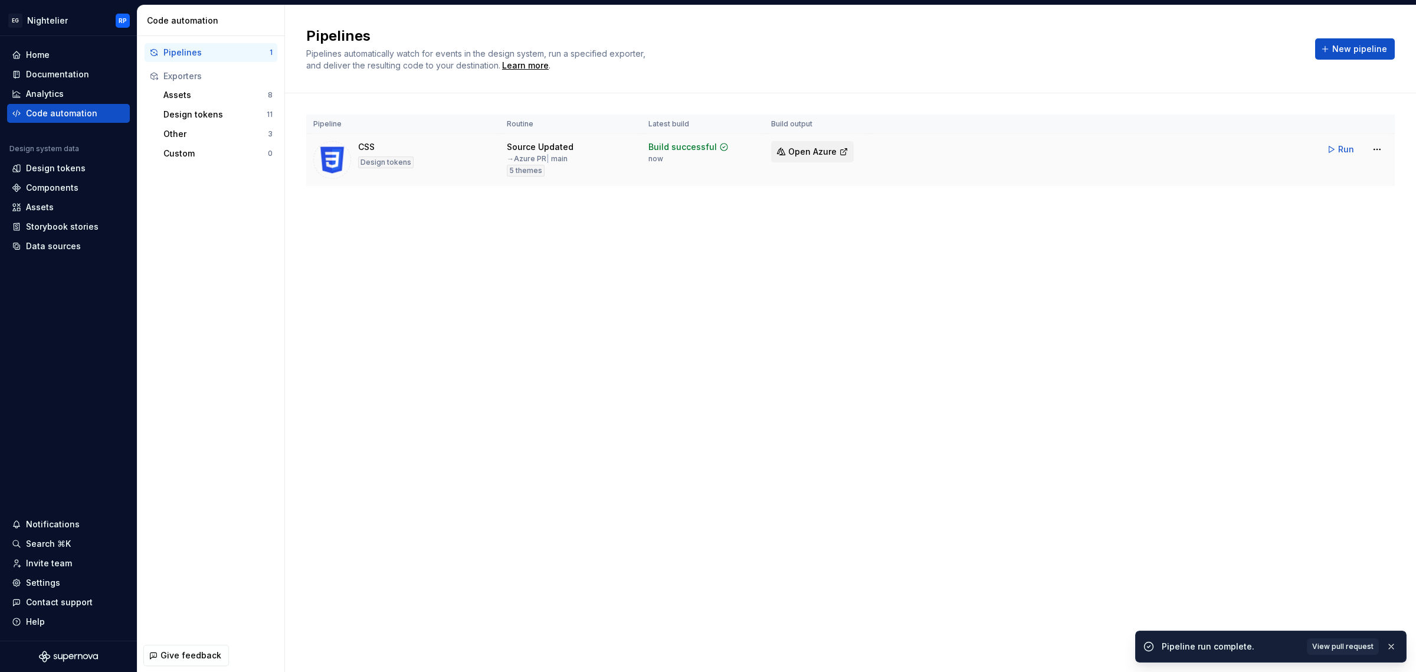
click at [842, 151] on button "Open Azure" at bounding box center [812, 151] width 83 height 21
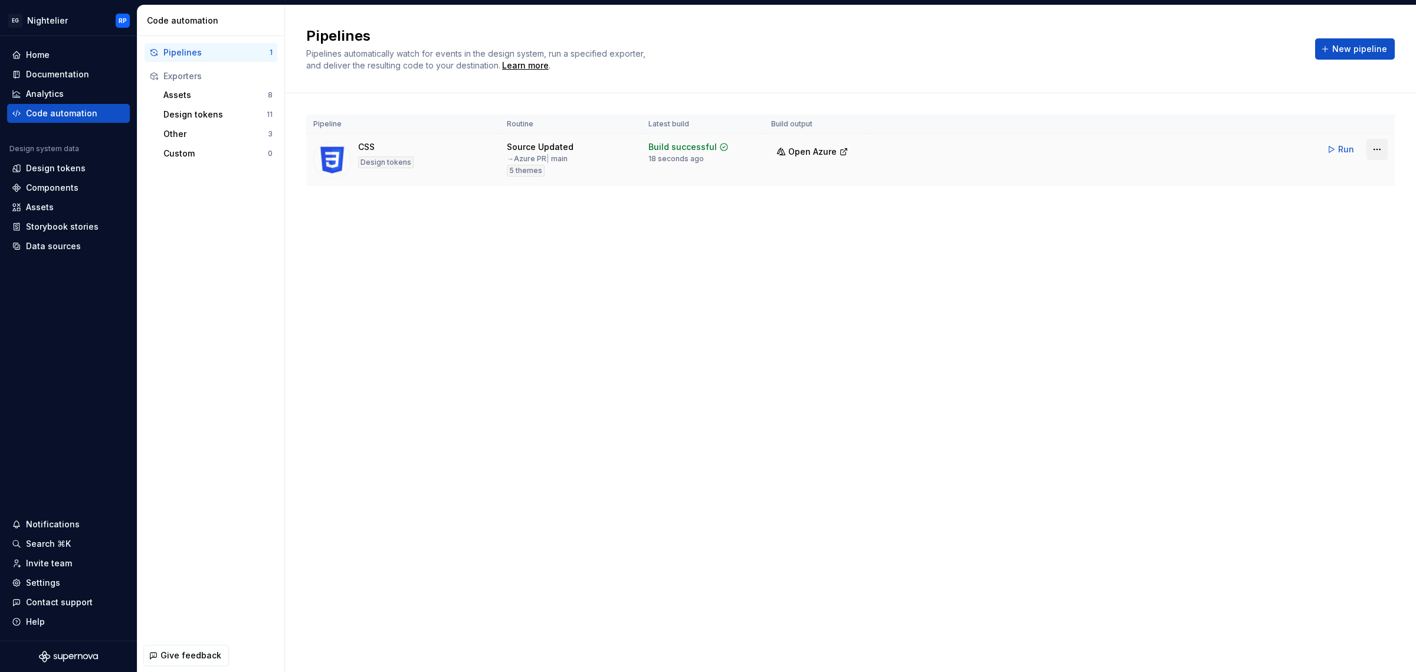
click at [1378, 148] on html "EG Nightelier RP Home Documentation Analytics Code automation Design system dat…" at bounding box center [708, 336] width 1416 height 672
click at [1338, 172] on div "Edit pipeline" at bounding box center [1361, 175] width 101 height 12
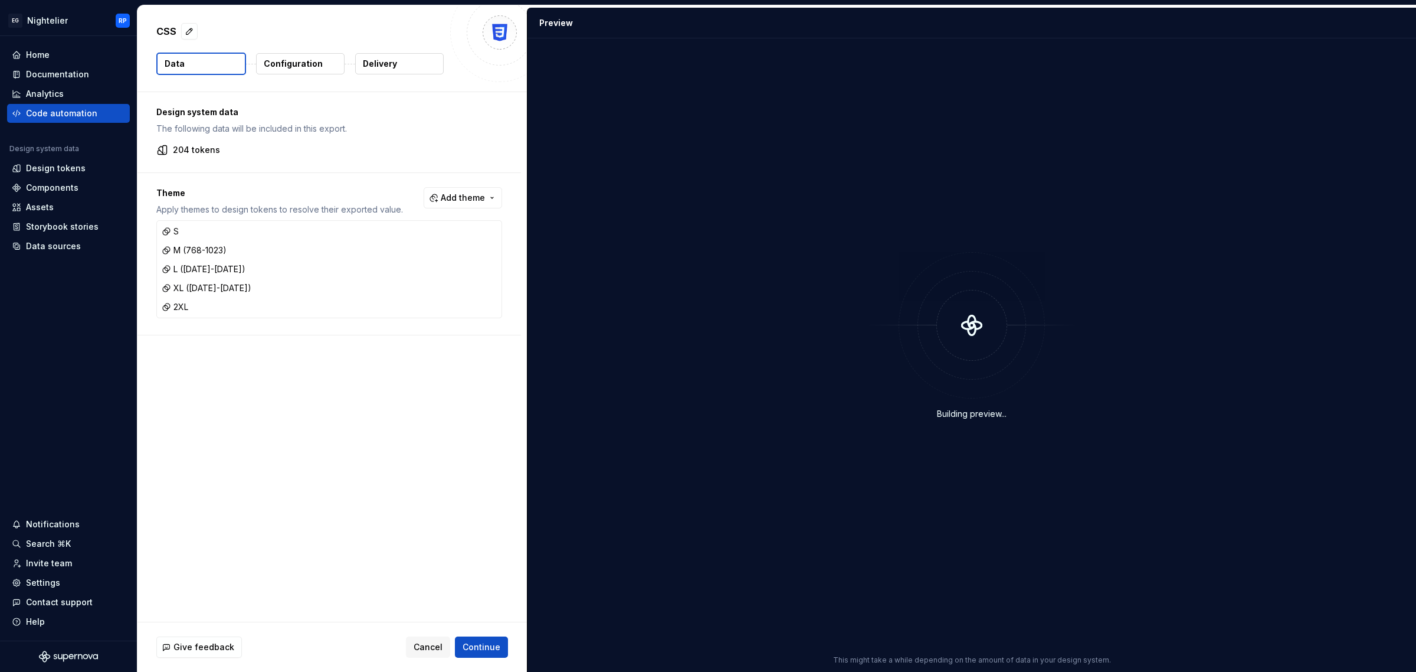
click at [272, 71] on button "Configuration" at bounding box center [300, 63] width 89 height 21
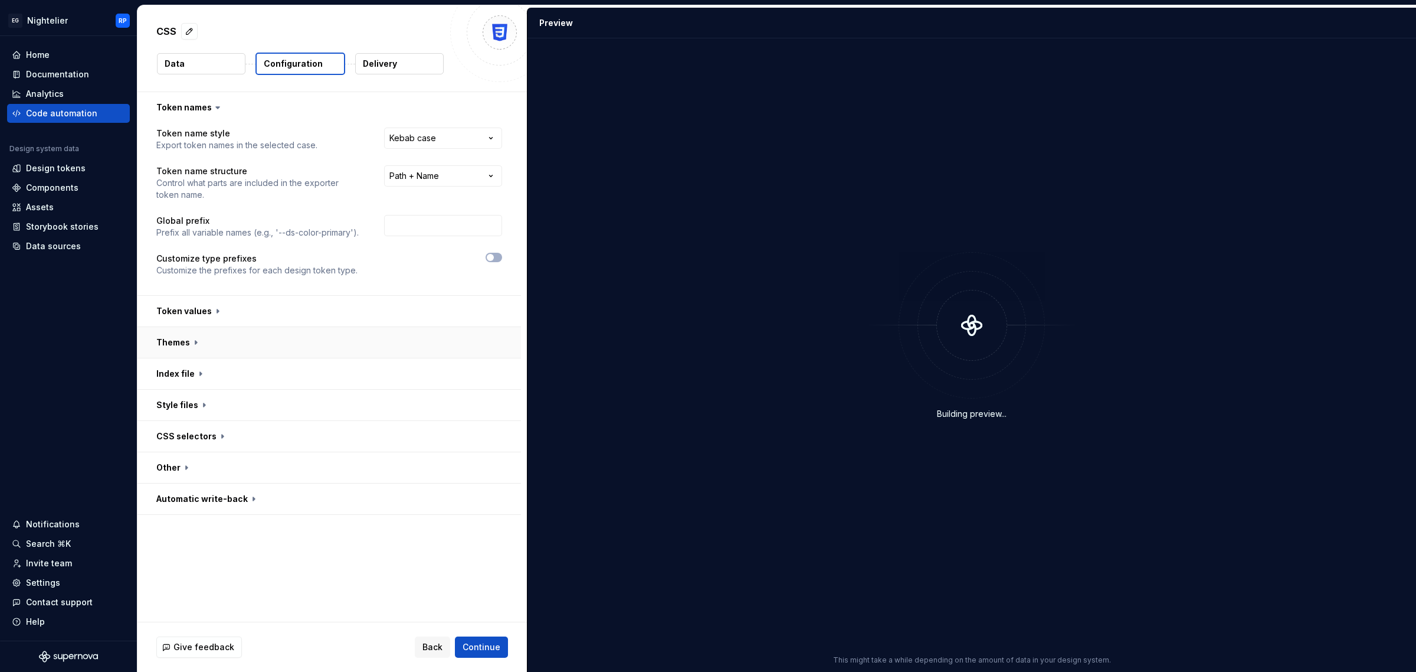
click at [185, 347] on button "button" at bounding box center [329, 342] width 384 height 31
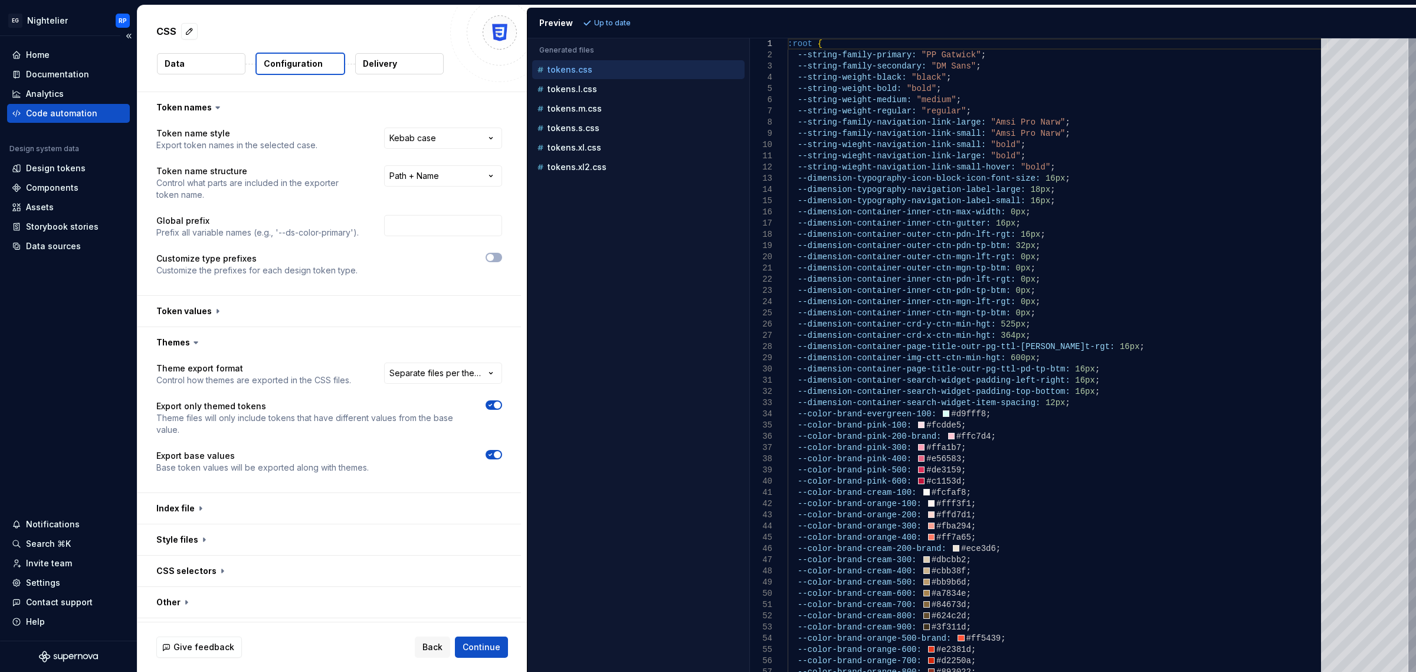
click at [73, 113] on div "Code automation" at bounding box center [61, 113] width 71 height 12
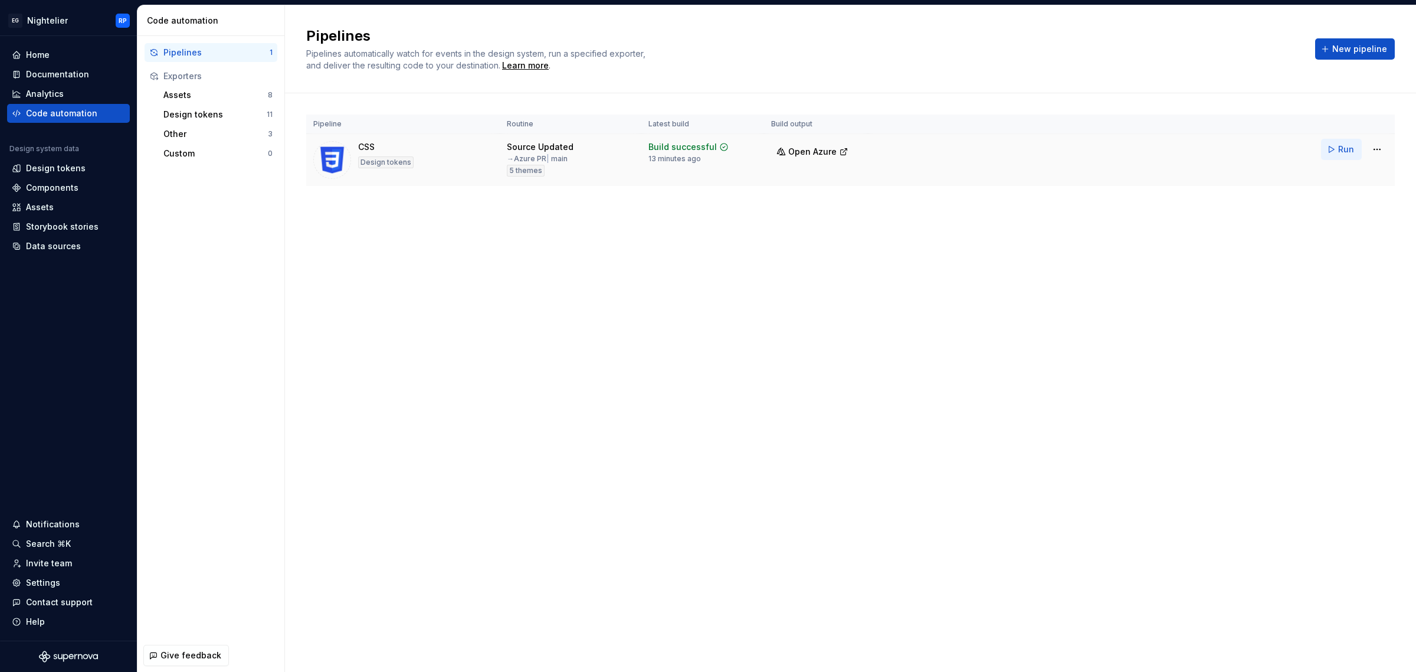
click at [1338, 152] on button "Run" at bounding box center [1341, 149] width 41 height 21
click at [815, 155] on span "Open Azure" at bounding box center [812, 152] width 48 height 12
